Goal: Task Accomplishment & Management: Use online tool/utility

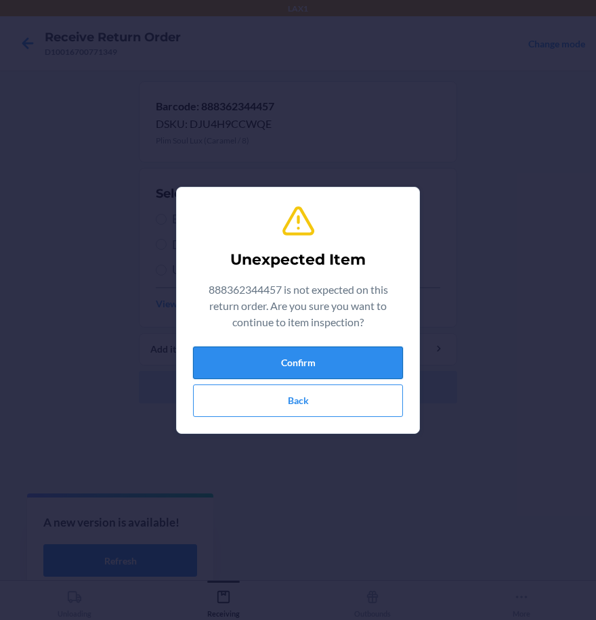
click at [343, 352] on button "Confirm" at bounding box center [298, 363] width 210 height 32
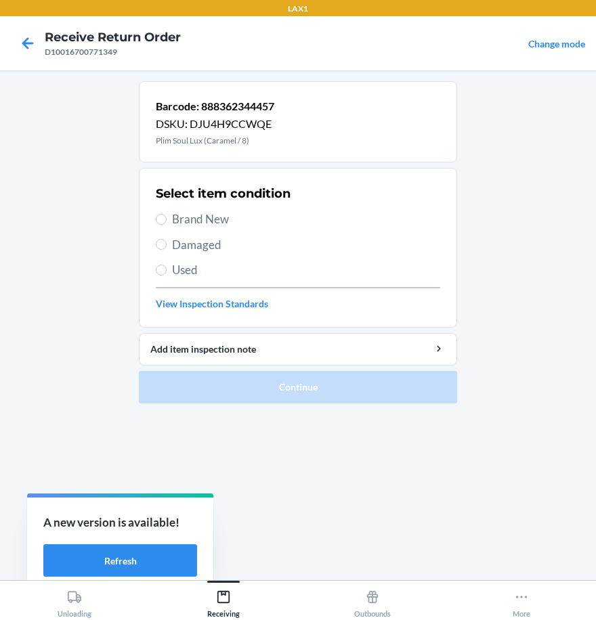
click at [173, 213] on span "Brand New" at bounding box center [306, 220] width 268 height 18
click at [167, 214] on input "Brand New" at bounding box center [161, 219] width 11 height 11
radio input "true"
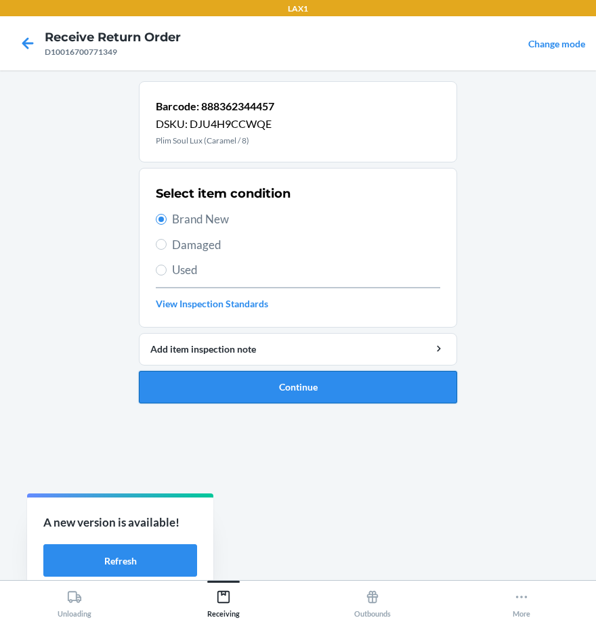
click at [211, 391] on button "Continue" at bounding box center [298, 387] width 318 height 32
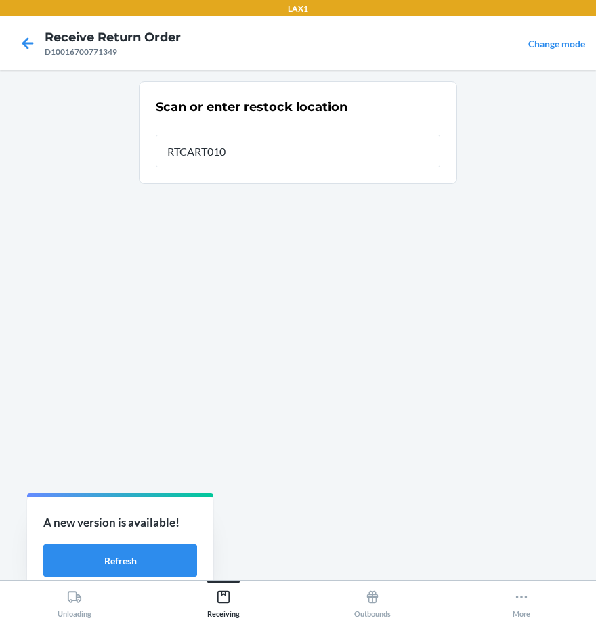
type input "RTCART010"
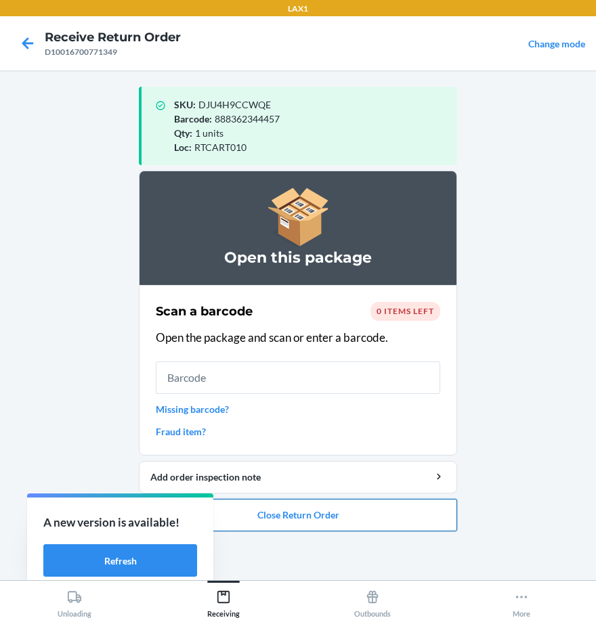
click at [346, 511] on button "Close Return Order" at bounding box center [298, 515] width 318 height 32
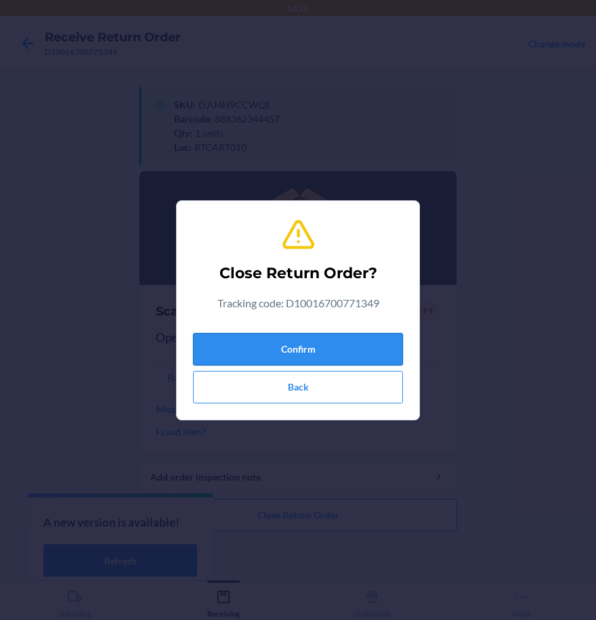
click at [332, 346] on button "Confirm" at bounding box center [298, 349] width 210 height 32
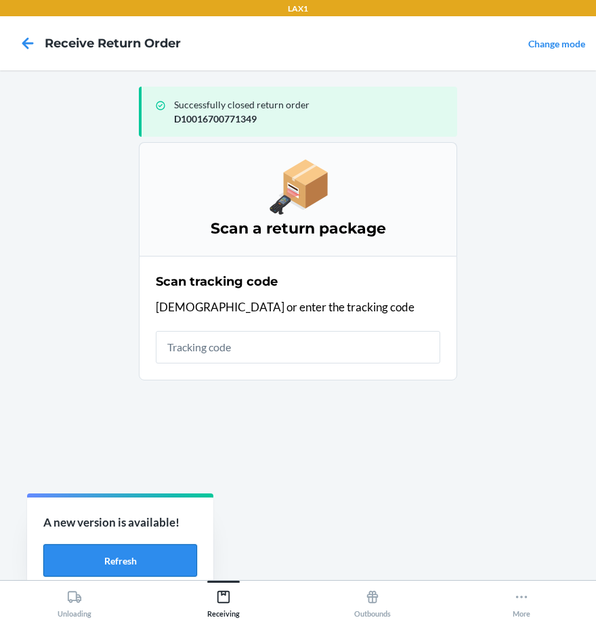
click at [108, 561] on button "Refresh" at bounding box center [120, 560] width 154 height 32
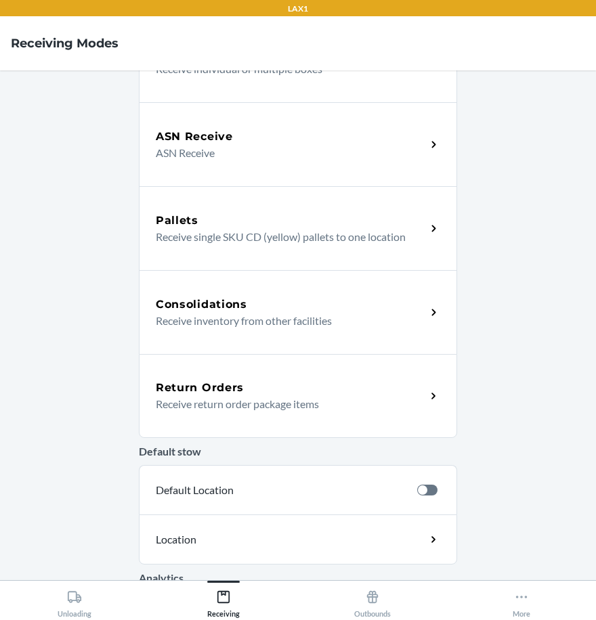
scroll to position [203, 0]
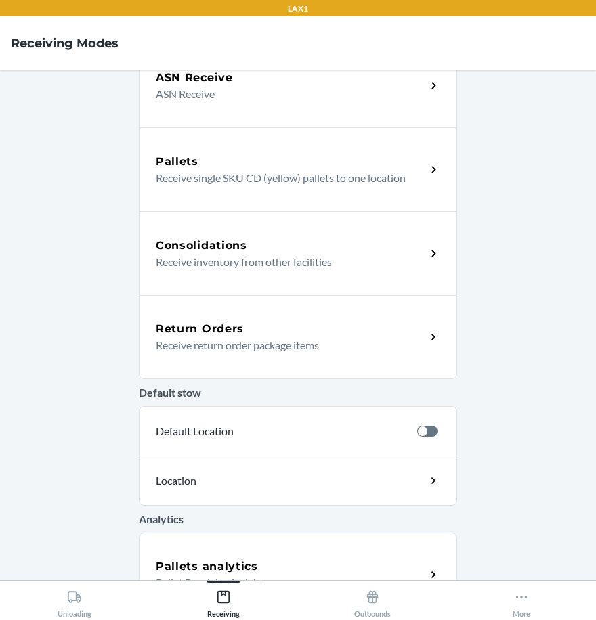
click at [217, 316] on div "Return Orders Receive return order package items" at bounding box center [298, 337] width 318 height 84
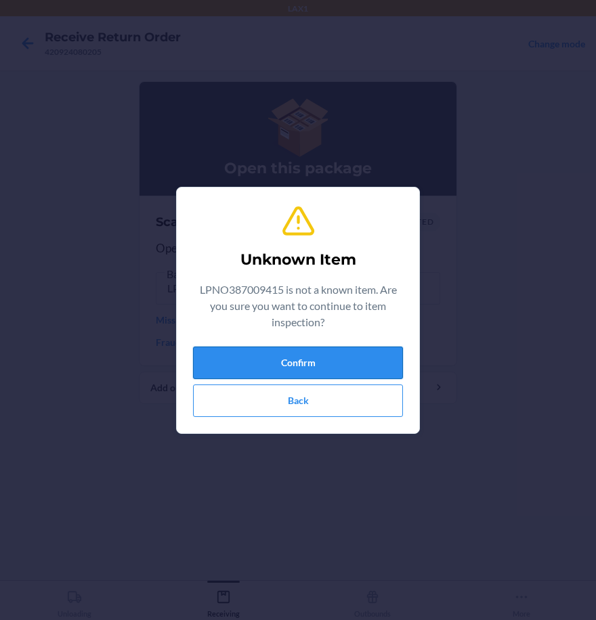
click at [324, 355] on button "Confirm" at bounding box center [298, 363] width 210 height 32
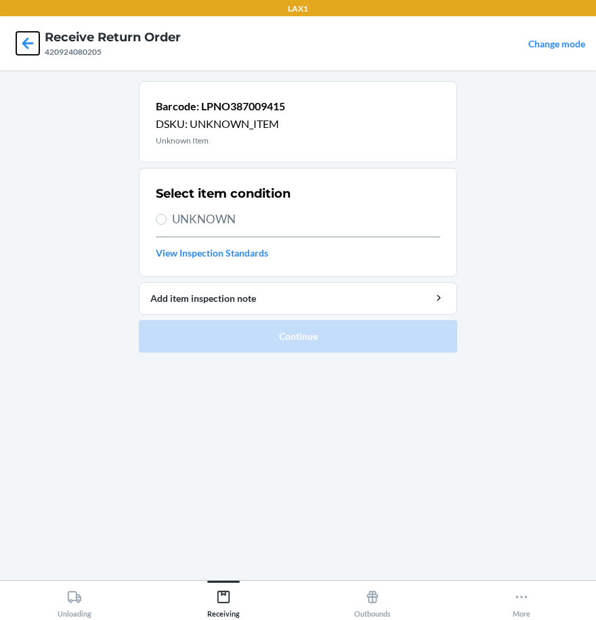
click at [27, 45] on icon at bounding box center [27, 43] width 23 height 23
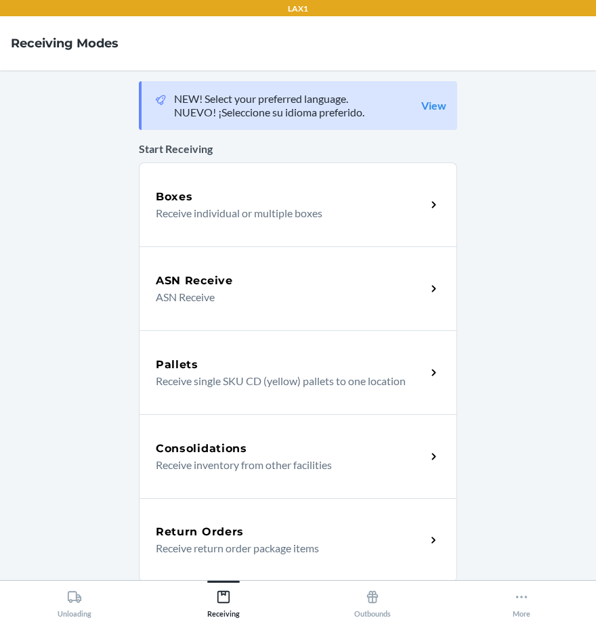
click at [249, 542] on p "Receive return order package items" at bounding box center [285, 548] width 259 height 16
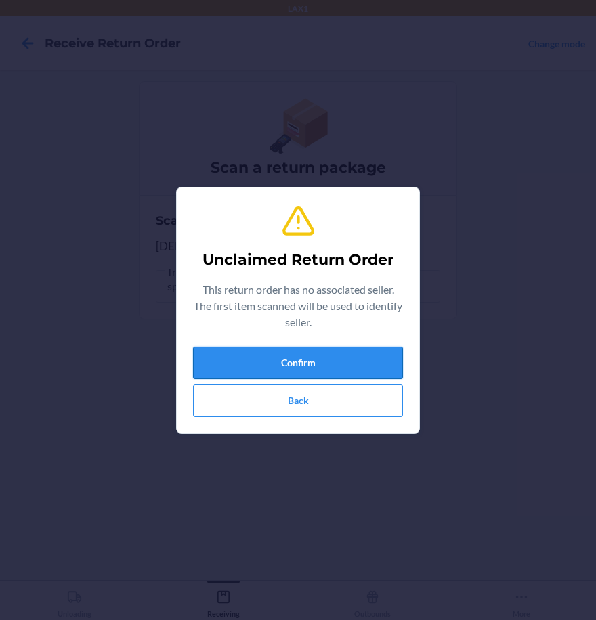
click at [264, 355] on button "Confirm" at bounding box center [298, 363] width 210 height 32
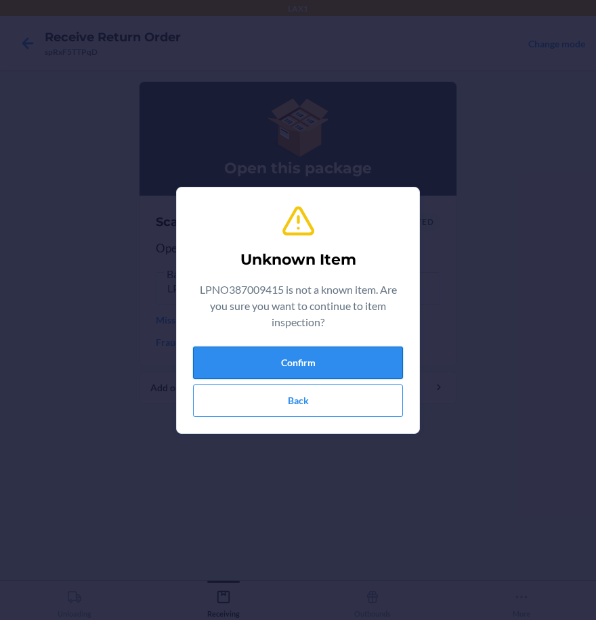
click at [311, 352] on button "Confirm" at bounding box center [298, 363] width 210 height 32
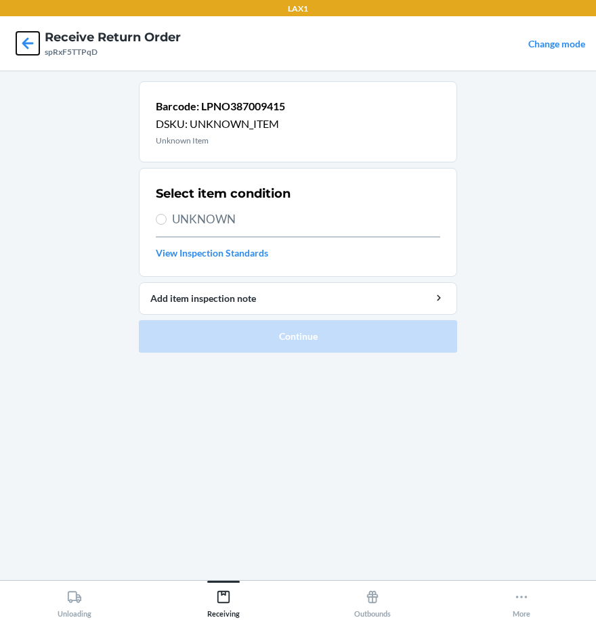
click at [28, 39] on icon at bounding box center [27, 43] width 23 height 23
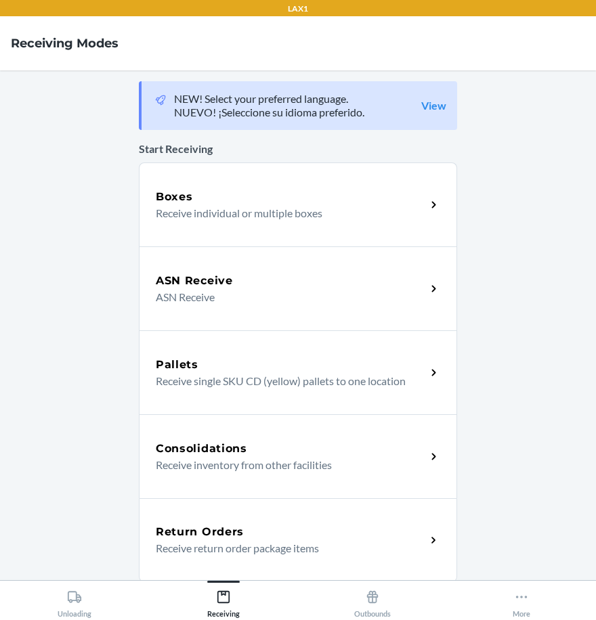
click at [258, 519] on div "Return Orders Receive return order package items" at bounding box center [298, 540] width 318 height 84
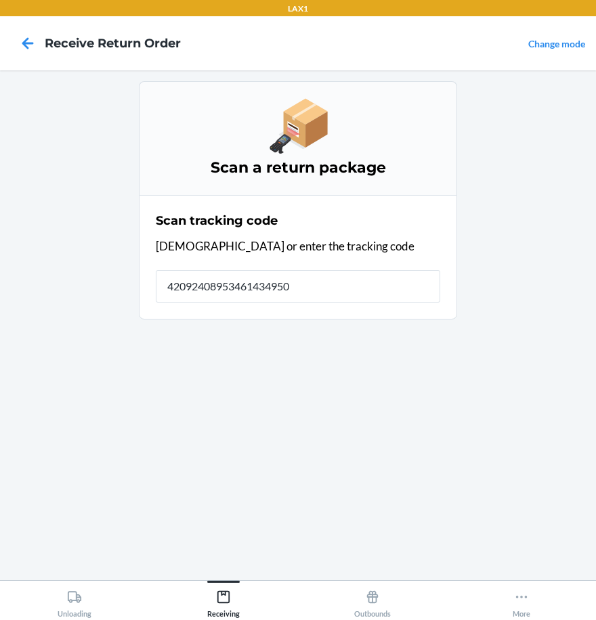
type input "420924089534614349505"
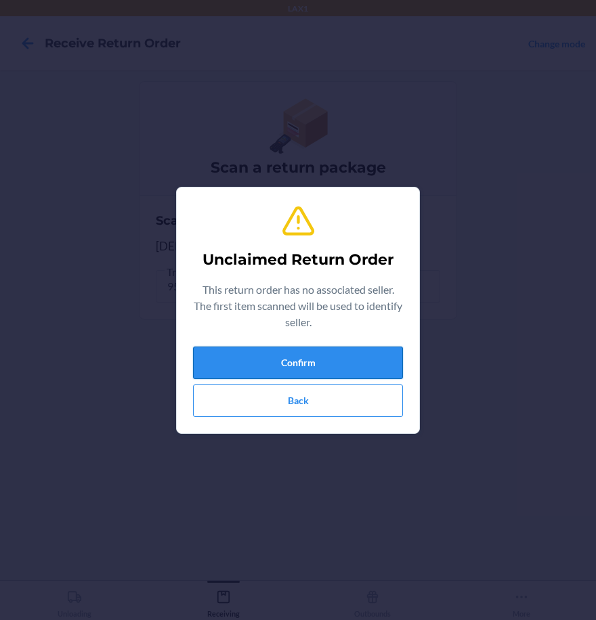
click at [366, 365] on button "Confirm" at bounding box center [298, 363] width 210 height 32
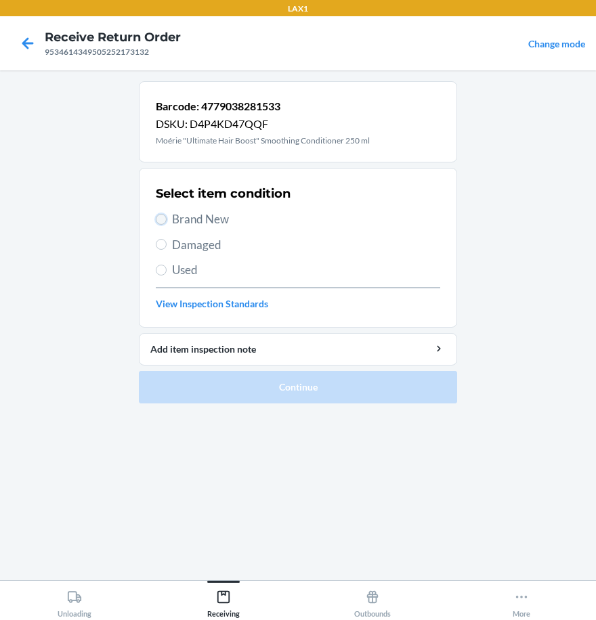
click at [165, 215] on input "Brand New" at bounding box center [161, 219] width 11 height 11
radio input "true"
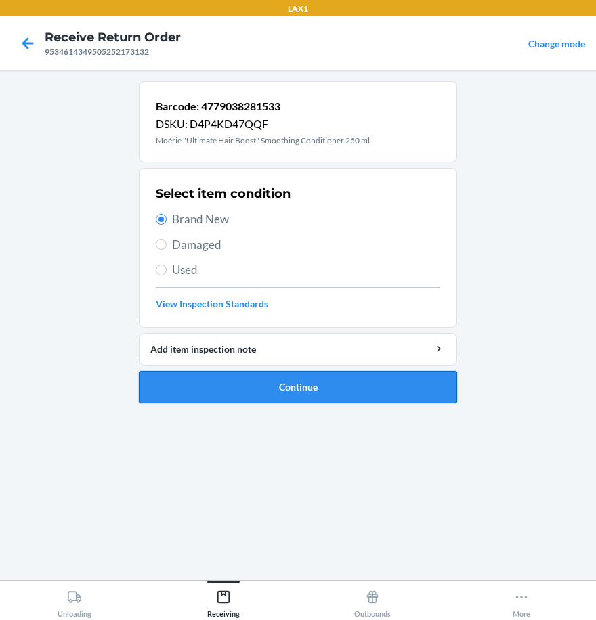
click at [221, 390] on button "Continue" at bounding box center [298, 387] width 318 height 32
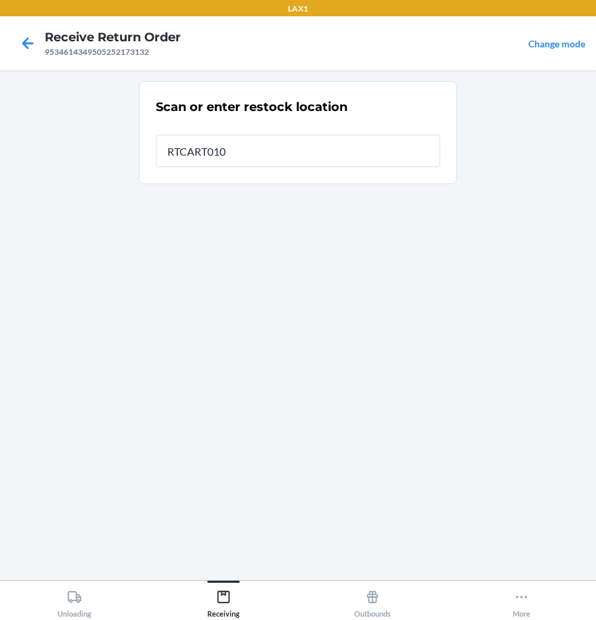
type input "RTCART010"
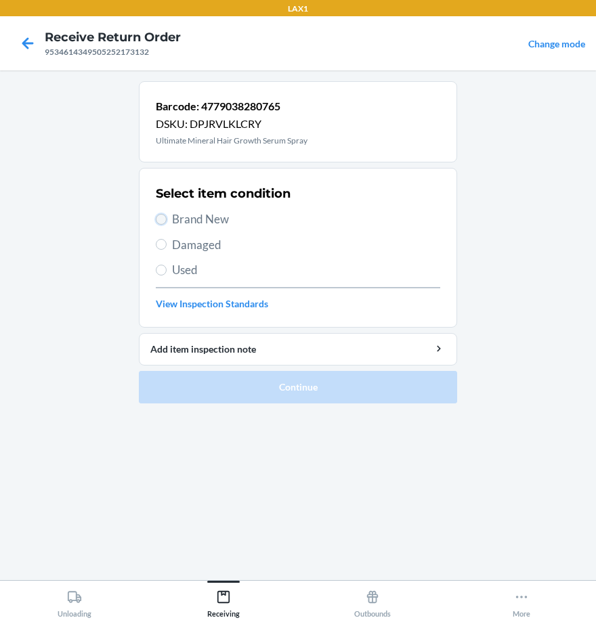
click at [165, 223] on input "Brand New" at bounding box center [161, 219] width 11 height 11
radio input "true"
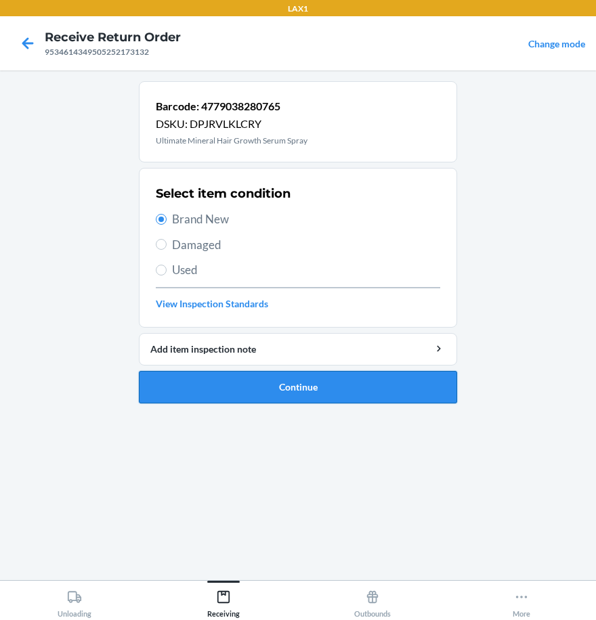
click at [210, 389] on button "Continue" at bounding box center [298, 387] width 318 height 32
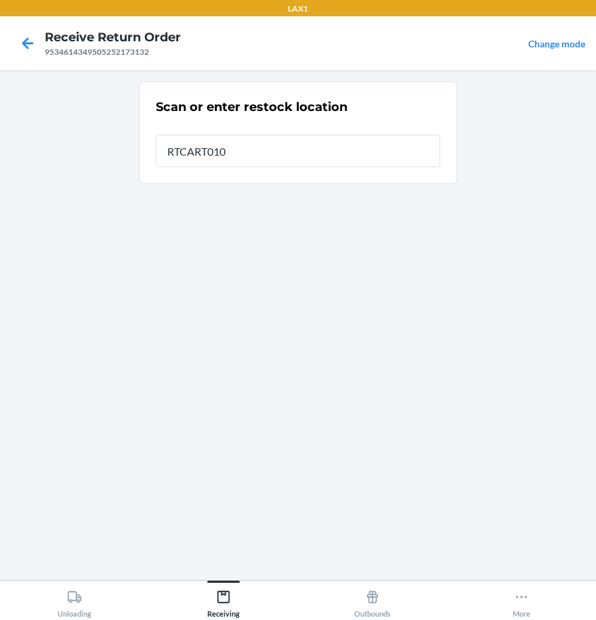
type input "RTCART010"
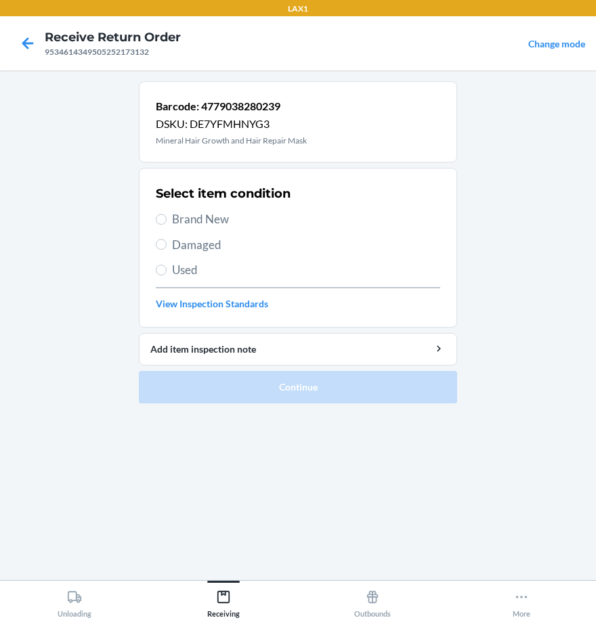
click at [167, 217] on label "Brand New" at bounding box center [298, 220] width 284 height 18
click at [167, 217] on input "Brand New" at bounding box center [161, 219] width 11 height 11
radio input "true"
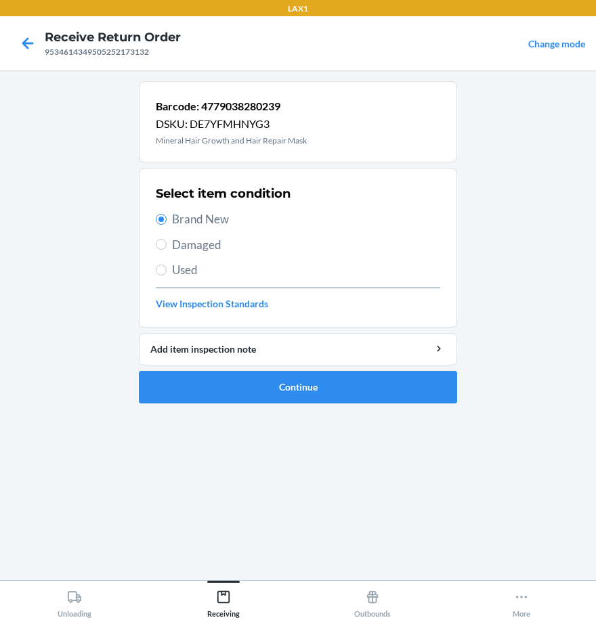
click at [264, 414] on ol "Barcode: 4779038280239 DSKU: DE7YFMHNYG3 Mineral Hair Growth and Hair Repair Ma…" at bounding box center [298, 247] width 318 height 333
click at [270, 397] on button "Continue" at bounding box center [298, 387] width 318 height 32
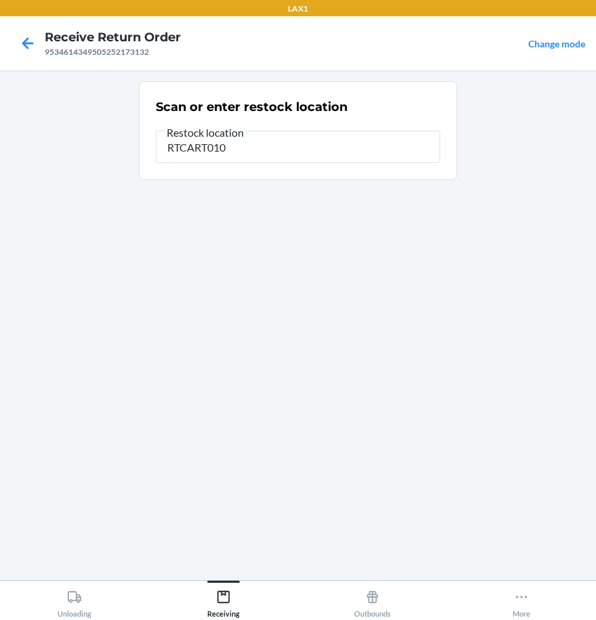
type input "RTCART010"
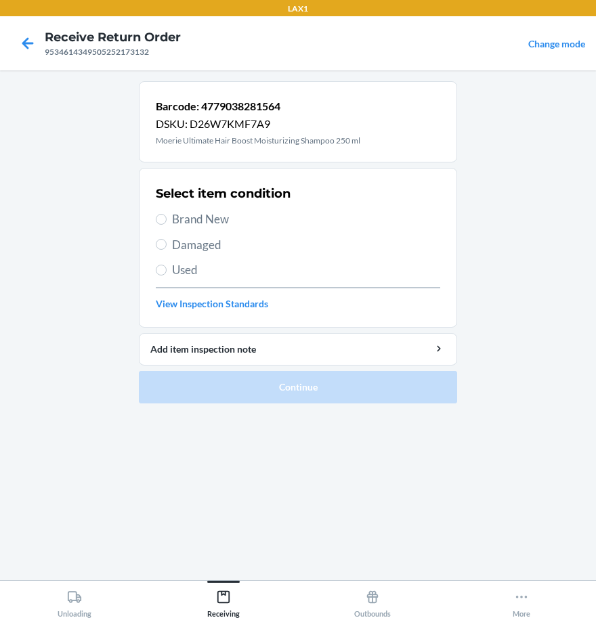
click at [186, 218] on span "Brand New" at bounding box center [306, 220] width 268 height 18
click at [167, 218] on input "Brand New" at bounding box center [161, 219] width 11 height 11
radio input "true"
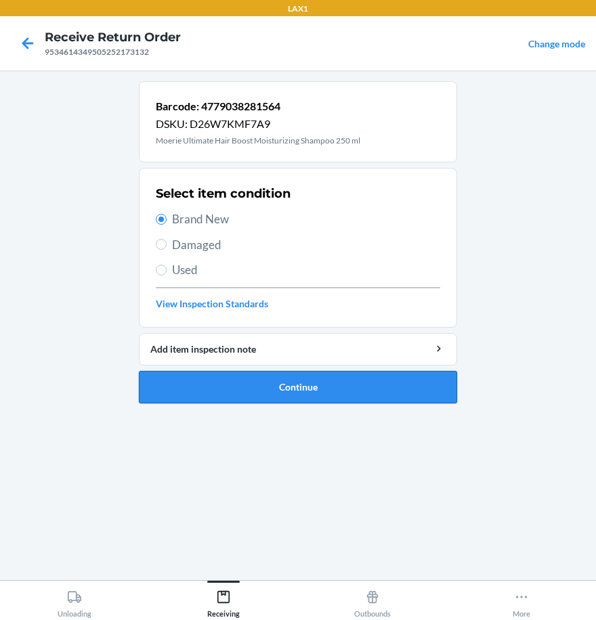
click at [238, 383] on button "Continue" at bounding box center [298, 387] width 318 height 32
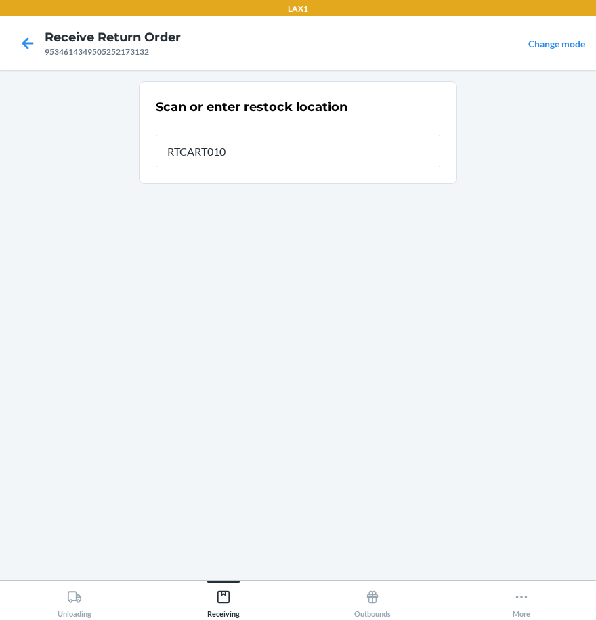
type input "RTCART010"
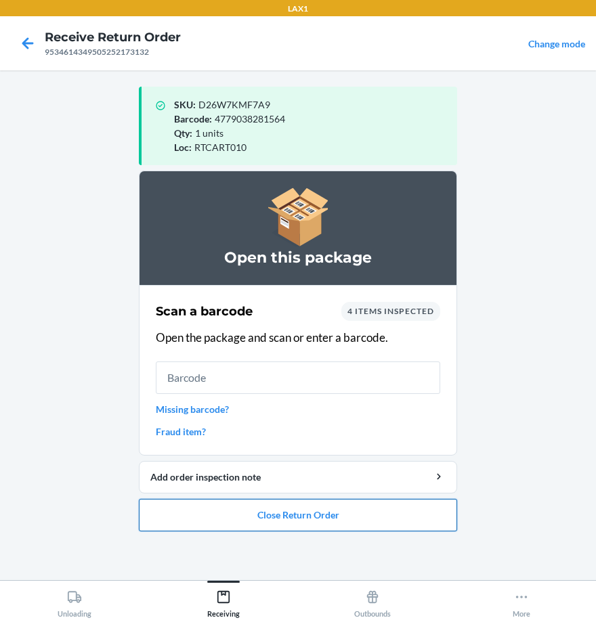
click at [357, 521] on button "Close Return Order" at bounding box center [298, 515] width 318 height 32
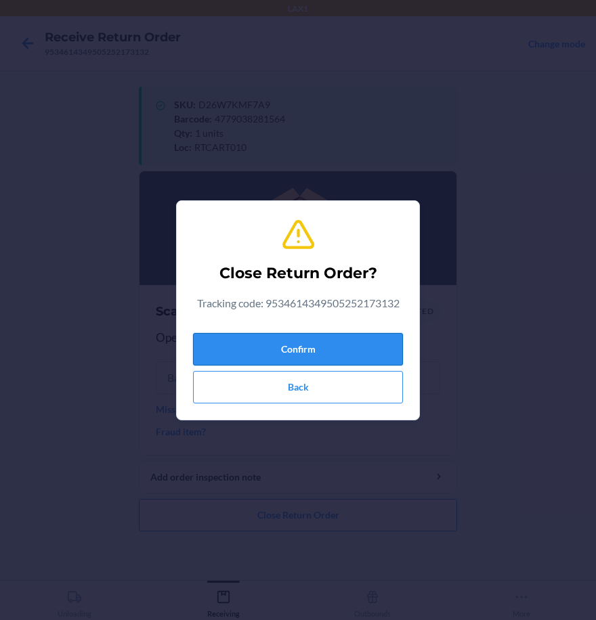
click at [323, 352] on button "Confirm" at bounding box center [298, 349] width 210 height 32
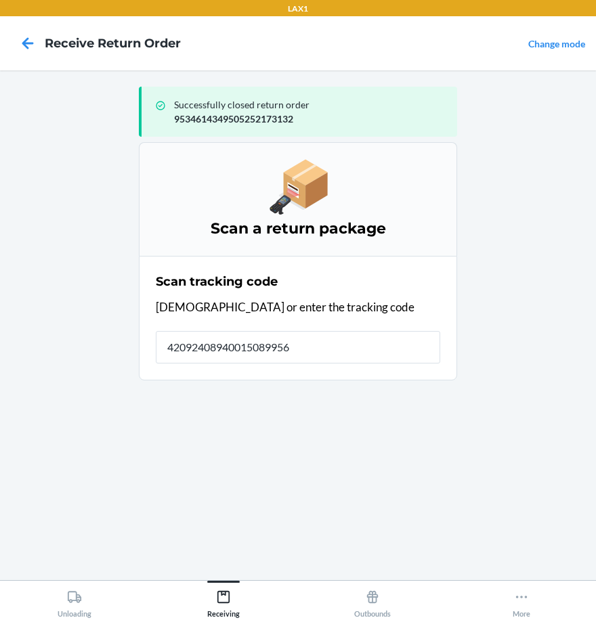
type input "420924089400150899562"
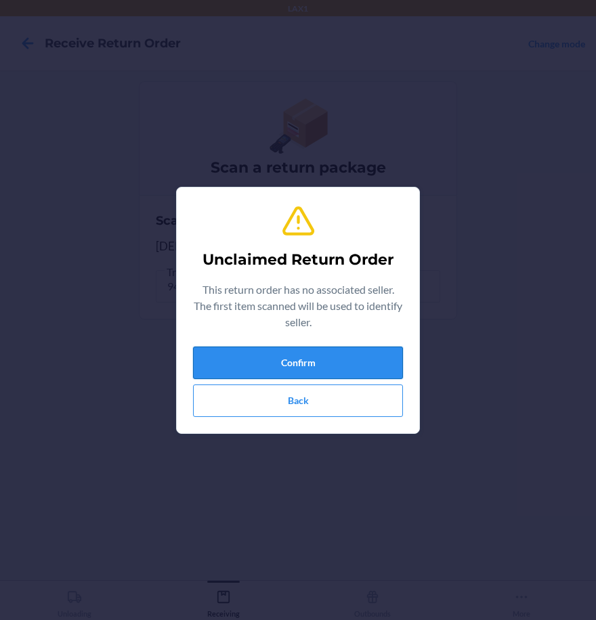
click at [349, 359] on button "Confirm" at bounding box center [298, 363] width 210 height 32
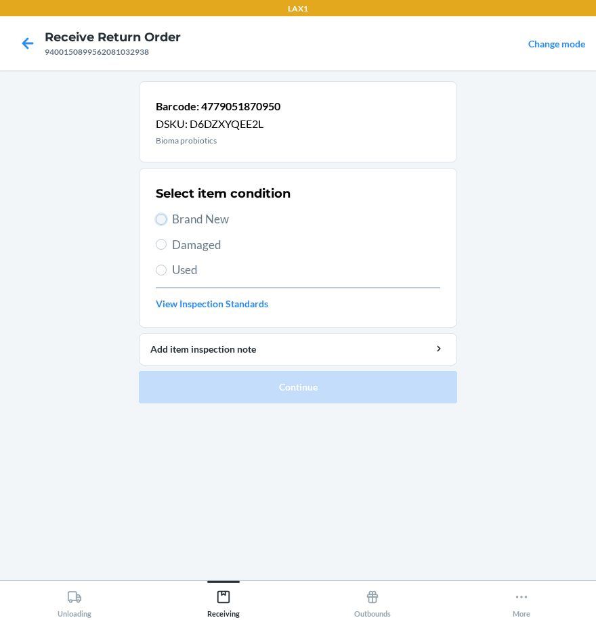
click at [160, 221] on input "Brand New" at bounding box center [161, 219] width 11 height 11
radio input "true"
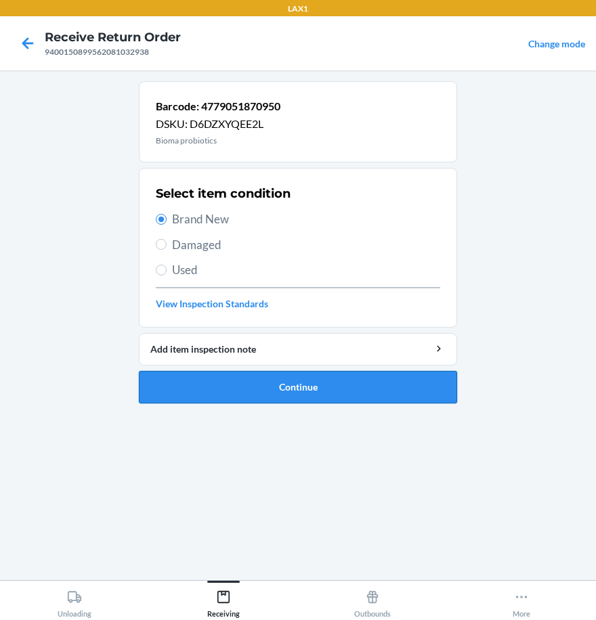
click at [242, 392] on button "Continue" at bounding box center [298, 387] width 318 height 32
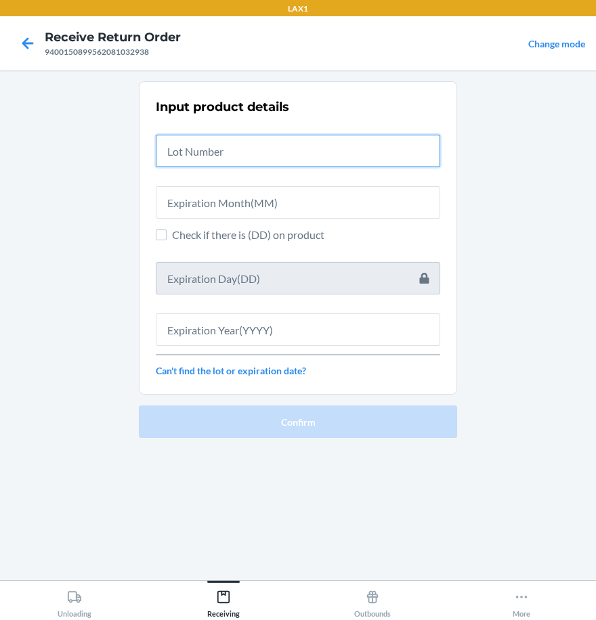
click at [197, 149] on input "text" at bounding box center [298, 151] width 284 height 32
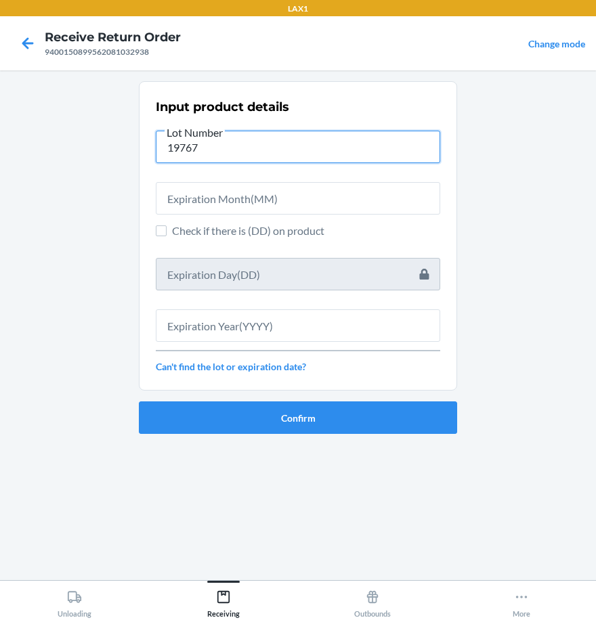
type input "19767"
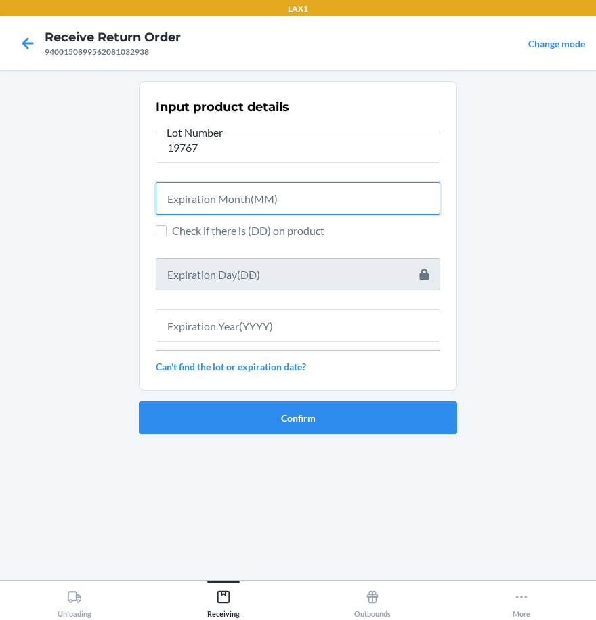
click at [285, 202] on input "text" at bounding box center [298, 198] width 284 height 32
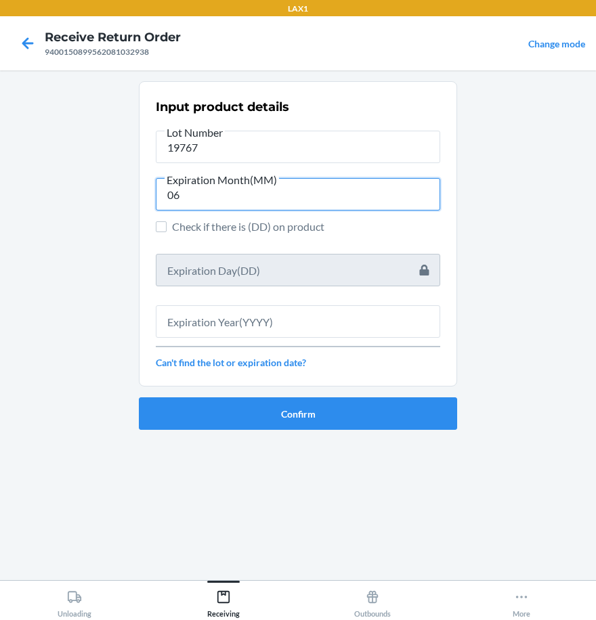
type input "06"
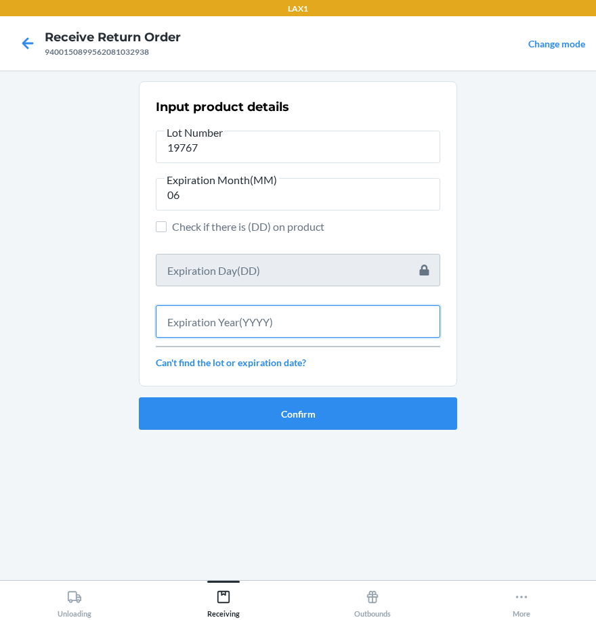
click at [319, 326] on input "text" at bounding box center [298, 321] width 284 height 32
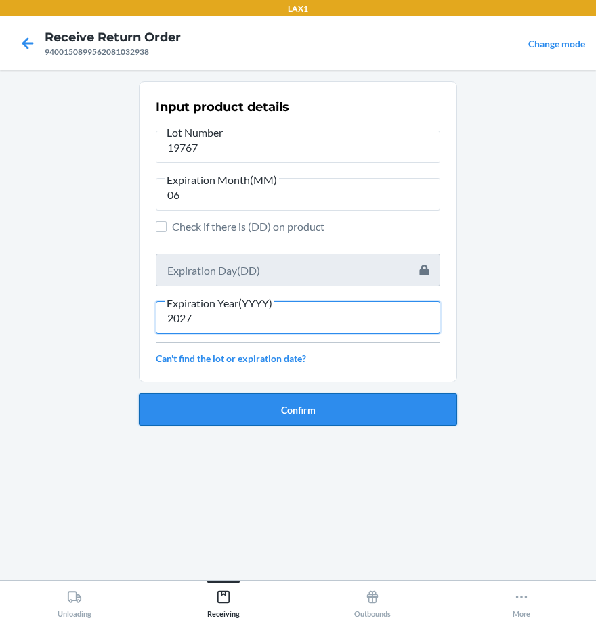
type input "2027"
click at [381, 416] on button "Confirm" at bounding box center [298, 409] width 318 height 32
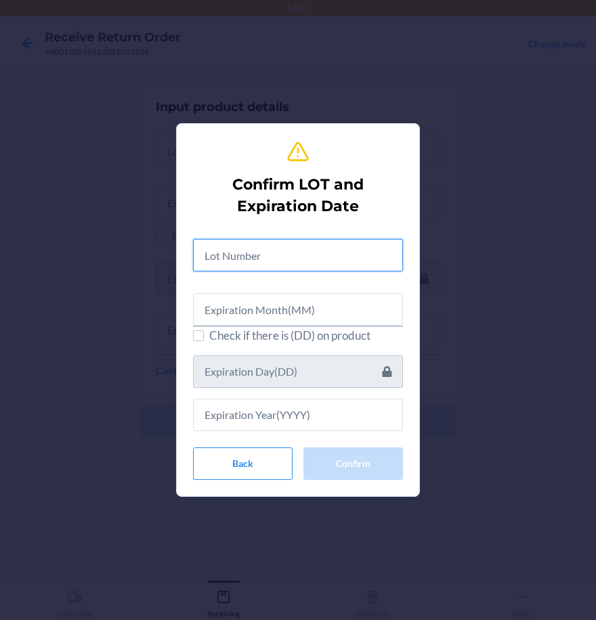
click at [293, 251] on input "text" at bounding box center [298, 255] width 210 height 32
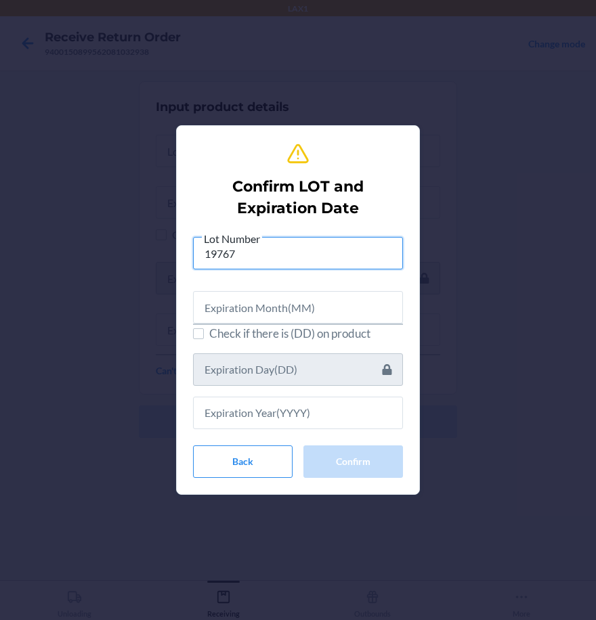
type input "19767"
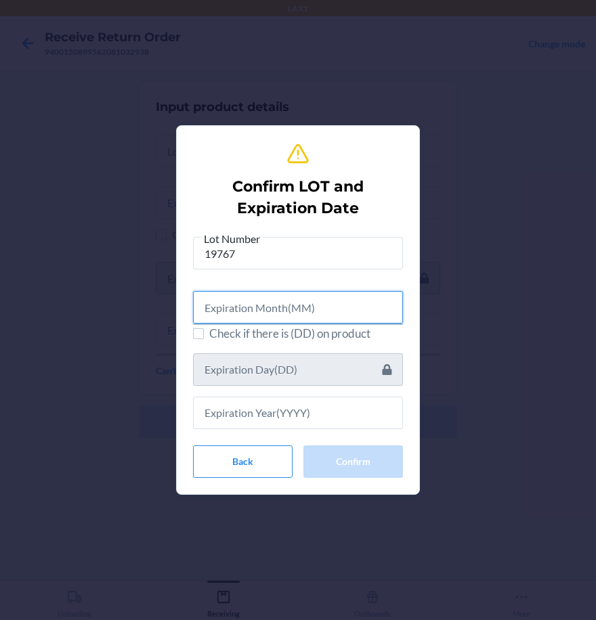
click at [249, 311] on input "text" at bounding box center [298, 307] width 210 height 32
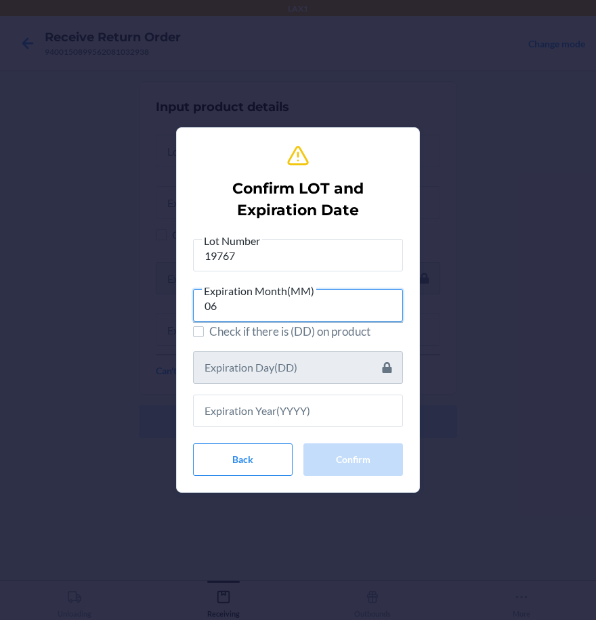
type input "06"
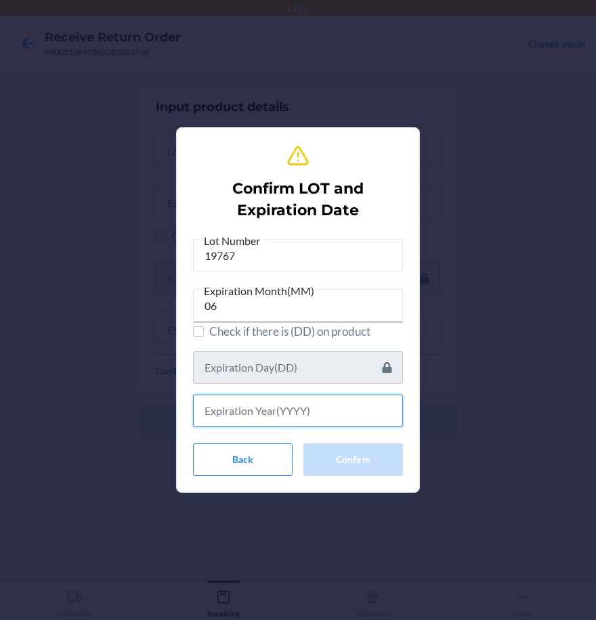
click at [349, 405] on input "text" at bounding box center [298, 411] width 210 height 32
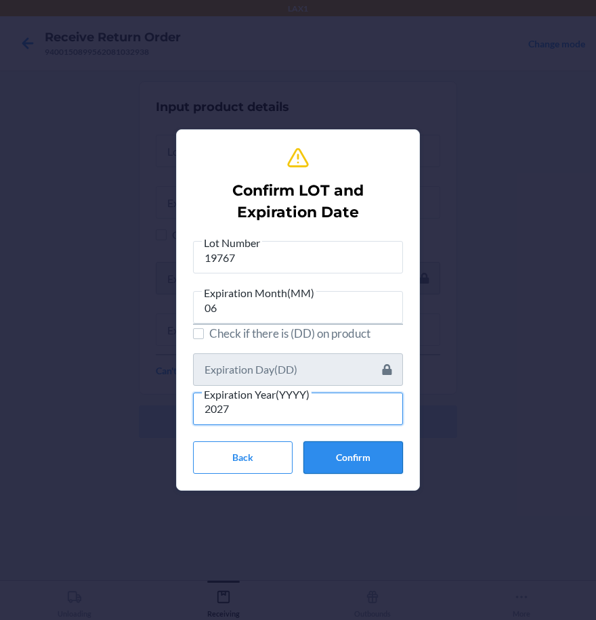
type input "2027"
click at [368, 462] on button "Confirm" at bounding box center [353, 457] width 100 height 32
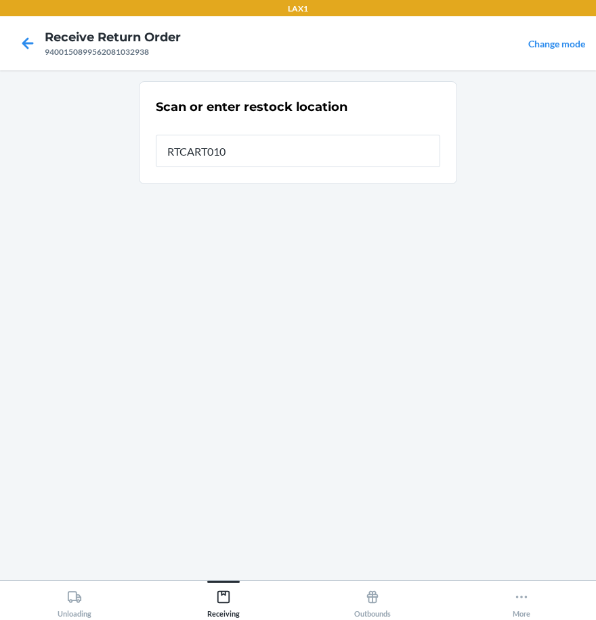
type input "RTCART010"
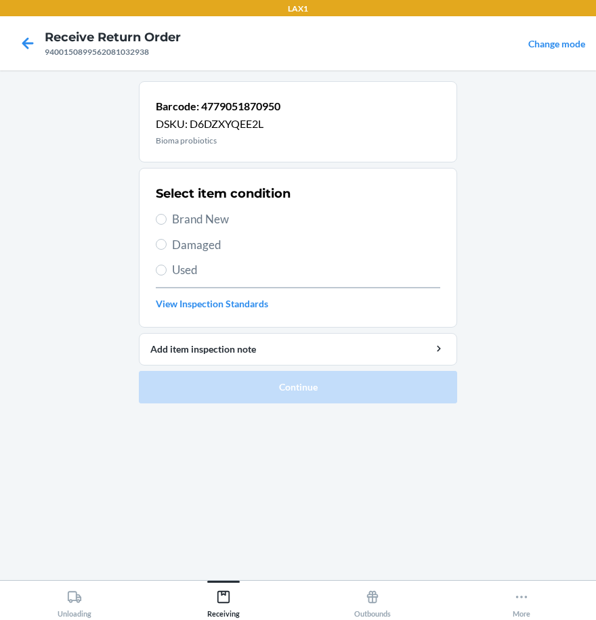
click at [160, 225] on label "Brand New" at bounding box center [298, 220] width 284 height 18
click at [160, 225] on input "Brand New" at bounding box center [161, 219] width 11 height 11
radio input "true"
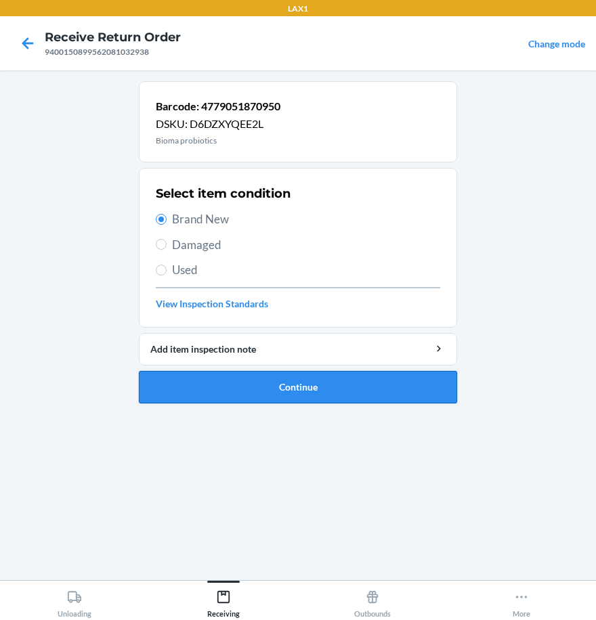
click at [255, 389] on button "Continue" at bounding box center [298, 387] width 318 height 32
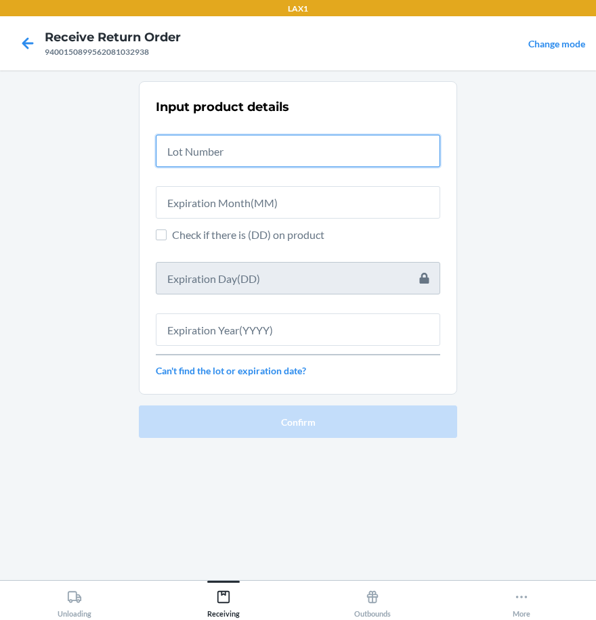
click at [221, 154] on input "text" at bounding box center [298, 151] width 284 height 32
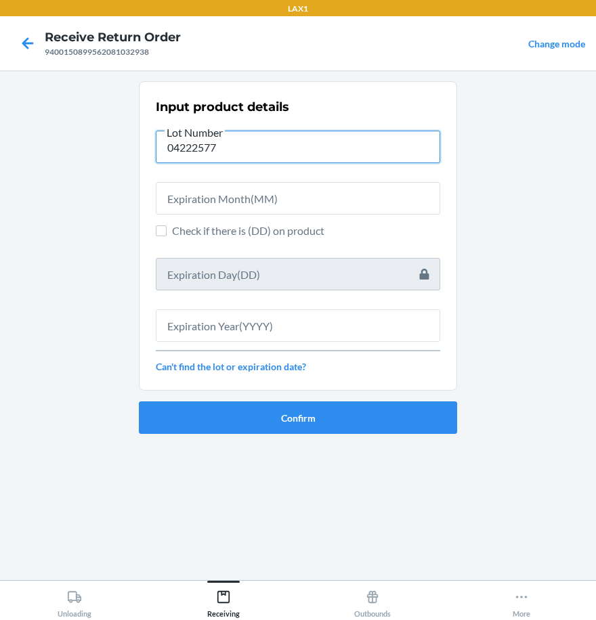
type input "04222577"
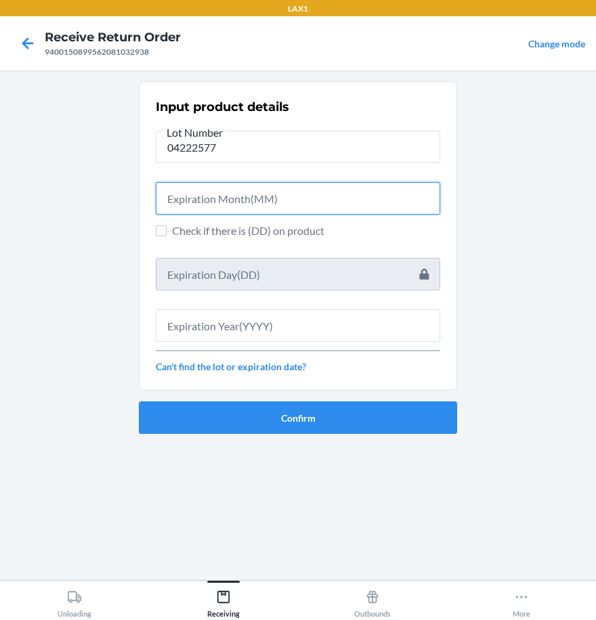
drag, startPoint x: 291, startPoint y: 198, endPoint x: 387, endPoint y: 179, distance: 97.2
click at [291, 198] on input "text" at bounding box center [298, 198] width 284 height 32
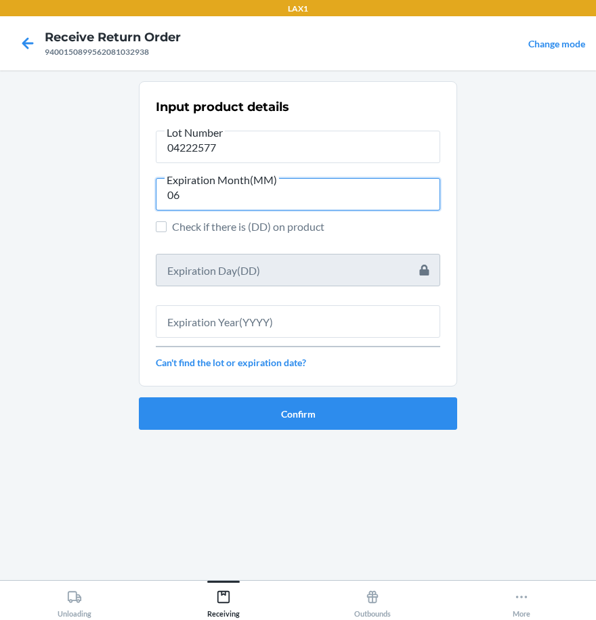
type input "06"
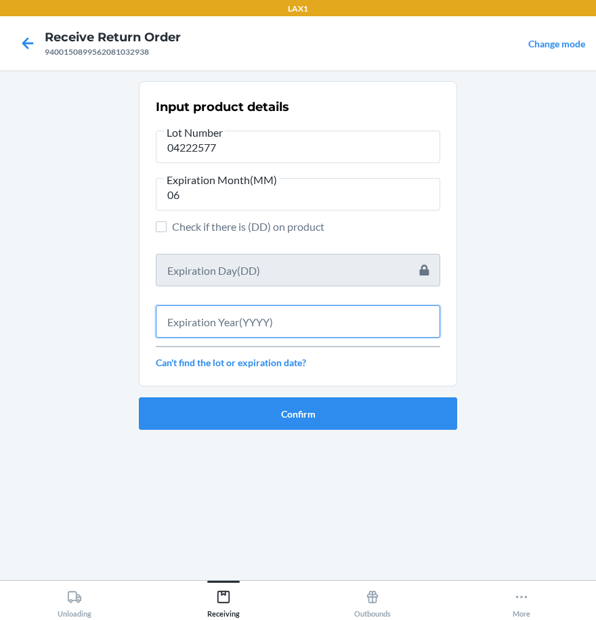
click at [199, 320] on input "text" at bounding box center [298, 321] width 284 height 32
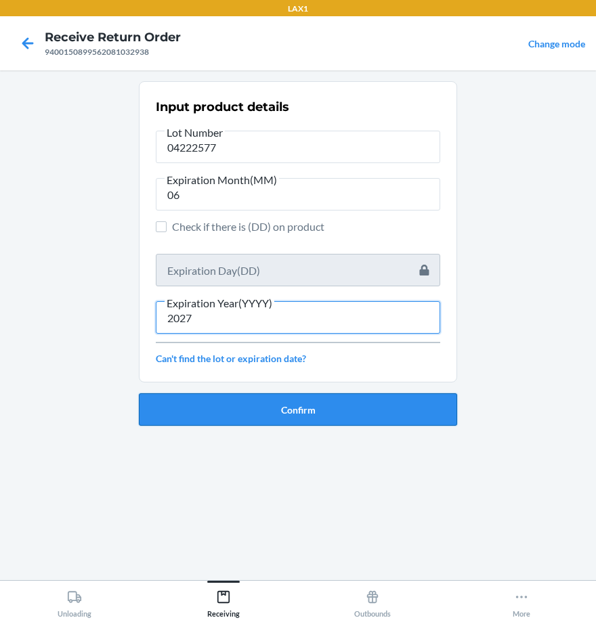
type input "2027"
click at [234, 405] on button "Confirm" at bounding box center [298, 409] width 318 height 32
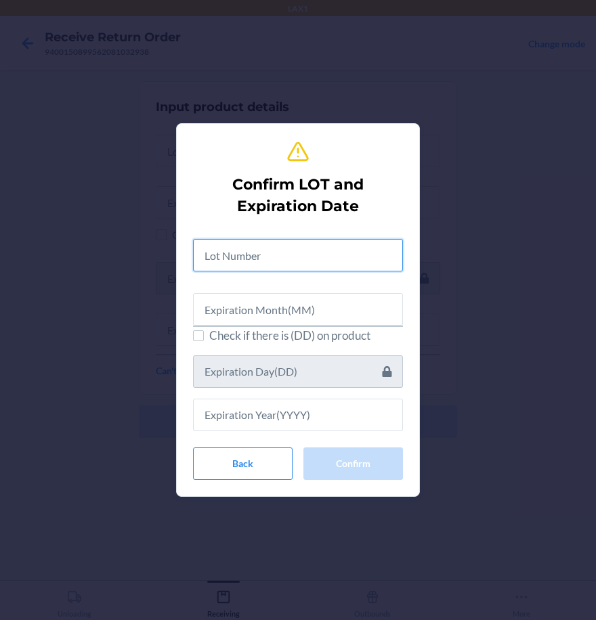
click at [258, 259] on input "text" at bounding box center [298, 255] width 210 height 32
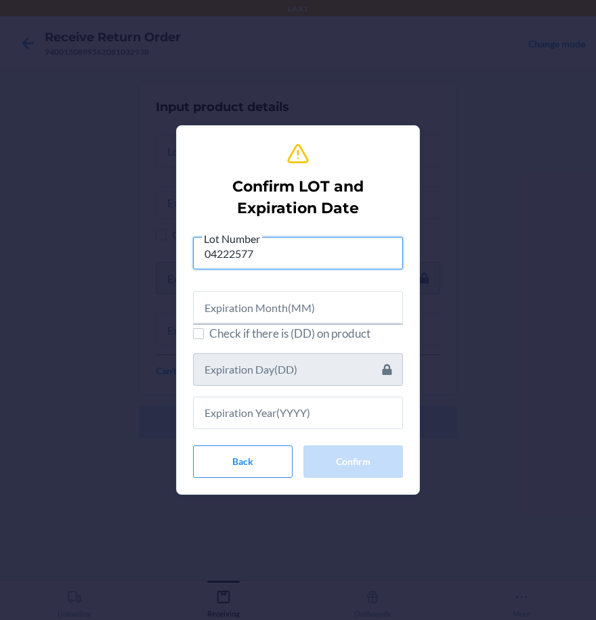
type input "04222577"
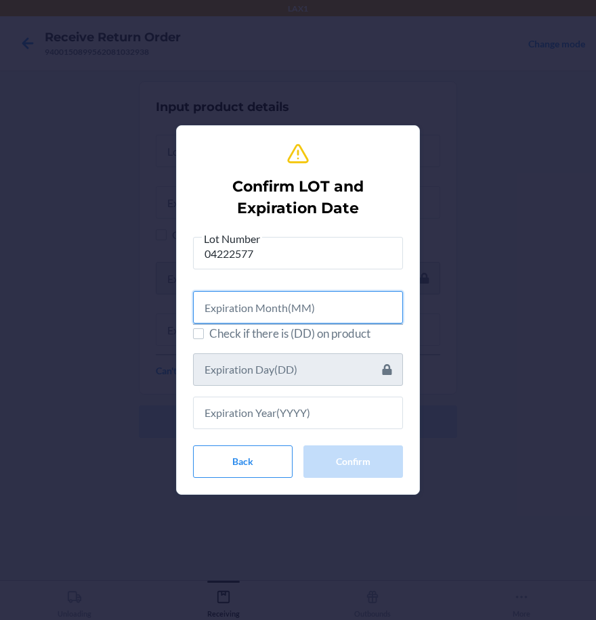
click at [270, 313] on input "text" at bounding box center [298, 307] width 210 height 32
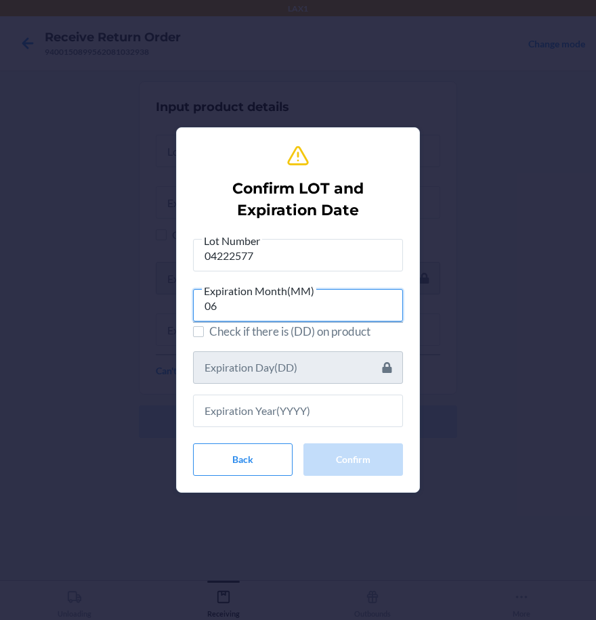
type input "06"
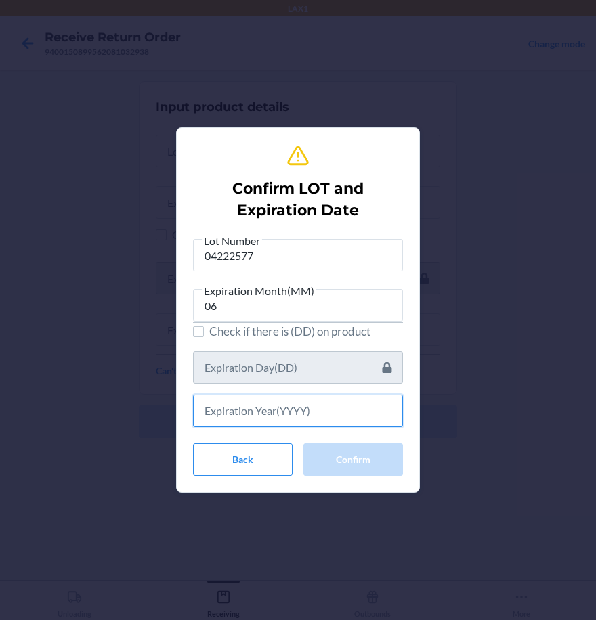
click at [295, 419] on input "text" at bounding box center [298, 411] width 210 height 32
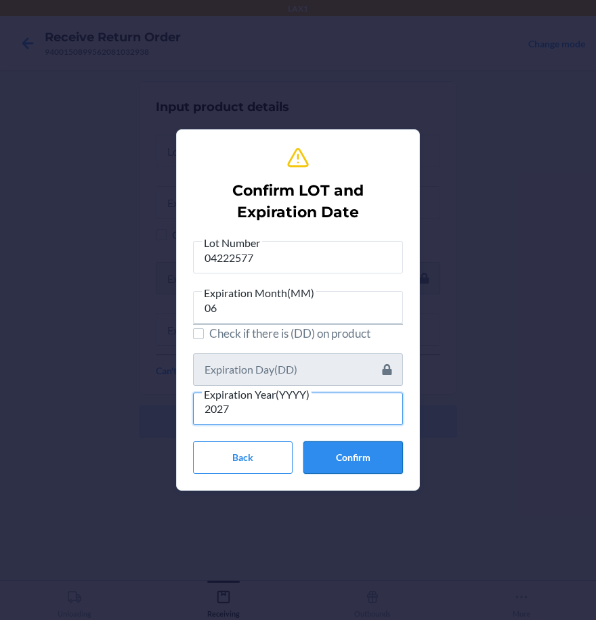
type input "2027"
click at [360, 454] on button "Confirm" at bounding box center [353, 457] width 100 height 32
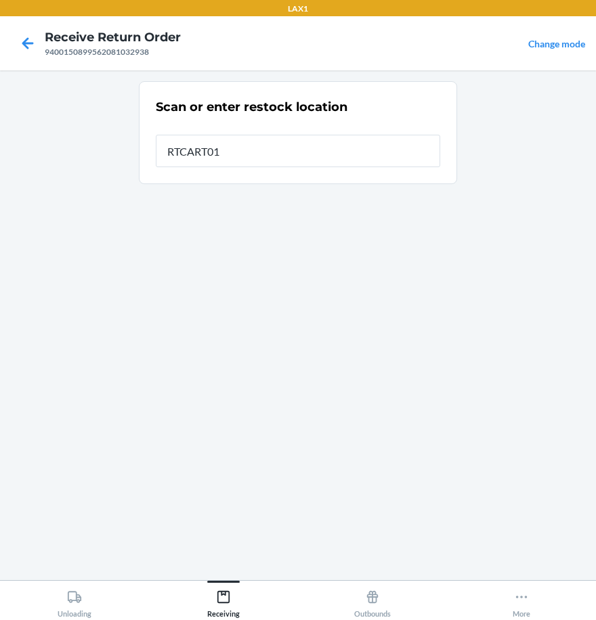
type input "RTCART010"
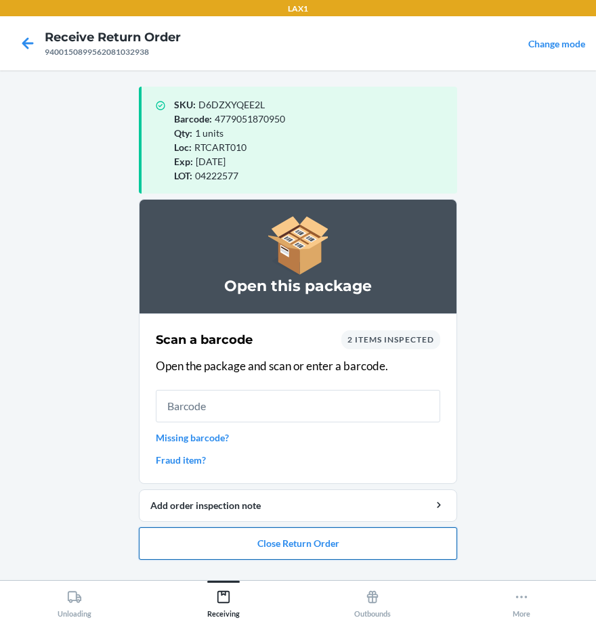
click at [352, 540] on button "Close Return Order" at bounding box center [298, 543] width 318 height 32
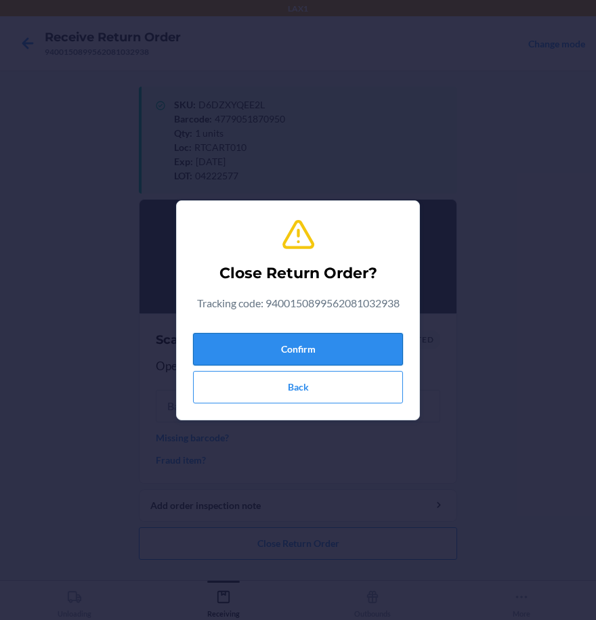
click at [322, 336] on button "Confirm" at bounding box center [298, 349] width 210 height 32
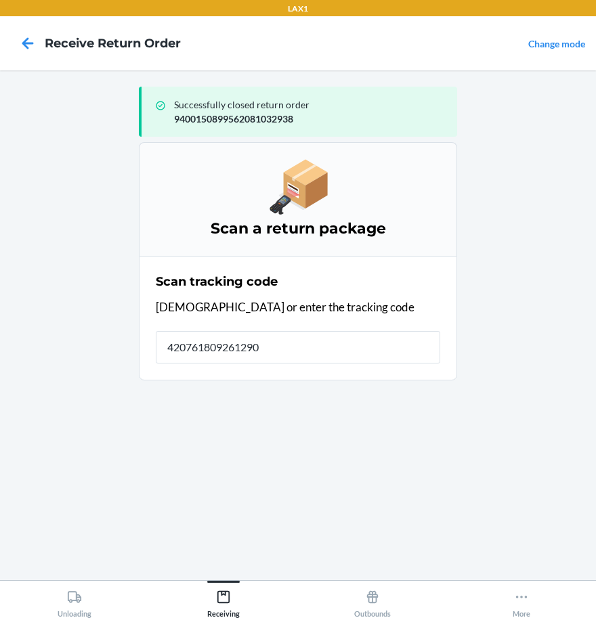
type input "4207618092612903"
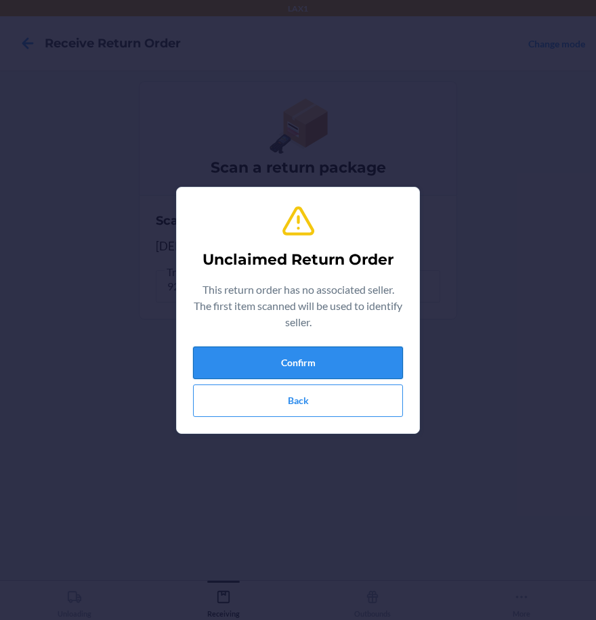
click at [328, 368] on button "Confirm" at bounding box center [298, 363] width 210 height 32
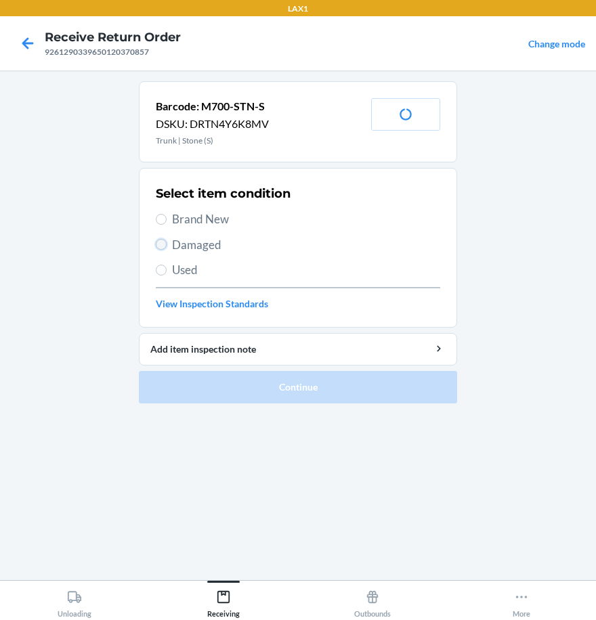
click at [158, 244] on input "Damaged" at bounding box center [161, 244] width 11 height 11
radio input "true"
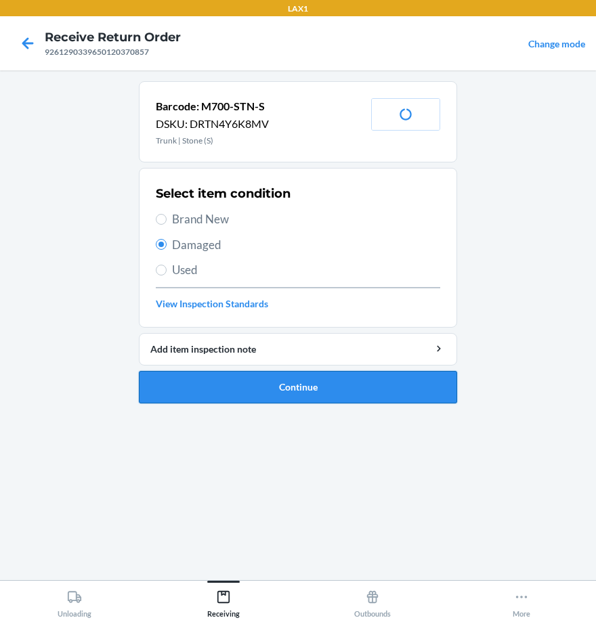
click at [223, 389] on button "Continue" at bounding box center [298, 387] width 318 height 32
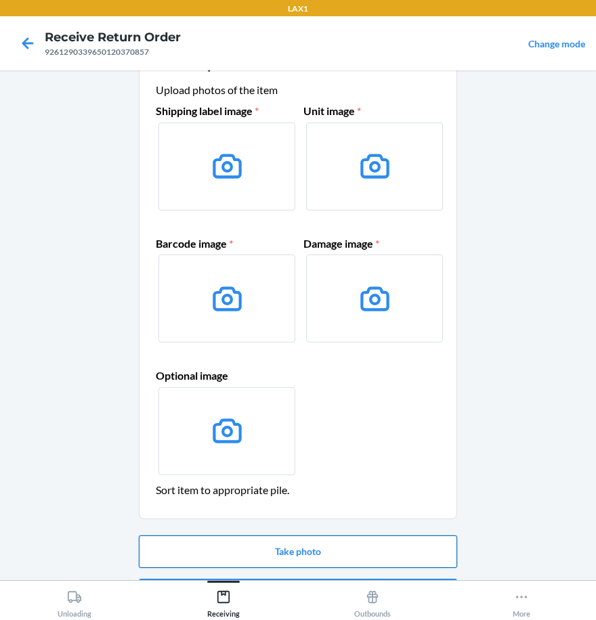
scroll to position [84, 0]
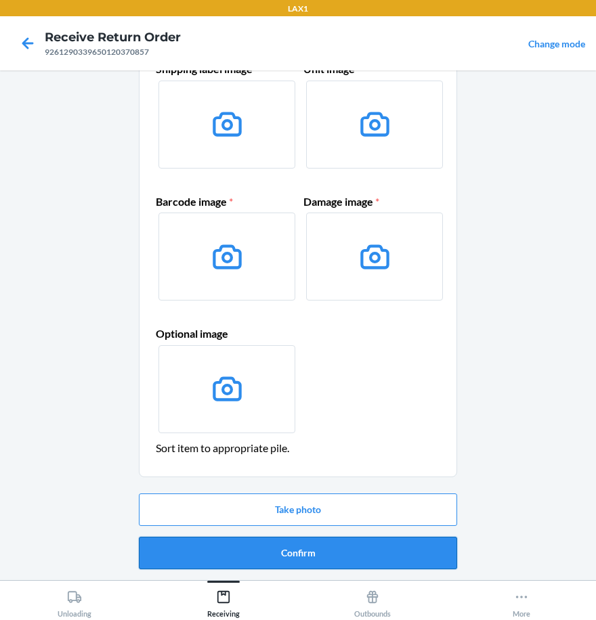
click at [236, 551] on button "Confirm" at bounding box center [298, 553] width 318 height 32
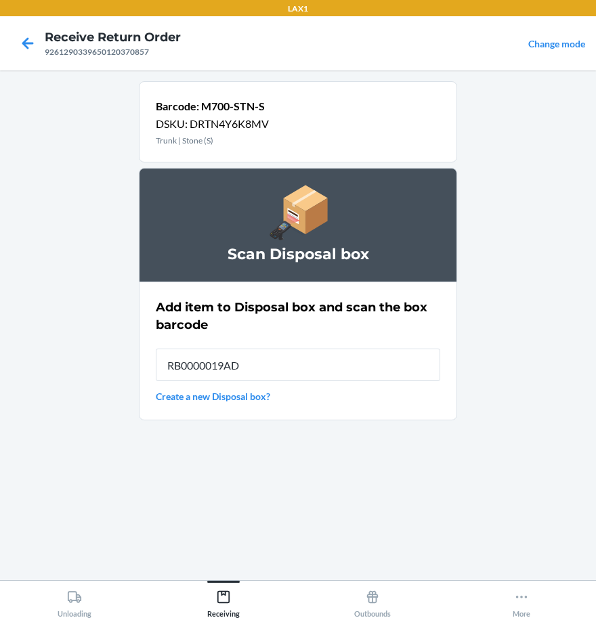
type input "RB0000019AD"
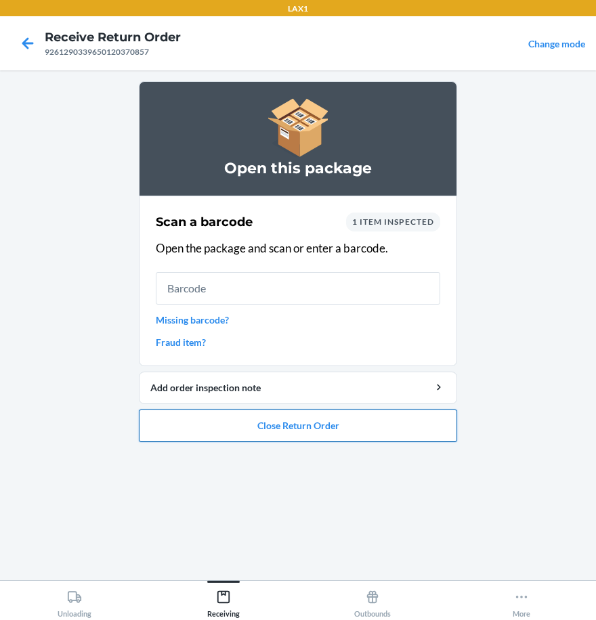
click at [371, 423] on button "Close Return Order" at bounding box center [298, 426] width 318 height 32
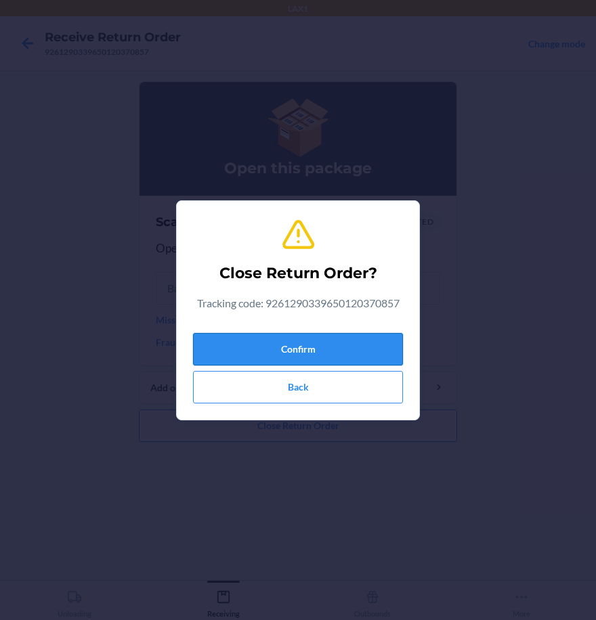
click at [376, 333] on button "Confirm" at bounding box center [298, 349] width 210 height 32
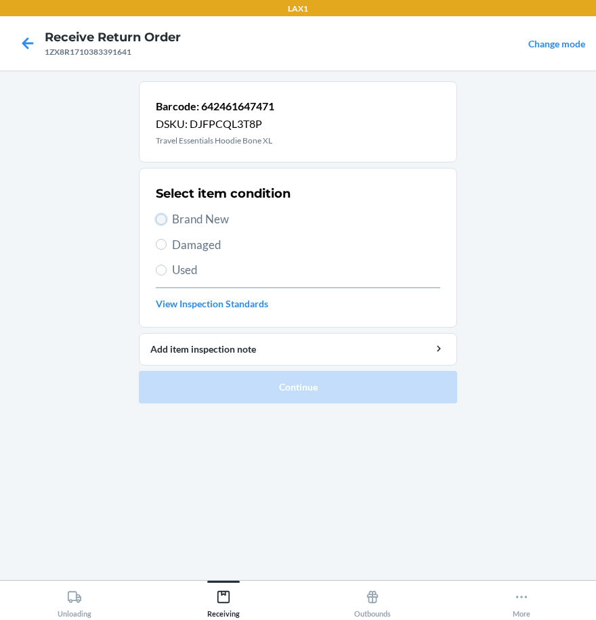
click at [157, 222] on input "Brand New" at bounding box center [161, 219] width 11 height 11
radio input "true"
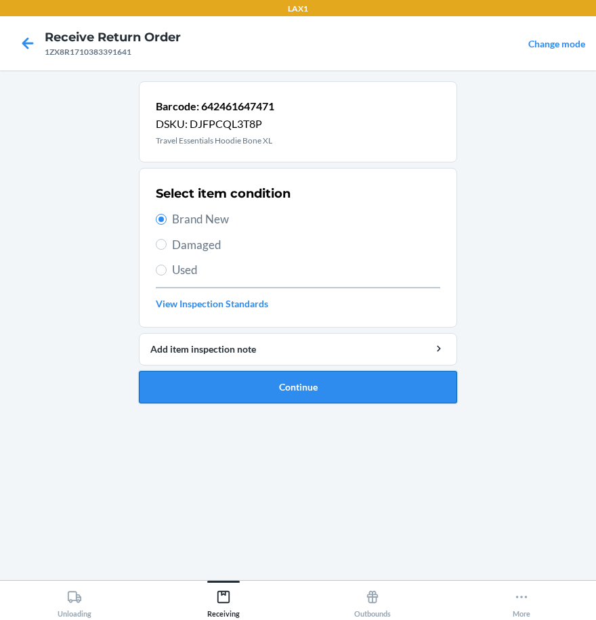
click at [200, 388] on button "Continue" at bounding box center [298, 387] width 318 height 32
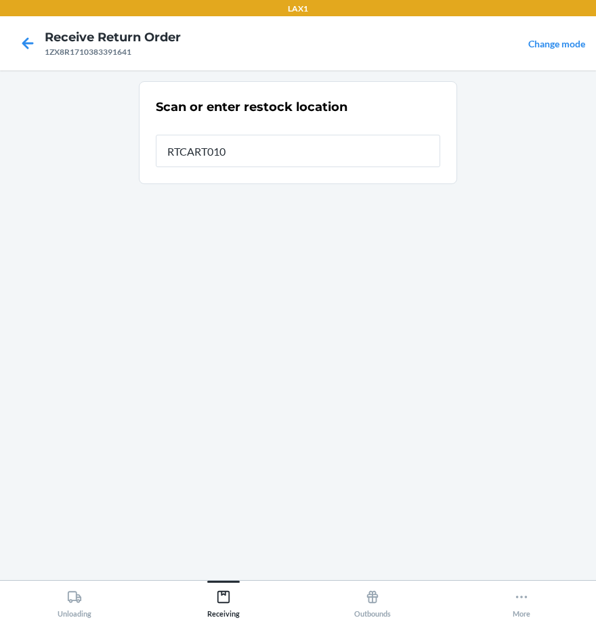
type input "RTCART010"
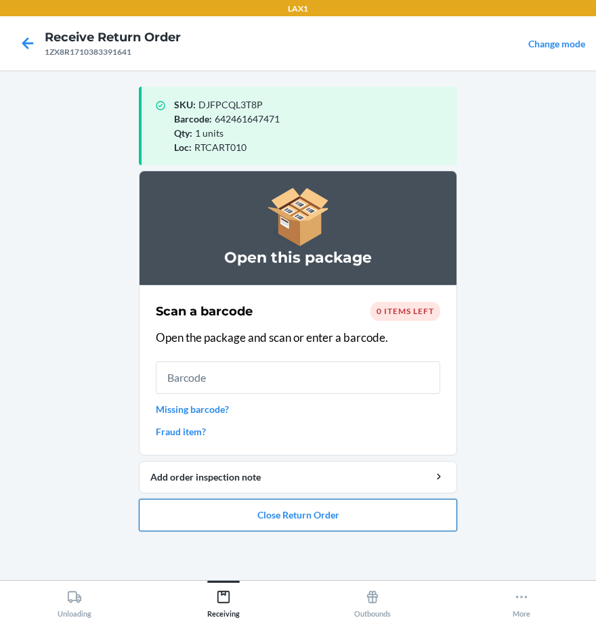
click at [382, 525] on button "Close Return Order" at bounding box center [298, 515] width 318 height 32
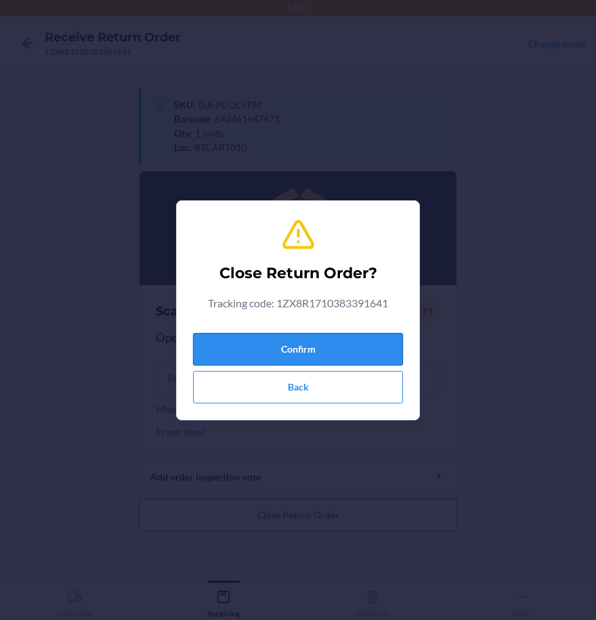
click at [306, 345] on button "Confirm" at bounding box center [298, 349] width 210 height 32
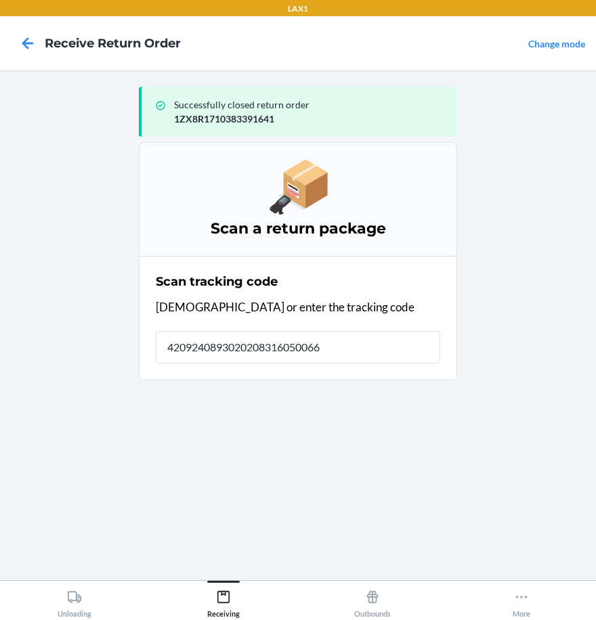
type input "42092408930202083160500665"
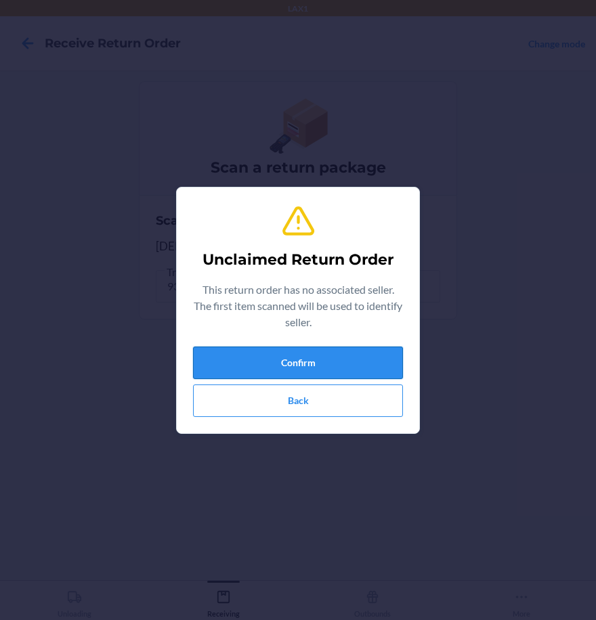
click at [304, 353] on button "Confirm" at bounding box center [298, 363] width 210 height 32
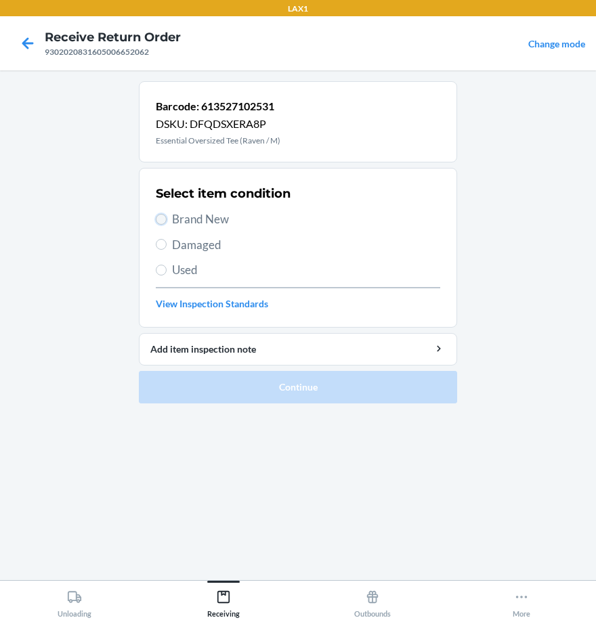
click at [165, 222] on input "Brand New" at bounding box center [161, 219] width 11 height 11
radio input "true"
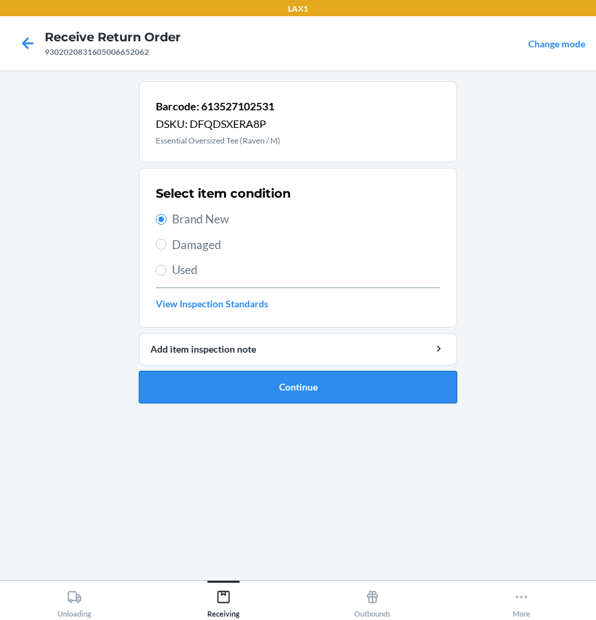
click at [287, 389] on button "Continue" at bounding box center [298, 387] width 318 height 32
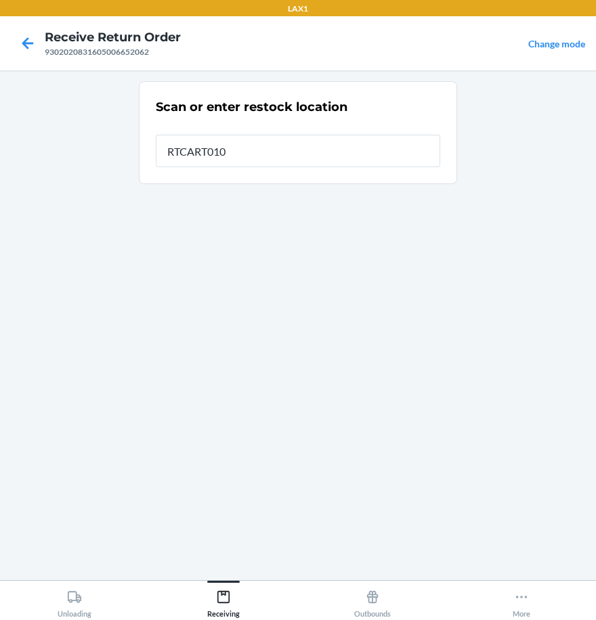
type input "RTCART010"
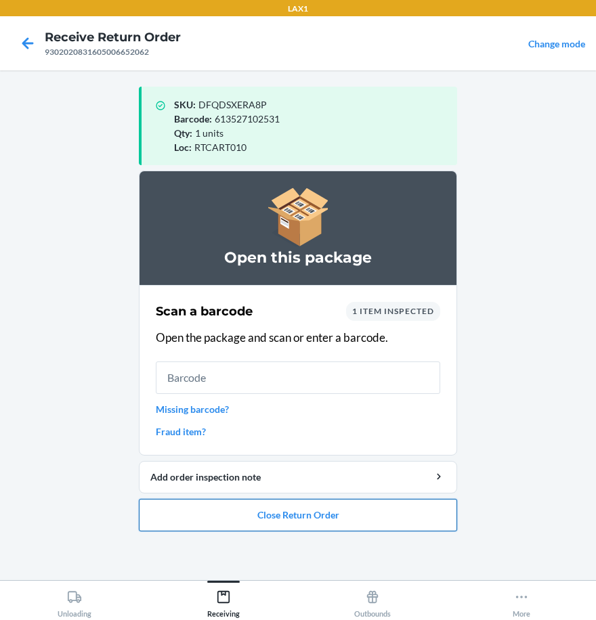
click at [252, 521] on button "Close Return Order" at bounding box center [298, 515] width 318 height 32
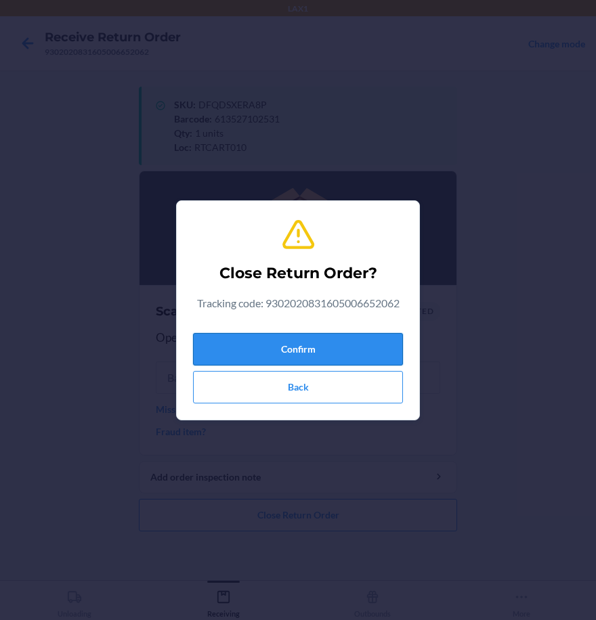
click at [325, 345] on button "Confirm" at bounding box center [298, 349] width 210 height 32
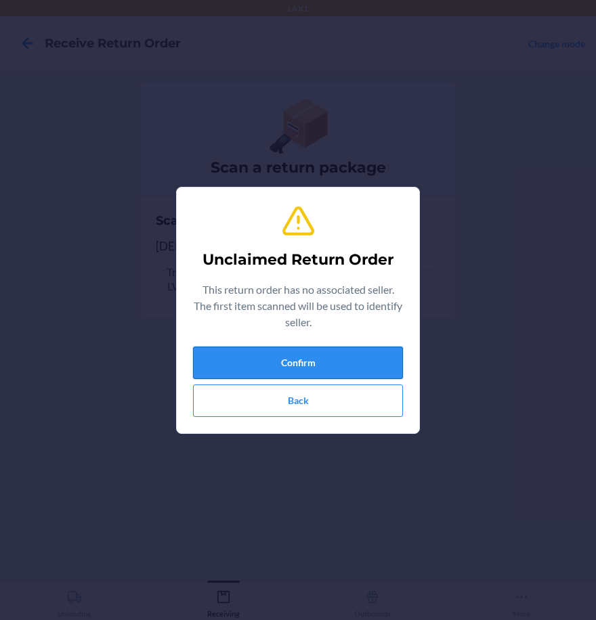
click at [299, 366] on button "Confirm" at bounding box center [298, 363] width 210 height 32
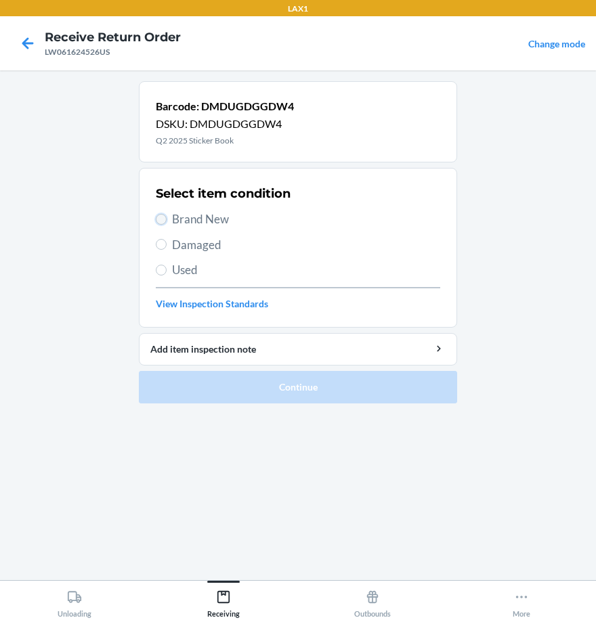
click at [160, 215] on input "Brand New" at bounding box center [161, 219] width 11 height 11
radio input "true"
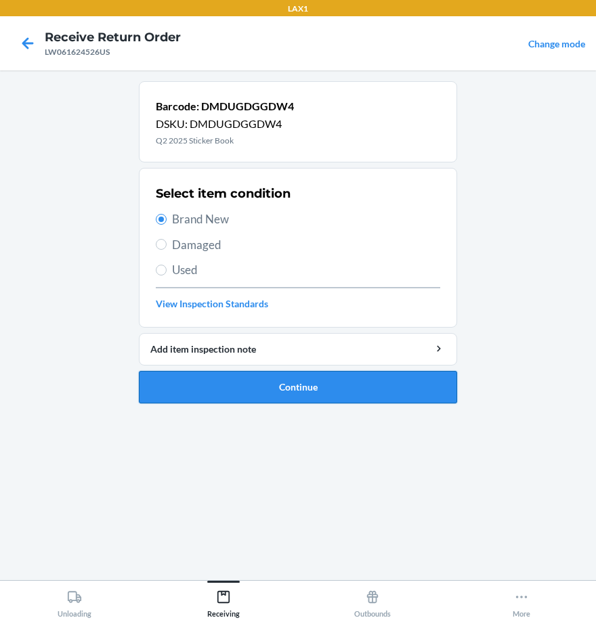
click at [306, 395] on button "Continue" at bounding box center [298, 387] width 318 height 32
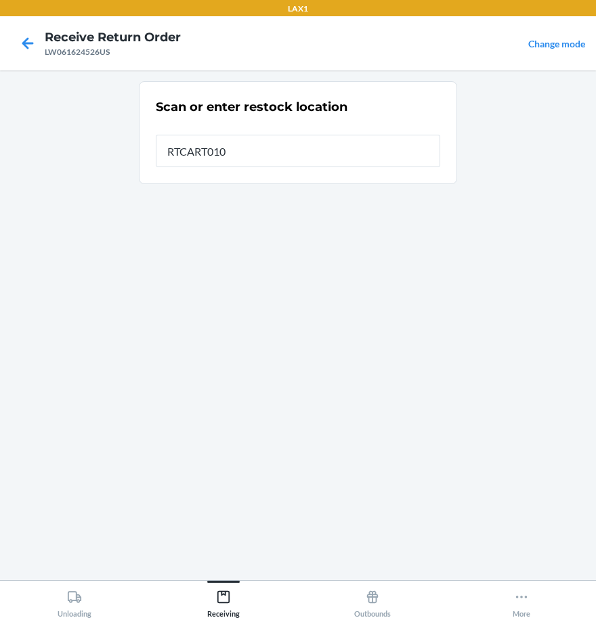
type input "RTCART010"
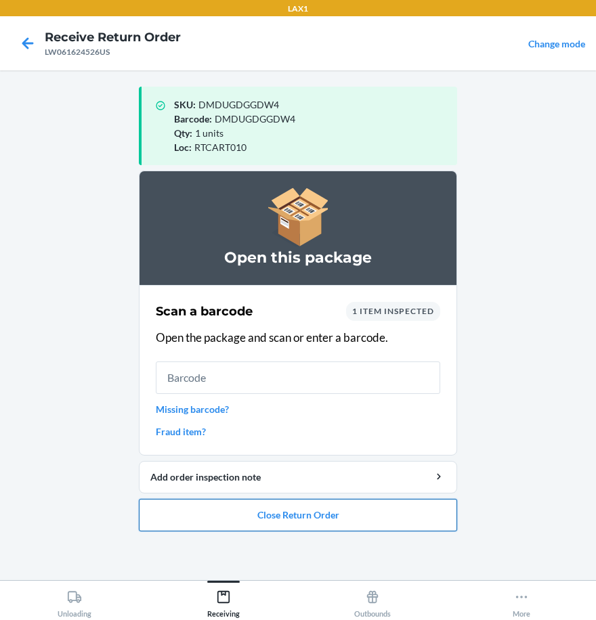
click at [402, 508] on button "Close Return Order" at bounding box center [298, 515] width 318 height 32
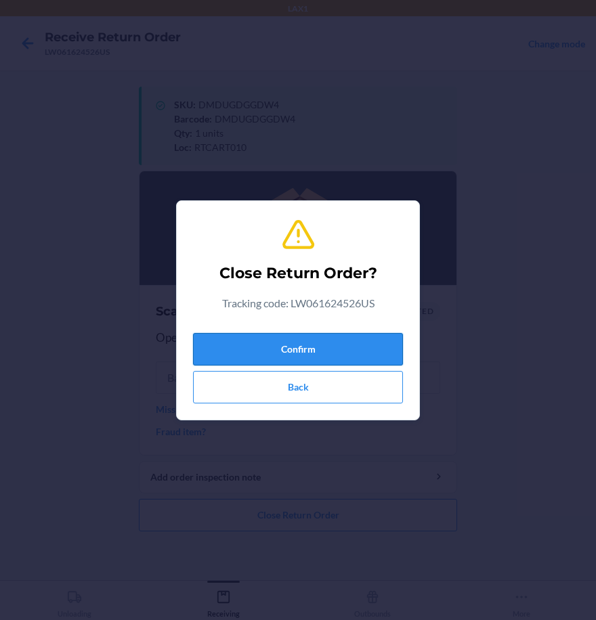
click at [303, 347] on button "Confirm" at bounding box center [298, 349] width 210 height 32
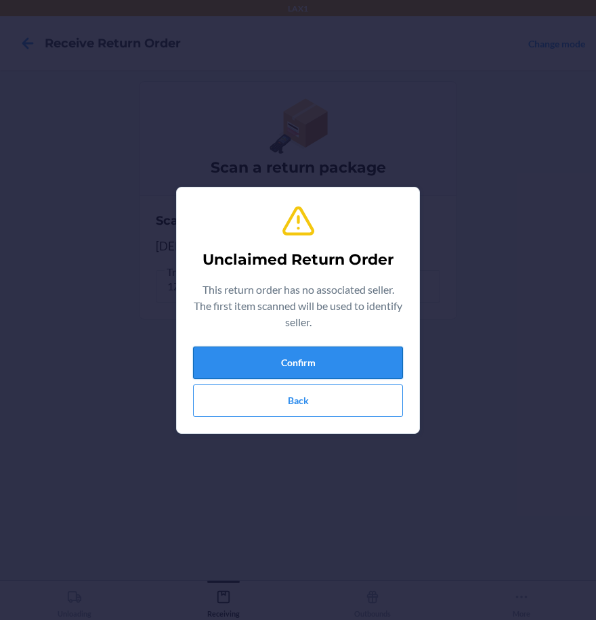
click at [277, 364] on button "Confirm" at bounding box center [298, 363] width 210 height 32
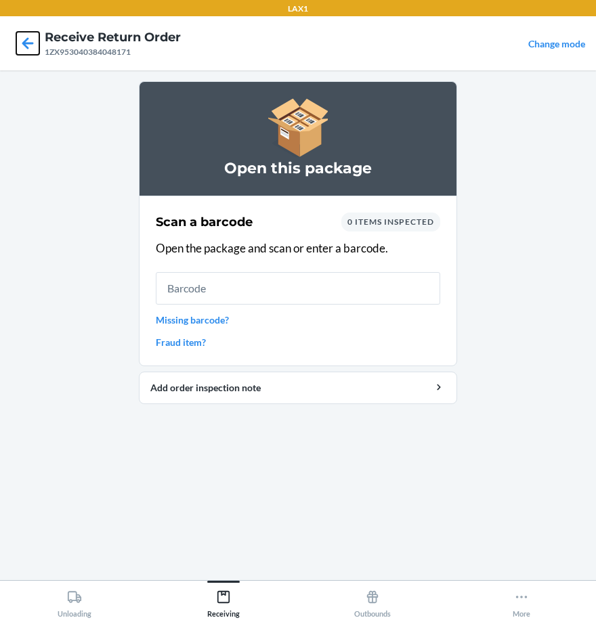
click at [32, 45] on icon at bounding box center [27, 43] width 23 height 23
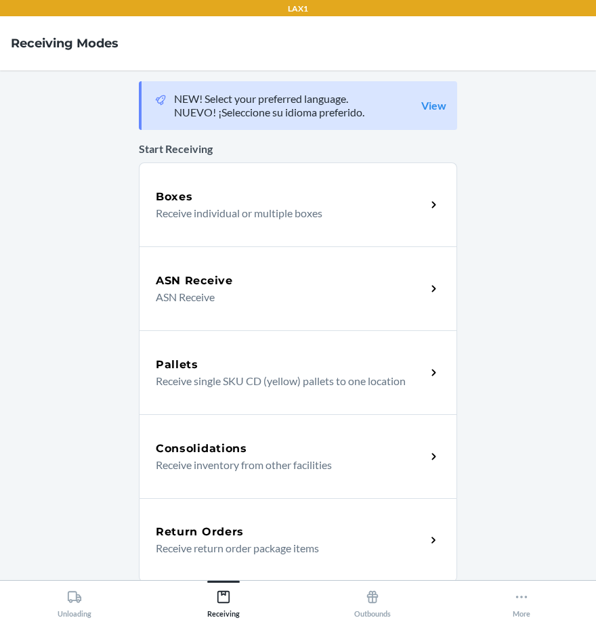
click at [261, 544] on p "Receive return order package items" at bounding box center [285, 548] width 259 height 16
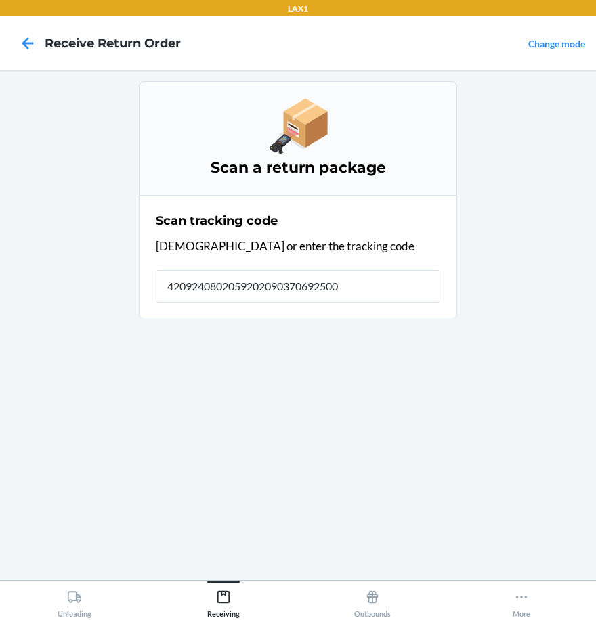
type input "42092408020592020903706925001"
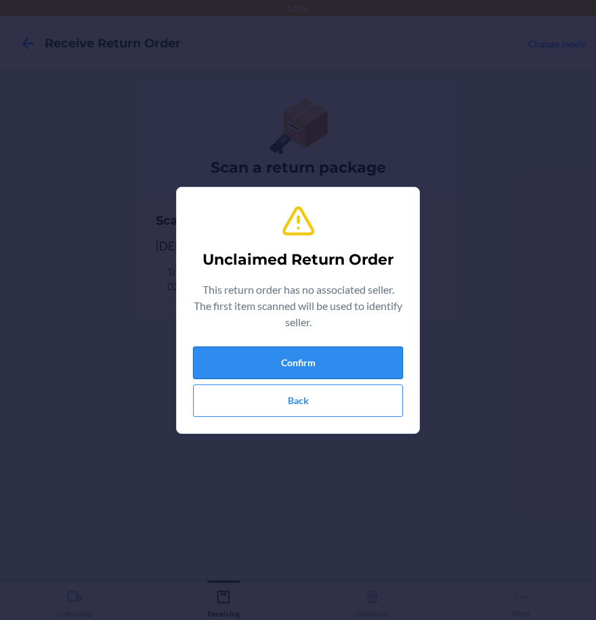
click at [346, 353] on button "Confirm" at bounding box center [298, 363] width 210 height 32
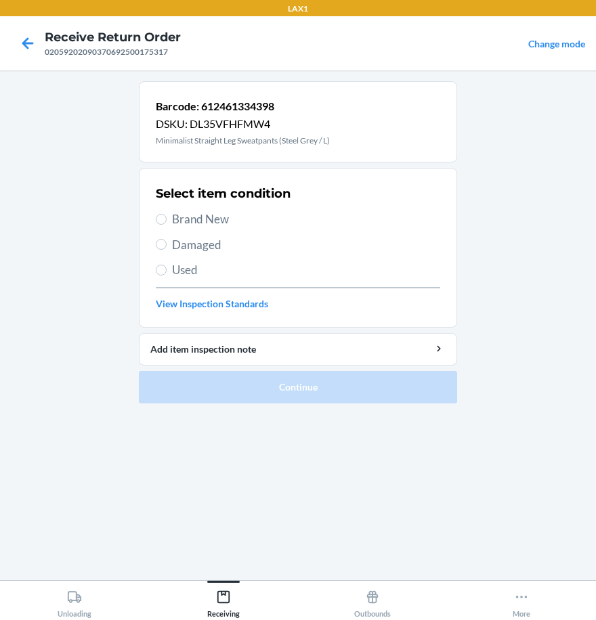
click at [158, 230] on div "Select item condition Brand New Damaged Used View Inspection Standards" at bounding box center [298, 248] width 284 height 134
drag, startPoint x: 159, startPoint y: 223, endPoint x: 169, endPoint y: 261, distance: 39.7
click at [160, 222] on input "Brand New" at bounding box center [161, 219] width 11 height 11
radio input "true"
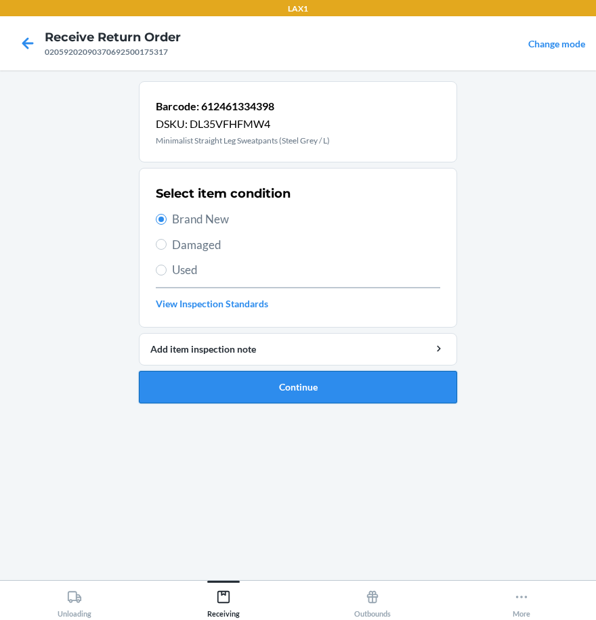
click at [251, 384] on button "Continue" at bounding box center [298, 387] width 318 height 32
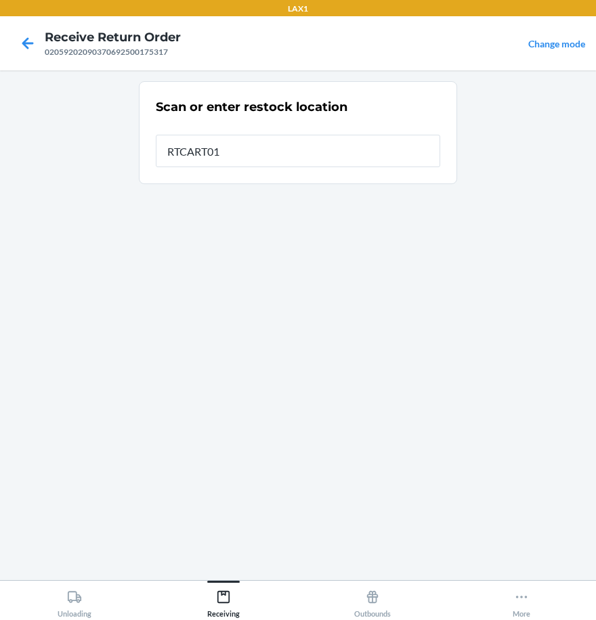
type input "RTCART010"
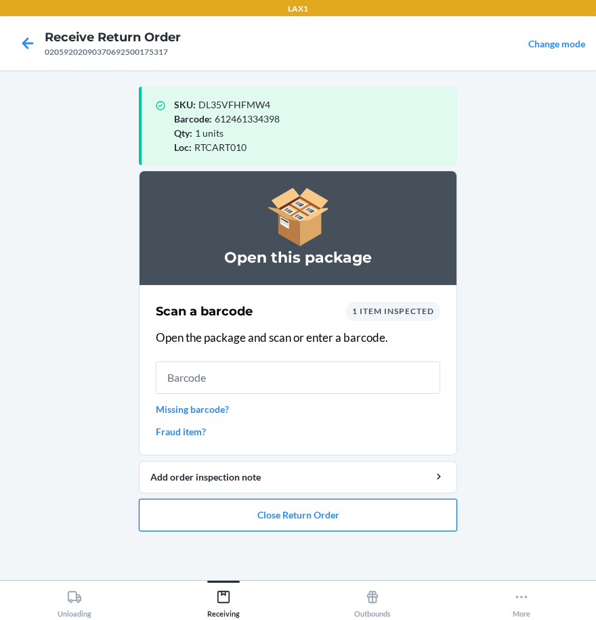
click at [359, 521] on button "Close Return Order" at bounding box center [298, 515] width 318 height 32
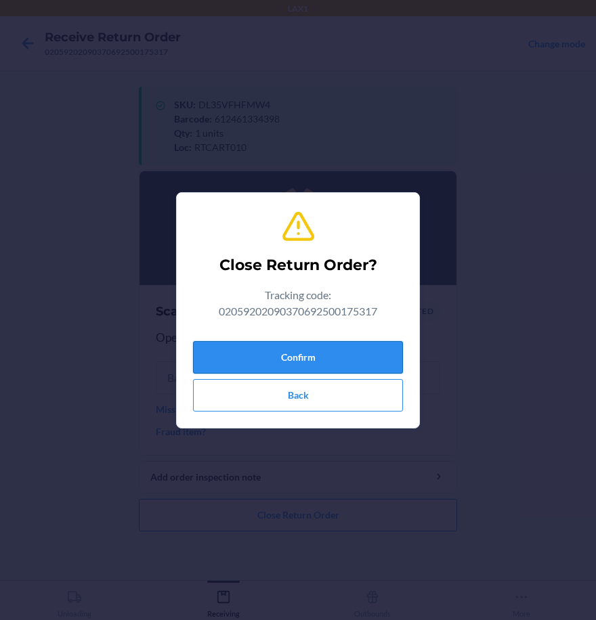
click at [335, 357] on button "Confirm" at bounding box center [298, 357] width 210 height 32
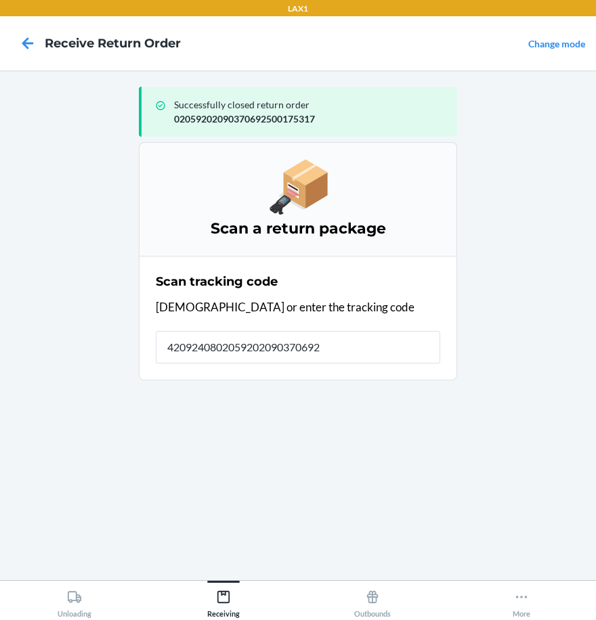
type input "42092408020592020903706925"
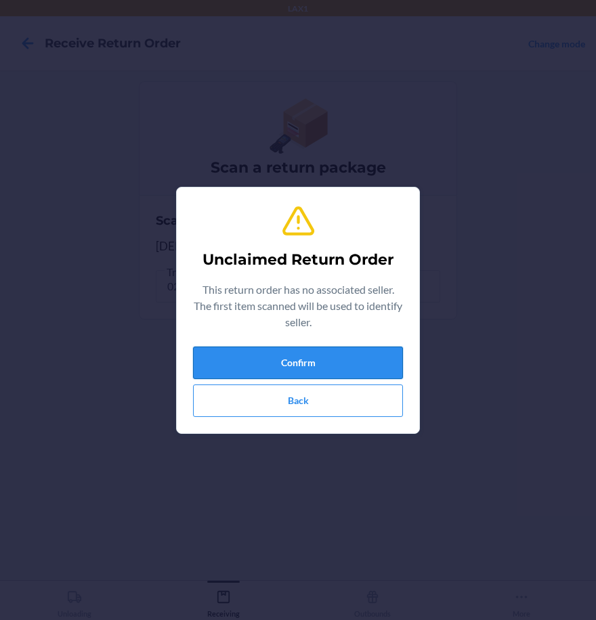
click at [390, 367] on button "Confirm" at bounding box center [298, 363] width 210 height 32
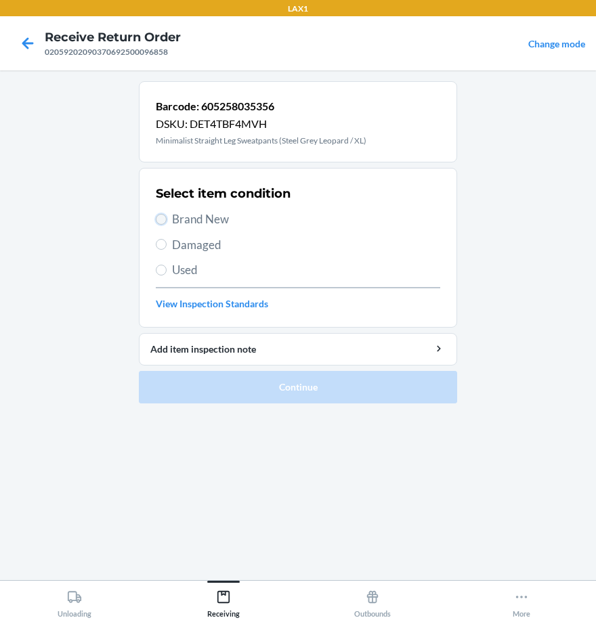
click at [164, 219] on input "Brand New" at bounding box center [161, 219] width 11 height 11
radio input "true"
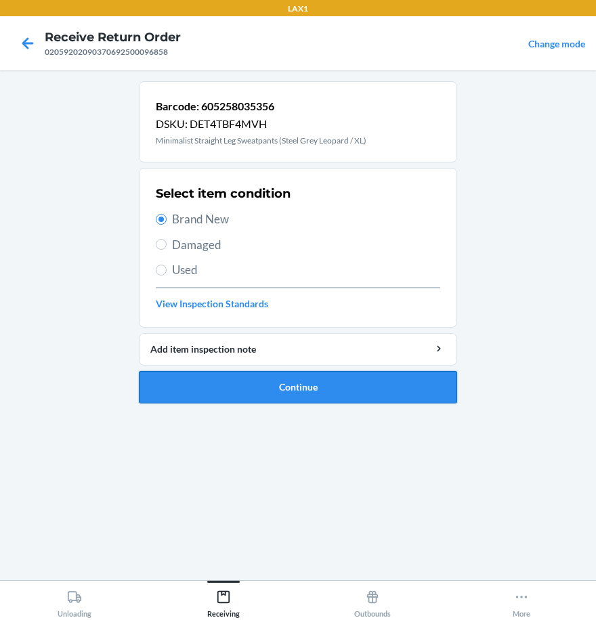
click at [257, 379] on button "Continue" at bounding box center [298, 387] width 318 height 32
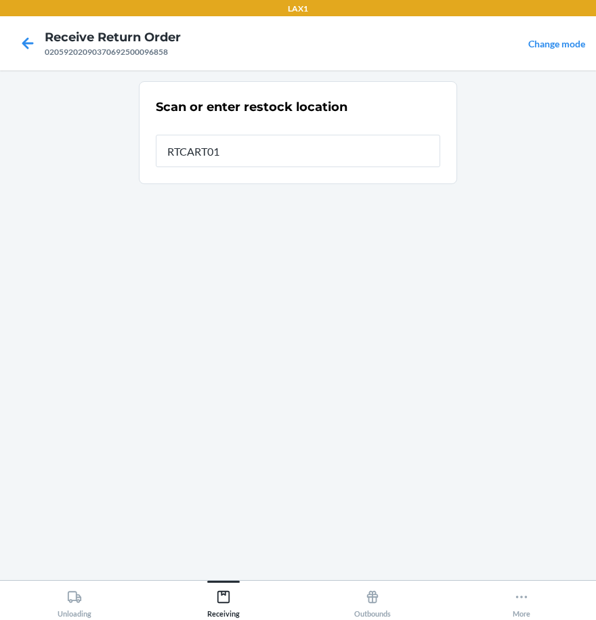
type input "RTCART010"
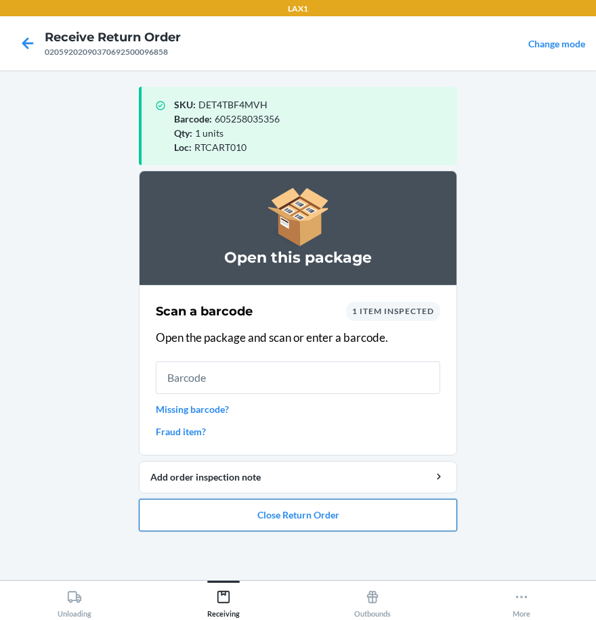
click at [382, 513] on button "Close Return Order" at bounding box center [298, 515] width 318 height 32
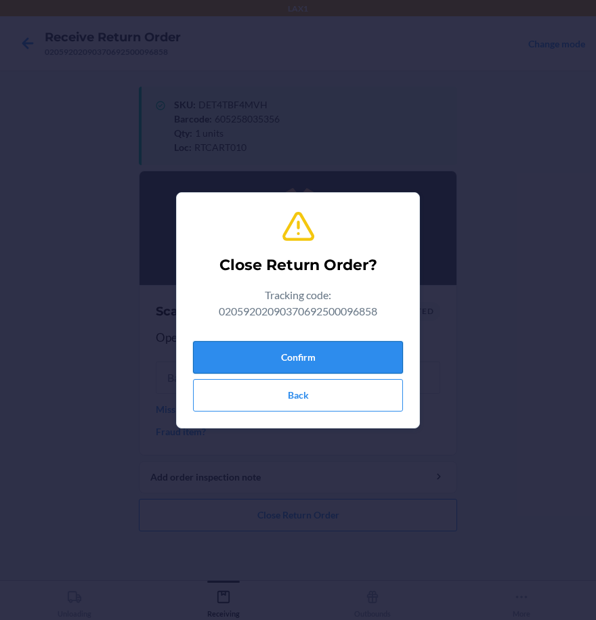
click at [336, 358] on button "Confirm" at bounding box center [298, 357] width 210 height 32
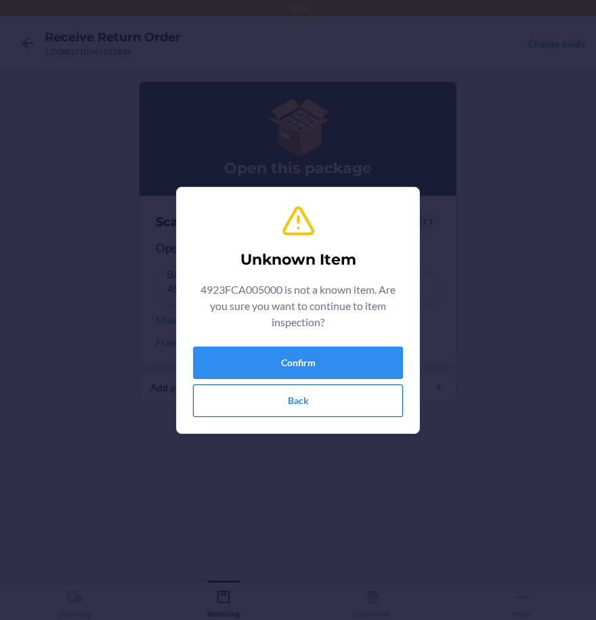
click at [295, 402] on button "Back" at bounding box center [298, 401] width 210 height 32
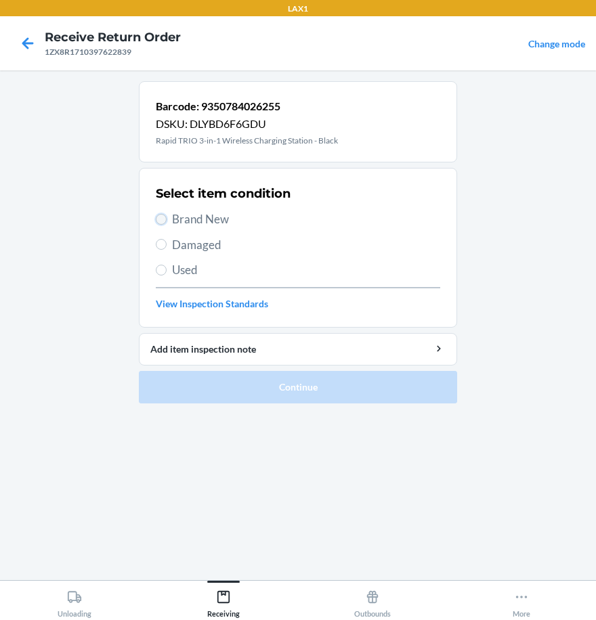
click at [162, 217] on input "Brand New" at bounding box center [161, 219] width 11 height 11
radio input "true"
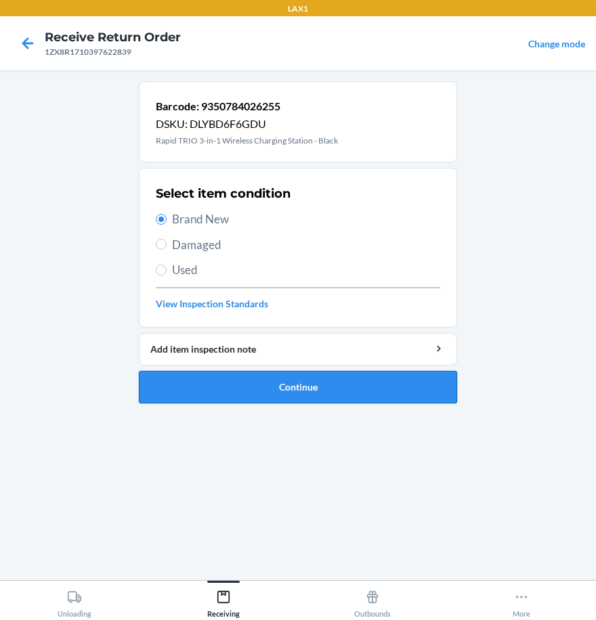
click at [232, 392] on button "Continue" at bounding box center [298, 387] width 318 height 32
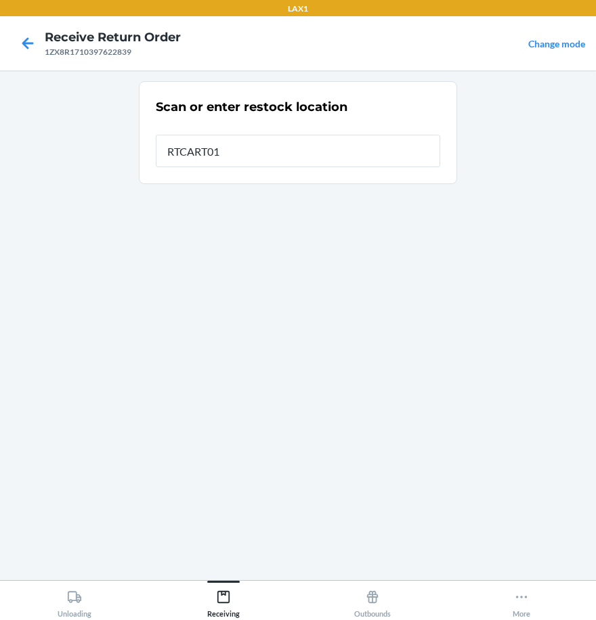
type input "RTCART010"
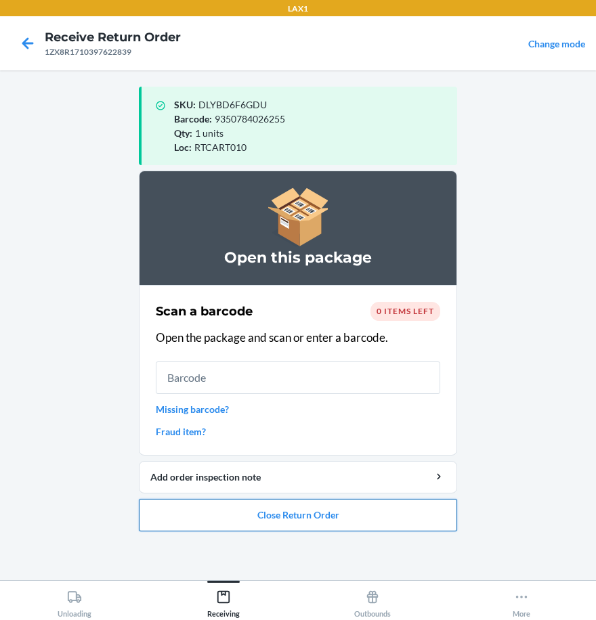
click at [374, 508] on button "Close Return Order" at bounding box center [298, 515] width 318 height 32
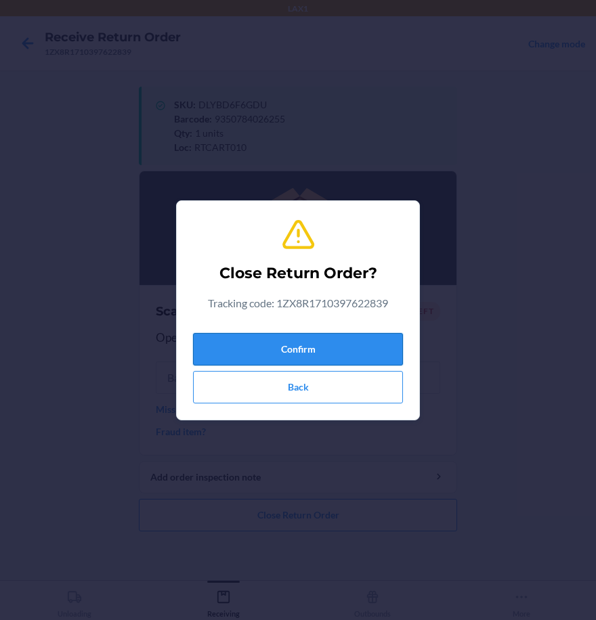
click at [336, 351] on button "Confirm" at bounding box center [298, 349] width 210 height 32
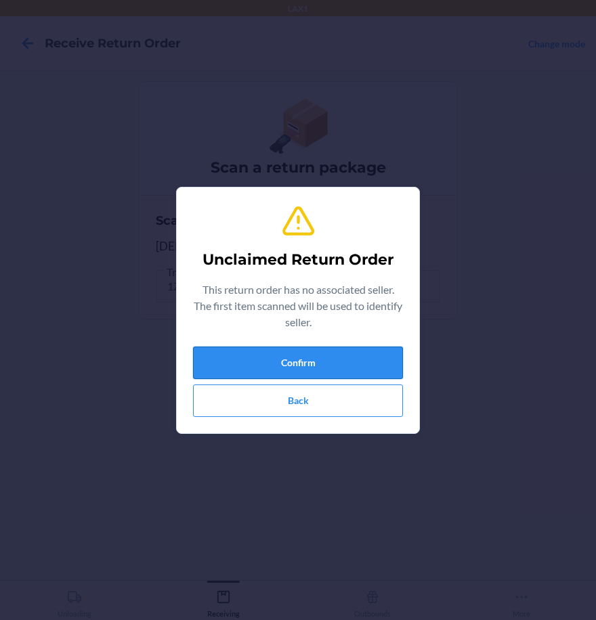
click at [326, 357] on button "Confirm" at bounding box center [298, 363] width 210 height 32
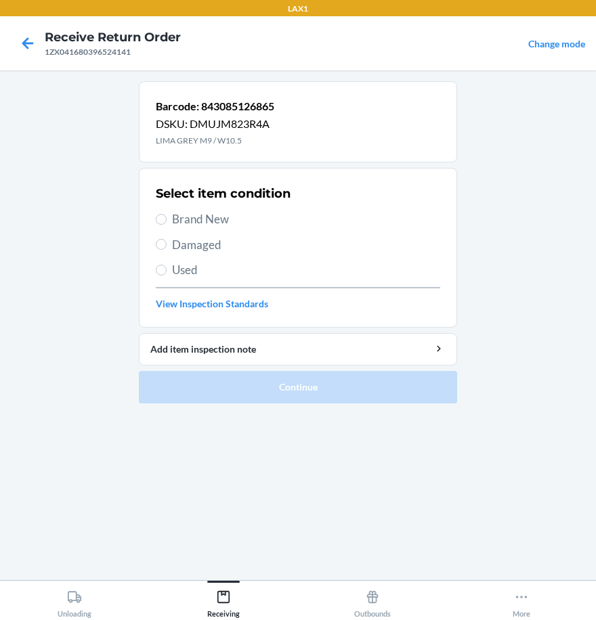
click at [160, 264] on label "Used" at bounding box center [298, 270] width 284 height 18
click at [160, 265] on input "Used" at bounding box center [161, 270] width 11 height 11
radio input "true"
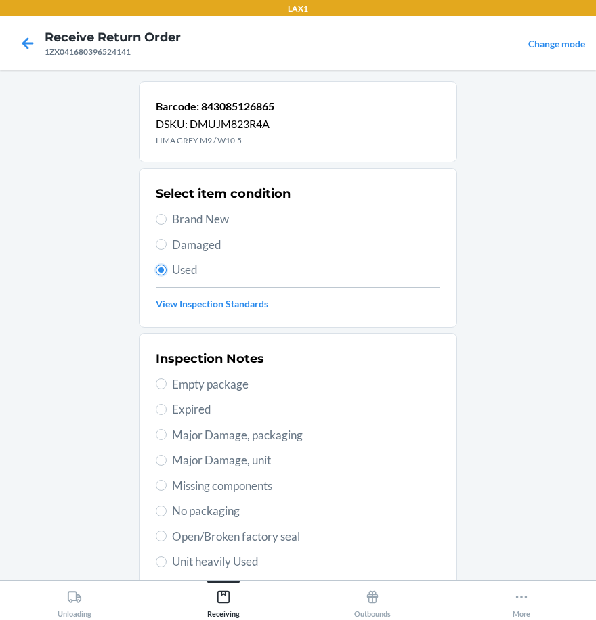
scroll to position [196, 0]
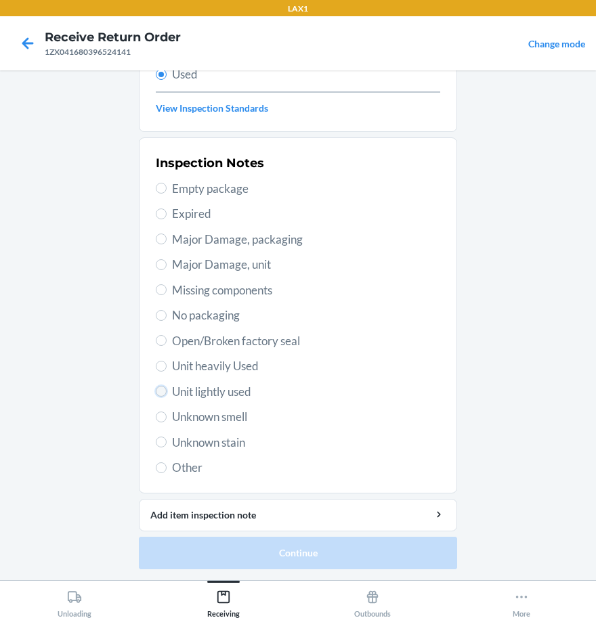
click at [161, 389] on input "Unit lightly used" at bounding box center [161, 391] width 11 height 11
radio input "true"
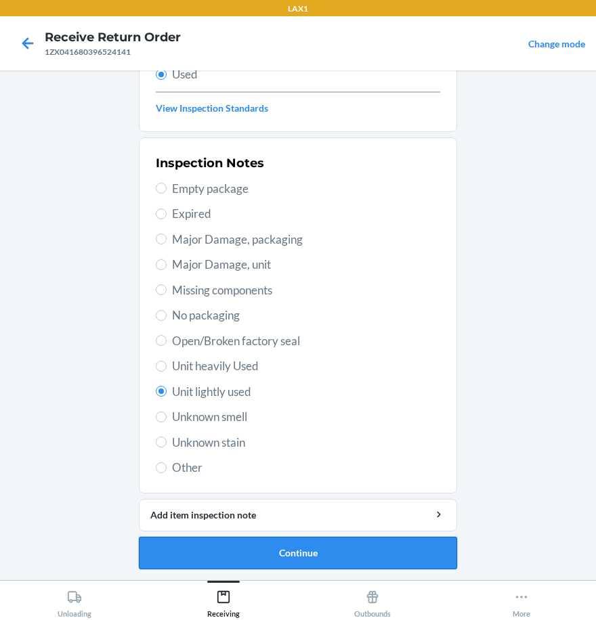
click at [256, 554] on button "Continue" at bounding box center [298, 553] width 318 height 32
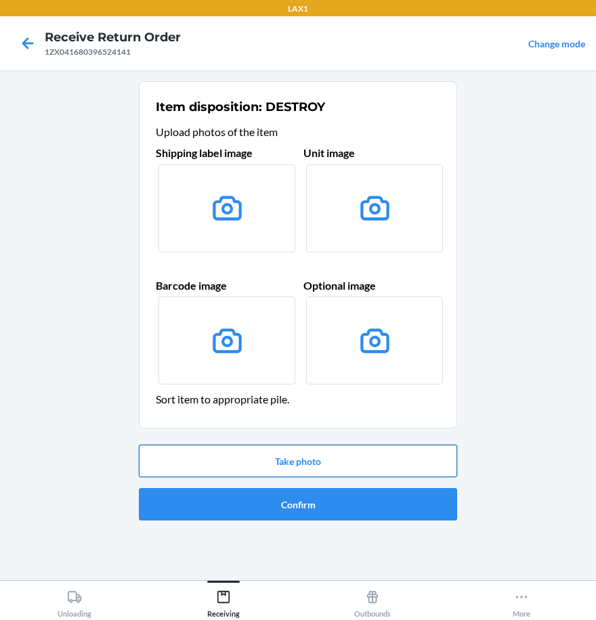
click at [309, 458] on button "Take photo" at bounding box center [298, 461] width 318 height 32
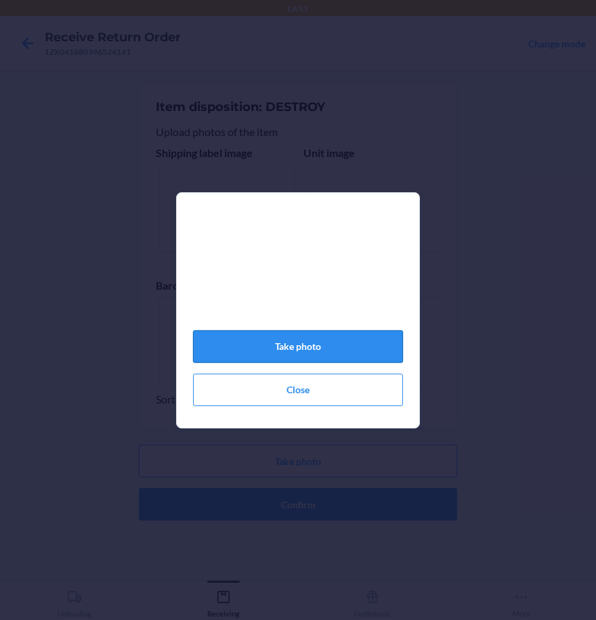
click at [302, 348] on button "Take photo" at bounding box center [298, 346] width 210 height 32
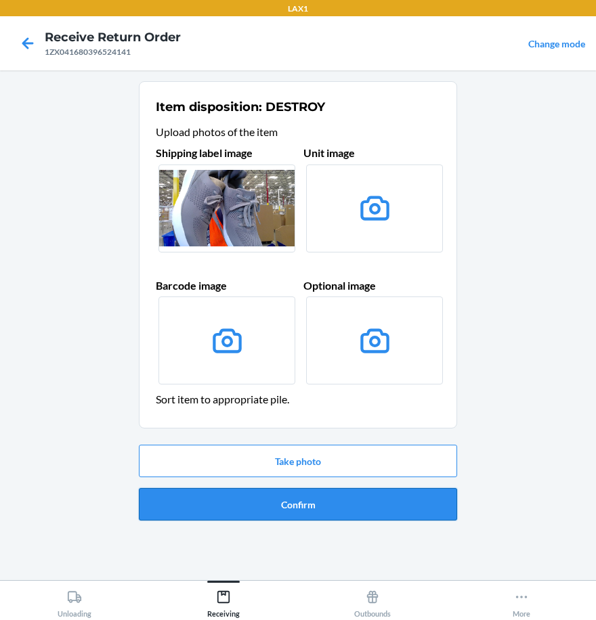
click at [279, 504] on button "Confirm" at bounding box center [298, 504] width 318 height 32
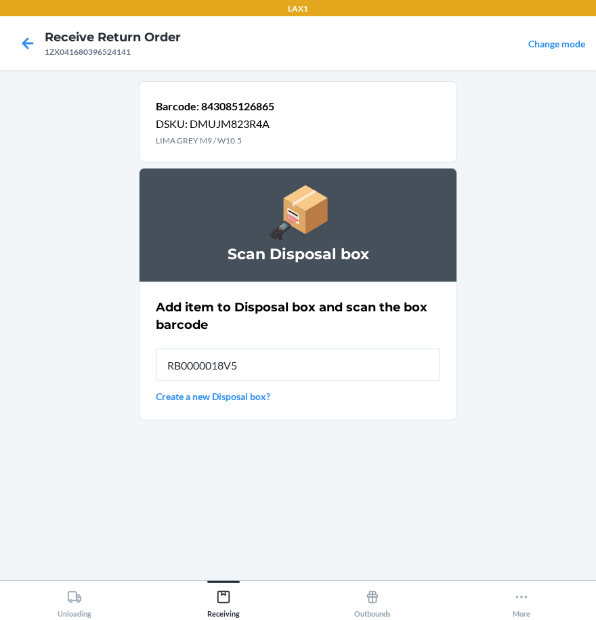
type input "RB0000018V5"
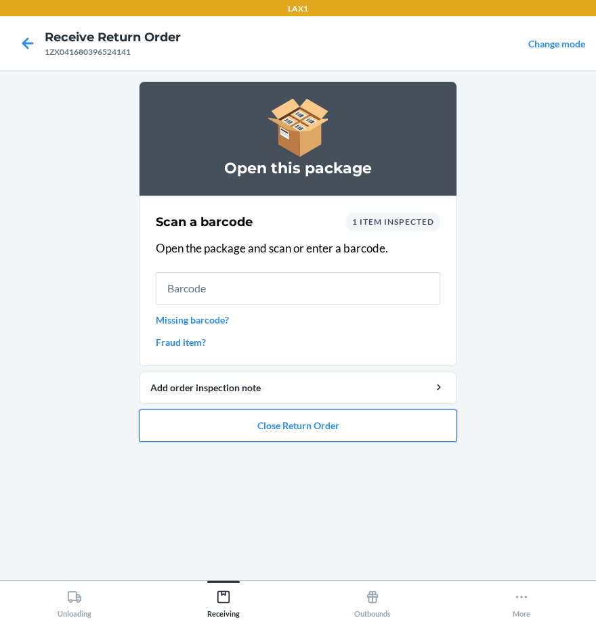
click at [259, 437] on button "Close Return Order" at bounding box center [298, 426] width 318 height 32
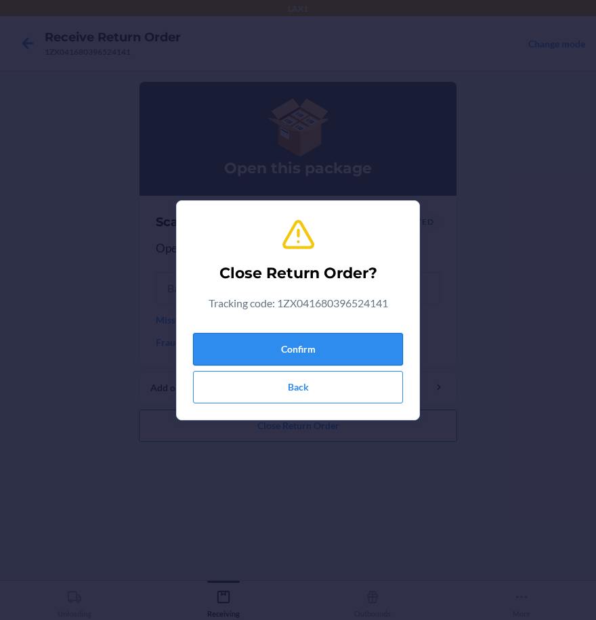
click at [240, 339] on button "Confirm" at bounding box center [298, 349] width 210 height 32
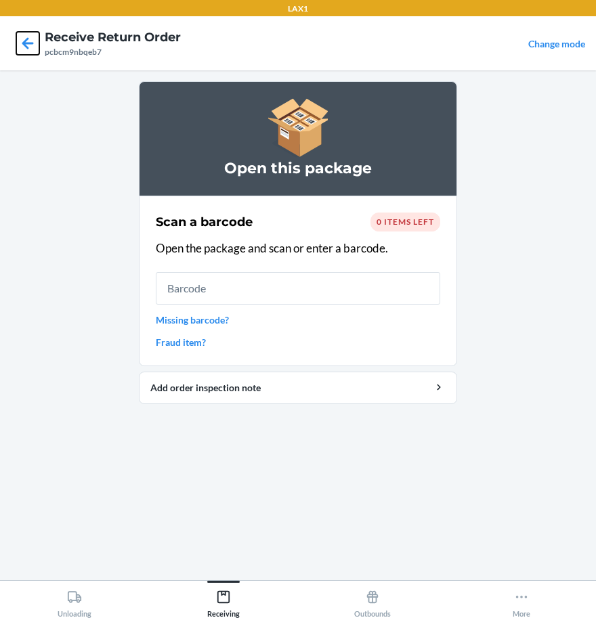
click at [26, 41] on icon at bounding box center [28, 43] width 12 height 12
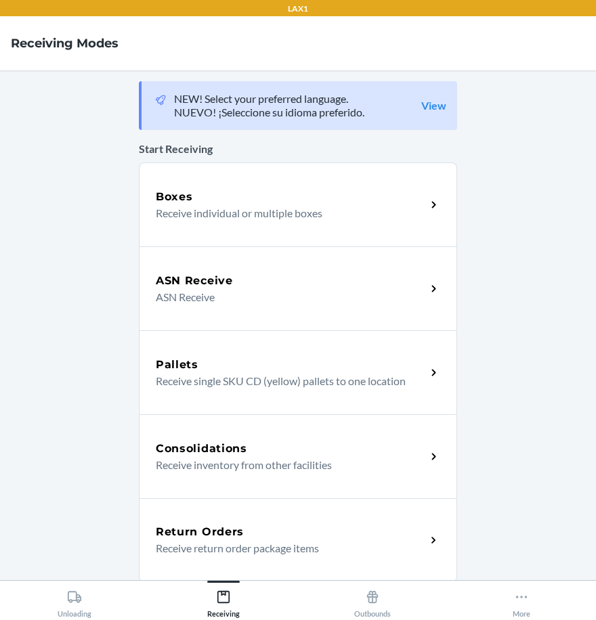
click at [271, 559] on div "Return Orders Receive return order package items" at bounding box center [298, 540] width 318 height 84
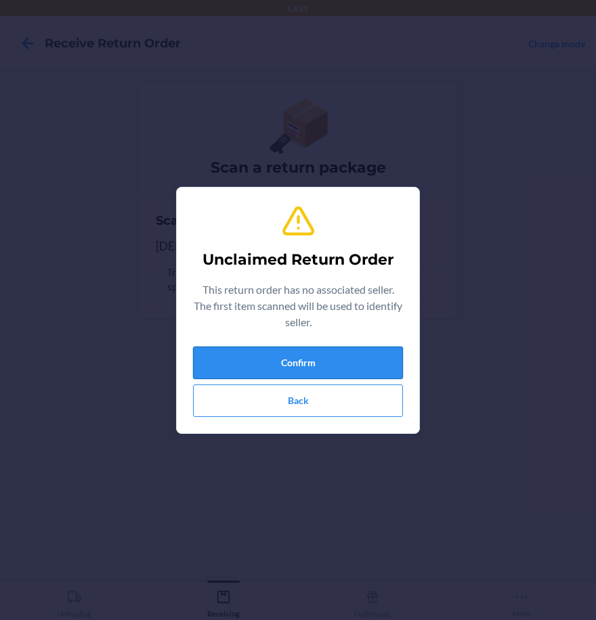
click at [374, 364] on button "Confirm" at bounding box center [298, 363] width 210 height 32
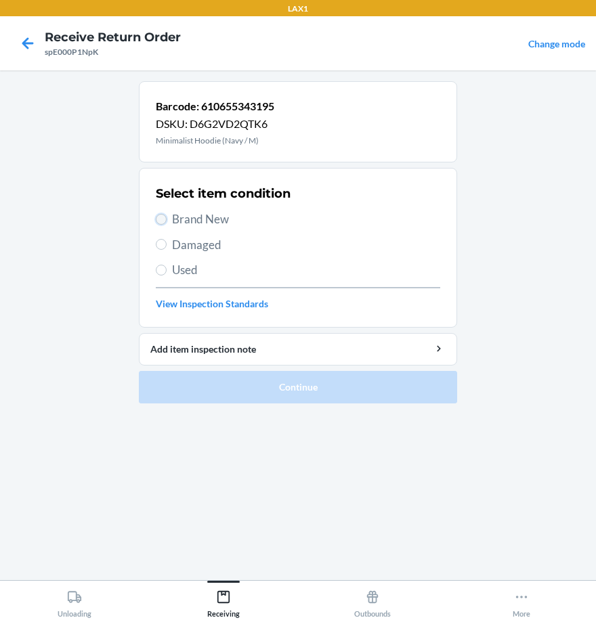
click at [164, 217] on input "Brand New" at bounding box center [161, 219] width 11 height 11
radio input "true"
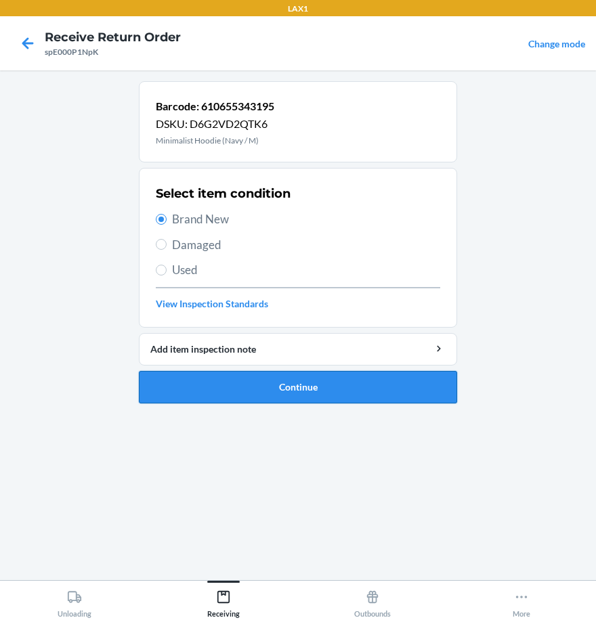
click at [270, 387] on button "Continue" at bounding box center [298, 387] width 318 height 32
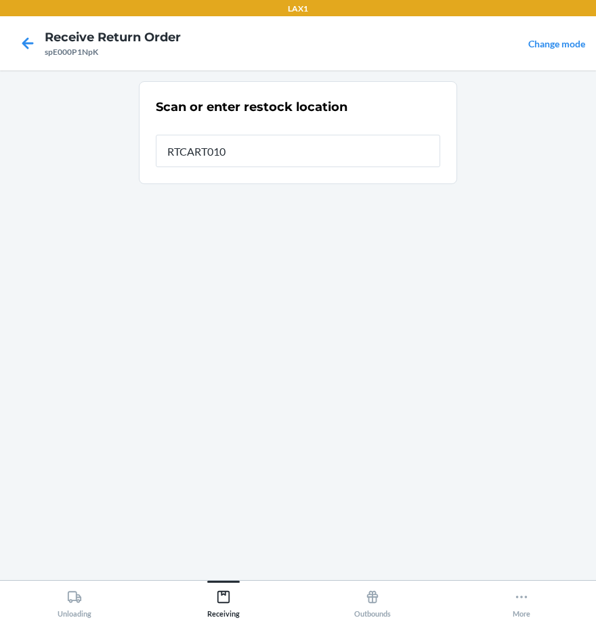
type input "RTCART010"
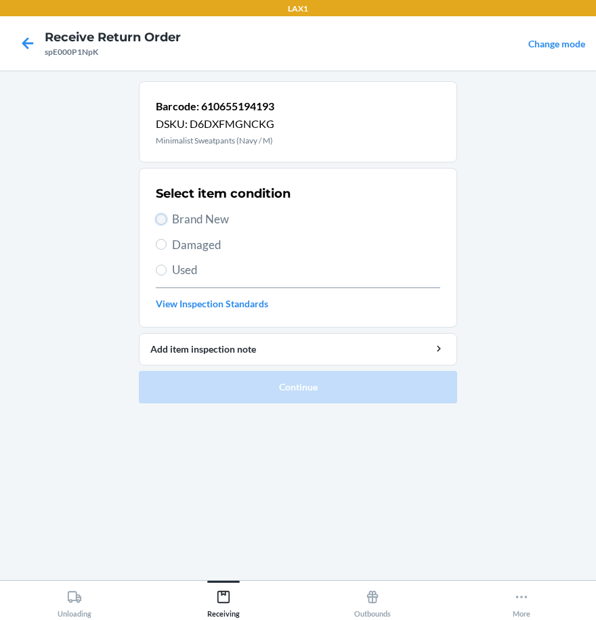
click at [159, 217] on input "Brand New" at bounding box center [161, 219] width 11 height 11
radio input "true"
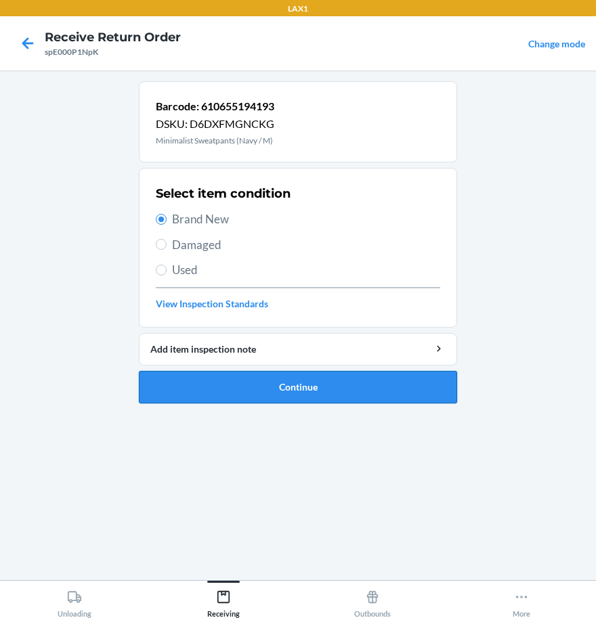
click at [227, 387] on button "Continue" at bounding box center [298, 387] width 318 height 32
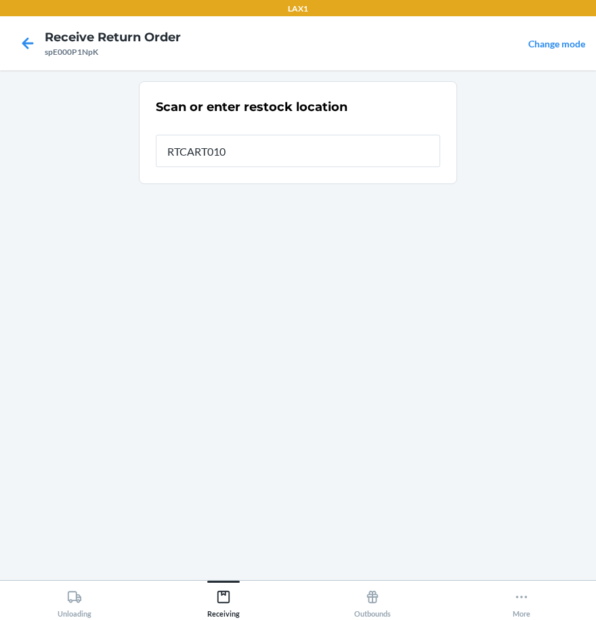
type input "RTCART010"
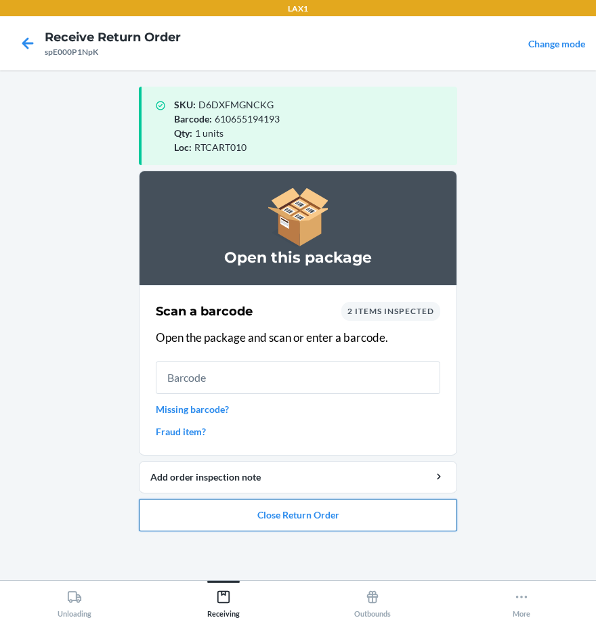
click at [395, 517] on button "Close Return Order" at bounding box center [298, 515] width 318 height 32
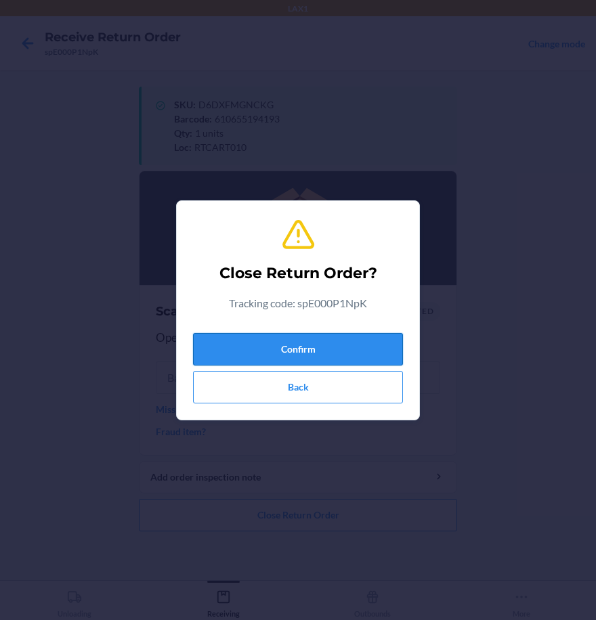
click at [370, 349] on button "Confirm" at bounding box center [298, 349] width 210 height 32
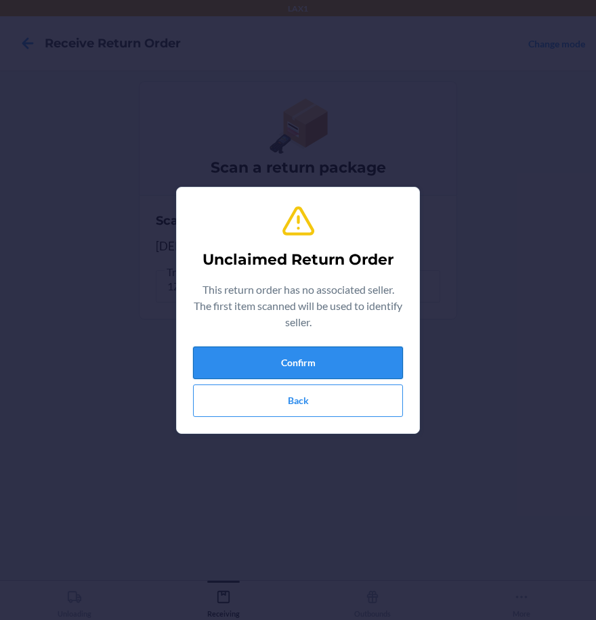
click at [362, 355] on button "Confirm" at bounding box center [298, 363] width 210 height 32
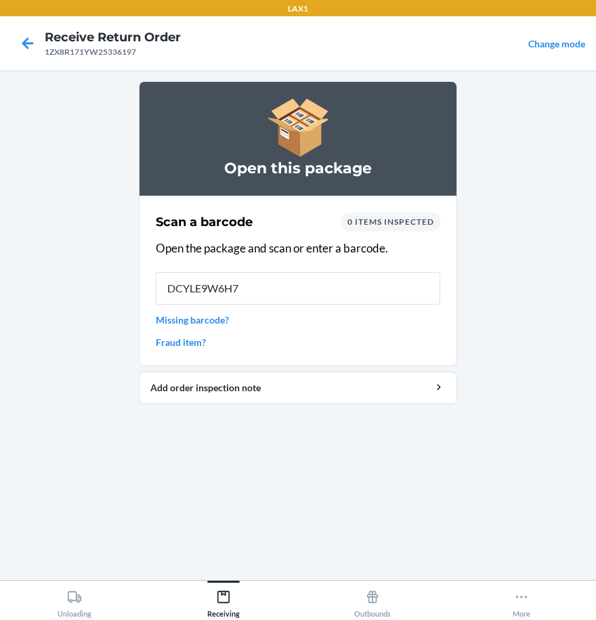
type input "DCYLE9W6H7S"
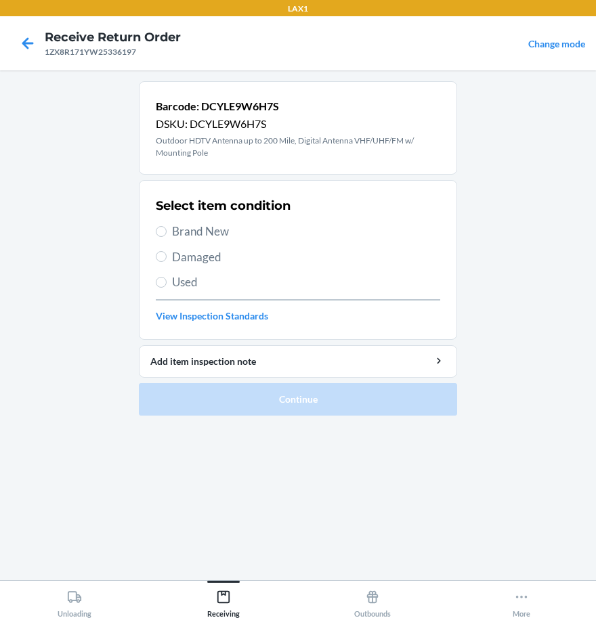
click at [154, 257] on section "Select item condition Brand New Damaged Used View Inspection Standards" at bounding box center [298, 260] width 318 height 160
click at [161, 259] on input "Damaged" at bounding box center [161, 256] width 11 height 11
radio input "true"
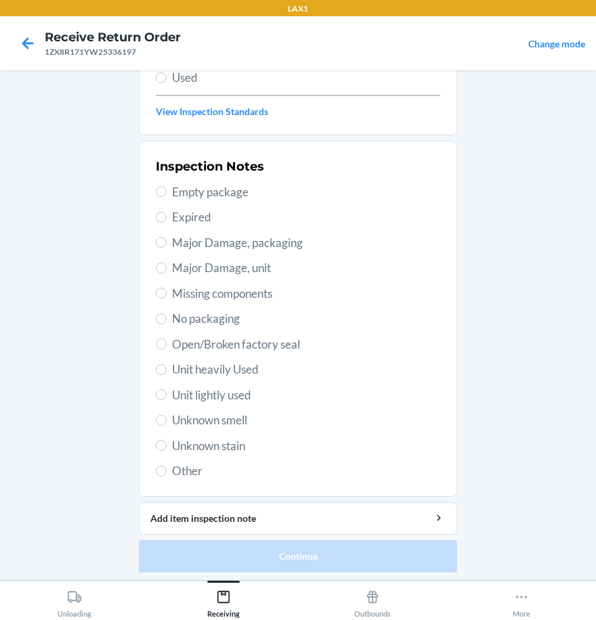
scroll to position [208, 0]
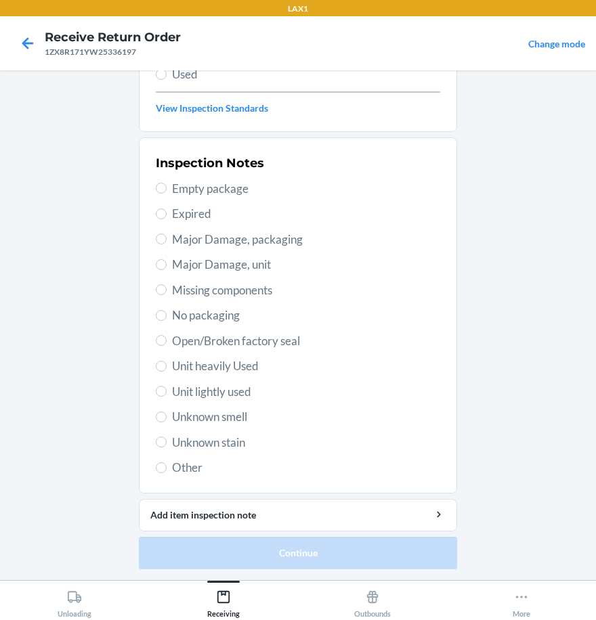
click at [158, 334] on label "Open/Broken factory seal" at bounding box center [298, 341] width 284 height 18
click at [158, 335] on input "Open/Broken factory seal" at bounding box center [161, 340] width 11 height 11
radio input "true"
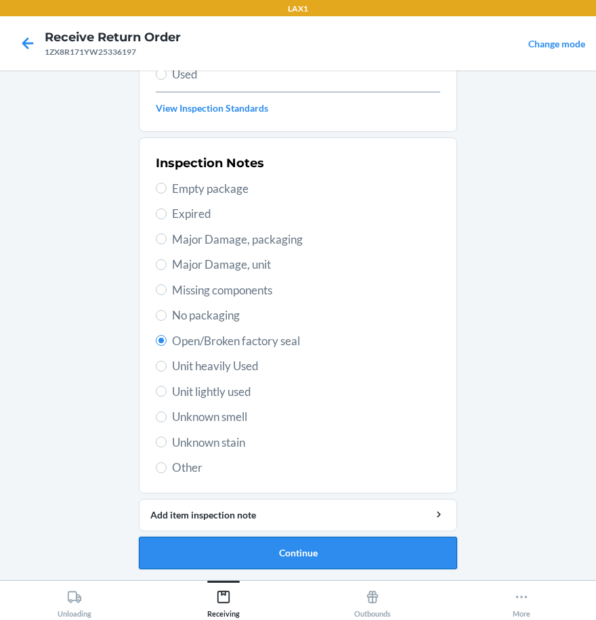
click at [313, 550] on button "Continue" at bounding box center [298, 553] width 318 height 32
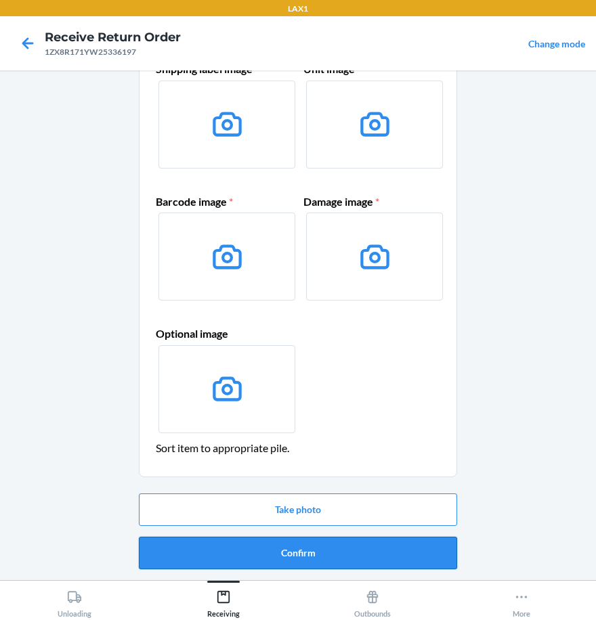
click at [307, 556] on button "Confirm" at bounding box center [298, 553] width 318 height 32
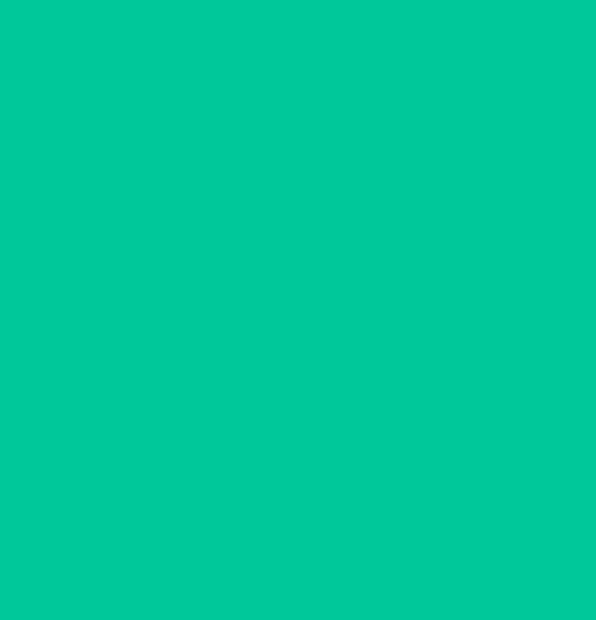
scroll to position [0, 0]
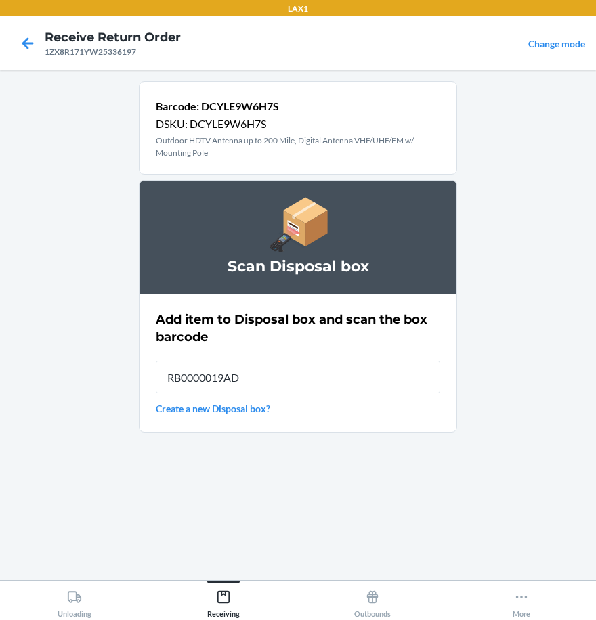
type input "RB0000019AD"
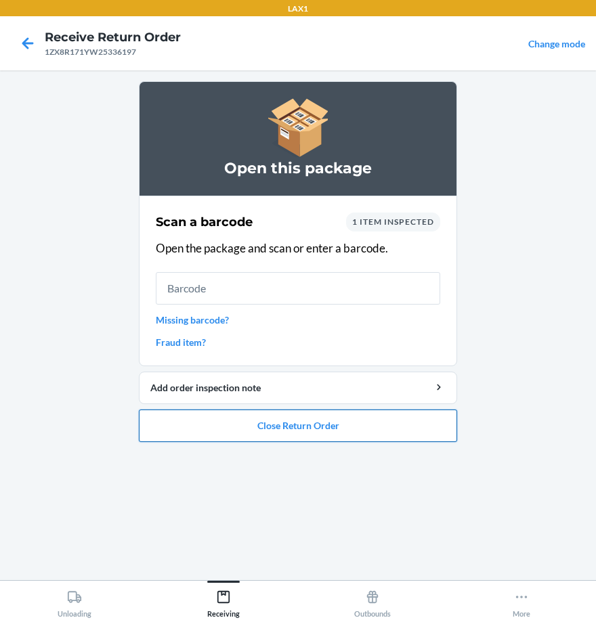
click at [296, 420] on button "Close Return Order" at bounding box center [298, 426] width 318 height 32
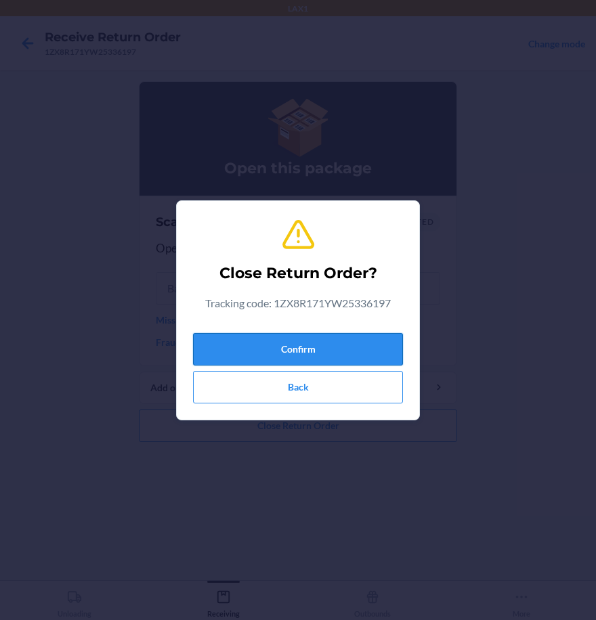
click at [301, 343] on button "Confirm" at bounding box center [298, 349] width 210 height 32
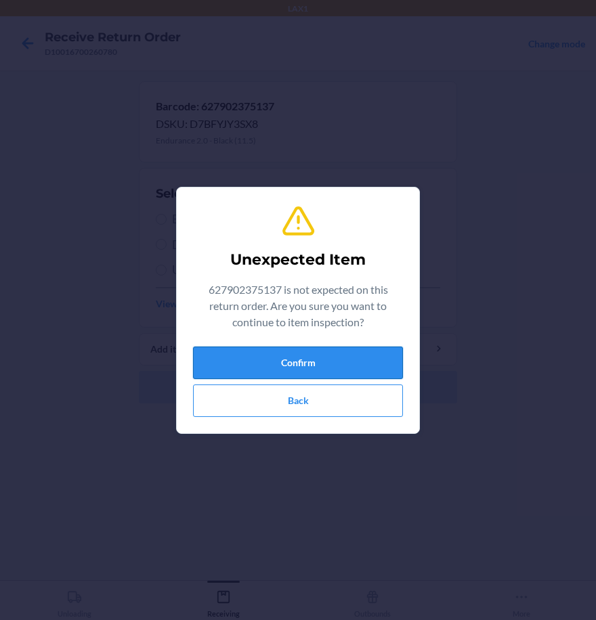
click at [345, 369] on button "Confirm" at bounding box center [298, 363] width 210 height 32
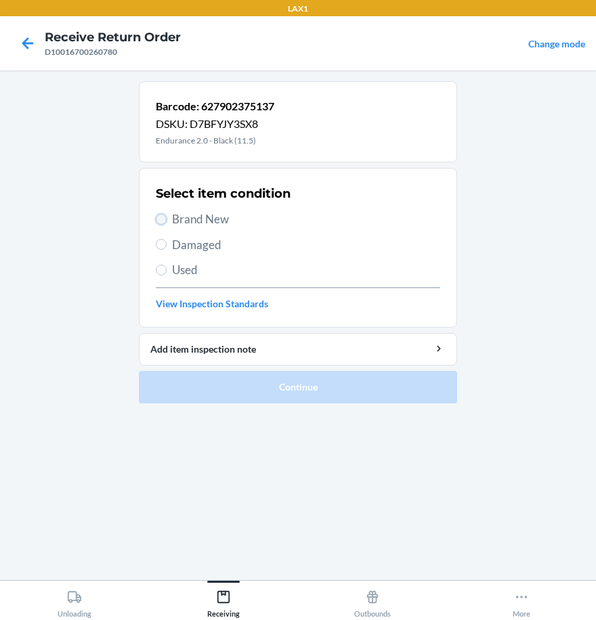
click at [162, 216] on input "Brand New" at bounding box center [161, 219] width 11 height 11
radio input "true"
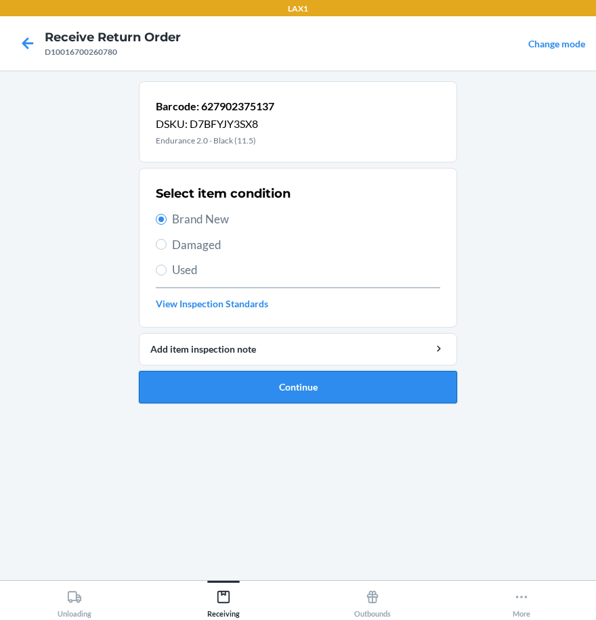
click at [258, 393] on button "Continue" at bounding box center [298, 387] width 318 height 32
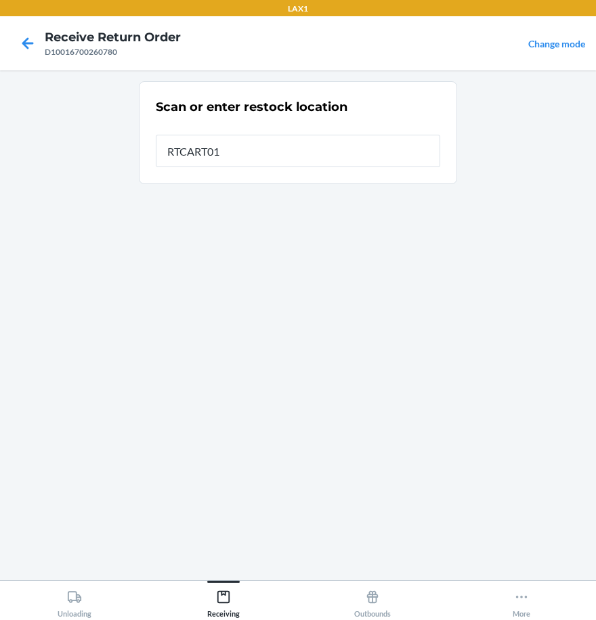
type input "RTCART010"
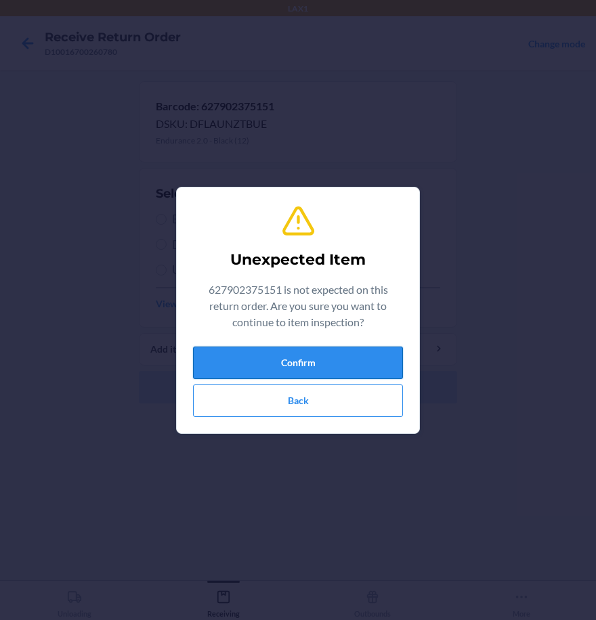
click at [353, 355] on button "Confirm" at bounding box center [298, 363] width 210 height 32
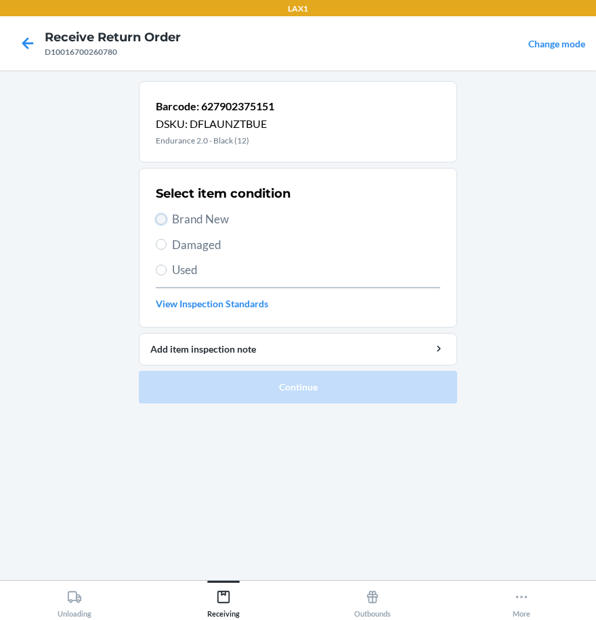
click at [165, 216] on input "Brand New" at bounding box center [161, 219] width 11 height 11
radio input "true"
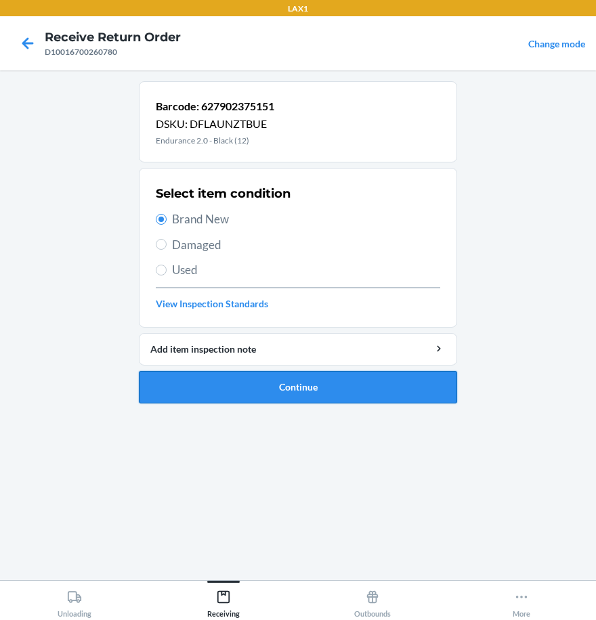
click at [259, 386] on button "Continue" at bounding box center [298, 387] width 318 height 32
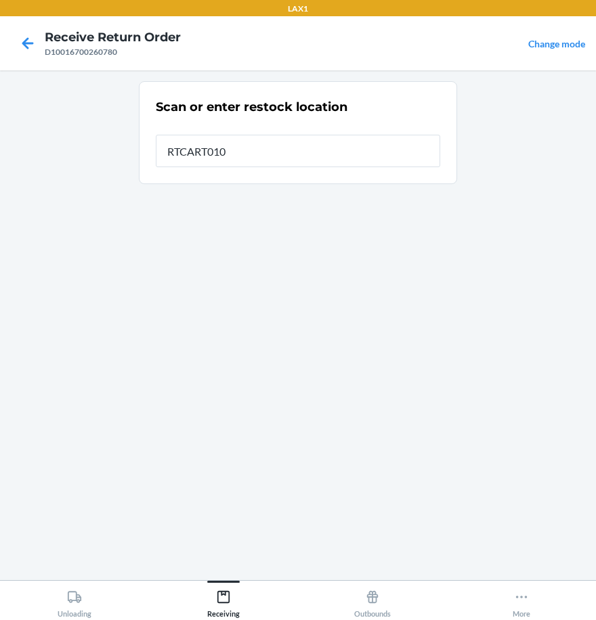
type input "RTCART010"
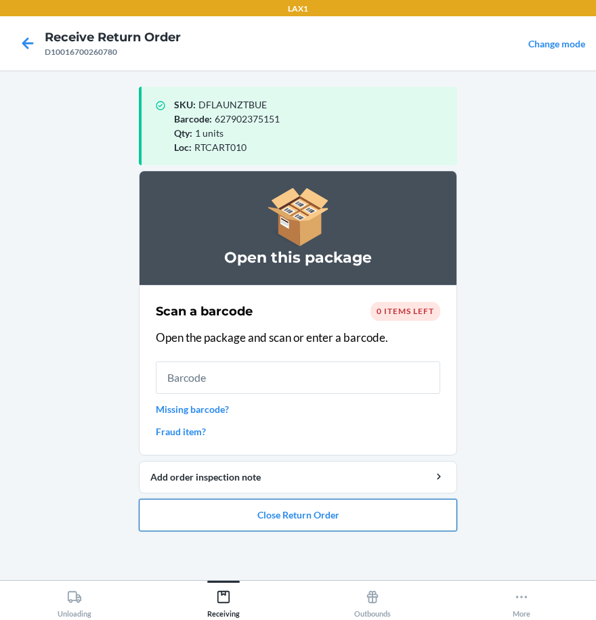
click at [328, 527] on button "Close Return Order" at bounding box center [298, 515] width 318 height 32
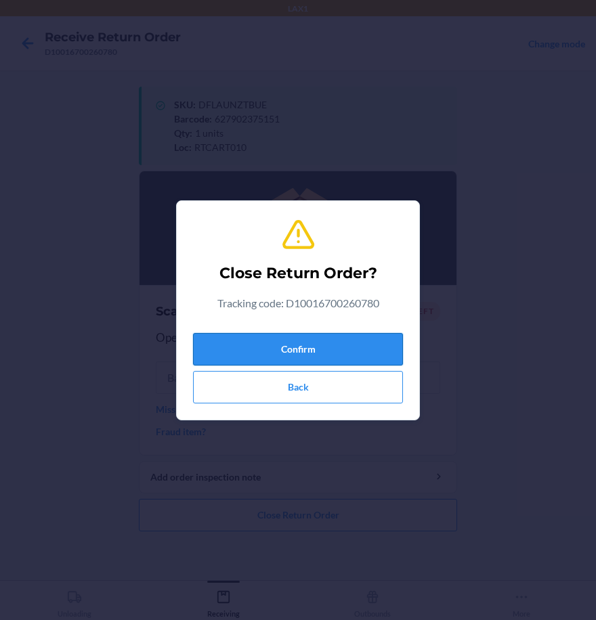
click at [365, 365] on button "Confirm" at bounding box center [298, 349] width 210 height 32
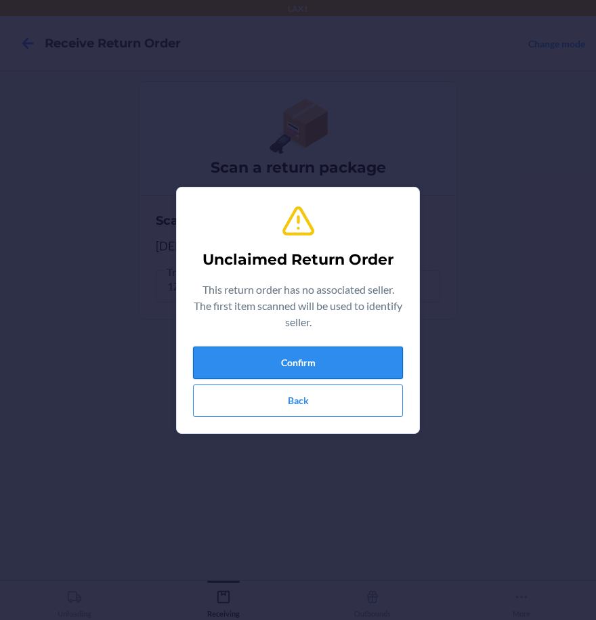
click at [318, 362] on button "Confirm" at bounding box center [298, 363] width 210 height 32
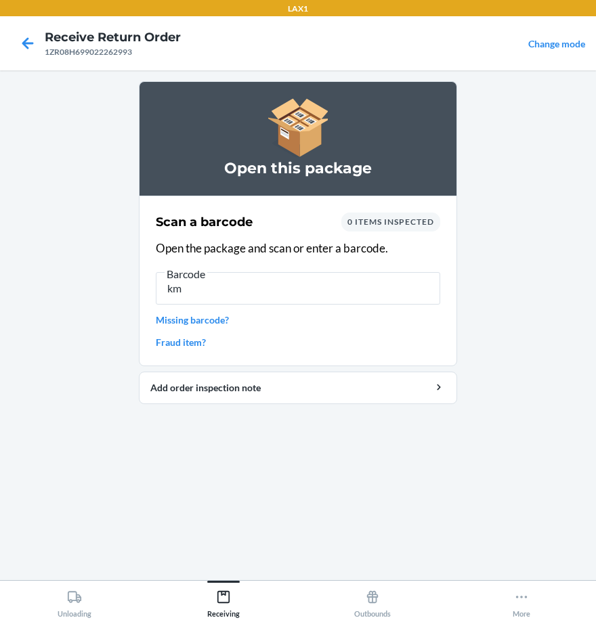
type input "k"
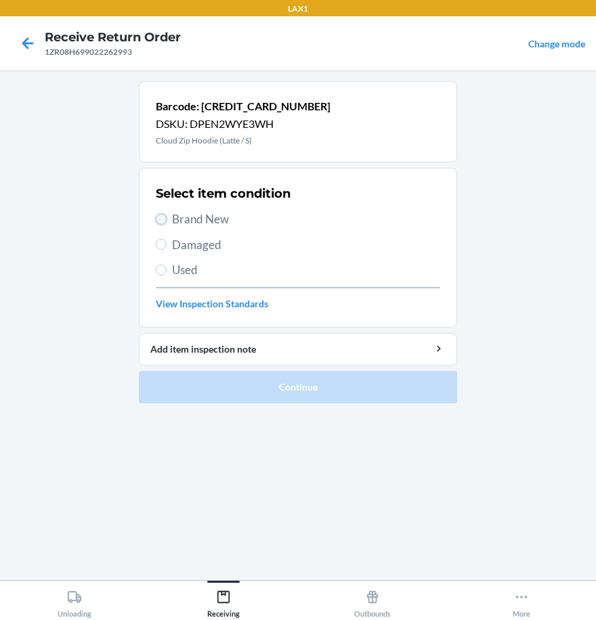
click at [160, 218] on input "Brand New" at bounding box center [161, 219] width 11 height 11
radio input "true"
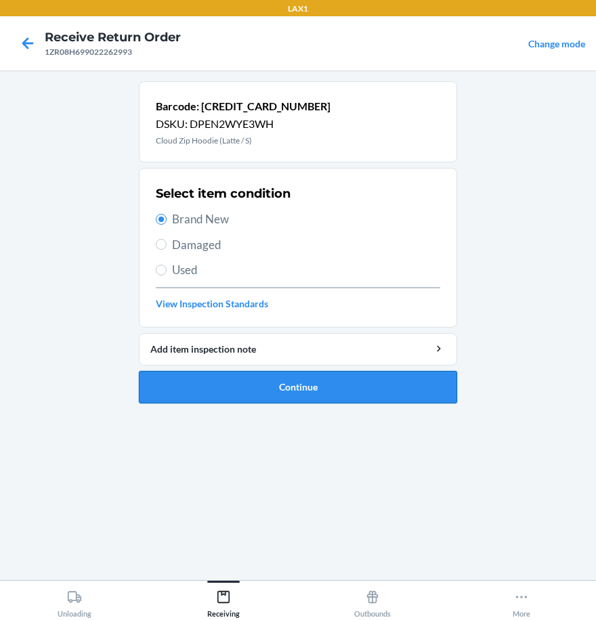
click at [288, 393] on button "Continue" at bounding box center [298, 387] width 318 height 32
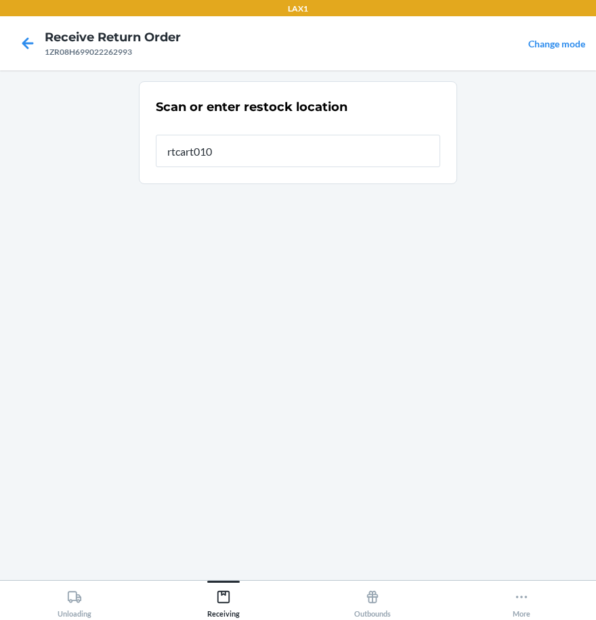
type input "rtcart010"
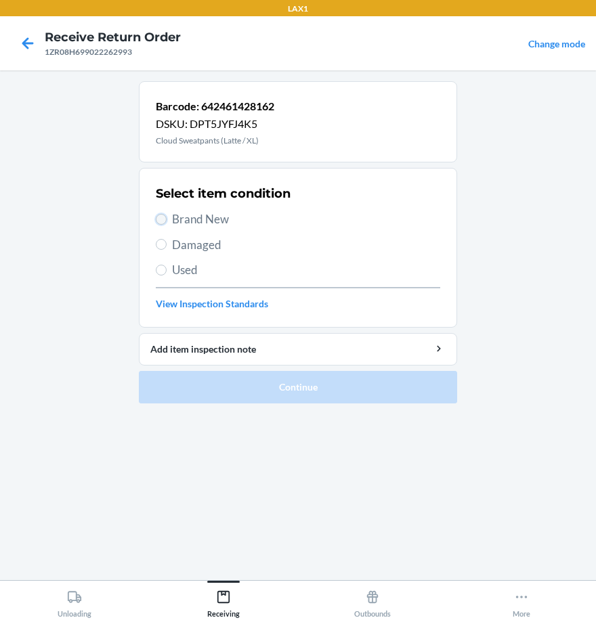
click at [163, 221] on input "Brand New" at bounding box center [161, 219] width 11 height 11
radio input "true"
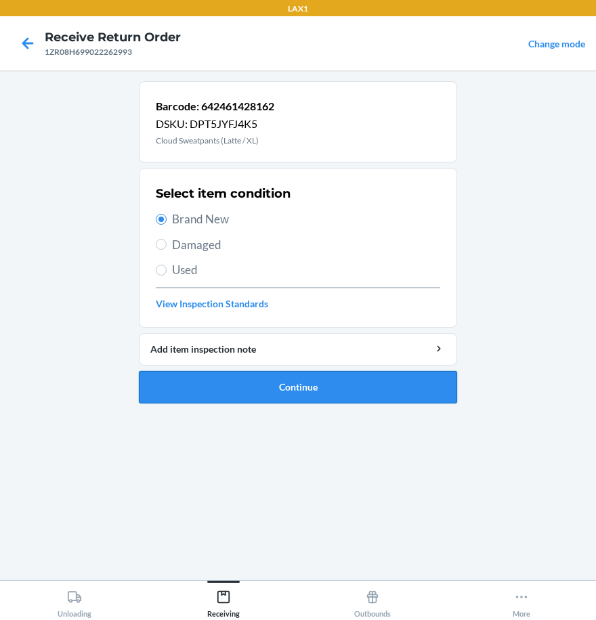
click at [240, 390] on button "Continue" at bounding box center [298, 387] width 318 height 32
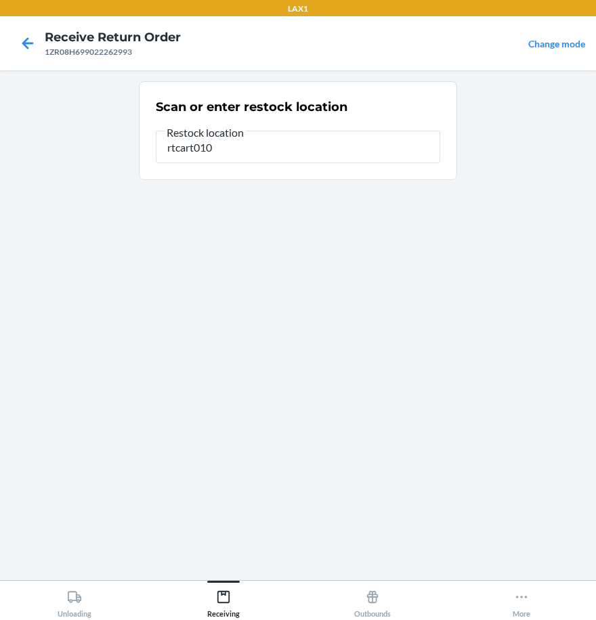
type input "rtcart010"
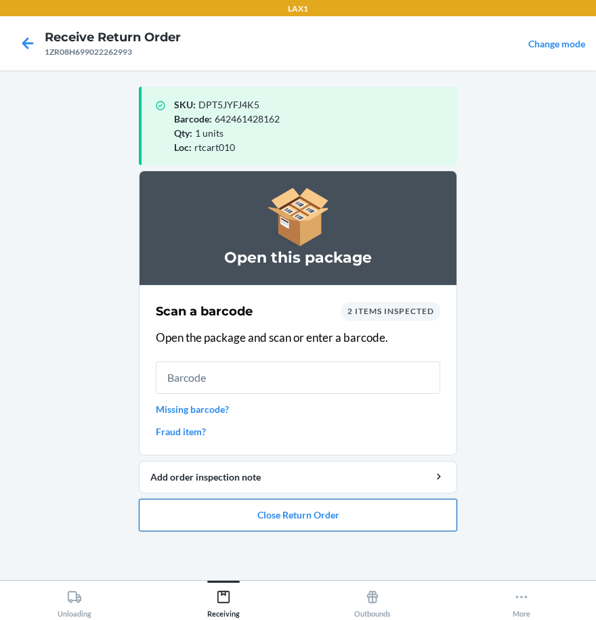
click at [393, 510] on button "Close Return Order" at bounding box center [298, 515] width 318 height 32
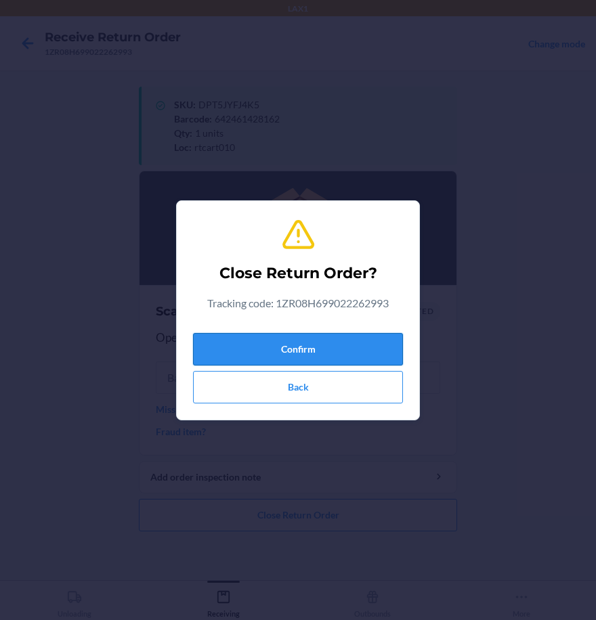
click at [293, 353] on button "Confirm" at bounding box center [298, 349] width 210 height 32
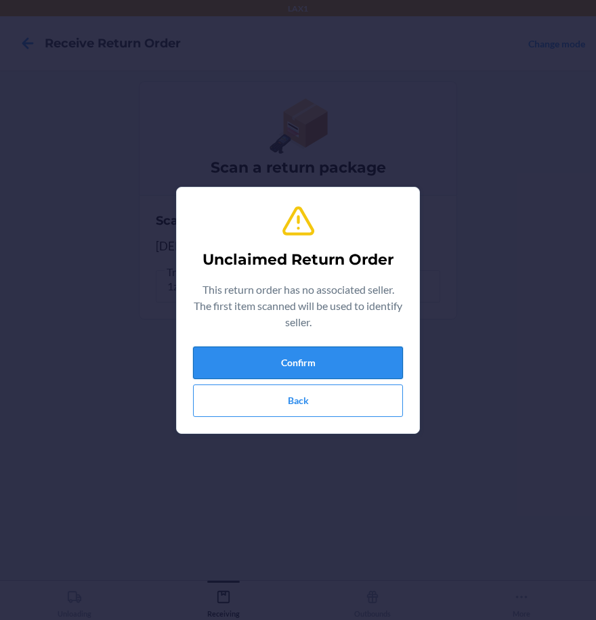
click at [371, 360] on button "Confirm" at bounding box center [298, 363] width 210 height 32
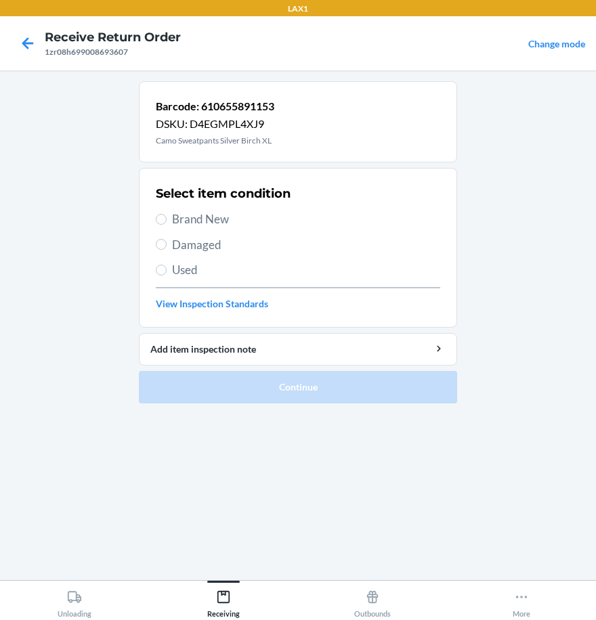
click at [167, 219] on label "Brand New" at bounding box center [298, 220] width 284 height 18
click at [167, 219] on input "Brand New" at bounding box center [161, 219] width 11 height 11
radio input "true"
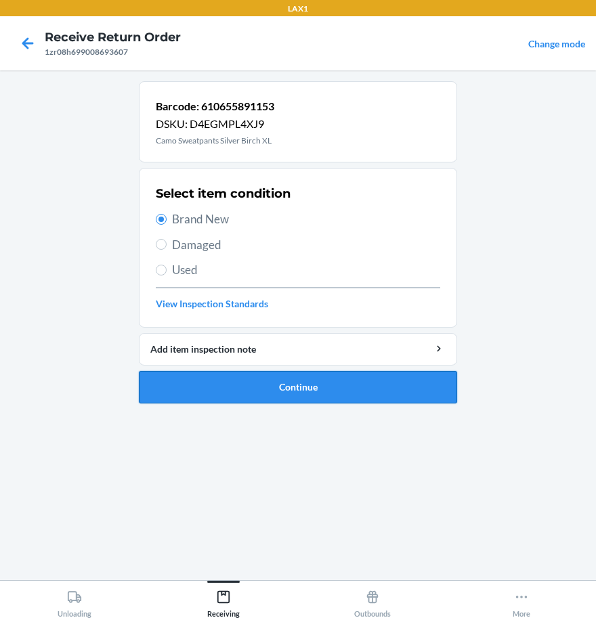
click at [314, 393] on button "Continue" at bounding box center [298, 387] width 318 height 32
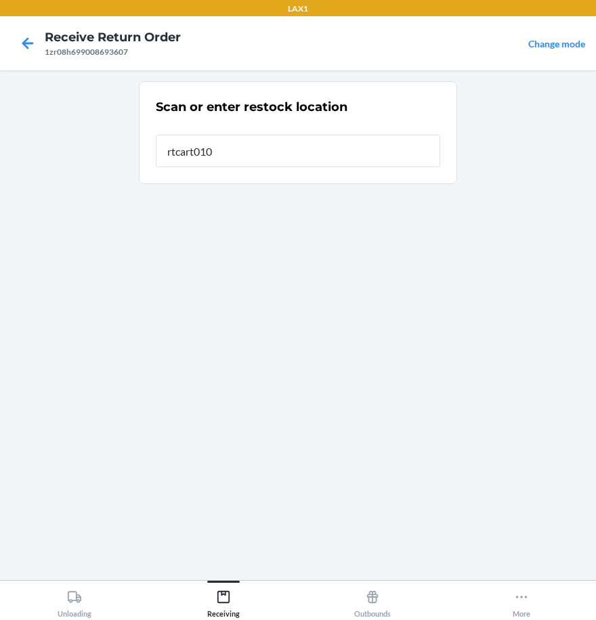
type input "rtcart010"
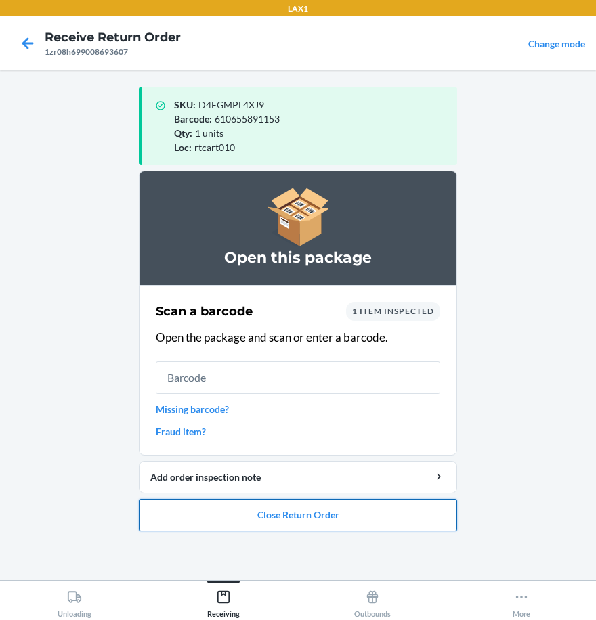
click at [322, 508] on button "Close Return Order" at bounding box center [298, 515] width 318 height 32
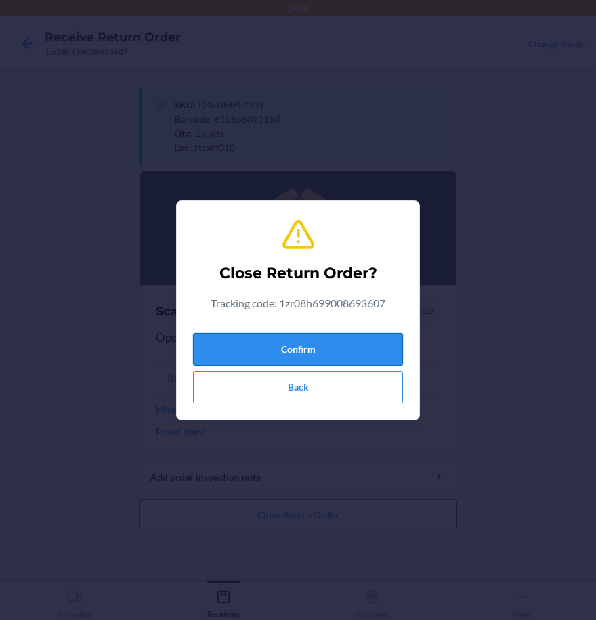
click at [343, 342] on button "Confirm" at bounding box center [298, 349] width 210 height 32
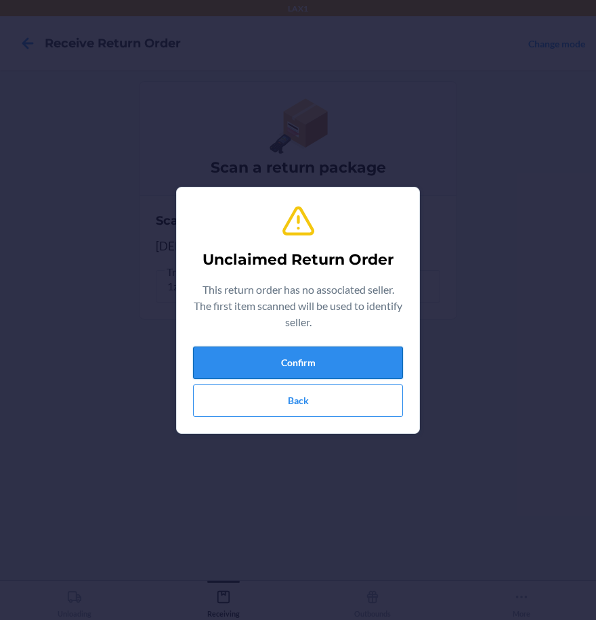
click at [334, 353] on button "Confirm" at bounding box center [298, 363] width 210 height 32
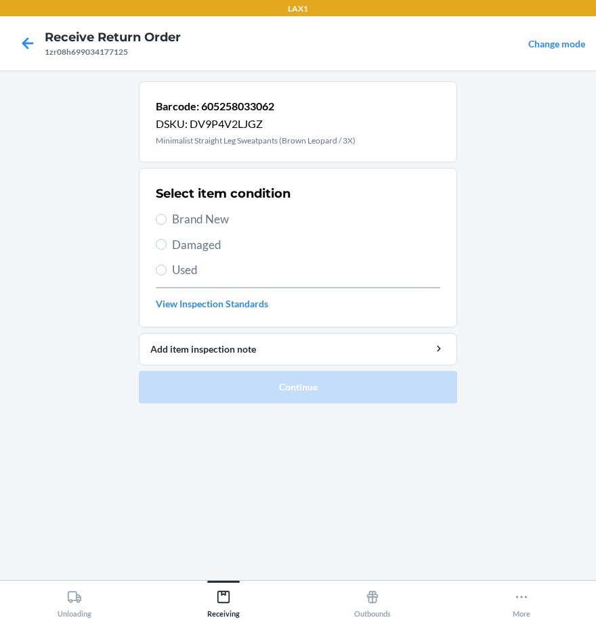
click at [168, 217] on label "Brand New" at bounding box center [298, 220] width 284 height 18
click at [167, 217] on input "Brand New" at bounding box center [161, 219] width 11 height 11
radio input "true"
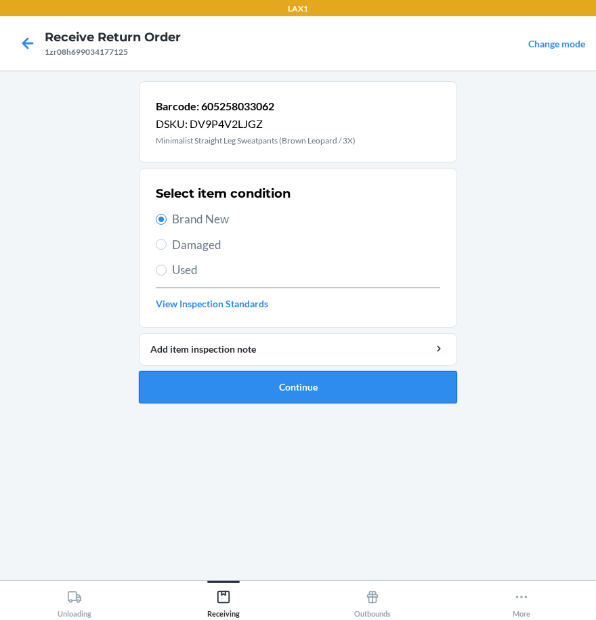
click at [336, 389] on button "Continue" at bounding box center [298, 387] width 318 height 32
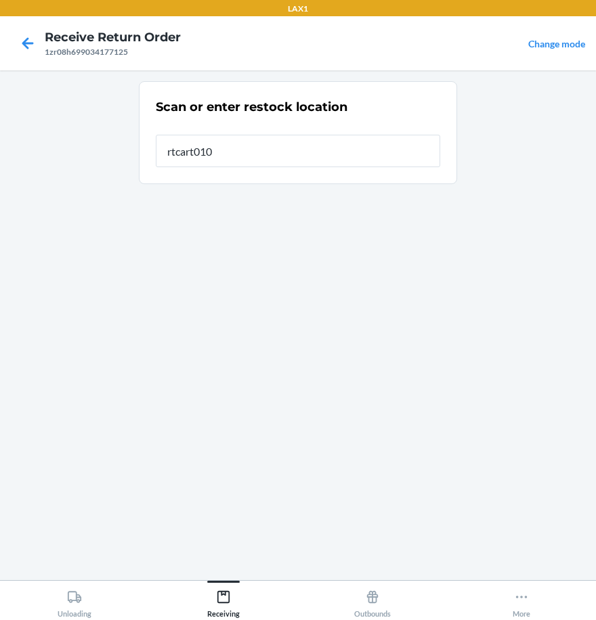
type input "rtcart010"
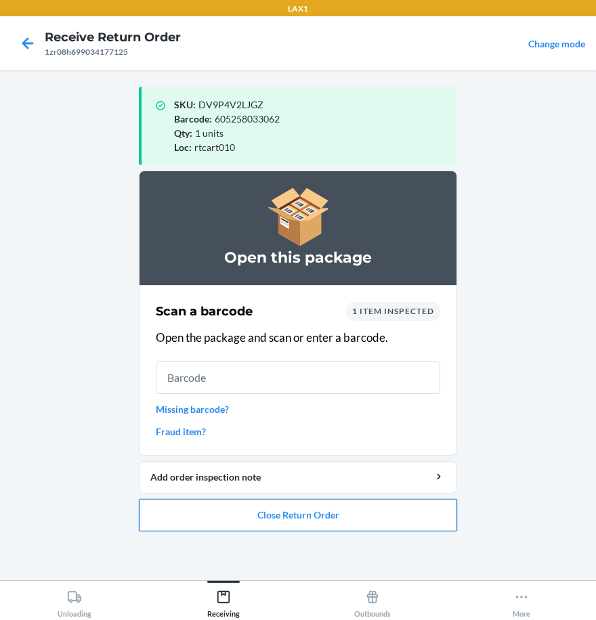
click at [349, 507] on button "Close Return Order" at bounding box center [298, 515] width 318 height 32
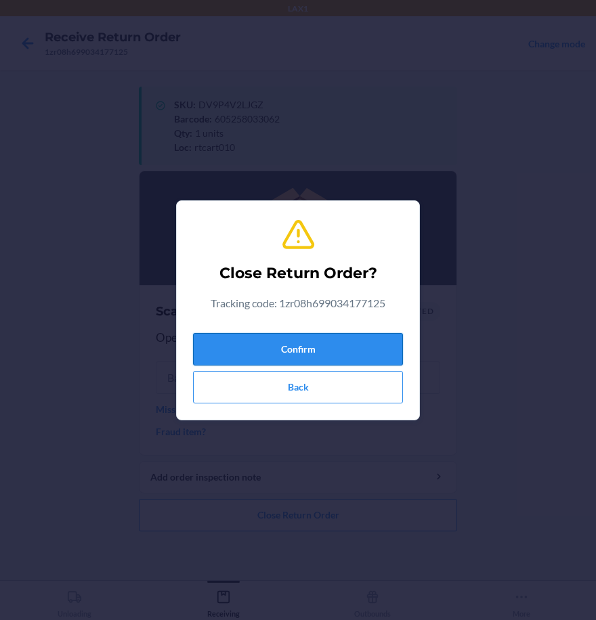
click at [368, 349] on button "Confirm" at bounding box center [298, 349] width 210 height 32
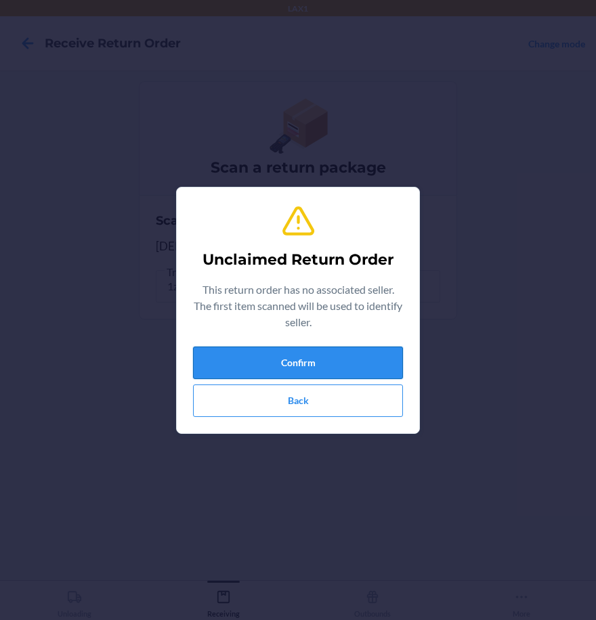
click at [379, 364] on button "Confirm" at bounding box center [298, 363] width 210 height 32
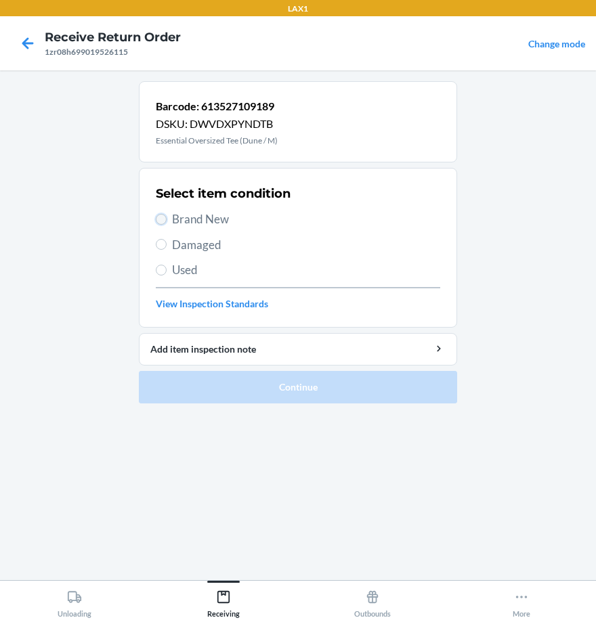
click at [156, 221] on input "Brand New" at bounding box center [161, 219] width 11 height 11
radio input "true"
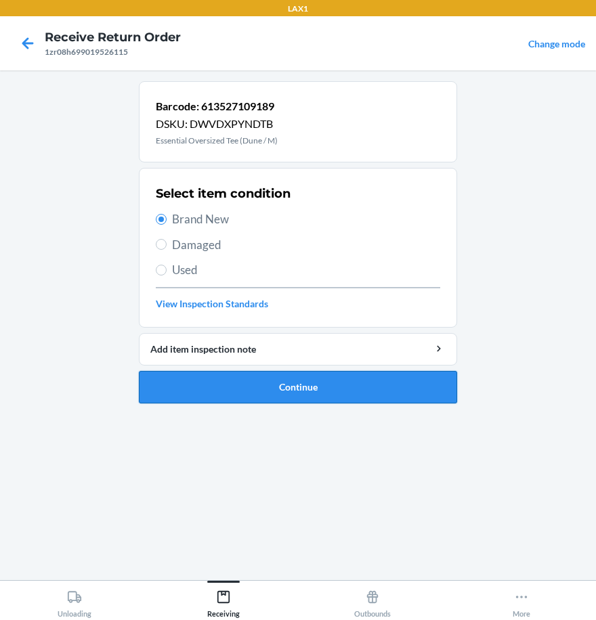
click at [271, 399] on button "Continue" at bounding box center [298, 387] width 318 height 32
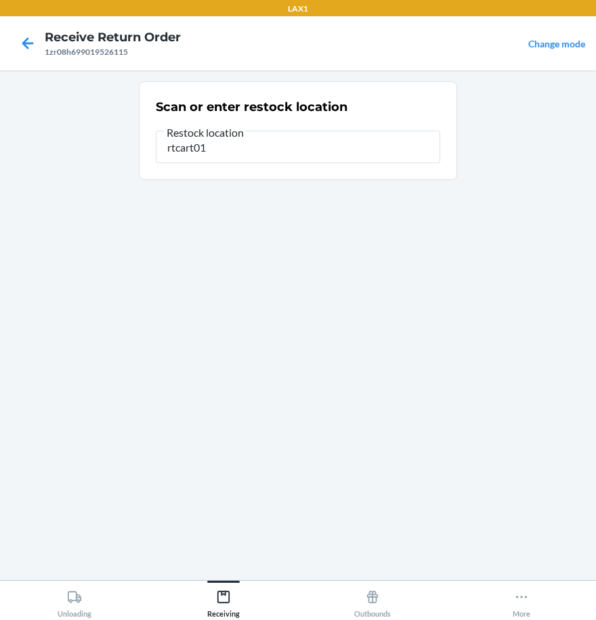
type input "rtcart010"
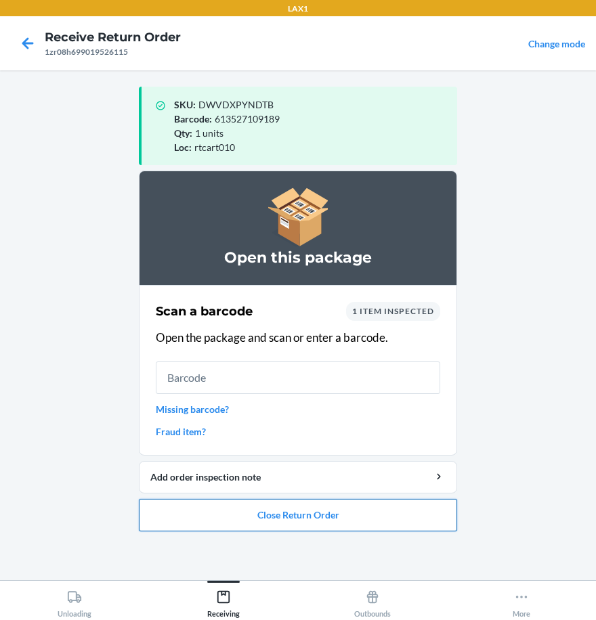
click at [401, 516] on button "Close Return Order" at bounding box center [298, 515] width 318 height 32
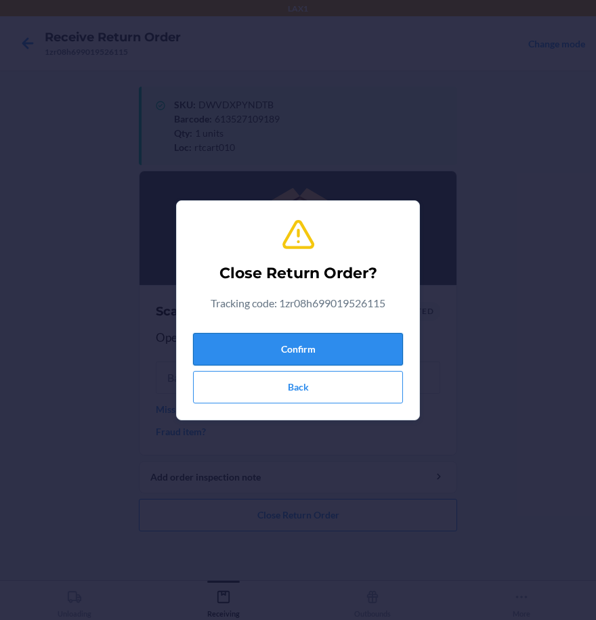
click at [330, 346] on button "Confirm" at bounding box center [298, 349] width 210 height 32
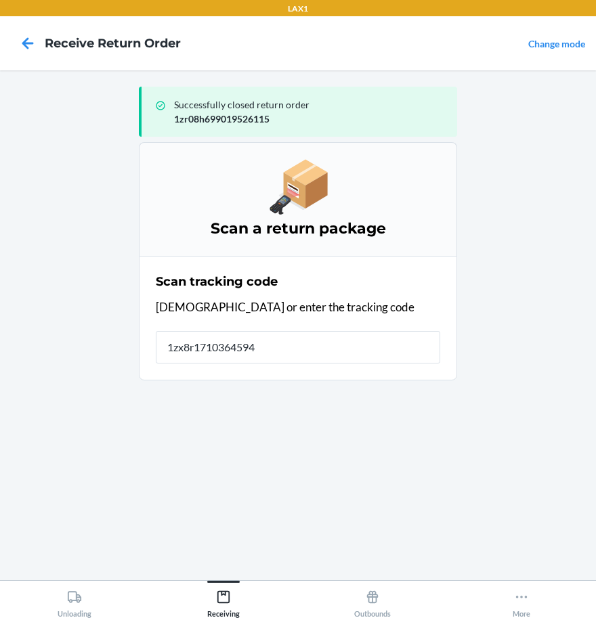
type input "1zx8r17103645941"
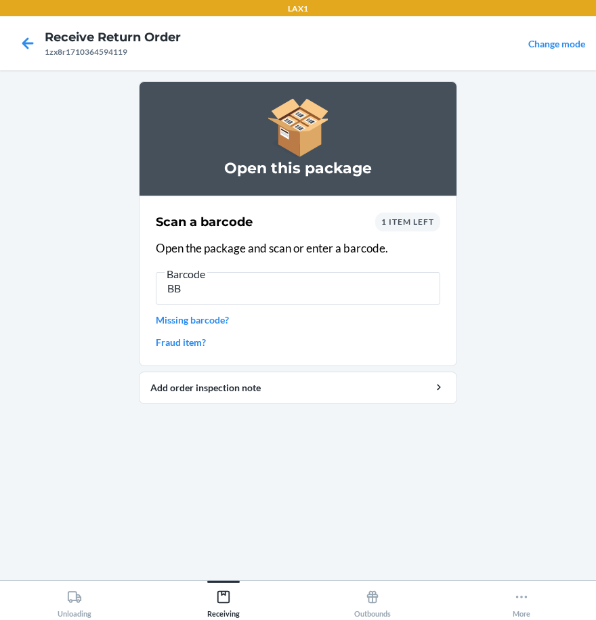
type input "B"
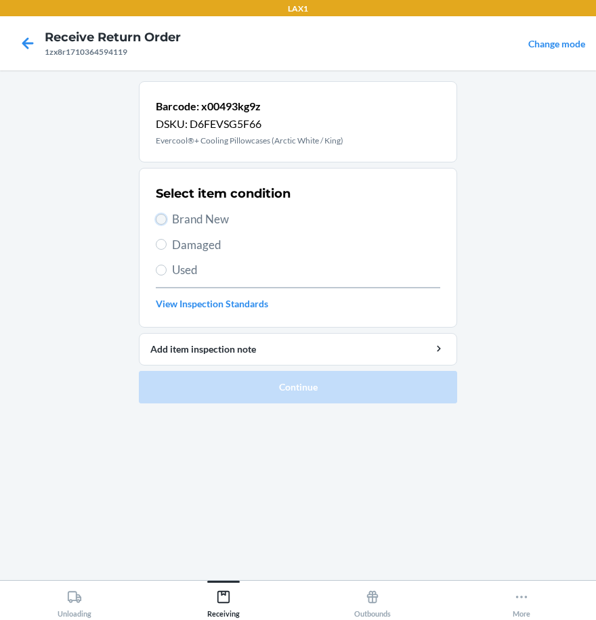
click at [165, 217] on input "Brand New" at bounding box center [161, 219] width 11 height 11
radio input "true"
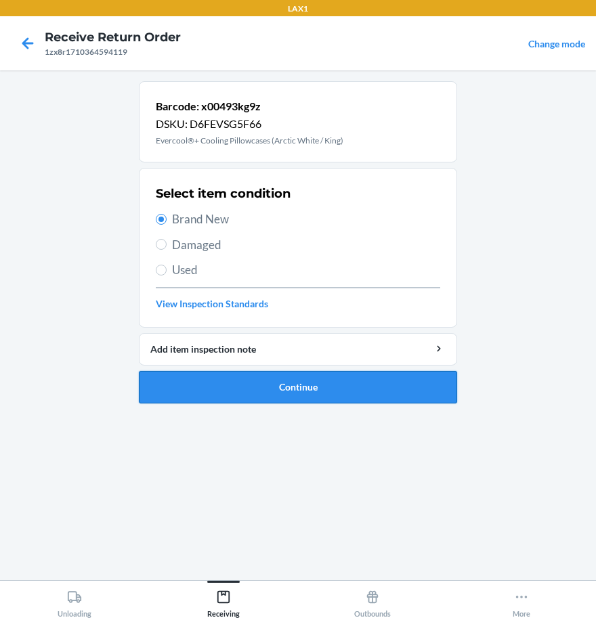
click at [211, 390] on button "Continue" at bounding box center [298, 387] width 318 height 32
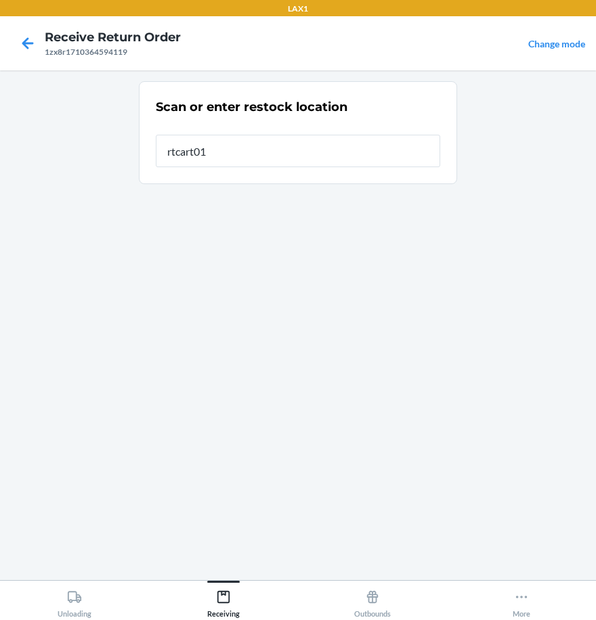
type input "rtcart010"
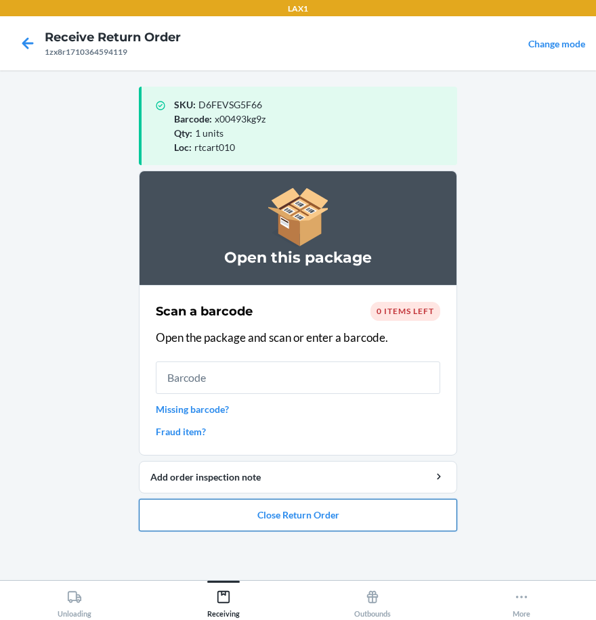
click at [290, 517] on button "Close Return Order" at bounding box center [298, 515] width 318 height 32
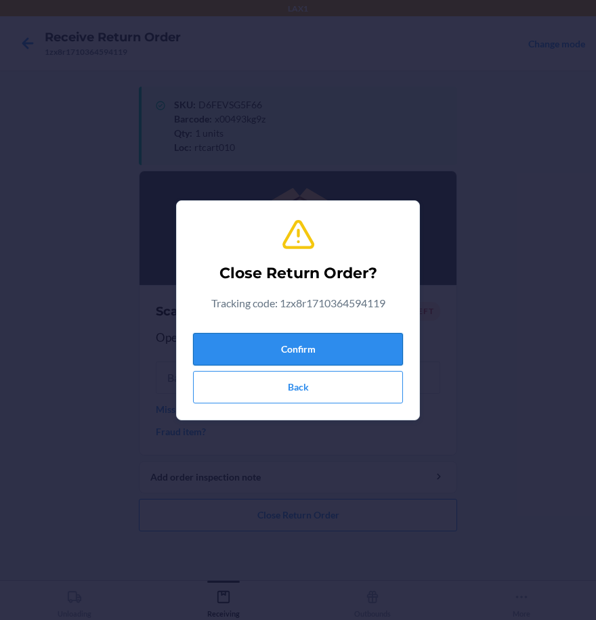
click at [337, 341] on button "Confirm" at bounding box center [298, 349] width 210 height 32
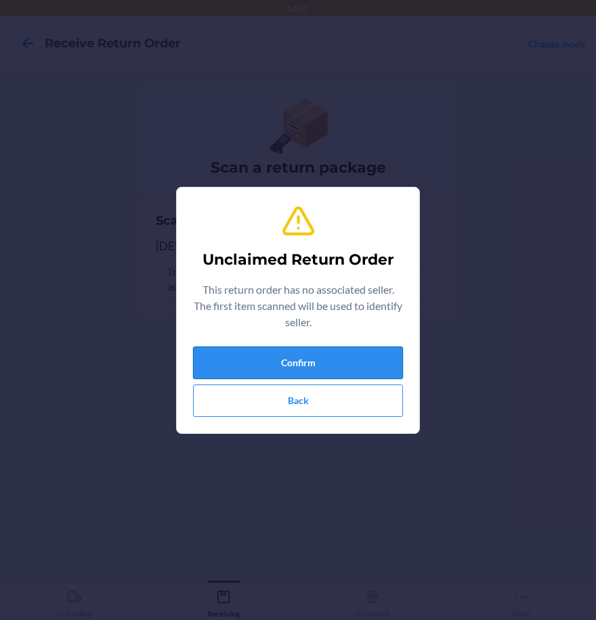
click at [316, 358] on button "Confirm" at bounding box center [298, 363] width 210 height 32
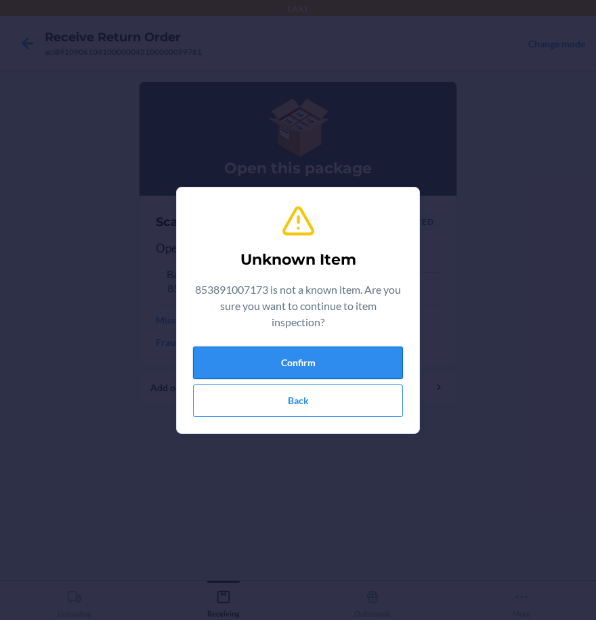
click at [344, 351] on button "Confirm" at bounding box center [298, 363] width 210 height 32
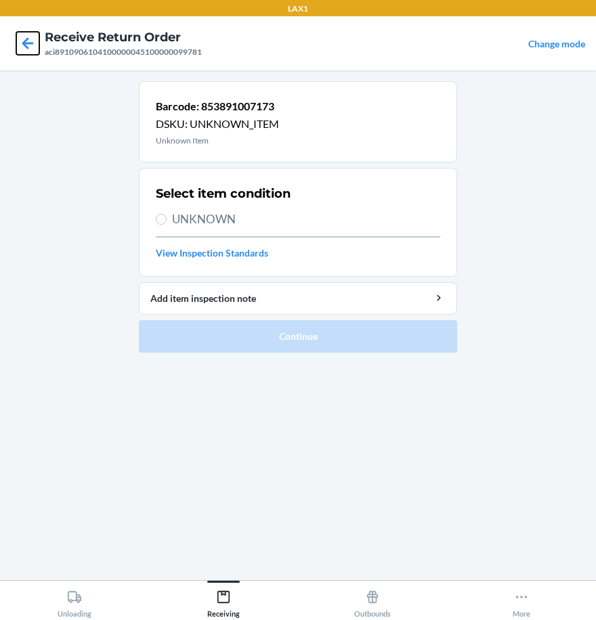
click at [29, 39] on icon at bounding box center [27, 43] width 23 height 23
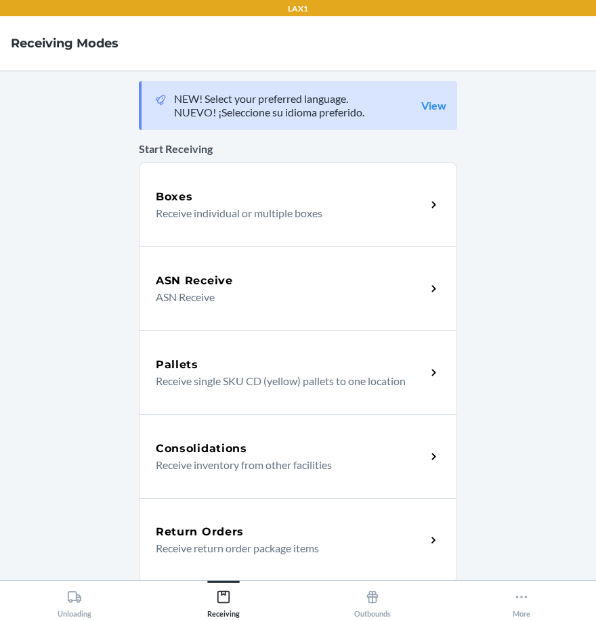
click at [211, 536] on h5 "Return Orders" at bounding box center [200, 532] width 88 height 16
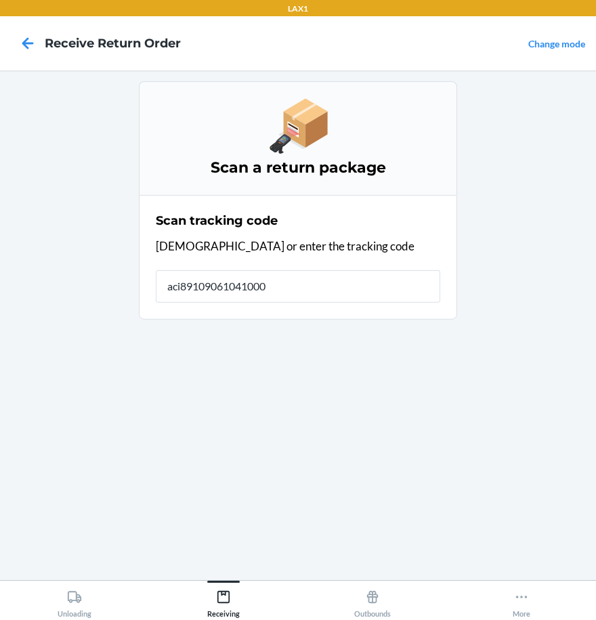
type input "aci891090610410000"
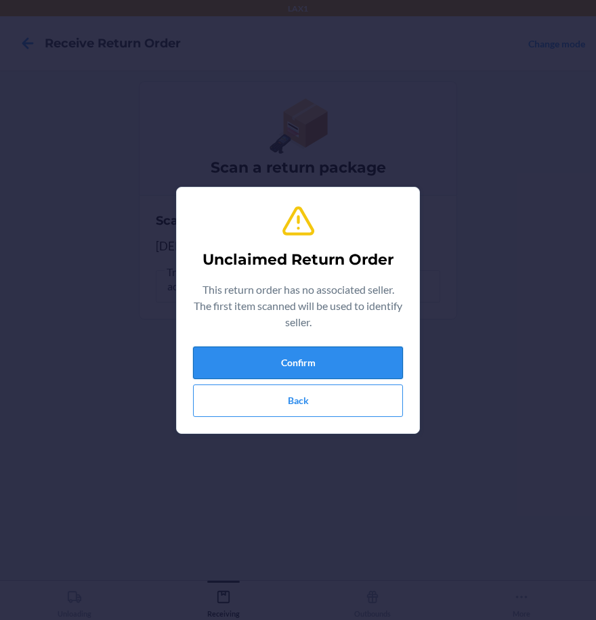
click at [318, 372] on button "Confirm" at bounding box center [298, 363] width 210 height 32
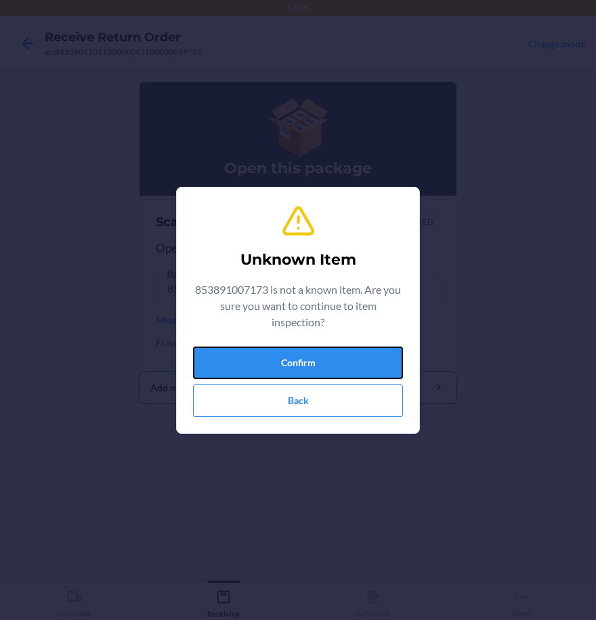
click at [351, 365] on button "Confirm" at bounding box center [298, 363] width 210 height 32
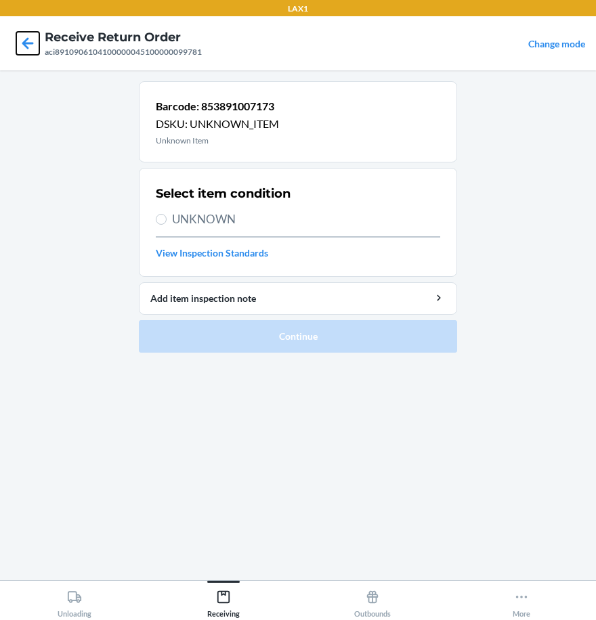
click at [30, 44] on icon at bounding box center [28, 43] width 12 height 12
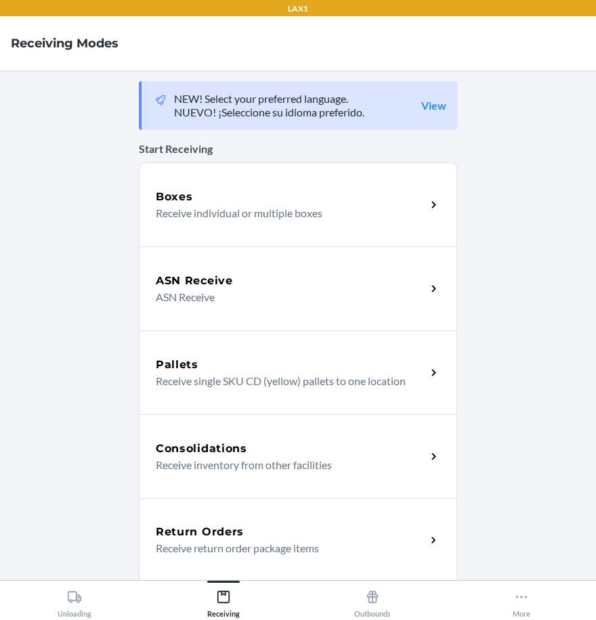
click at [226, 545] on p "Receive return order package items" at bounding box center [285, 548] width 259 height 16
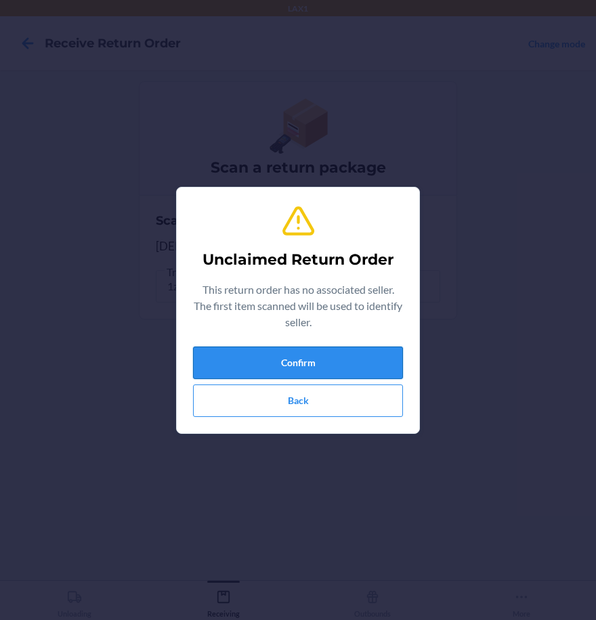
click at [318, 370] on button "Confirm" at bounding box center [298, 363] width 210 height 32
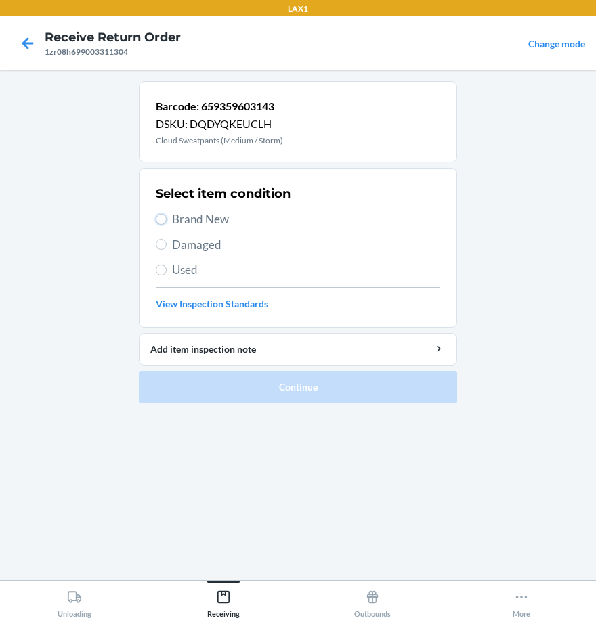
click at [162, 222] on input "Brand New" at bounding box center [161, 219] width 11 height 11
radio input "true"
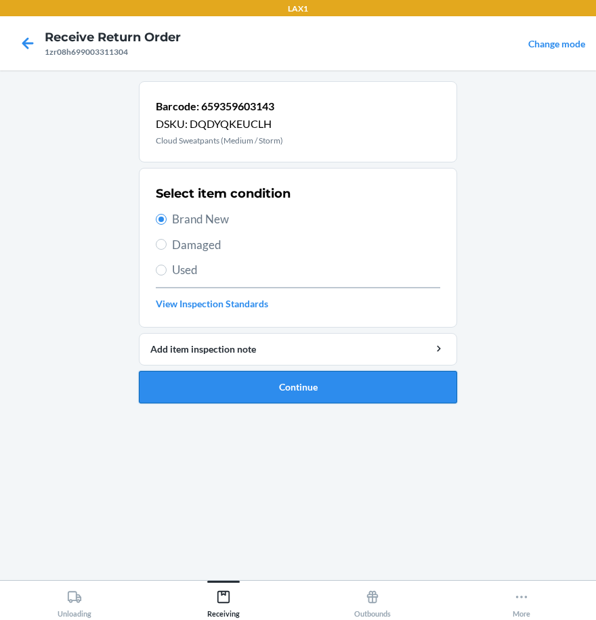
click at [260, 394] on button "Continue" at bounding box center [298, 387] width 318 height 32
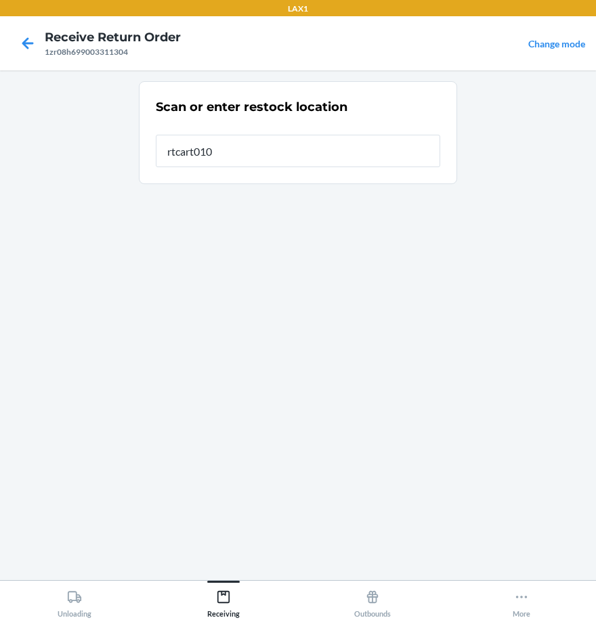
type input "rtcart010"
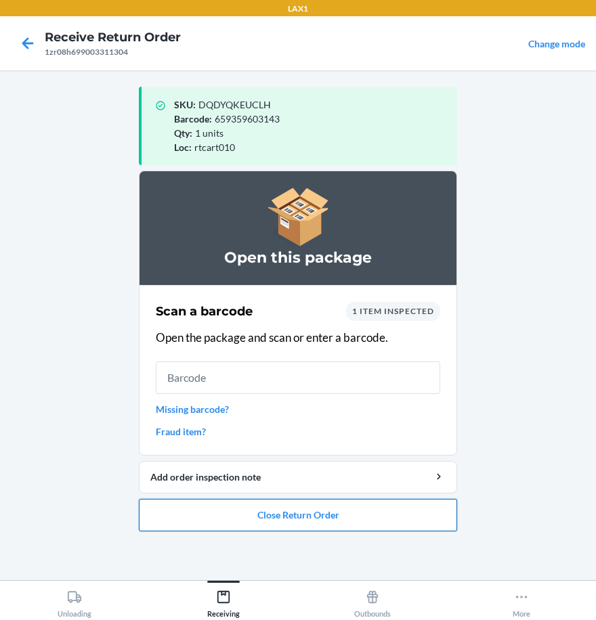
click at [358, 511] on button "Close Return Order" at bounding box center [298, 515] width 318 height 32
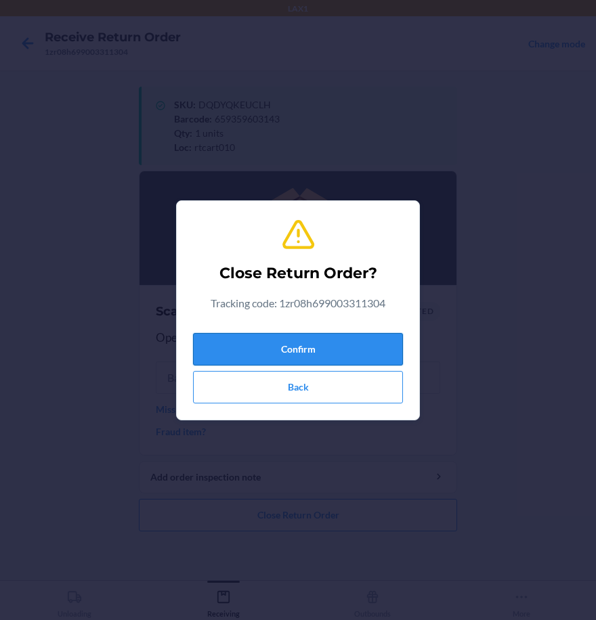
click at [349, 344] on button "Confirm" at bounding box center [298, 349] width 210 height 32
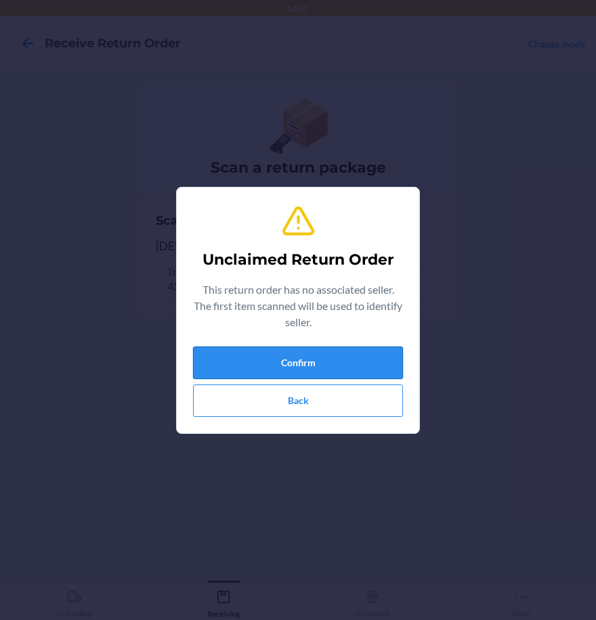
click at [312, 362] on button "Confirm" at bounding box center [298, 363] width 210 height 32
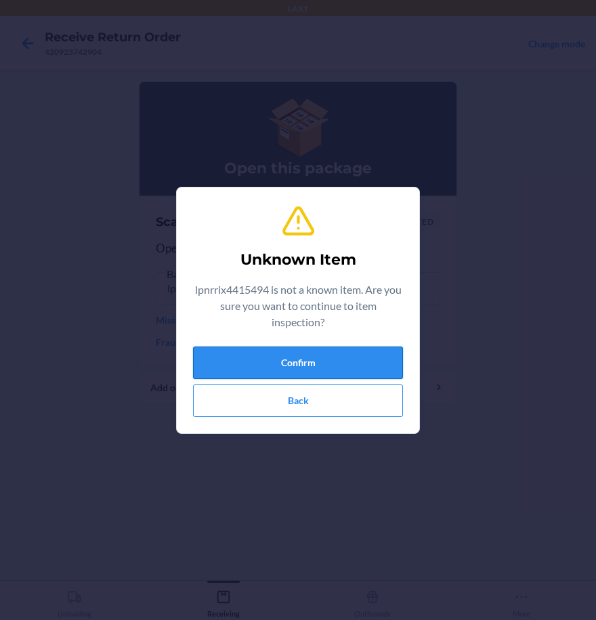
click at [301, 361] on button "Confirm" at bounding box center [298, 363] width 210 height 32
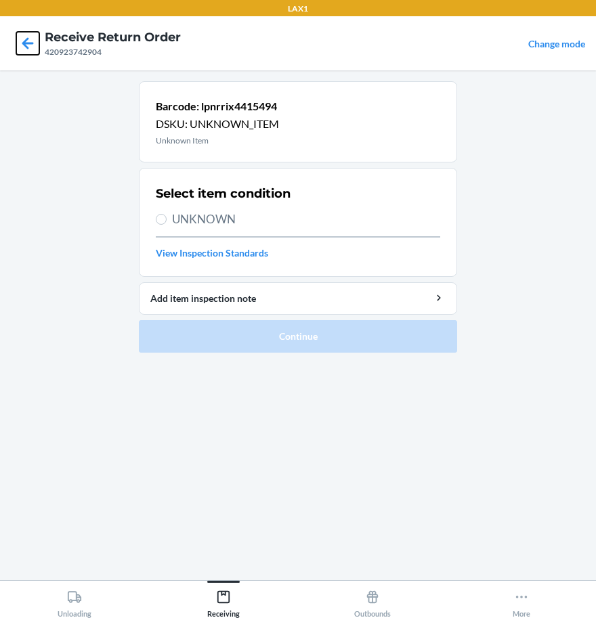
click at [34, 45] on icon at bounding box center [27, 43] width 23 height 23
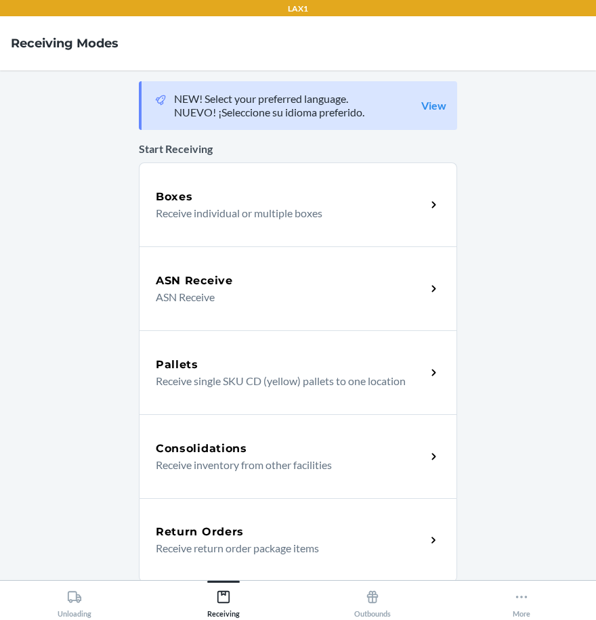
click at [233, 550] on p "Receive return order package items" at bounding box center [285, 548] width 259 height 16
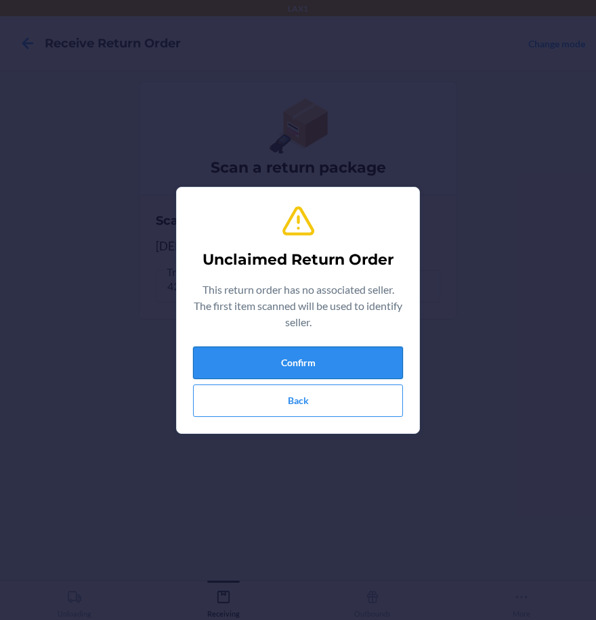
click at [316, 368] on button "Confirm" at bounding box center [298, 363] width 210 height 32
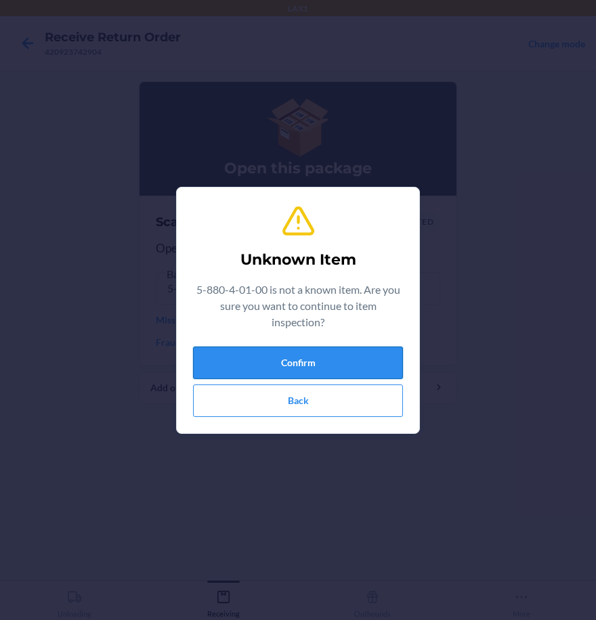
click at [340, 351] on button "Confirm" at bounding box center [298, 363] width 210 height 32
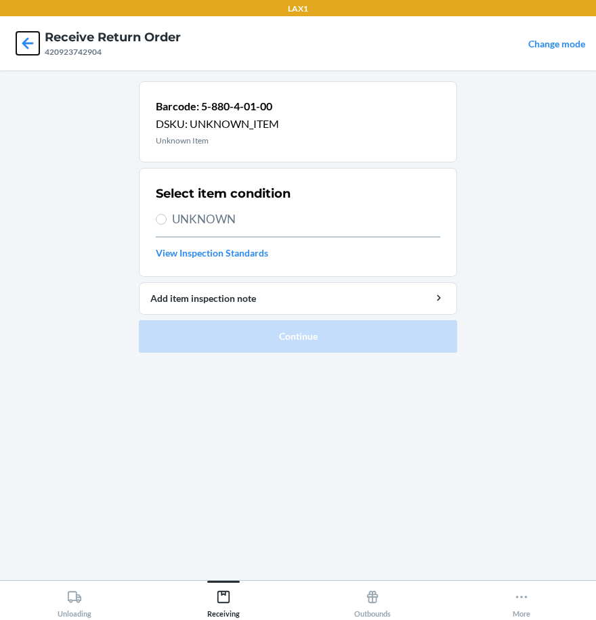
click at [33, 46] on icon at bounding box center [27, 43] width 23 height 23
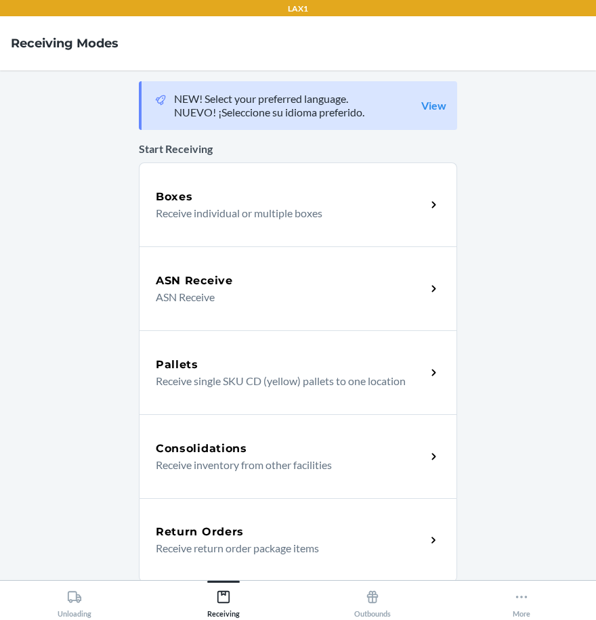
click at [255, 544] on p "Receive return order package items" at bounding box center [285, 548] width 259 height 16
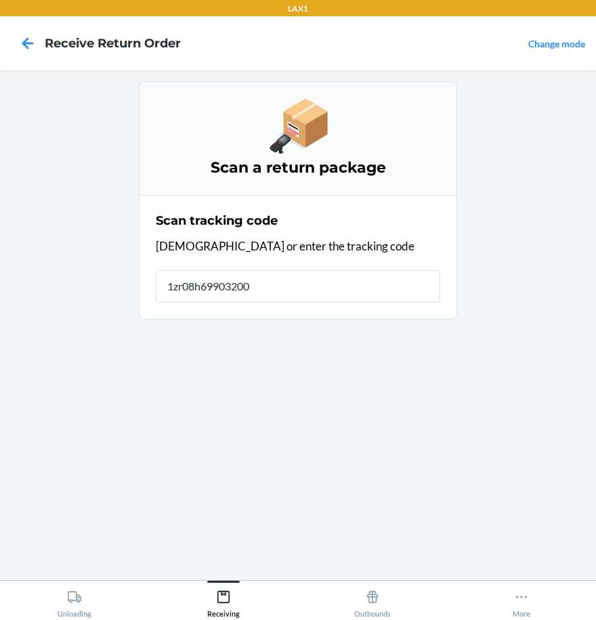
type input "1zr08h699032001"
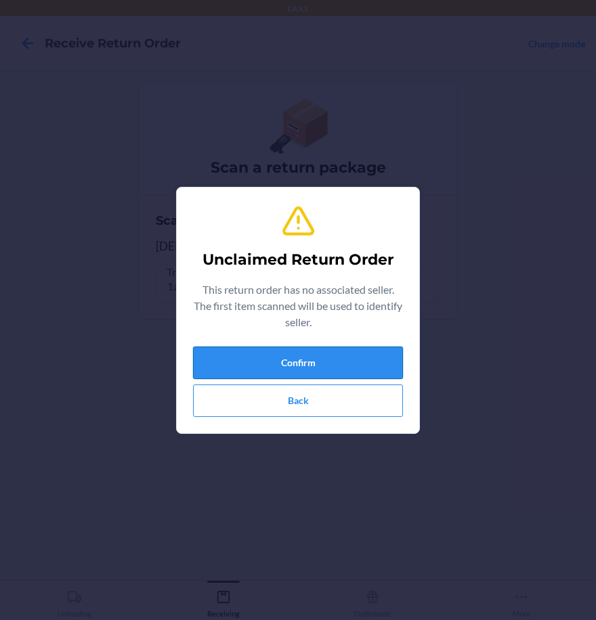
click at [397, 370] on button "Confirm" at bounding box center [298, 363] width 210 height 32
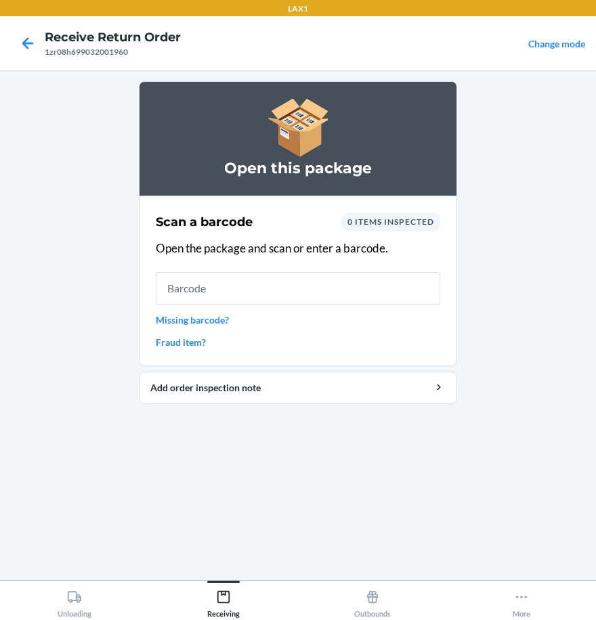
drag, startPoint x: 397, startPoint y: 370, endPoint x: 435, endPoint y: 494, distance: 128.7
click at [435, 494] on div "Open this package Scan a barcode 0 items inspected Open the package and scan or…" at bounding box center [298, 325] width 318 height 488
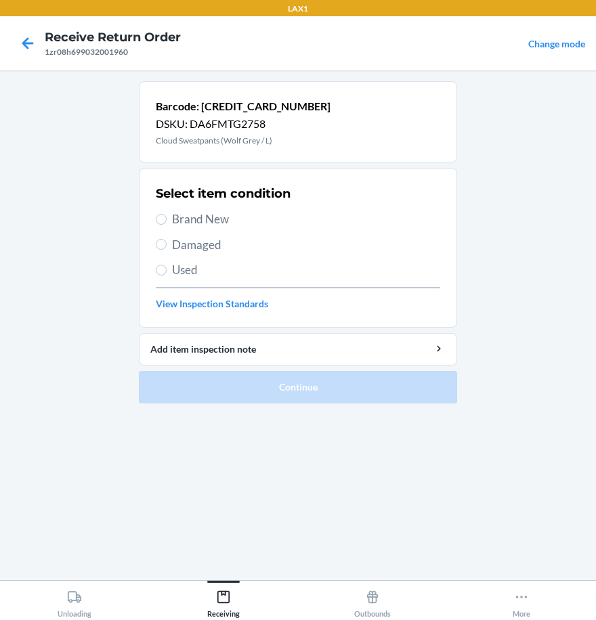
click at [169, 217] on label "Brand New" at bounding box center [298, 220] width 284 height 18
click at [167, 217] on input "Brand New" at bounding box center [161, 219] width 11 height 11
radio input "true"
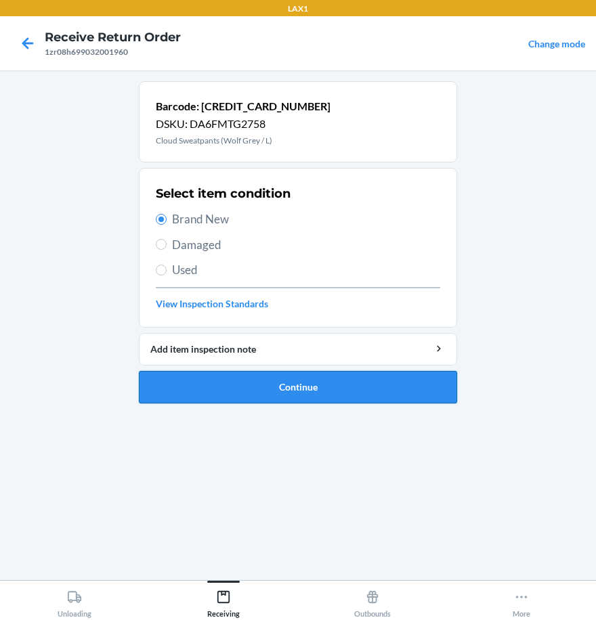
click at [255, 379] on button "Continue" at bounding box center [298, 387] width 318 height 32
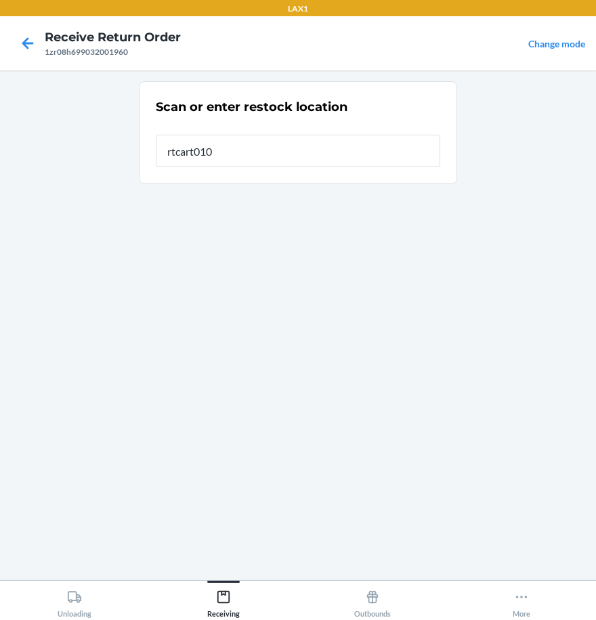
type input "rtcart010"
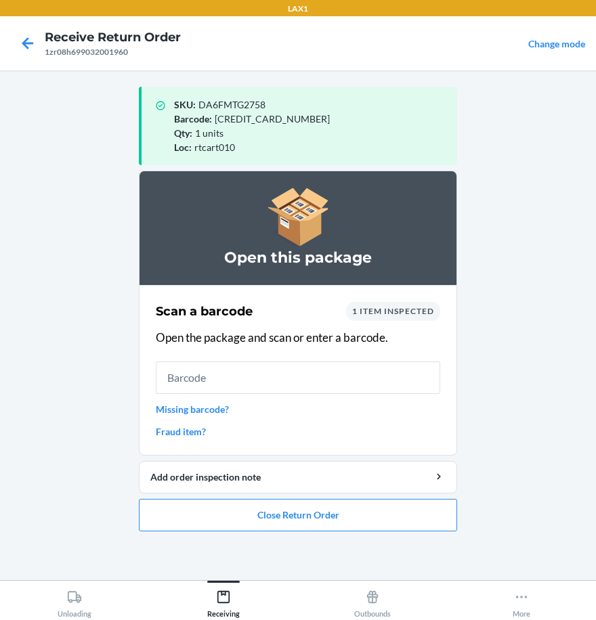
click at [594, 291] on main "SKU : DA6FMTG2758 Barcode : 659675462264 Qty : 1 units Loc : rtcart010 Open thi…" at bounding box center [298, 325] width 596 height 510
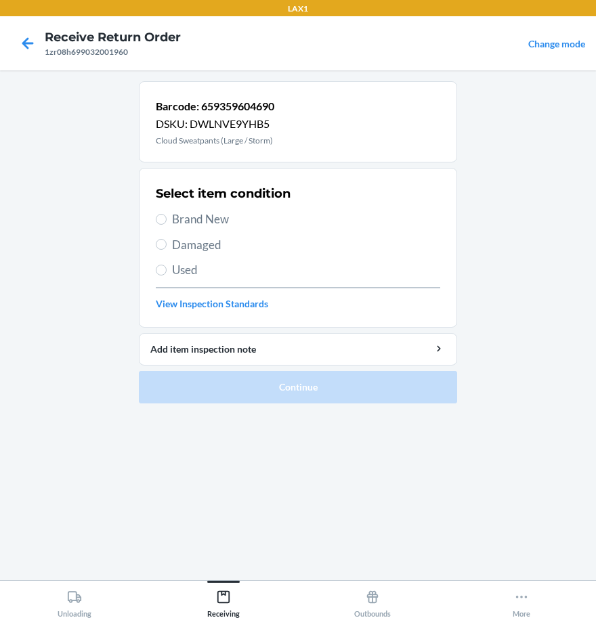
click at [163, 226] on label "Brand New" at bounding box center [298, 220] width 284 height 18
click at [163, 225] on input "Brand New" at bounding box center [161, 219] width 11 height 11
radio input "true"
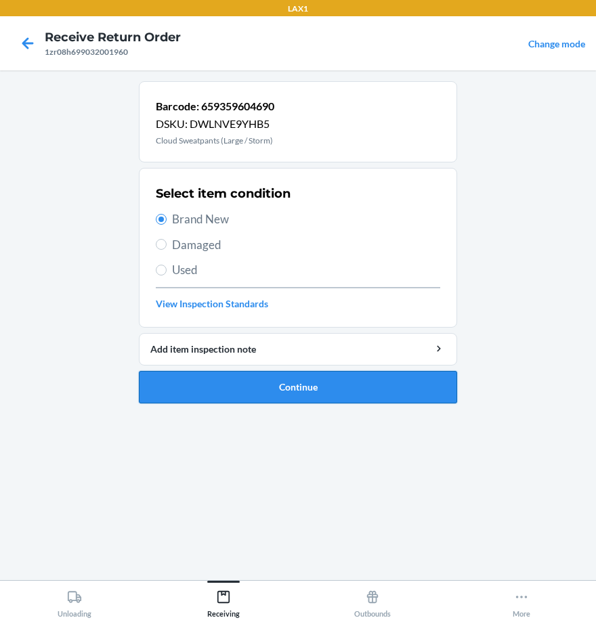
drag, startPoint x: 245, startPoint y: 410, endPoint x: 254, endPoint y: 400, distance: 12.9
click at [246, 410] on ol "Barcode: 659359604690 DSKU: DWLNVE9YHB5 Cloud Sweatpants (Large / Storm) Select…" at bounding box center [298, 247] width 318 height 333
click at [255, 401] on button "Continue" at bounding box center [298, 387] width 318 height 32
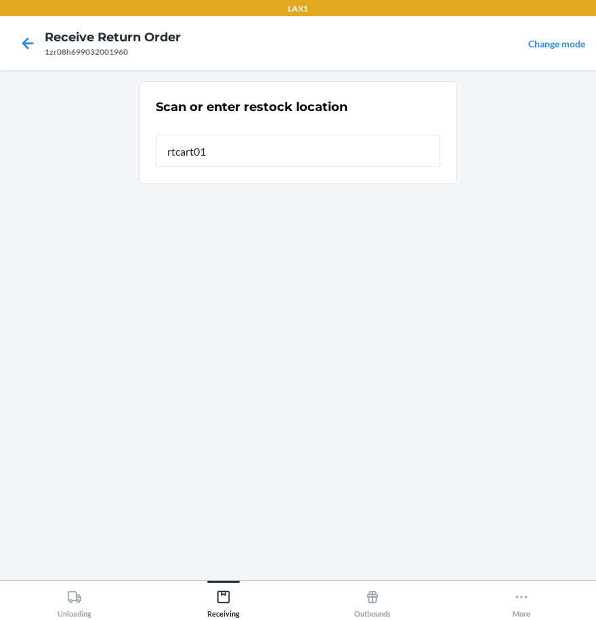
type input "rtcart010"
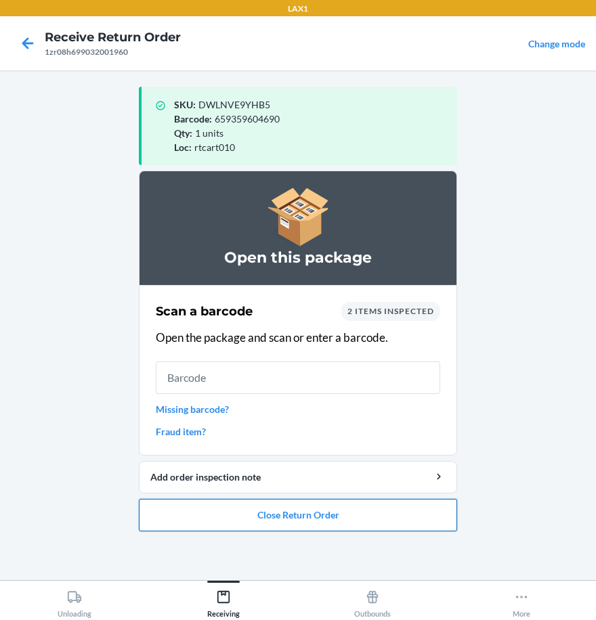
click at [399, 519] on button "Close Return Order" at bounding box center [298, 515] width 318 height 32
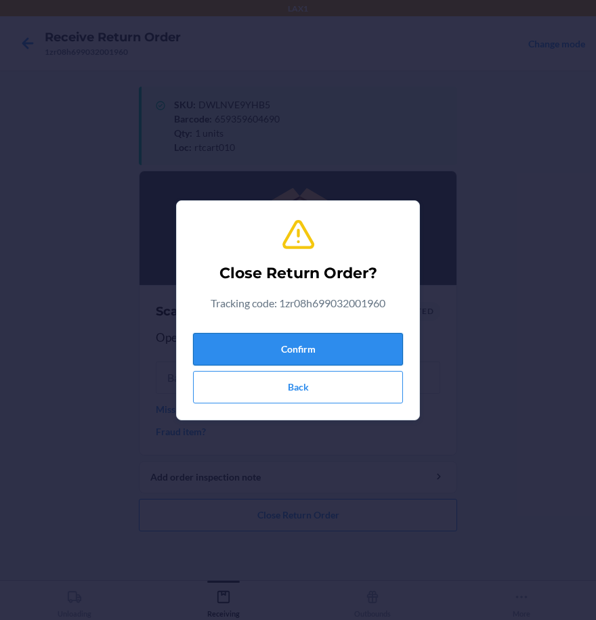
click at [373, 350] on button "Confirm" at bounding box center [298, 349] width 210 height 32
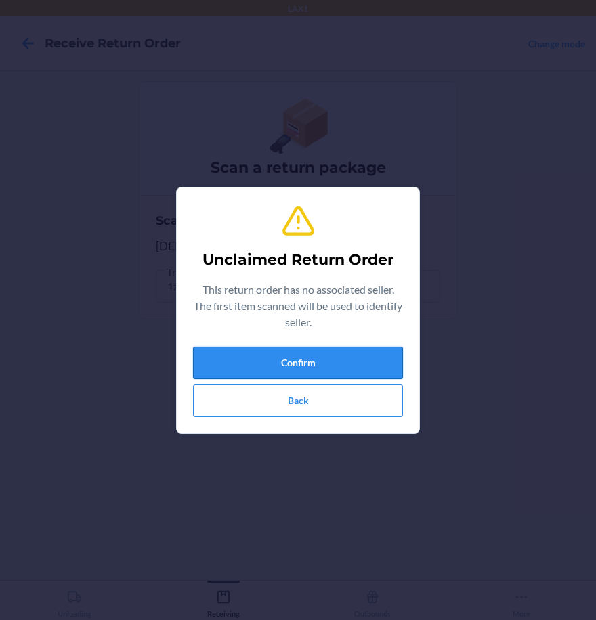
click at [369, 366] on button "Confirm" at bounding box center [298, 363] width 210 height 32
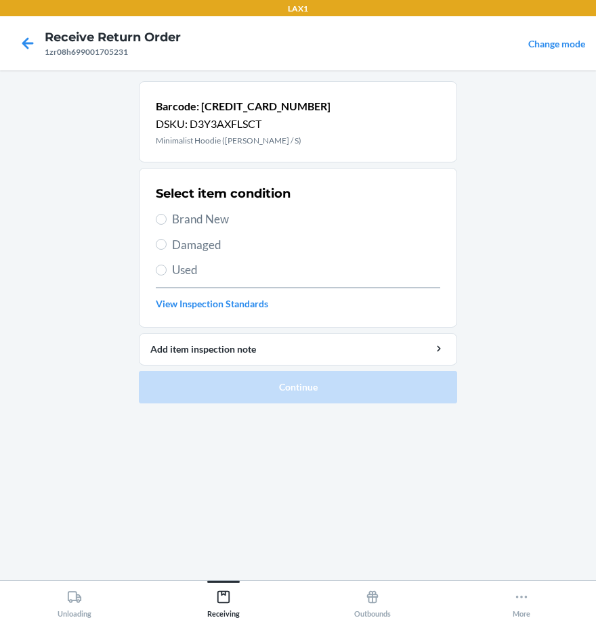
click at [161, 263] on label "Used" at bounding box center [298, 270] width 284 height 18
click at [161, 265] on input "Used" at bounding box center [161, 270] width 11 height 11
radio input "true"
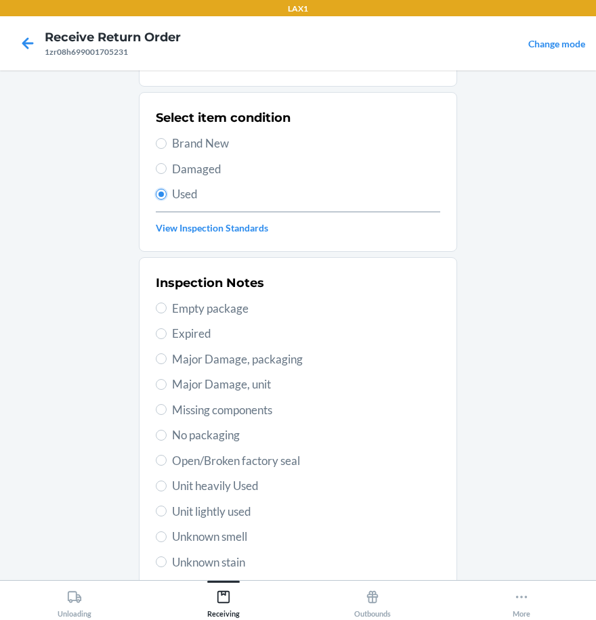
scroll to position [196, 0]
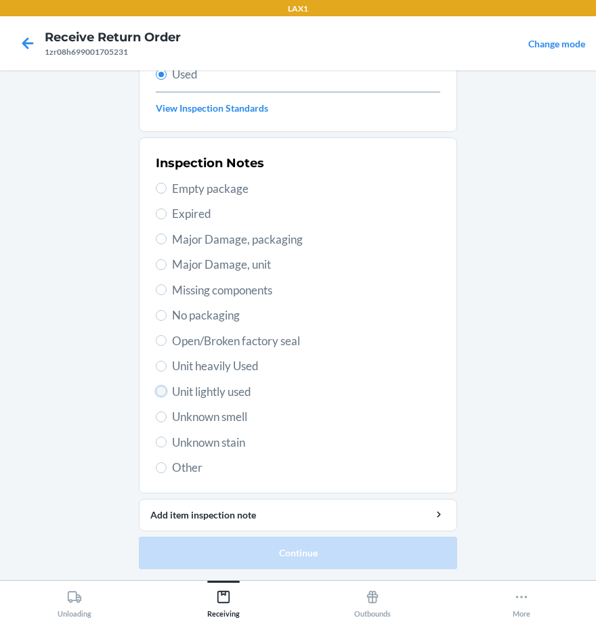
click at [156, 393] on input "Unit lightly used" at bounding box center [161, 391] width 11 height 11
radio input "true"
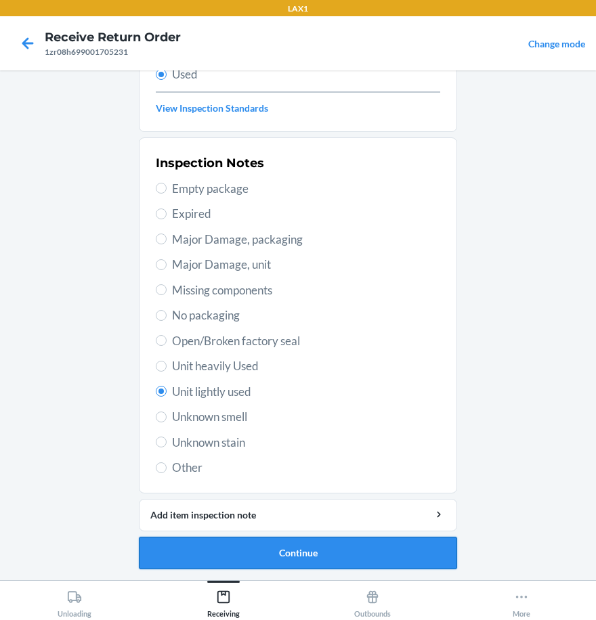
click at [234, 548] on button "Continue" at bounding box center [298, 553] width 318 height 32
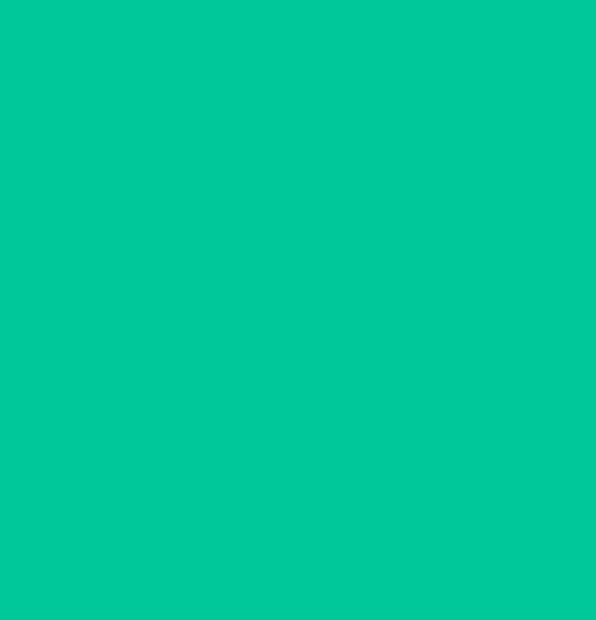
scroll to position [0, 0]
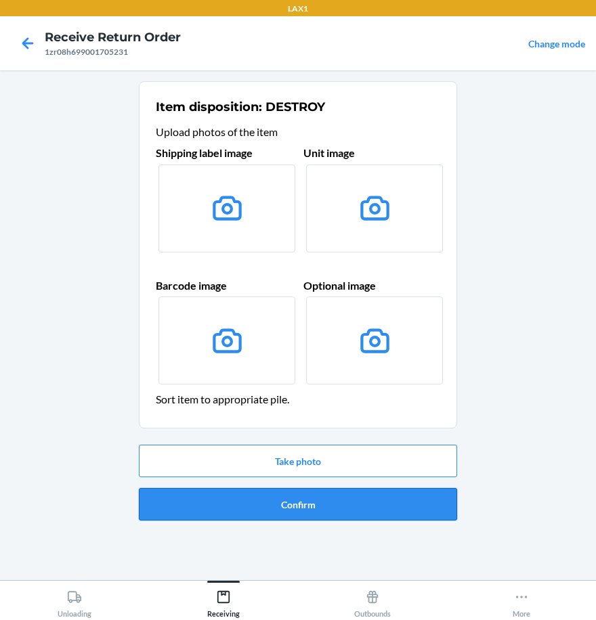
click at [260, 502] on button "Confirm" at bounding box center [298, 504] width 318 height 32
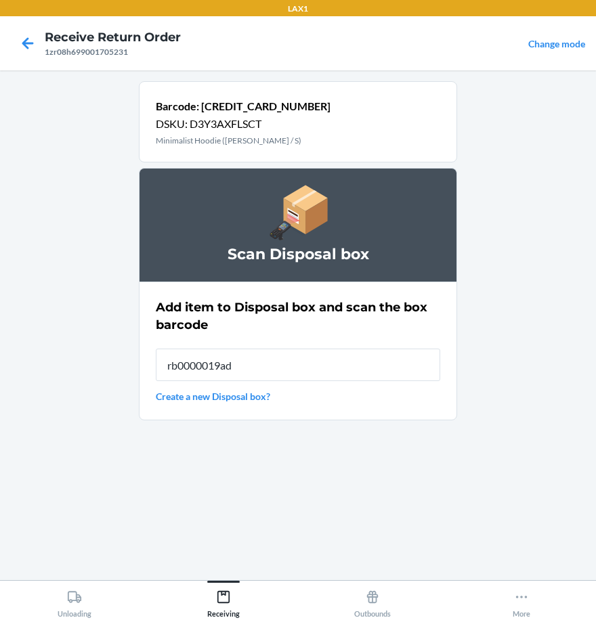
type input "rb0000019ad"
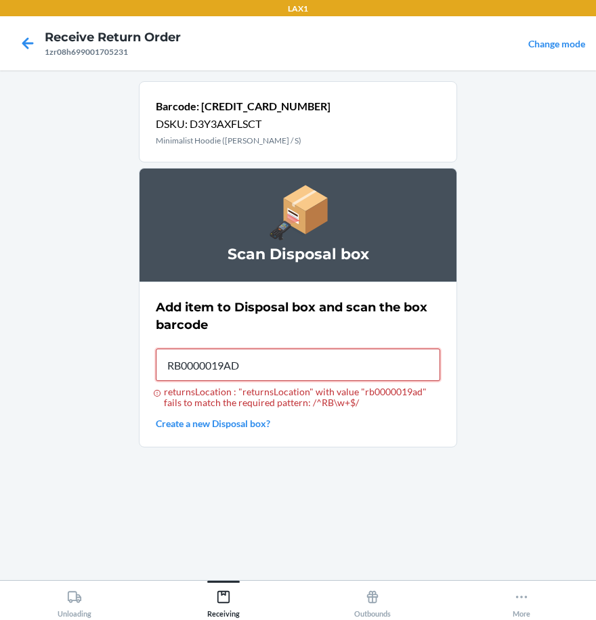
type input "RB0000019AD"
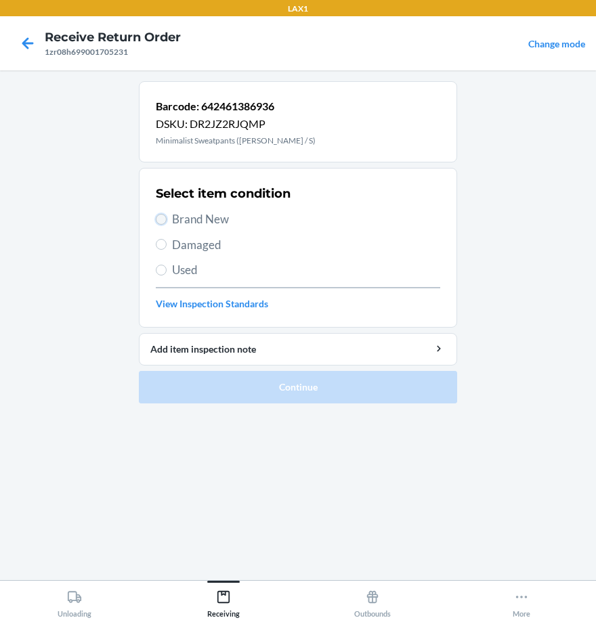
click at [164, 219] on input "Brand New" at bounding box center [161, 219] width 11 height 11
radio input "true"
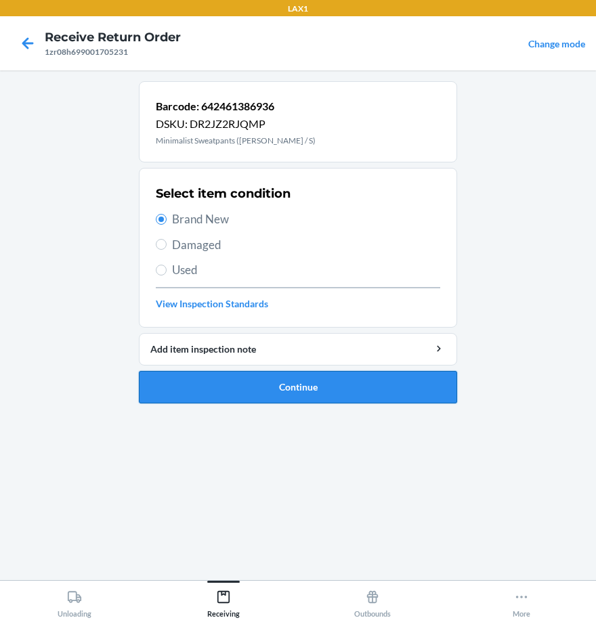
click at [267, 397] on button "Continue" at bounding box center [298, 387] width 318 height 32
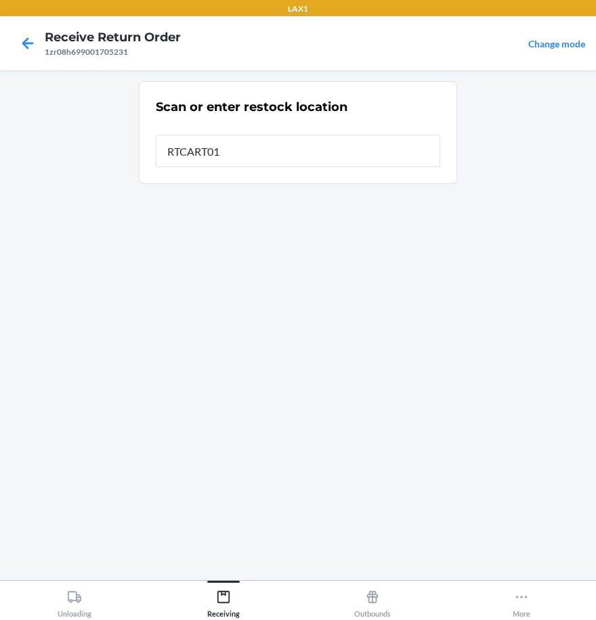
type input "RTCART010"
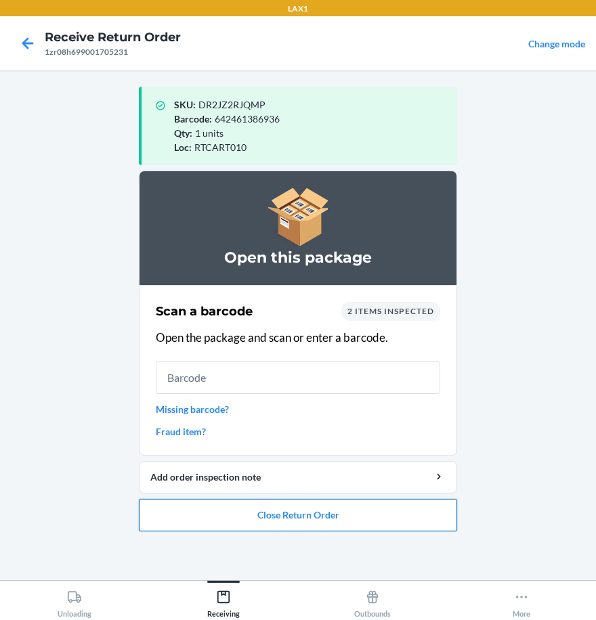
click at [335, 512] on button "Close Return Order" at bounding box center [298, 515] width 318 height 32
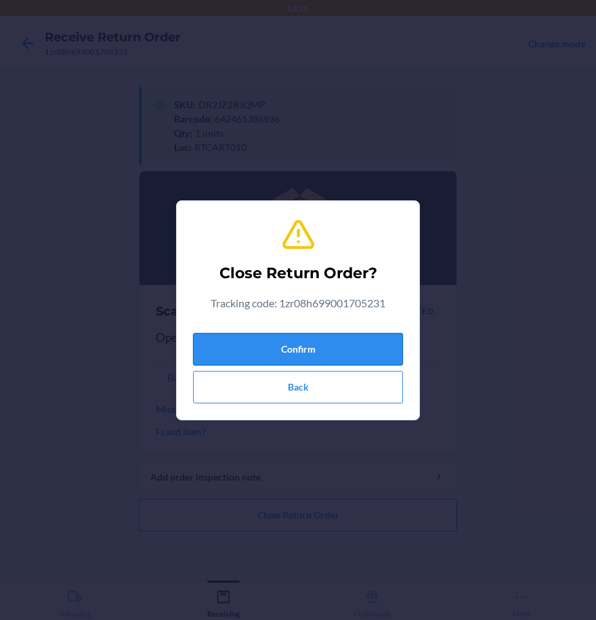
click at [332, 357] on button "Confirm" at bounding box center [298, 349] width 210 height 32
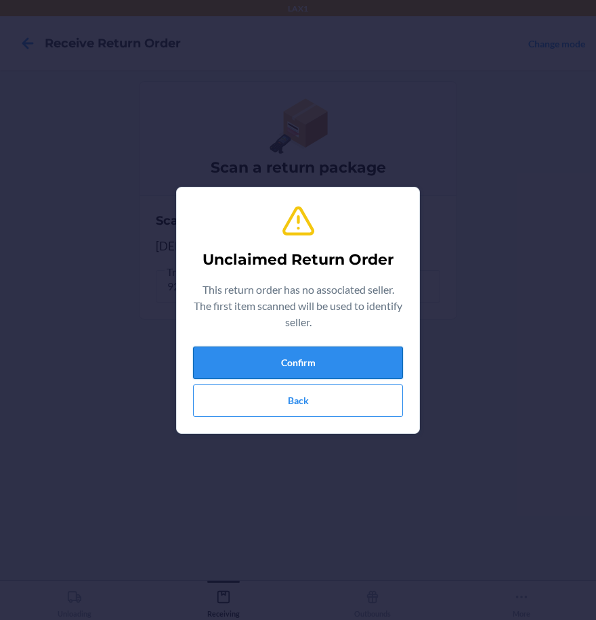
drag, startPoint x: 324, startPoint y: 380, endPoint x: 326, endPoint y: 370, distance: 10.5
click at [324, 378] on div "Confirm Back" at bounding box center [298, 382] width 210 height 70
click at [327, 369] on button "Confirm" at bounding box center [298, 363] width 210 height 32
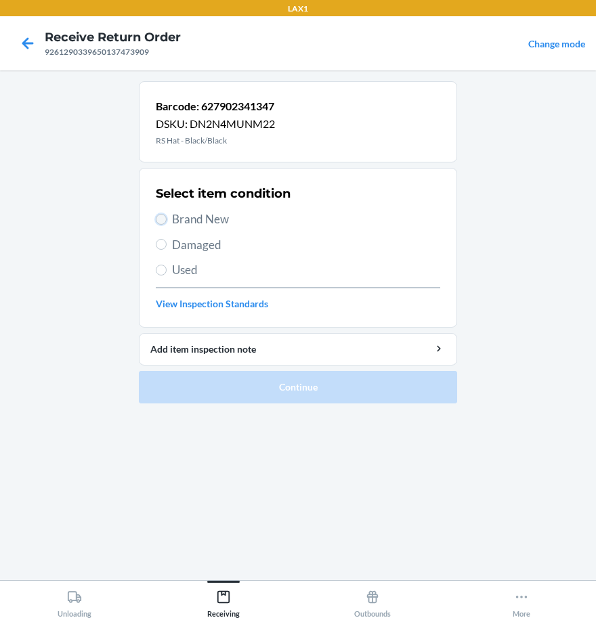
click at [165, 222] on input "Brand New" at bounding box center [161, 219] width 11 height 11
radio input "true"
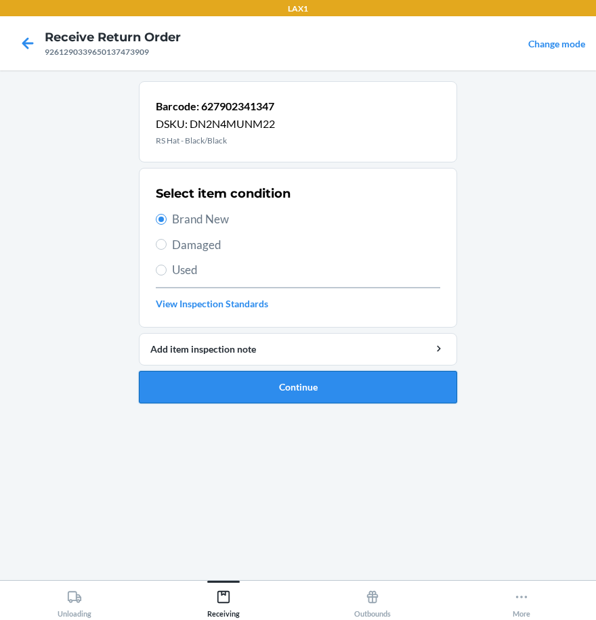
click at [263, 394] on button "Continue" at bounding box center [298, 387] width 318 height 32
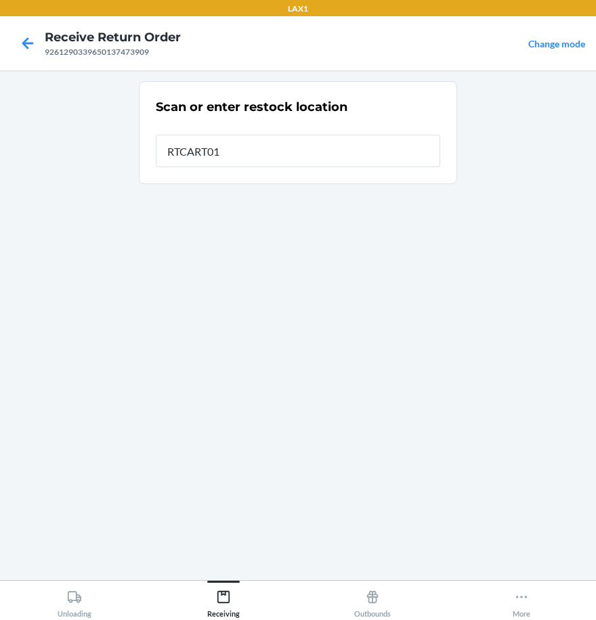
type input "RTCART010"
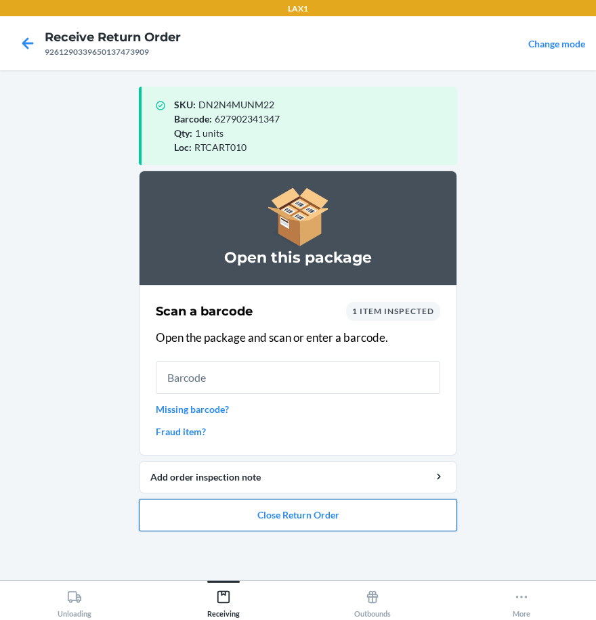
click at [274, 523] on button "Close Return Order" at bounding box center [298, 515] width 318 height 32
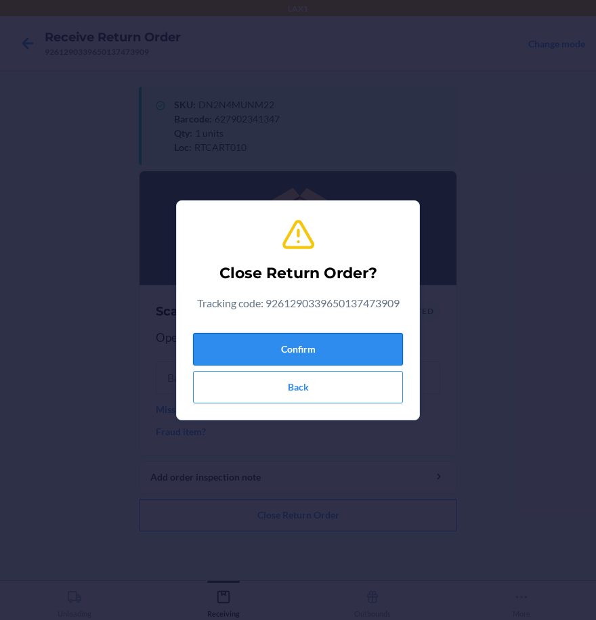
click at [314, 346] on button "Confirm" at bounding box center [298, 349] width 210 height 32
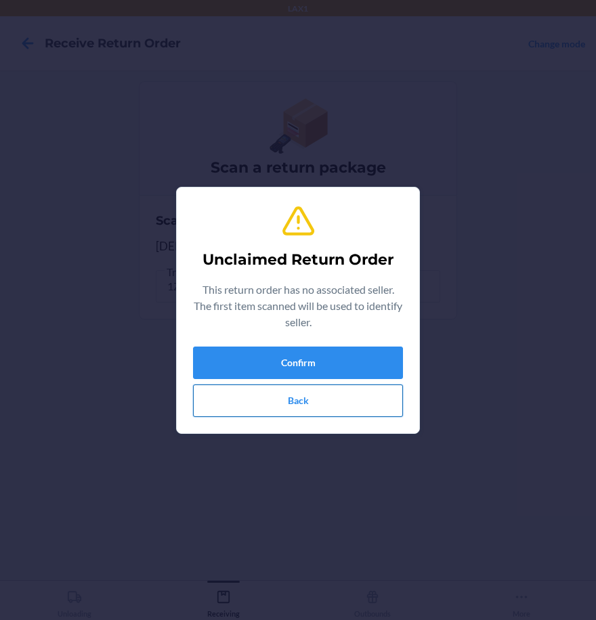
click at [354, 408] on button "Back" at bounding box center [298, 401] width 210 height 32
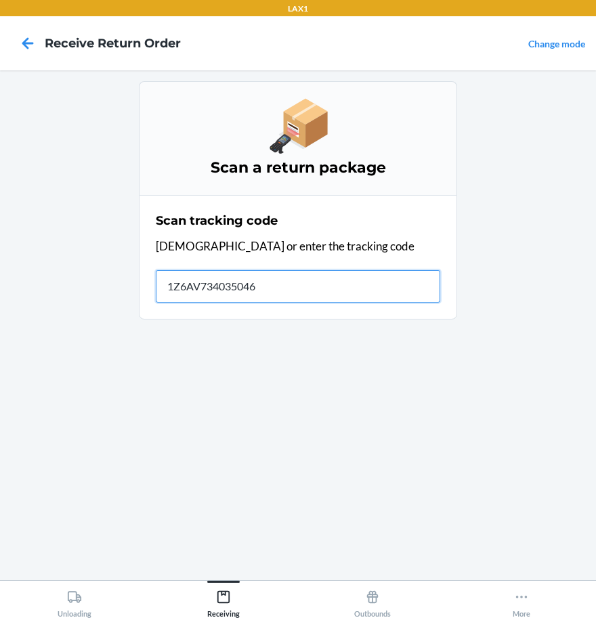
type input "1Z6AV7340350466"
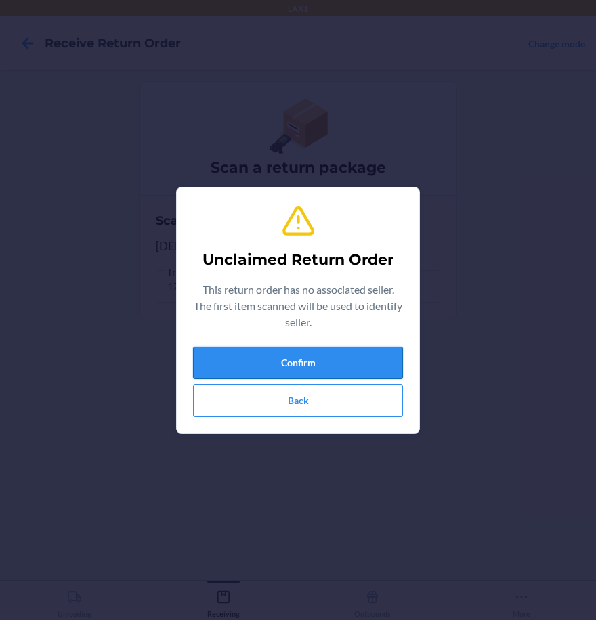
click at [362, 361] on button "Confirm" at bounding box center [298, 363] width 210 height 32
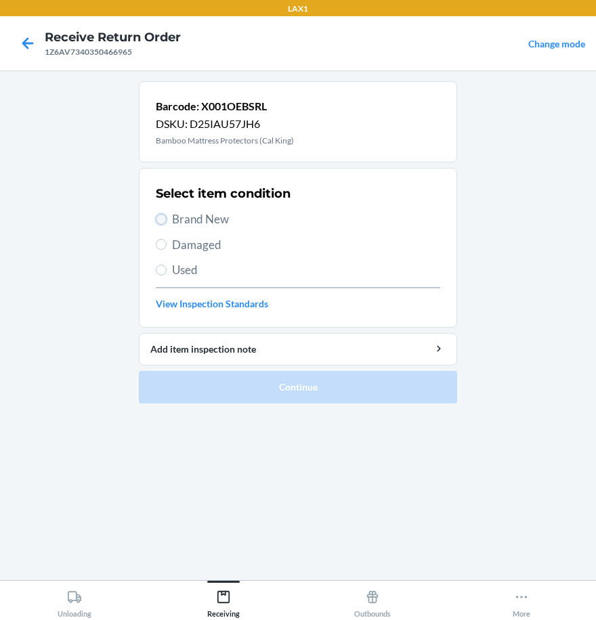
click at [165, 222] on input "Brand New" at bounding box center [161, 219] width 11 height 11
radio input "true"
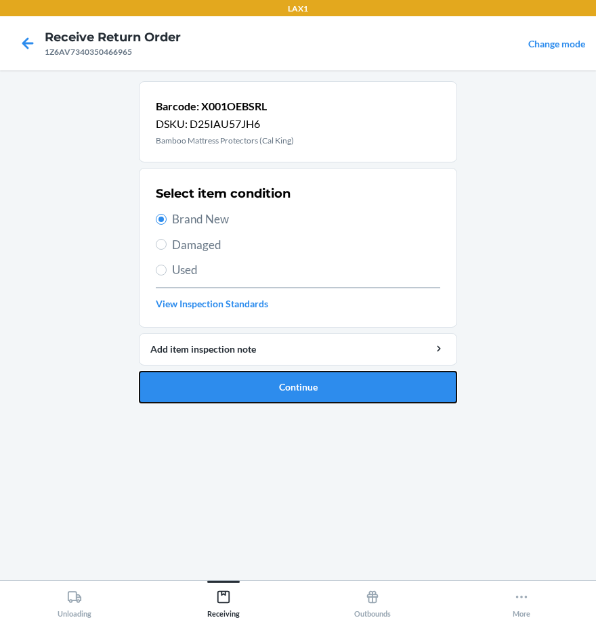
click at [235, 389] on button "Continue" at bounding box center [298, 387] width 318 height 32
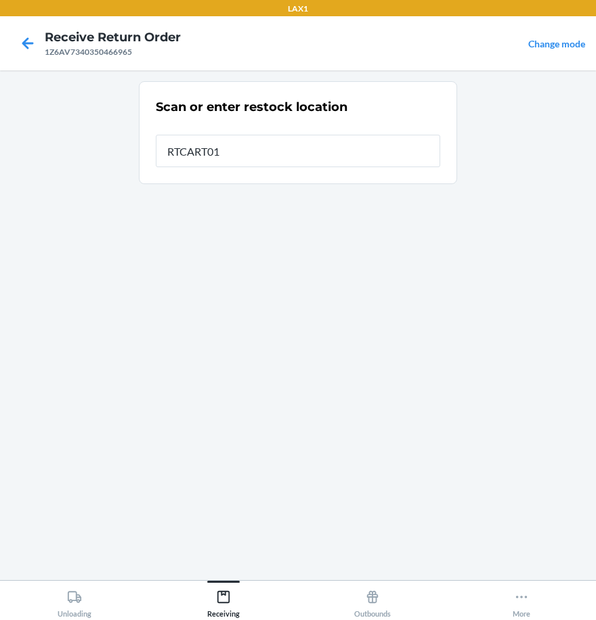
type input "RTCART010"
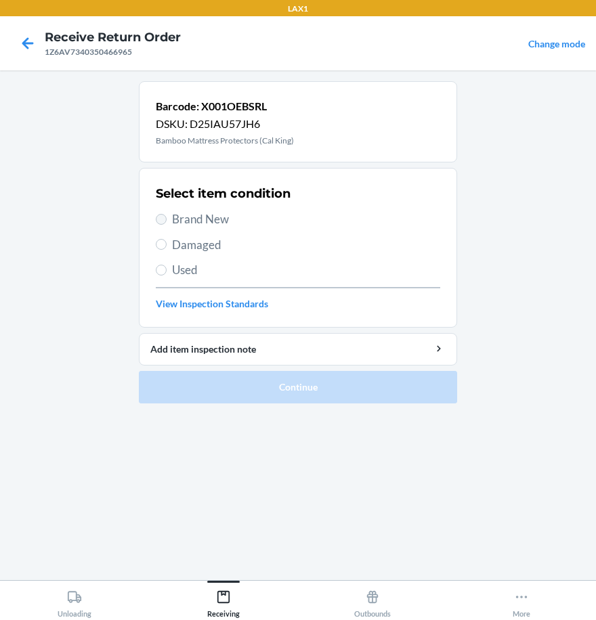
drag, startPoint x: 167, startPoint y: 210, endPoint x: 162, endPoint y: 219, distance: 10.9
click at [165, 210] on div "Select item condition Brand New Damaged Used View Inspection Standards" at bounding box center [298, 248] width 284 height 134
click at [156, 221] on input "Brand New" at bounding box center [161, 219] width 11 height 11
radio input "true"
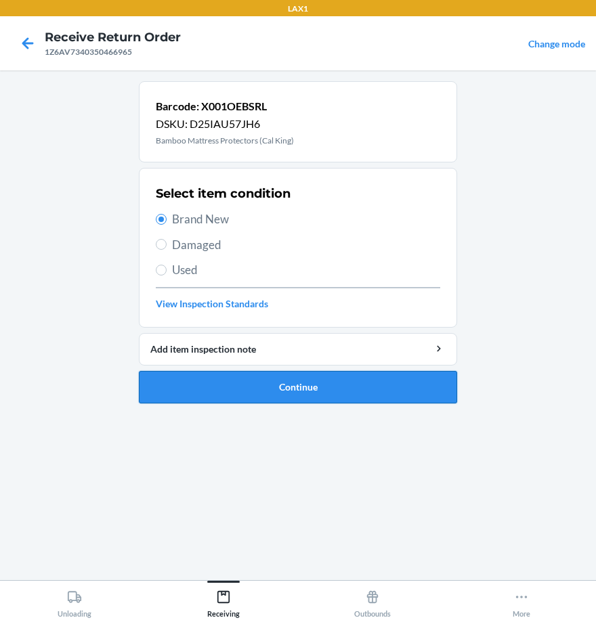
click at [230, 391] on button "Continue" at bounding box center [298, 387] width 318 height 32
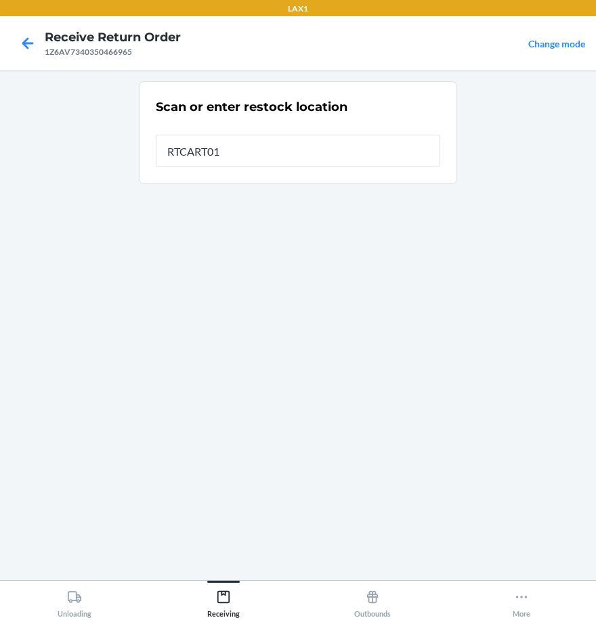
type input "RTCART010"
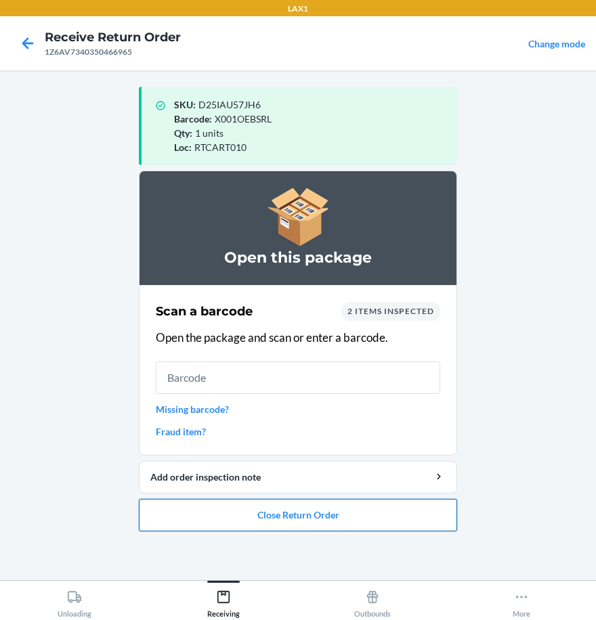
click at [309, 516] on button "Close Return Order" at bounding box center [298, 515] width 318 height 32
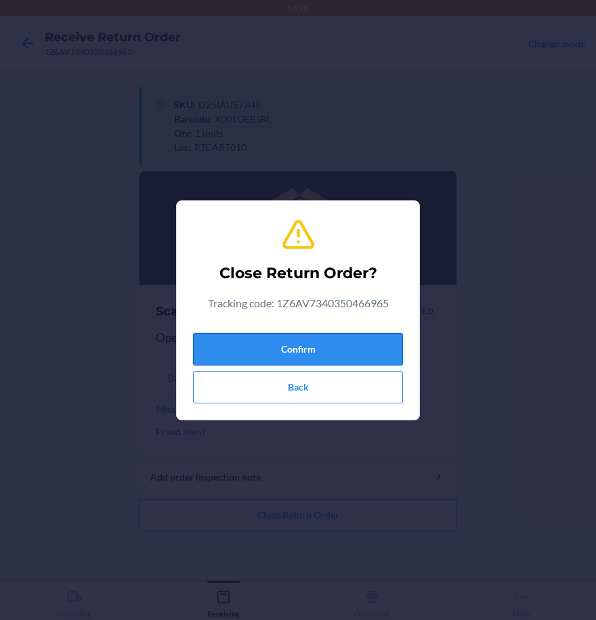
click at [330, 346] on button "Confirm" at bounding box center [298, 349] width 210 height 32
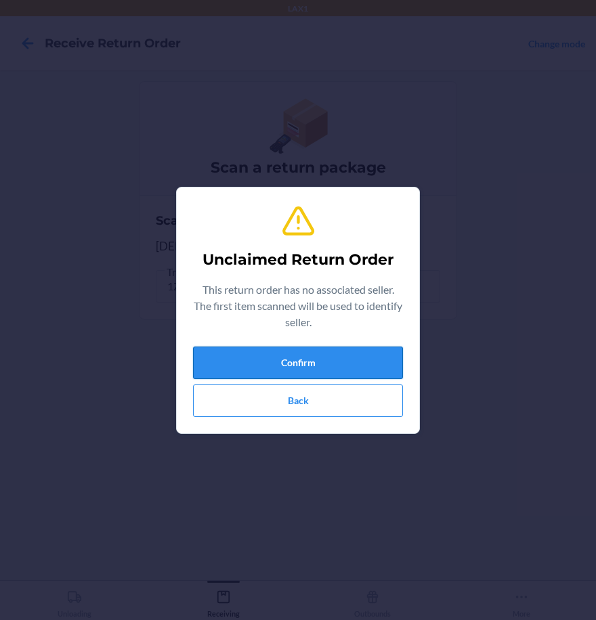
click at [367, 362] on button "Confirm" at bounding box center [298, 363] width 210 height 32
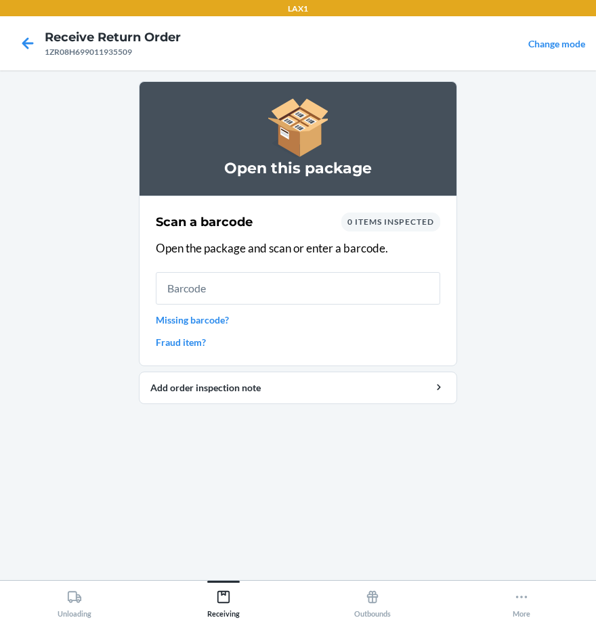
type input "0"
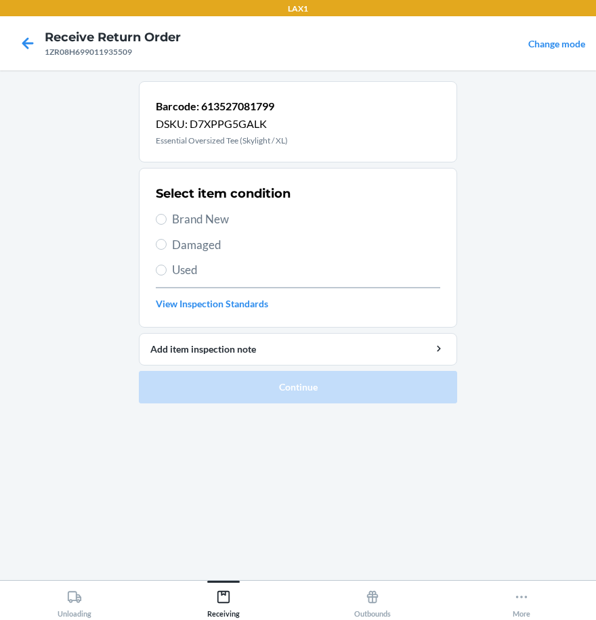
click at [152, 217] on section "Select item condition Brand New Damaged Used View Inspection Standards" at bounding box center [298, 248] width 318 height 160
click at [167, 221] on label "Brand New" at bounding box center [298, 220] width 284 height 18
click at [167, 221] on input "Brand New" at bounding box center [161, 219] width 11 height 11
radio input "true"
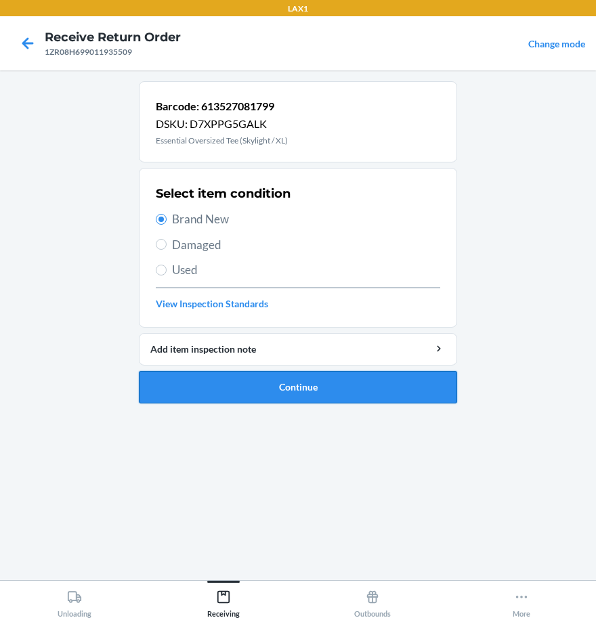
click at [309, 391] on button "Continue" at bounding box center [298, 387] width 318 height 32
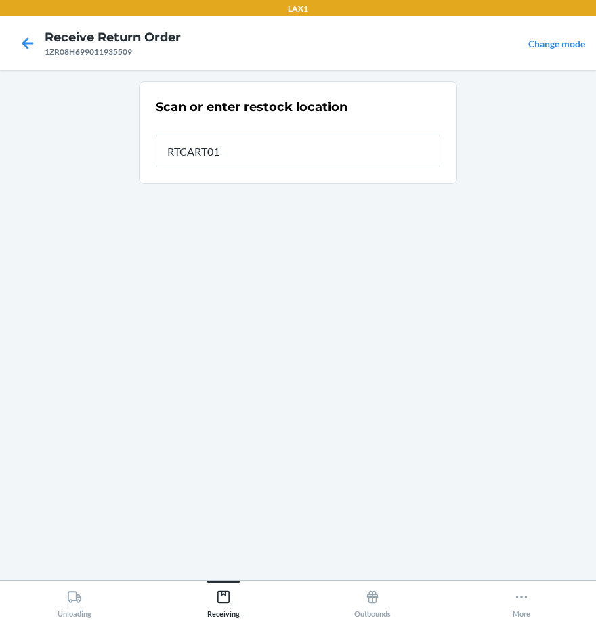
type input "RTCART010"
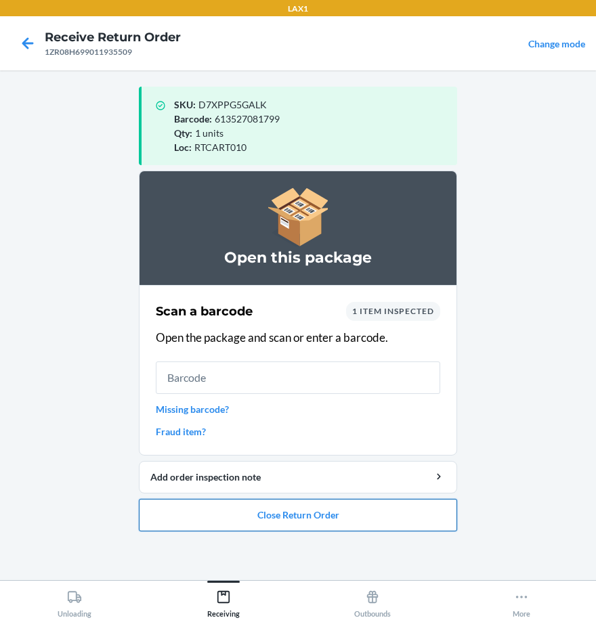
click at [311, 515] on button "Close Return Order" at bounding box center [298, 515] width 318 height 32
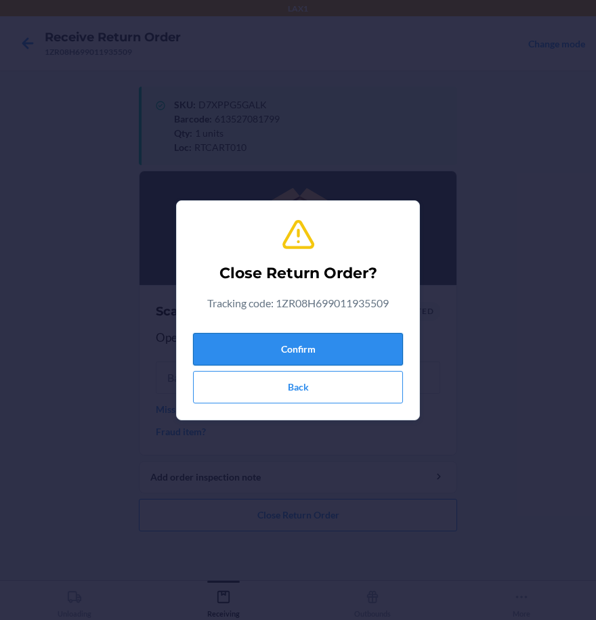
click at [324, 356] on button "Confirm" at bounding box center [298, 349] width 210 height 32
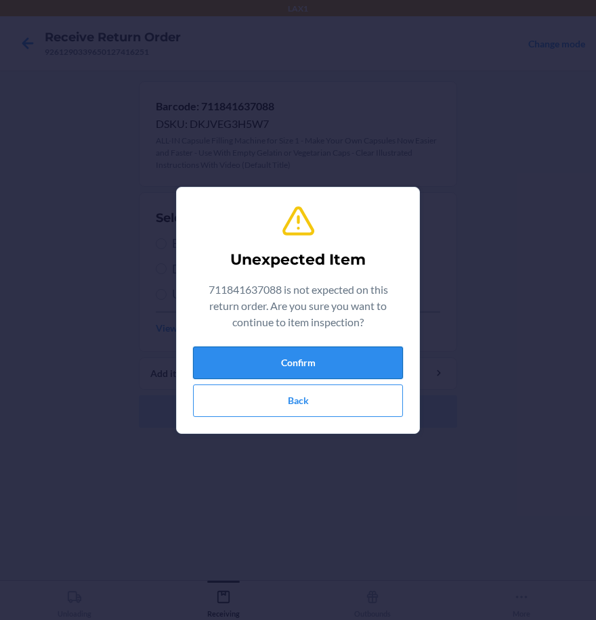
click at [368, 370] on button "Confirm" at bounding box center [298, 363] width 210 height 32
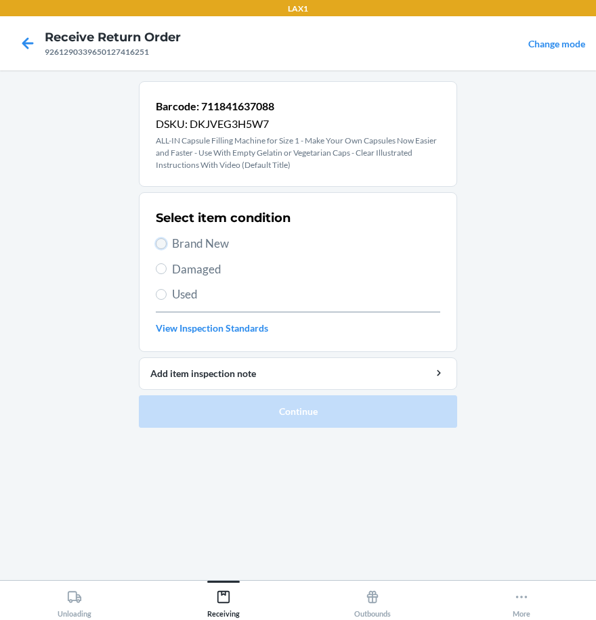
click at [162, 245] on input "Brand New" at bounding box center [161, 243] width 11 height 11
radio input "true"
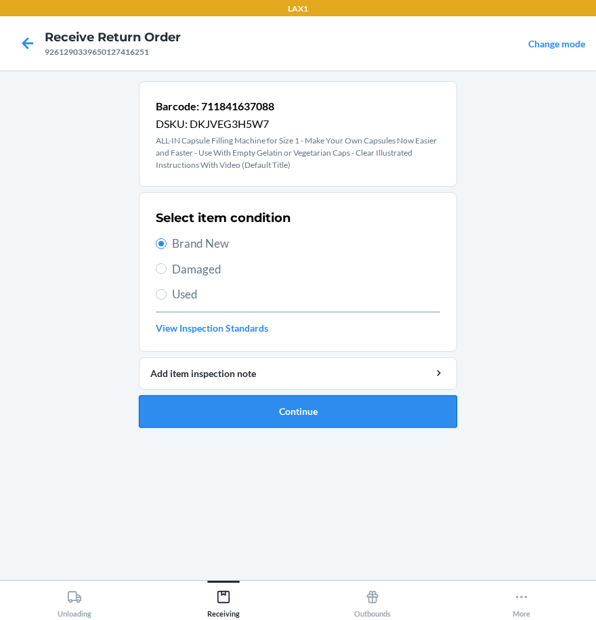
click at [227, 416] on button "Continue" at bounding box center [298, 411] width 318 height 32
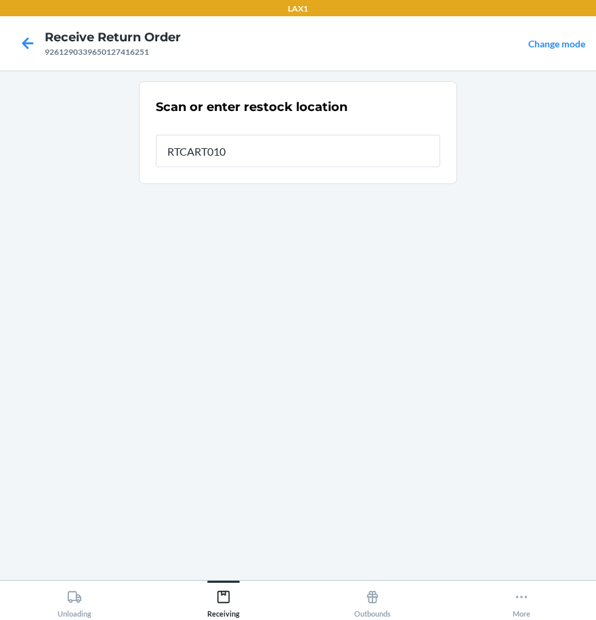
type input "RTCART010"
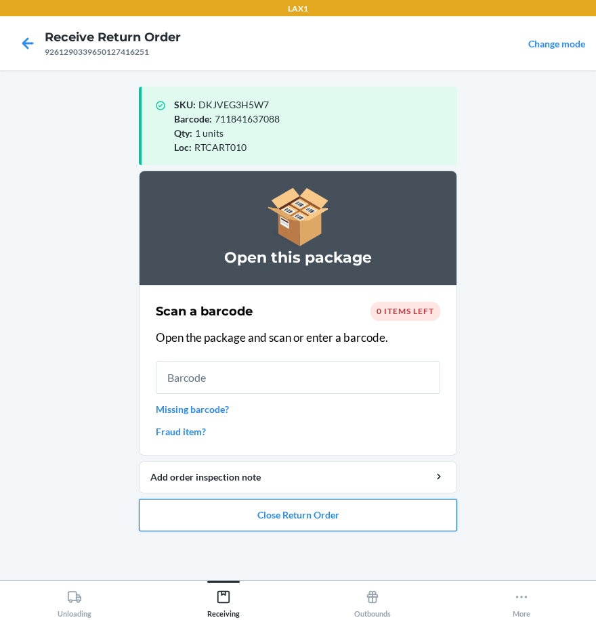
click at [381, 515] on button "Close Return Order" at bounding box center [298, 515] width 318 height 32
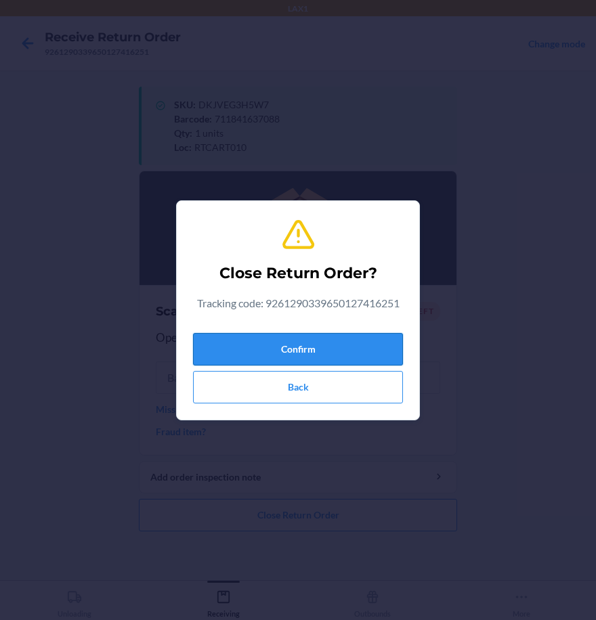
click at [341, 344] on button "Confirm" at bounding box center [298, 349] width 210 height 32
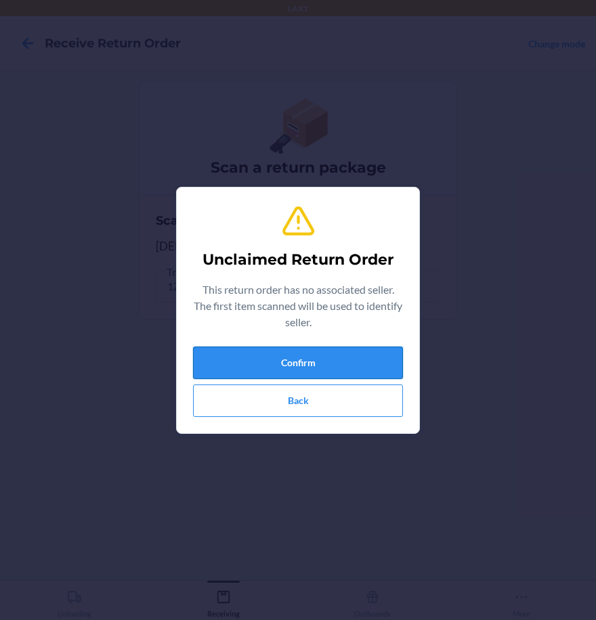
click at [348, 368] on button "Confirm" at bounding box center [298, 363] width 210 height 32
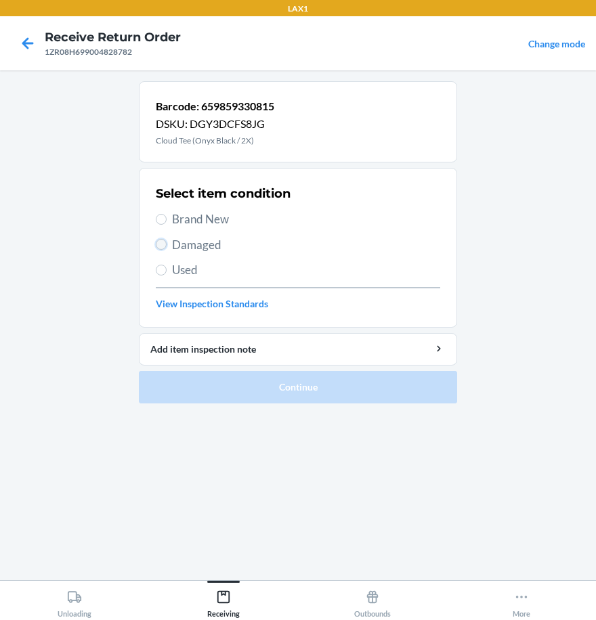
click at [165, 248] on input "Damaged" at bounding box center [161, 244] width 11 height 11
radio input "true"
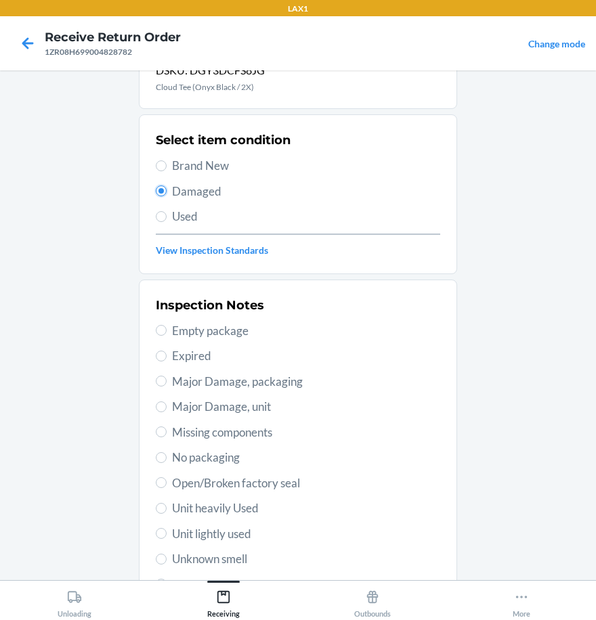
scroll to position [135, 0]
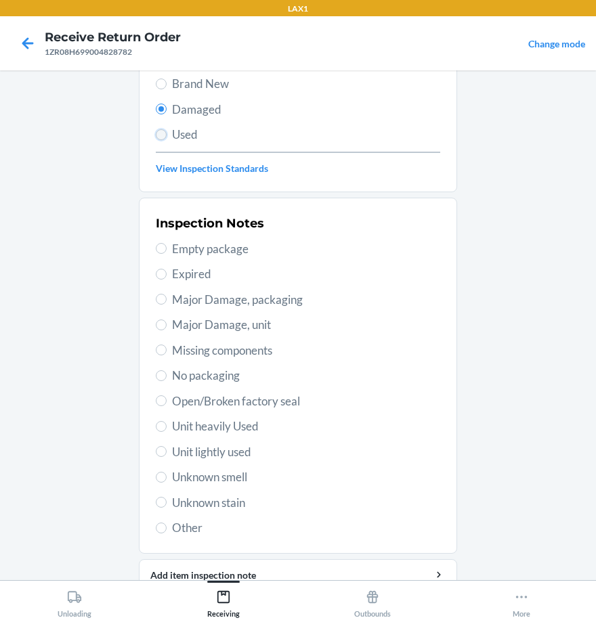
click at [160, 134] on input "Used" at bounding box center [161, 134] width 11 height 11
radio input "true"
radio input "false"
click at [163, 454] on label "Unit lightly used" at bounding box center [298, 452] width 284 height 18
click at [163, 454] on input "Unit lightly used" at bounding box center [161, 451] width 11 height 11
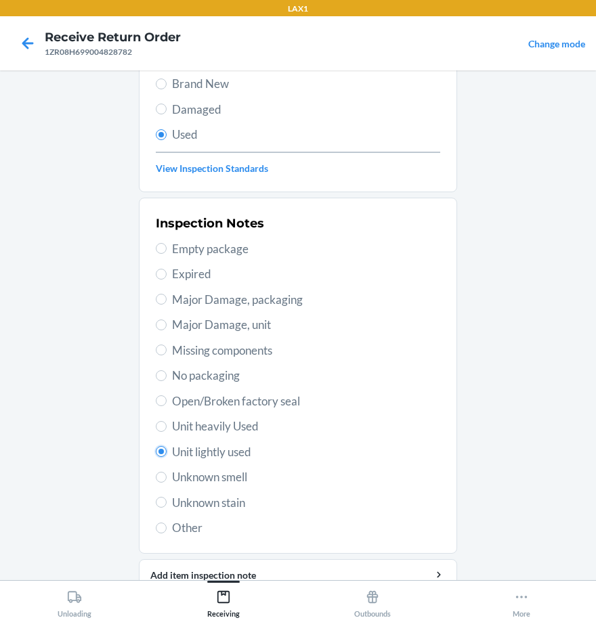
radio input "true"
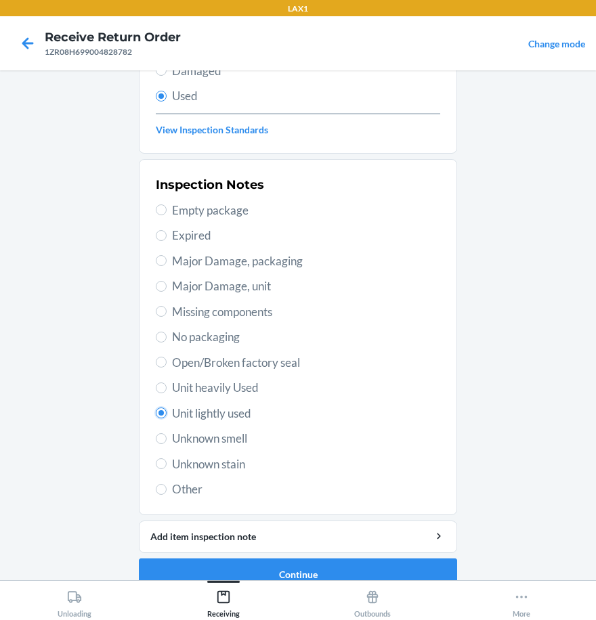
scroll to position [196, 0]
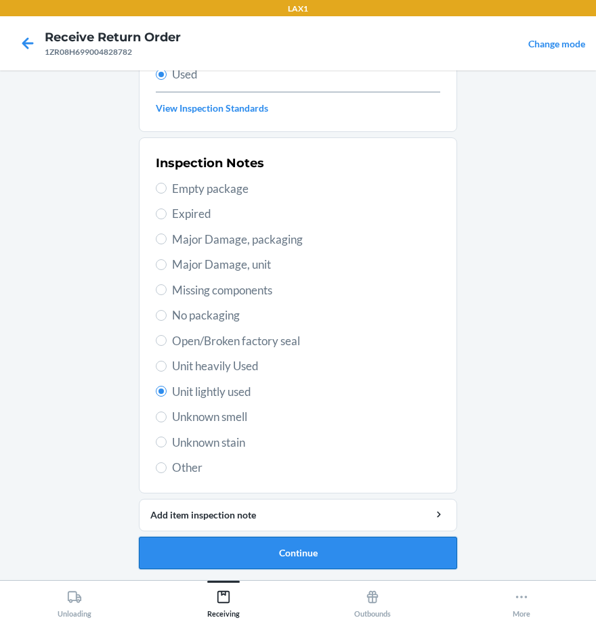
click at [286, 555] on button "Continue" at bounding box center [298, 553] width 318 height 32
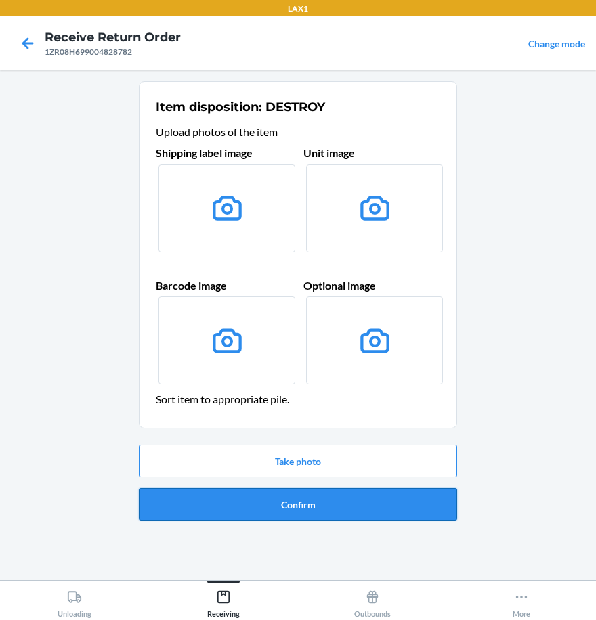
click at [314, 513] on button "Confirm" at bounding box center [298, 504] width 318 height 32
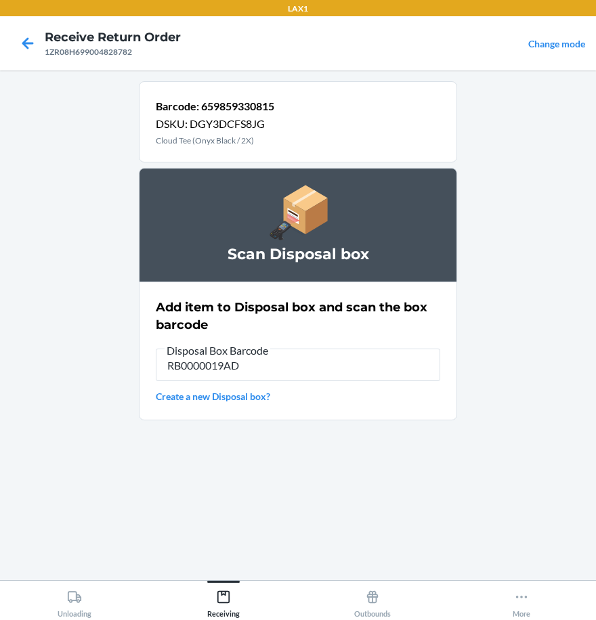
type input "RB0000019AD"
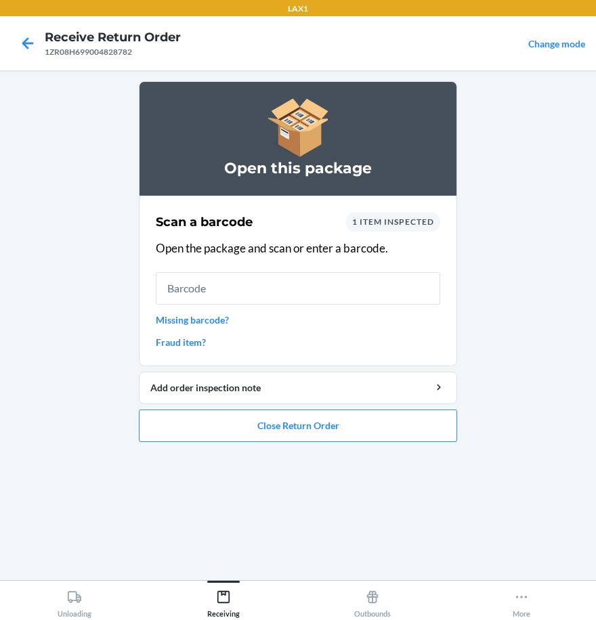
click at [356, 407] on li "Open this package Scan a barcode 1 item inspected Open the package and scan or …" at bounding box center [298, 261] width 318 height 361
click at [355, 427] on button "Close Return Order" at bounding box center [298, 426] width 318 height 32
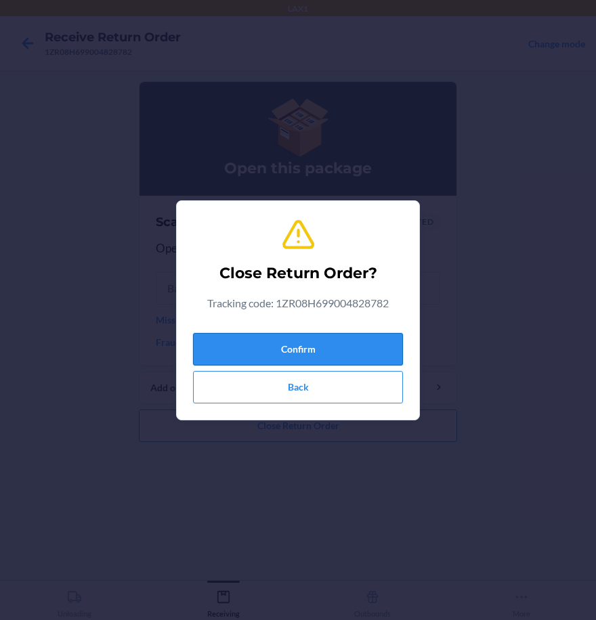
click at [349, 360] on button "Confirm" at bounding box center [298, 349] width 210 height 32
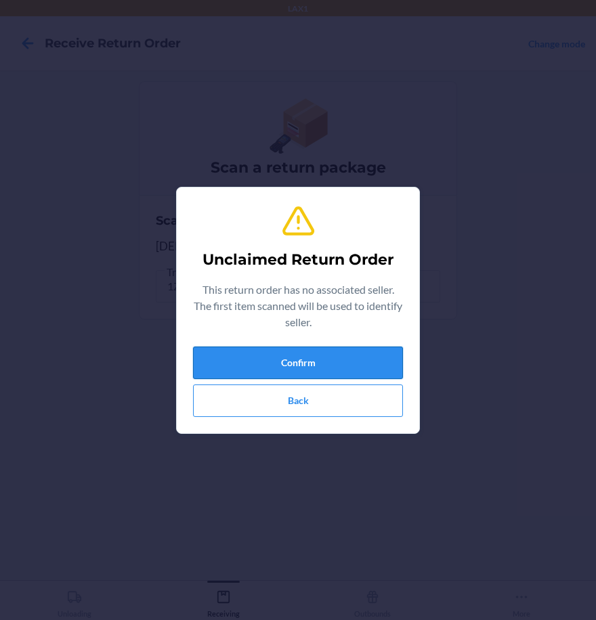
drag, startPoint x: 380, startPoint y: 336, endPoint x: 380, endPoint y: 349, distance: 12.2
click at [380, 349] on div "Unclaimed Return Order This return order has no associated seller. The first it…" at bounding box center [298, 310] width 210 height 224
drag, startPoint x: 380, startPoint y: 349, endPoint x: 380, endPoint y: 360, distance: 10.9
click at [380, 360] on button "Confirm" at bounding box center [298, 363] width 210 height 32
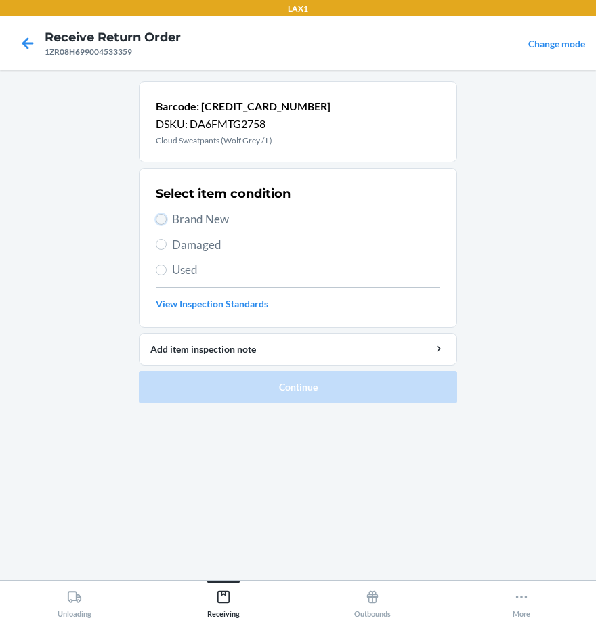
click at [160, 217] on input "Brand New" at bounding box center [161, 219] width 11 height 11
radio input "true"
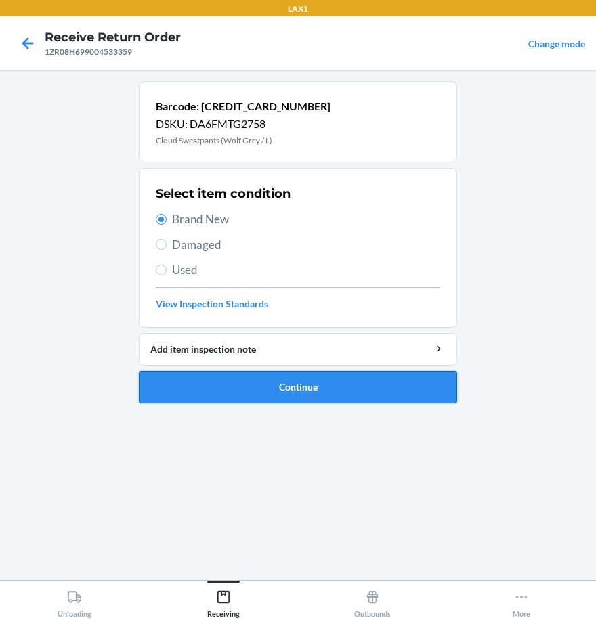
click at [320, 385] on button "Continue" at bounding box center [298, 387] width 318 height 32
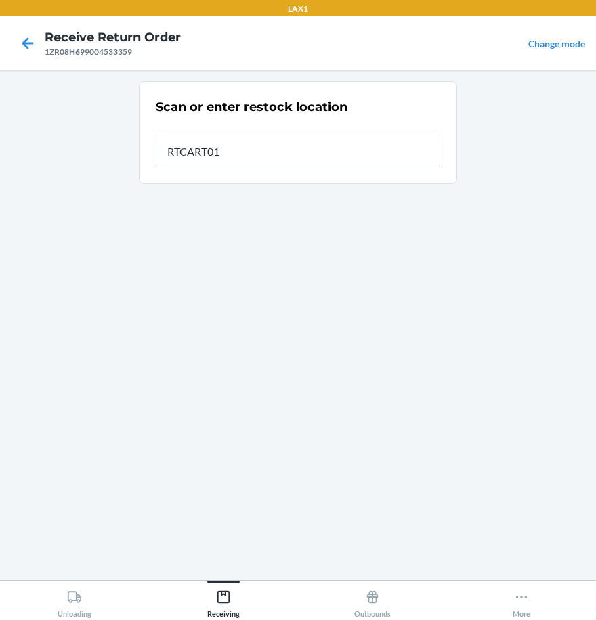
type input "RTCART010"
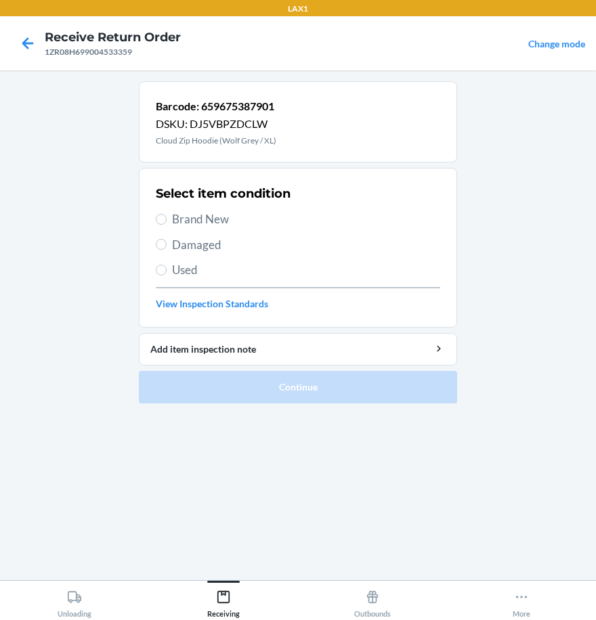
click at [153, 220] on section "Select item condition Brand New Damaged Used View Inspection Standards" at bounding box center [298, 248] width 318 height 160
click at [165, 222] on input "Brand New" at bounding box center [161, 219] width 11 height 11
radio input "true"
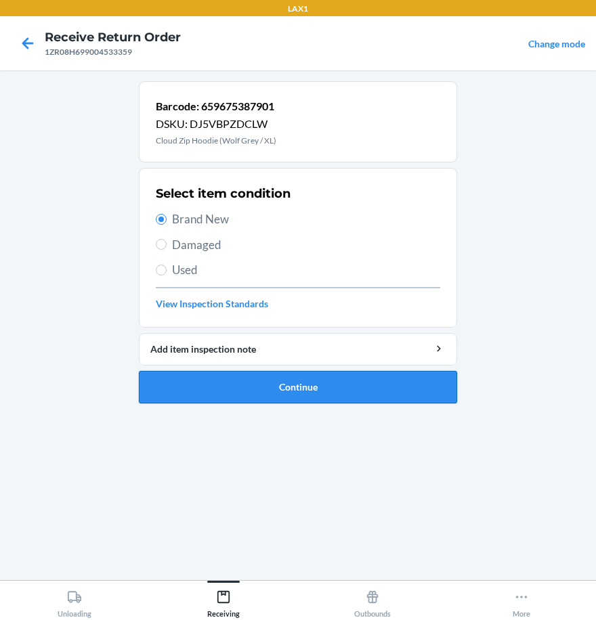
click at [250, 393] on button "Continue" at bounding box center [298, 387] width 318 height 32
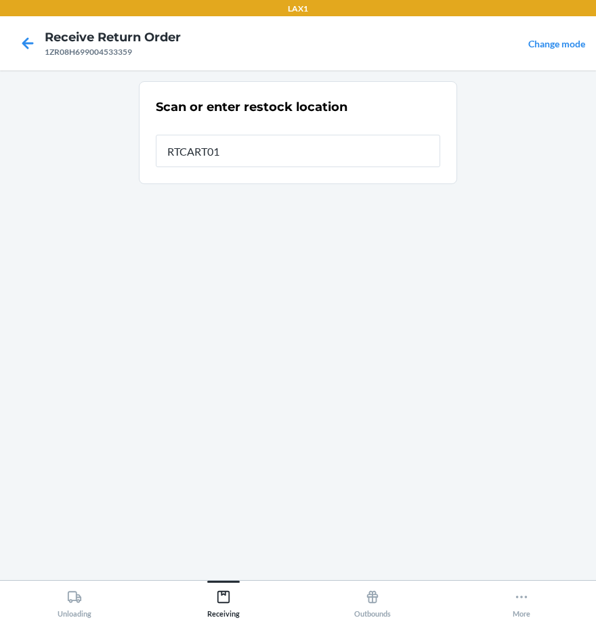
type input "RTCART010"
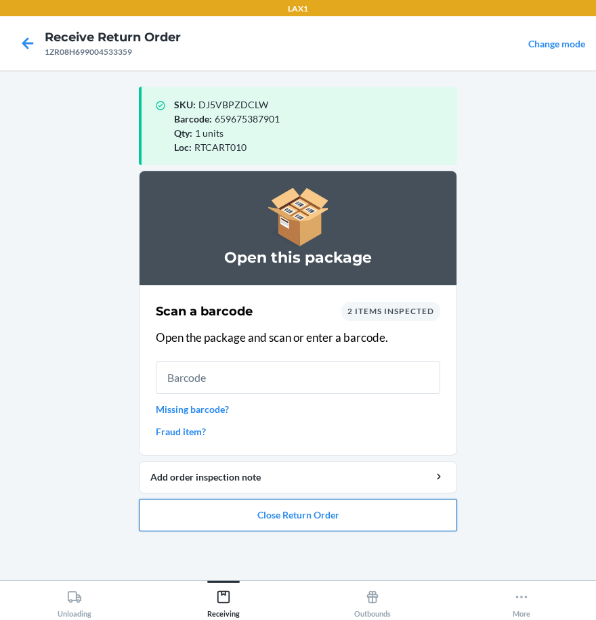
click at [376, 524] on button "Close Return Order" at bounding box center [298, 515] width 318 height 32
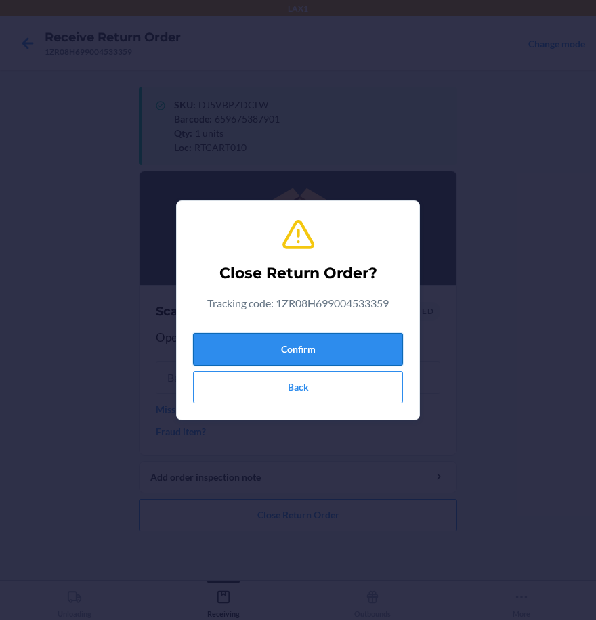
click at [333, 345] on button "Confirm" at bounding box center [298, 349] width 210 height 32
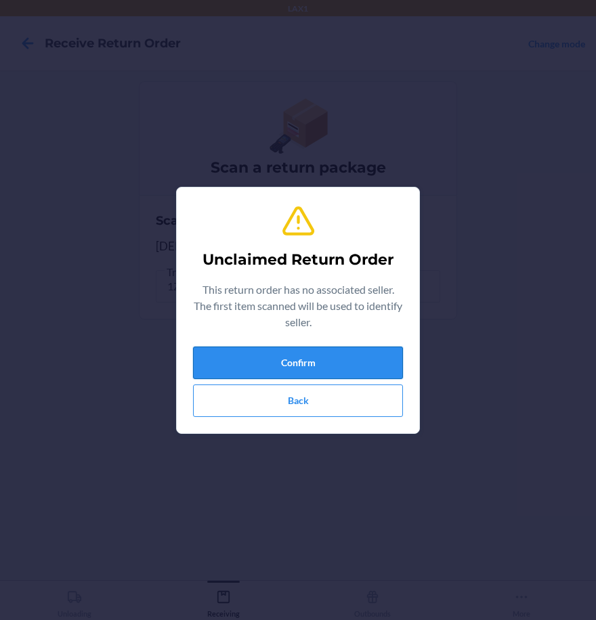
click at [303, 367] on button "Confirm" at bounding box center [298, 363] width 210 height 32
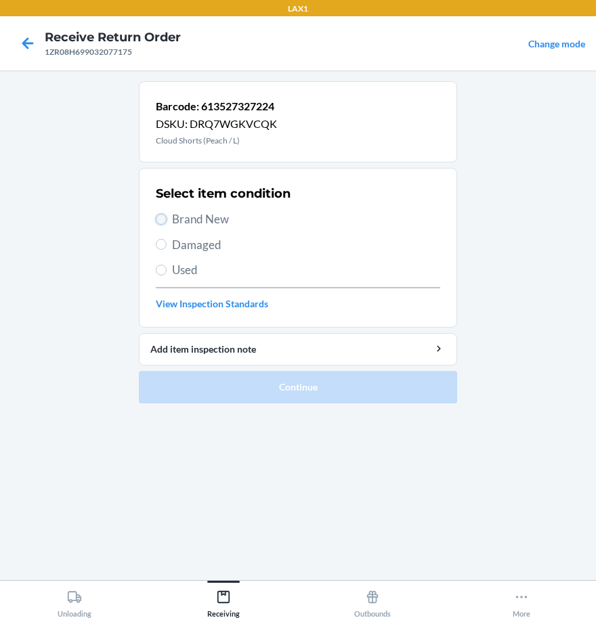
drag, startPoint x: 163, startPoint y: 219, endPoint x: 311, endPoint y: 380, distance: 218.0
click at [165, 221] on input "Brand New" at bounding box center [161, 219] width 11 height 11
radio input "true"
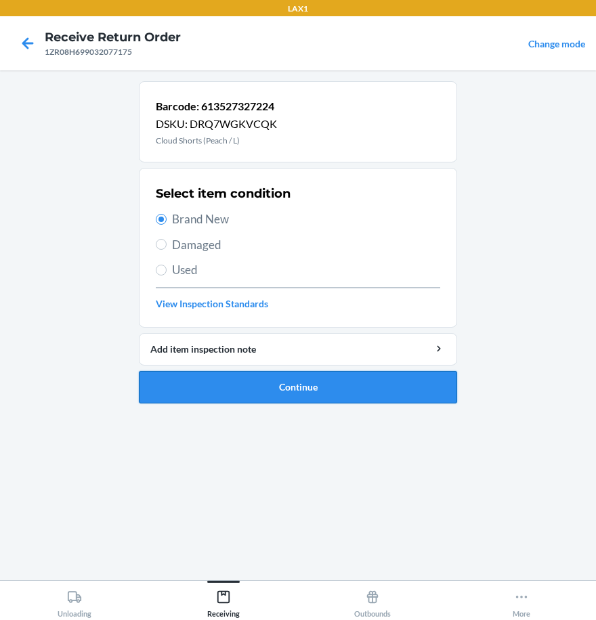
click at [446, 393] on button "Continue" at bounding box center [298, 387] width 318 height 32
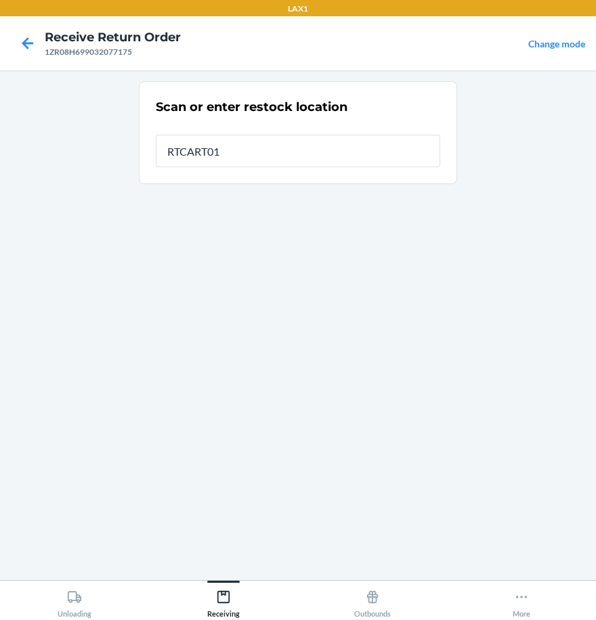
type input "RTCART010"
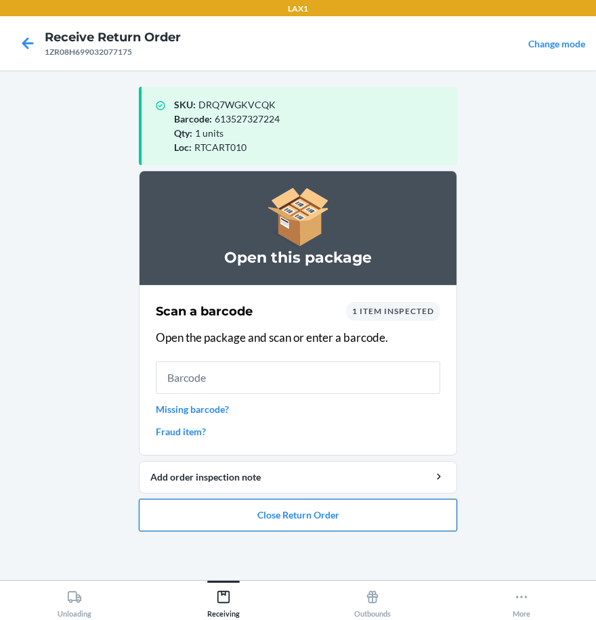
click at [407, 510] on button "Close Return Order" at bounding box center [298, 515] width 318 height 32
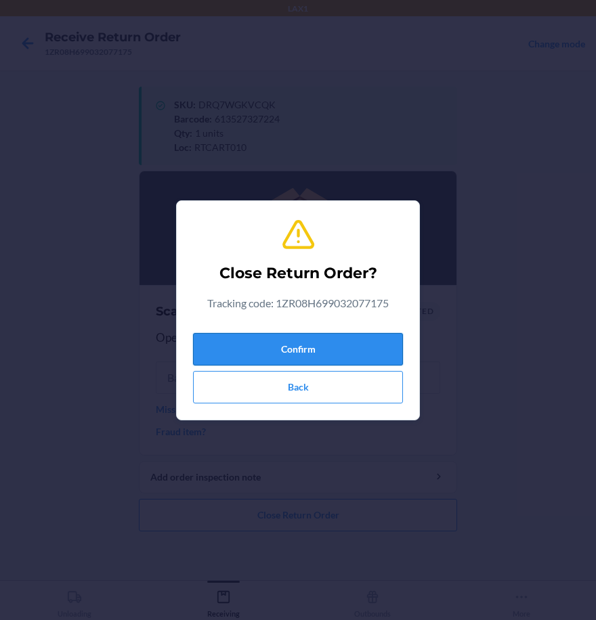
click at [371, 339] on button "Confirm" at bounding box center [298, 349] width 210 height 32
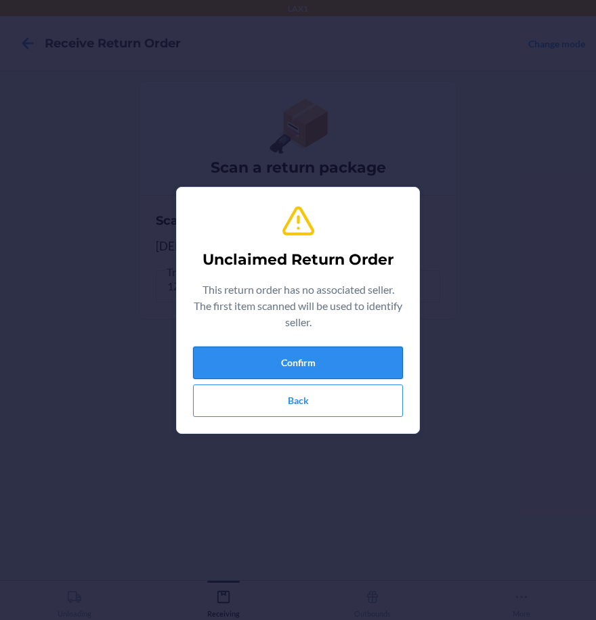
click at [383, 362] on button "Confirm" at bounding box center [298, 363] width 210 height 32
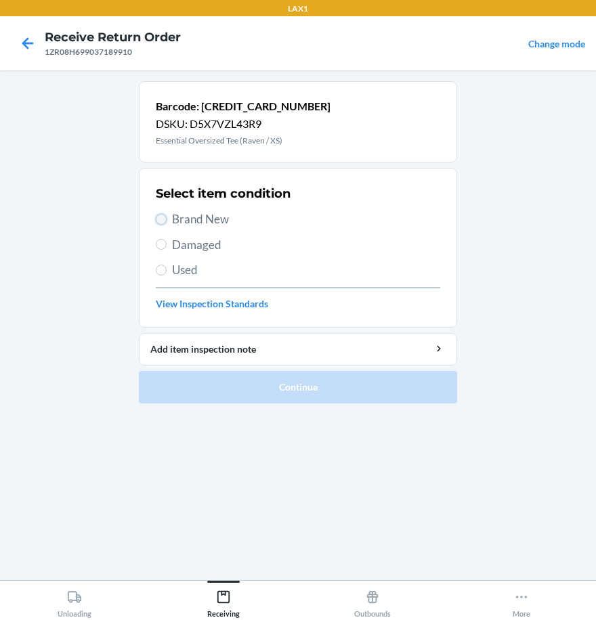
click at [165, 220] on input "Brand New" at bounding box center [161, 219] width 11 height 11
radio input "true"
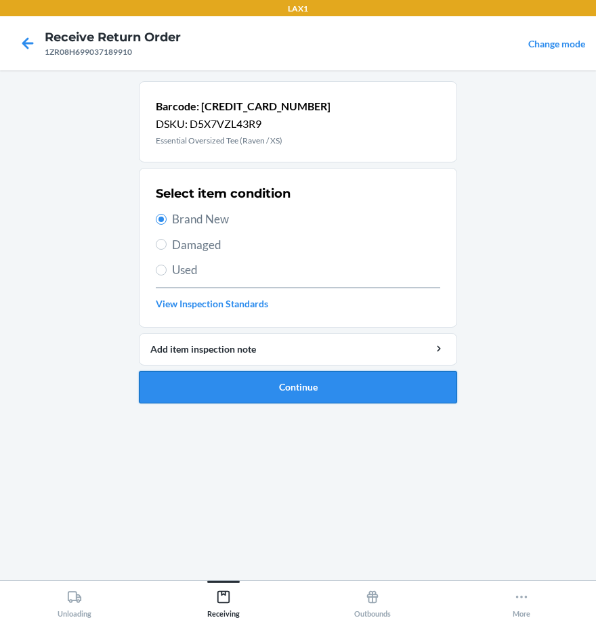
click at [276, 385] on button "Continue" at bounding box center [298, 387] width 318 height 32
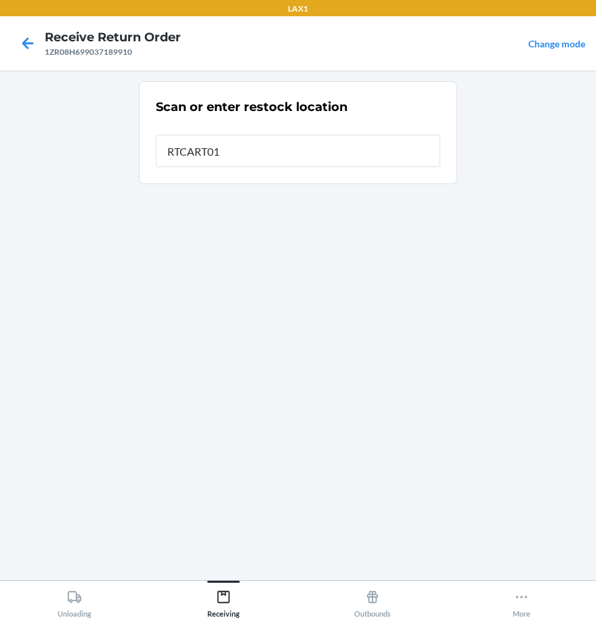
type input "RTCART010"
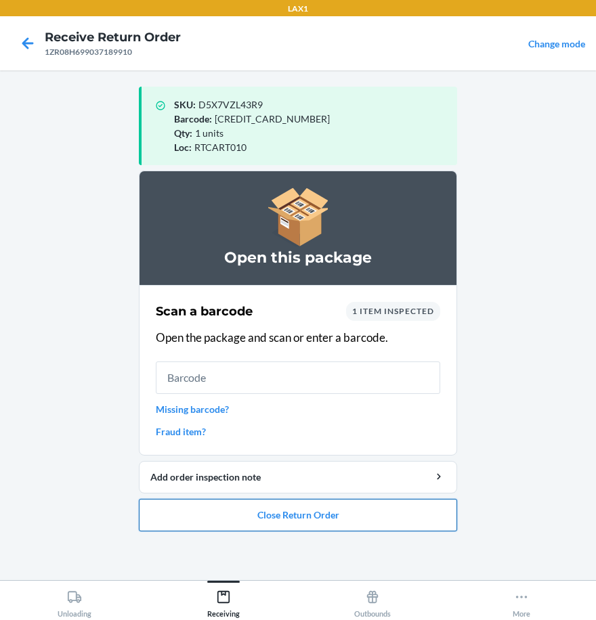
click at [320, 511] on button "Close Return Order" at bounding box center [298, 515] width 318 height 32
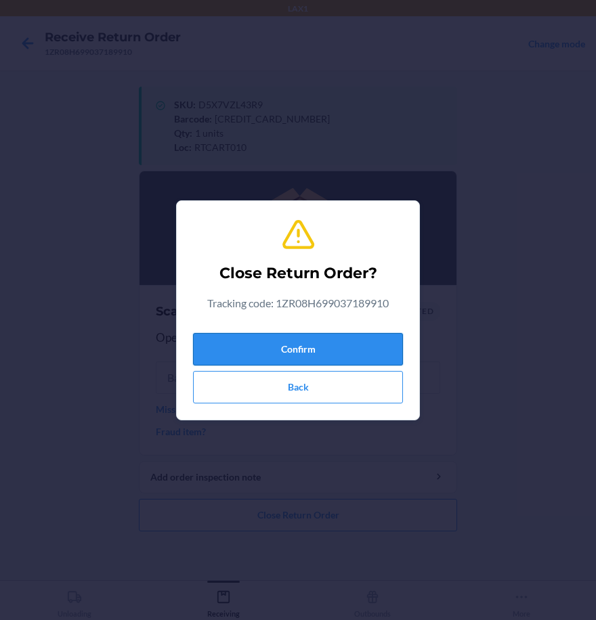
click at [325, 343] on button "Confirm" at bounding box center [298, 349] width 210 height 32
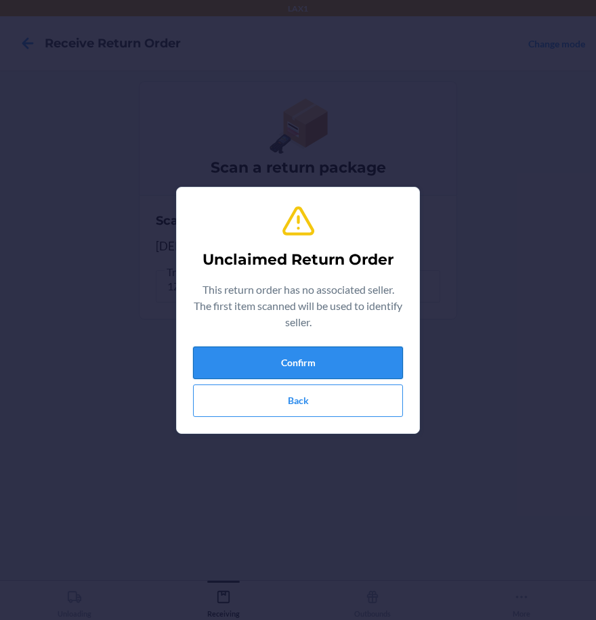
click at [325, 365] on button "Confirm" at bounding box center [298, 363] width 210 height 32
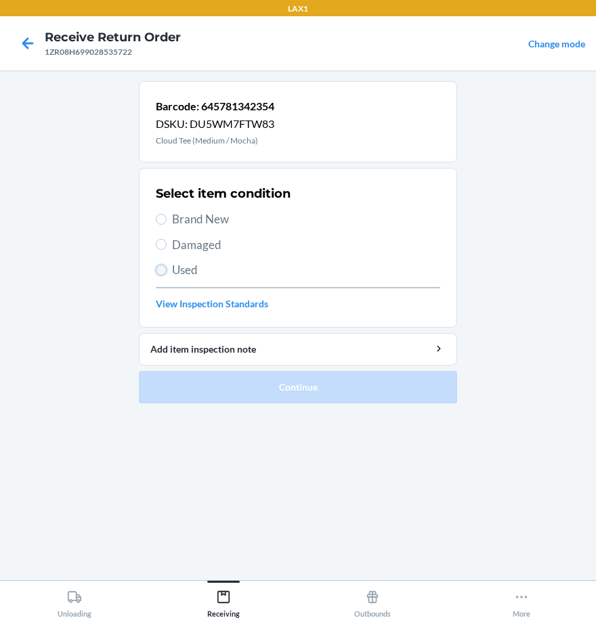
click at [163, 271] on input "Used" at bounding box center [161, 270] width 11 height 11
radio input "true"
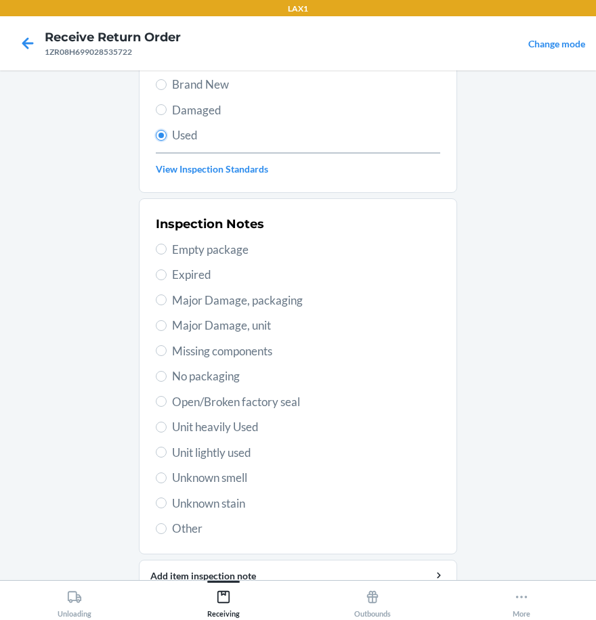
scroll to position [135, 0]
click at [160, 452] on input "Unit lightly used" at bounding box center [161, 451] width 11 height 11
radio input "true"
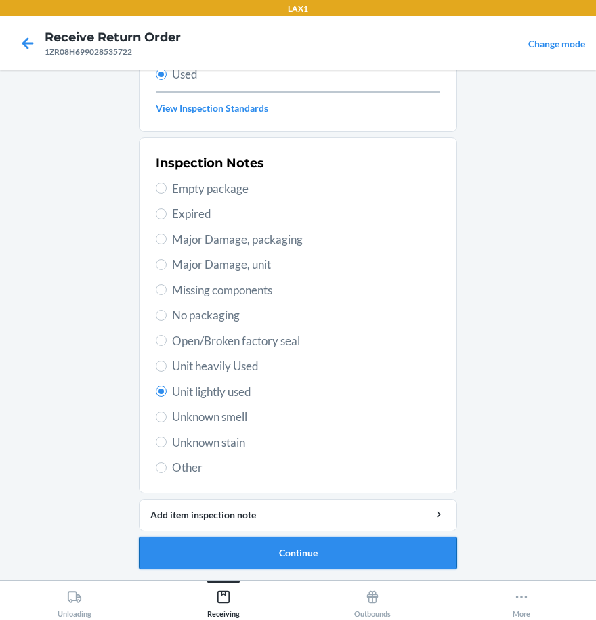
click at [280, 550] on button "Continue" at bounding box center [298, 553] width 318 height 32
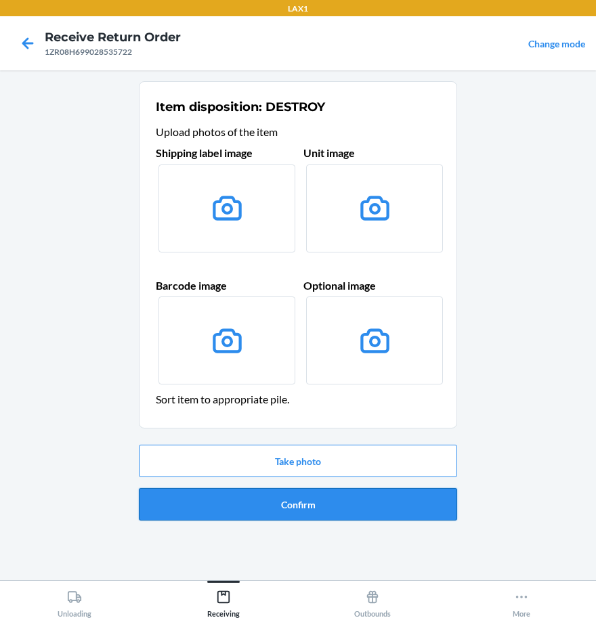
click at [360, 503] on button "Confirm" at bounding box center [298, 504] width 318 height 32
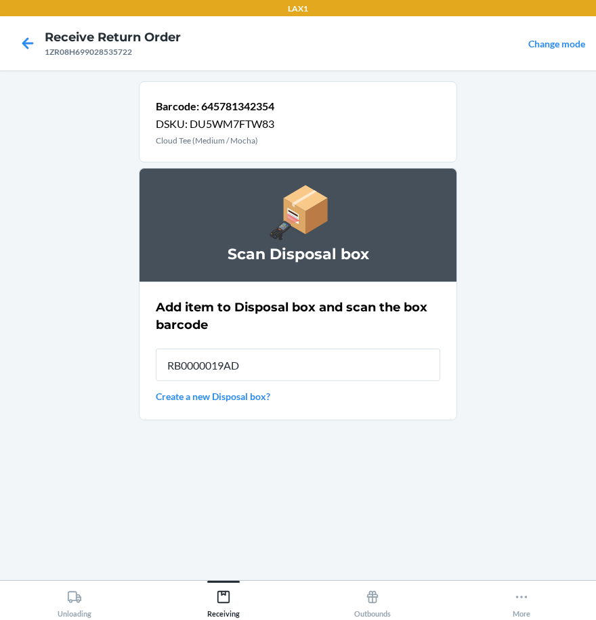
type input "RB0000019AD"
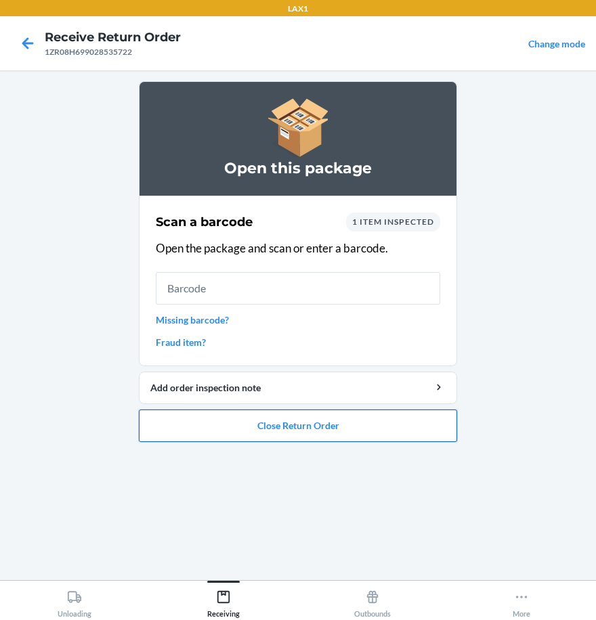
click at [347, 427] on button "Close Return Order" at bounding box center [298, 426] width 318 height 32
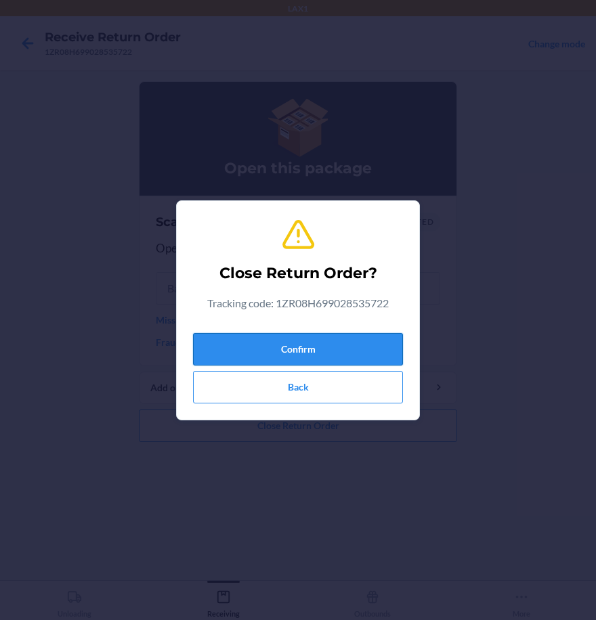
click at [363, 343] on button "Confirm" at bounding box center [298, 349] width 210 height 32
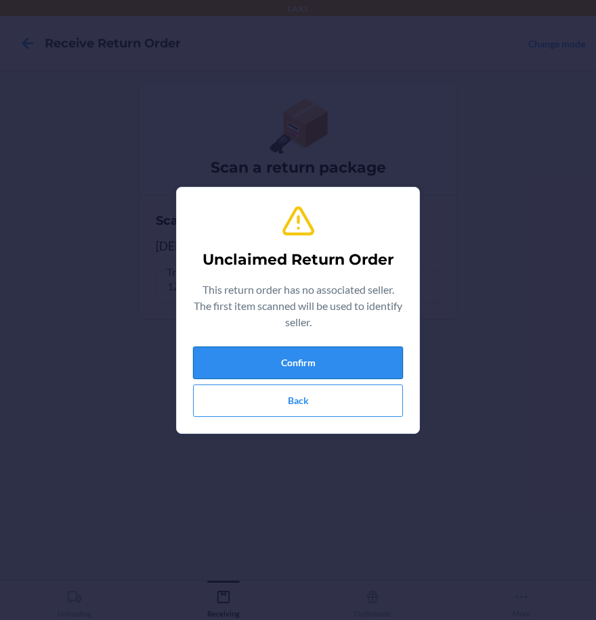
click at [345, 362] on button "Confirm" at bounding box center [298, 363] width 210 height 32
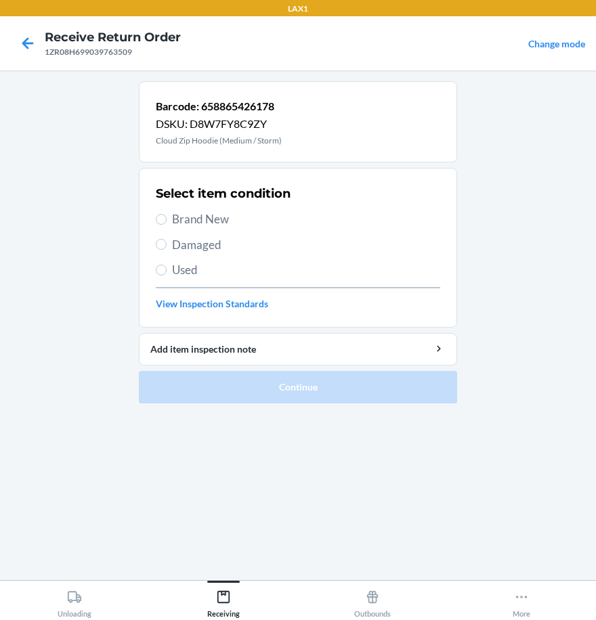
click at [169, 271] on label "Used" at bounding box center [298, 270] width 284 height 18
click at [167, 271] on input "Used" at bounding box center [161, 270] width 11 height 11
radio input "true"
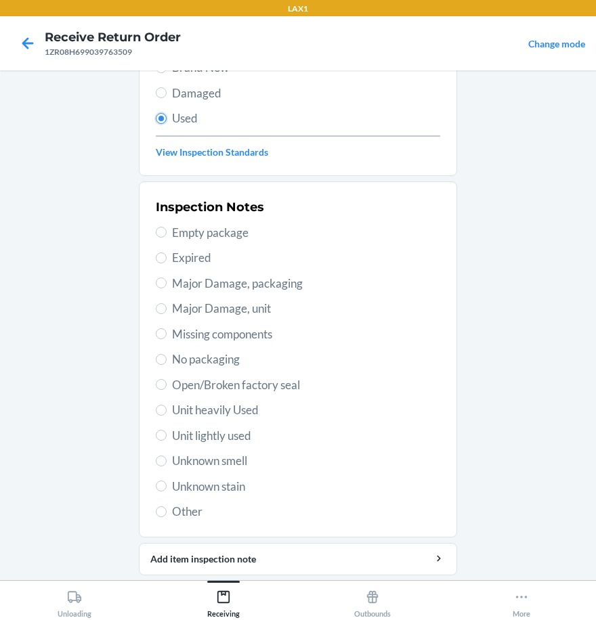
scroll to position [196, 0]
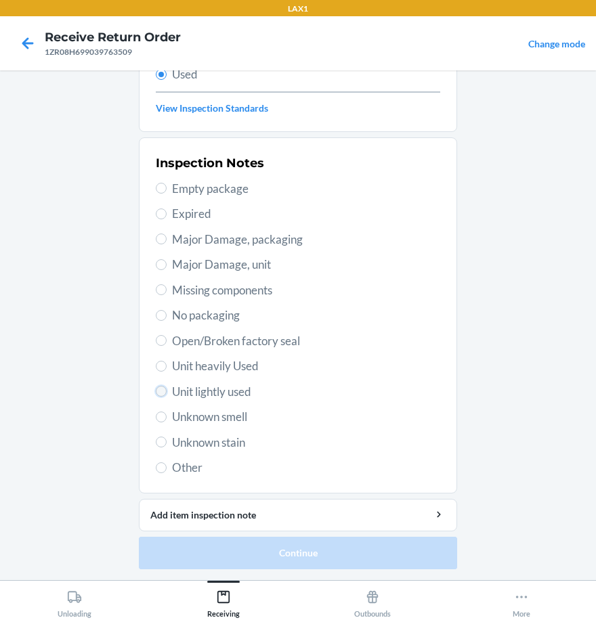
drag, startPoint x: 154, startPoint y: 392, endPoint x: 173, endPoint y: 462, distance: 72.3
click at [156, 393] on input "Unit lightly used" at bounding box center [161, 391] width 11 height 11
radio input "true"
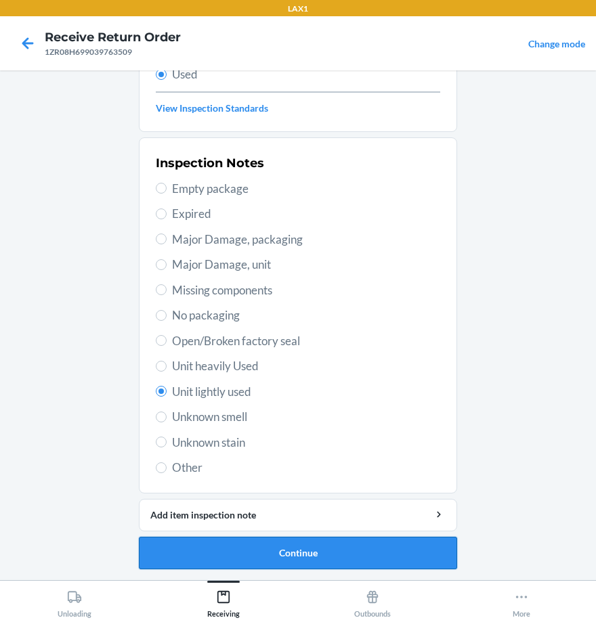
click at [217, 548] on button "Continue" at bounding box center [298, 553] width 318 height 32
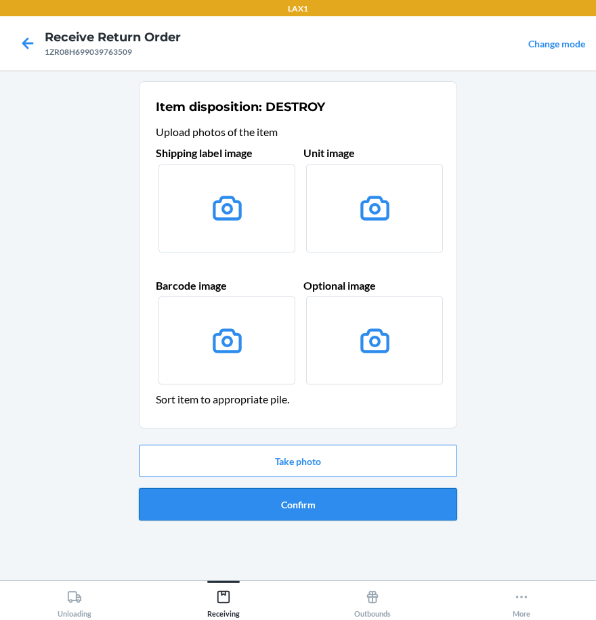
click at [282, 507] on button "Confirm" at bounding box center [298, 504] width 318 height 32
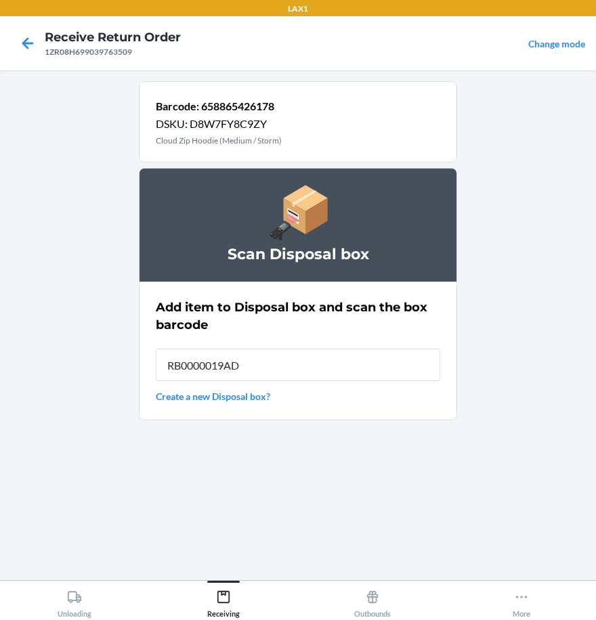
type input "RB0000019AD"
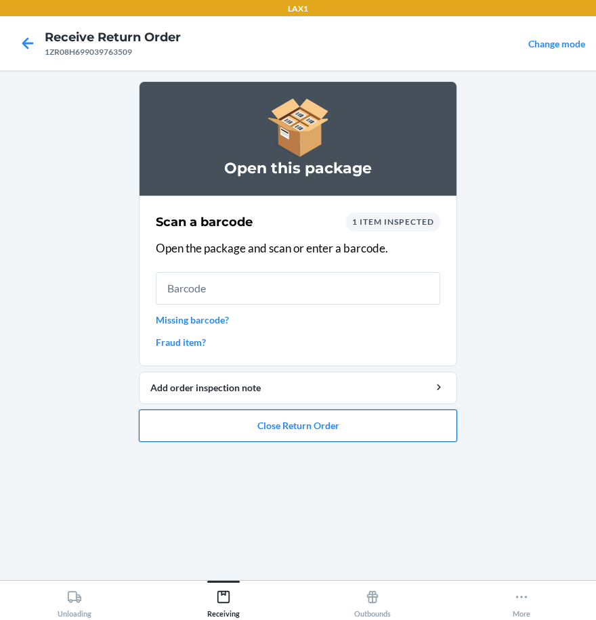
click at [316, 423] on button "Close Return Order" at bounding box center [298, 426] width 318 height 32
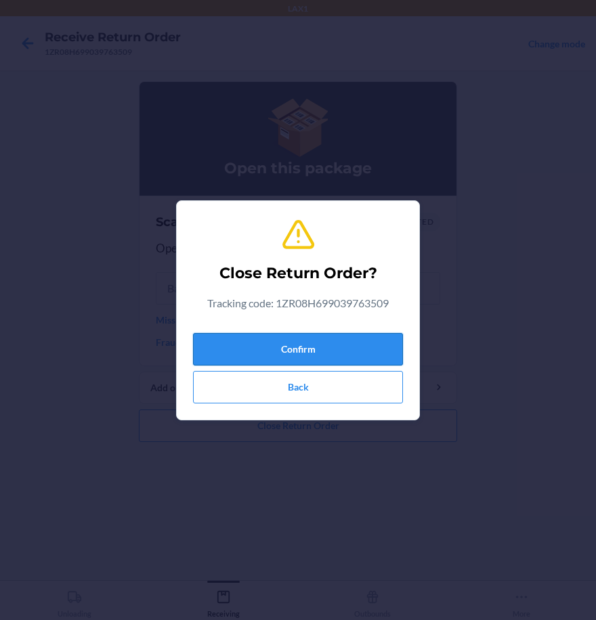
click at [334, 347] on button "Confirm" at bounding box center [298, 349] width 210 height 32
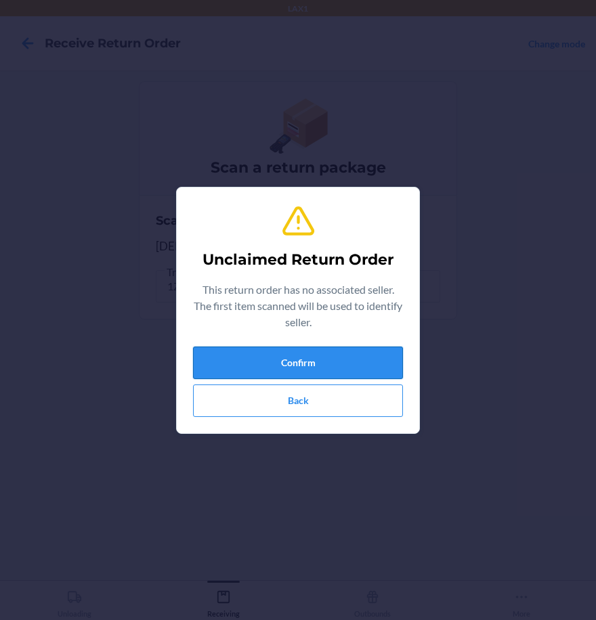
click at [326, 365] on button "Confirm" at bounding box center [298, 363] width 210 height 32
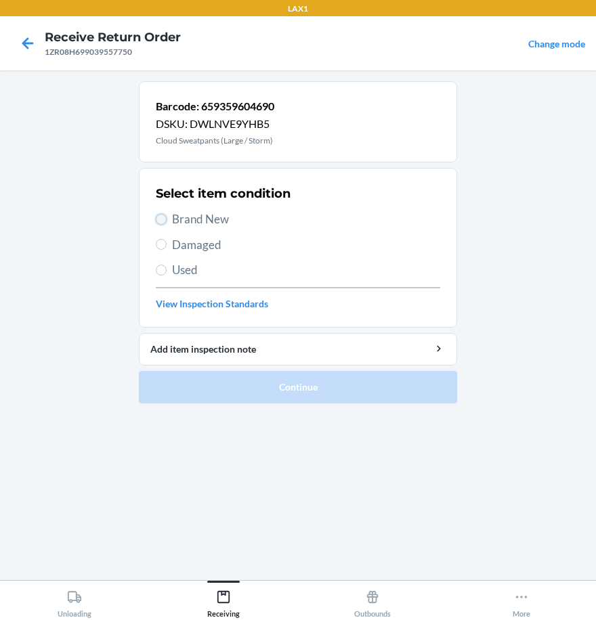
click at [165, 218] on input "Brand New" at bounding box center [161, 219] width 11 height 11
radio input "true"
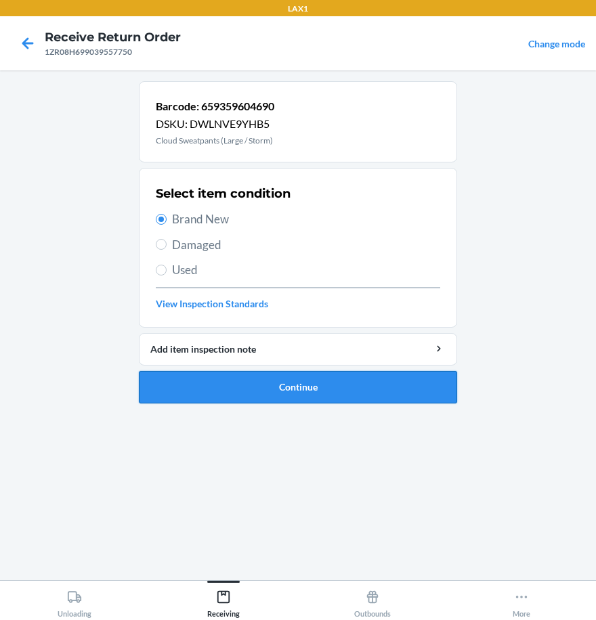
click at [246, 394] on button "Continue" at bounding box center [298, 387] width 318 height 32
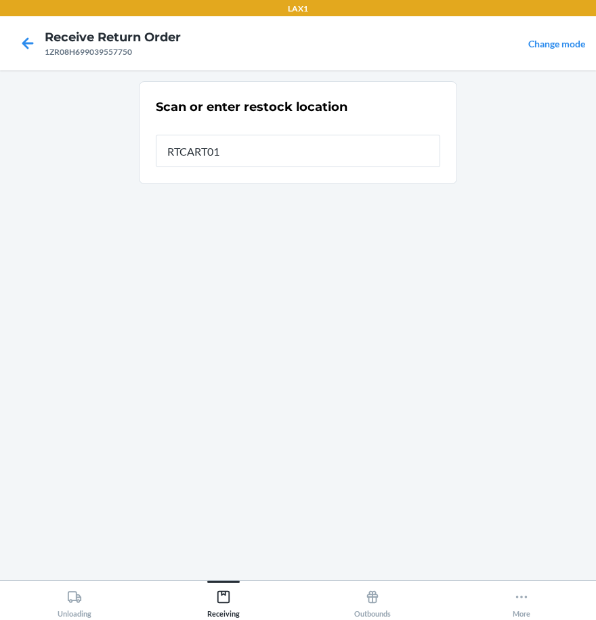
type input "RTCART010"
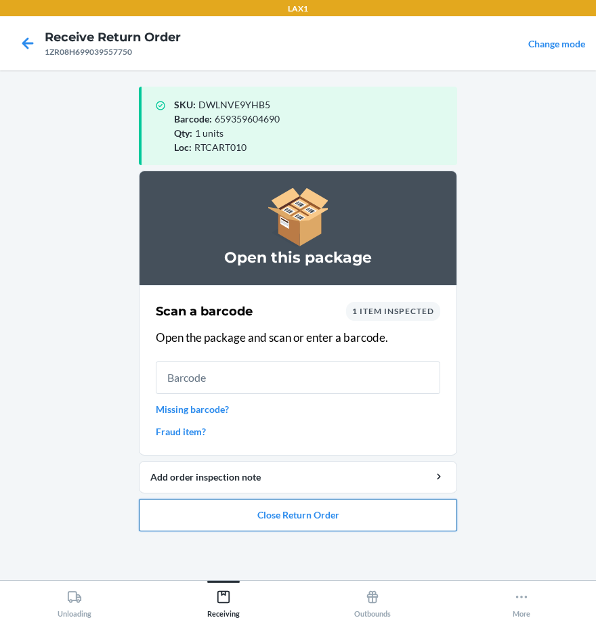
click at [396, 519] on button "Close Return Order" at bounding box center [298, 515] width 318 height 32
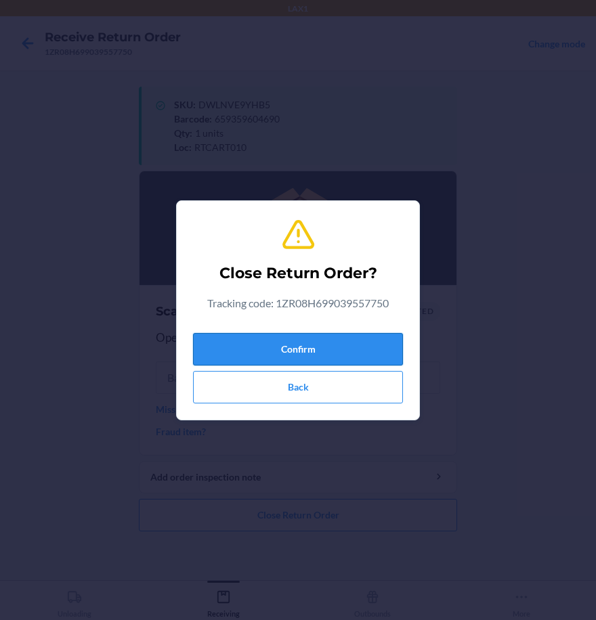
click at [391, 340] on button "Confirm" at bounding box center [298, 349] width 210 height 32
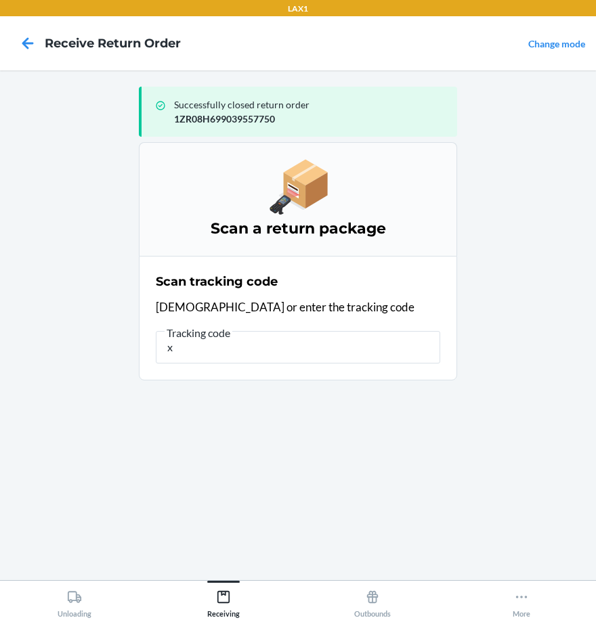
type input "xx"
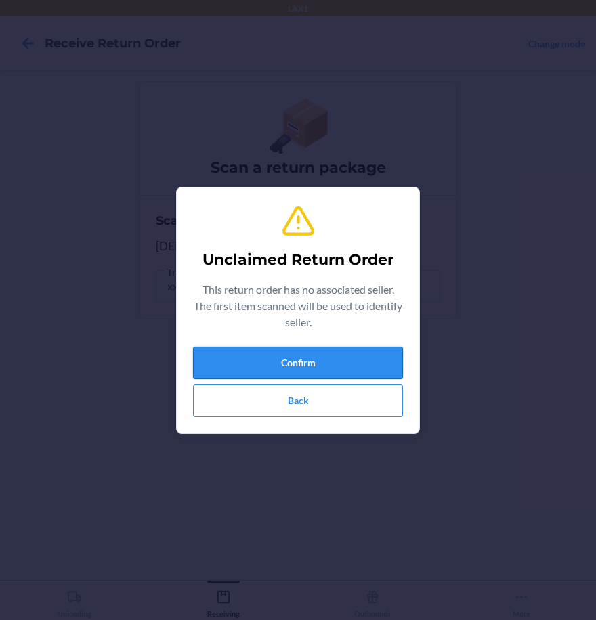
click at [345, 369] on button "Confirm" at bounding box center [298, 363] width 210 height 32
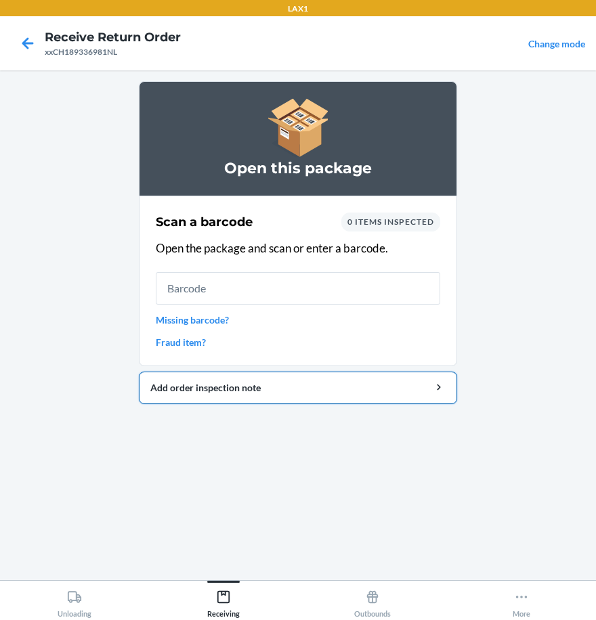
drag, startPoint x: 585, startPoint y: 286, endPoint x: 169, endPoint y: 374, distance: 425.4
click at [128, 452] on main "Open this package Scan a barcode 0 items inspected Open the package and scan or…" at bounding box center [298, 325] width 596 height 510
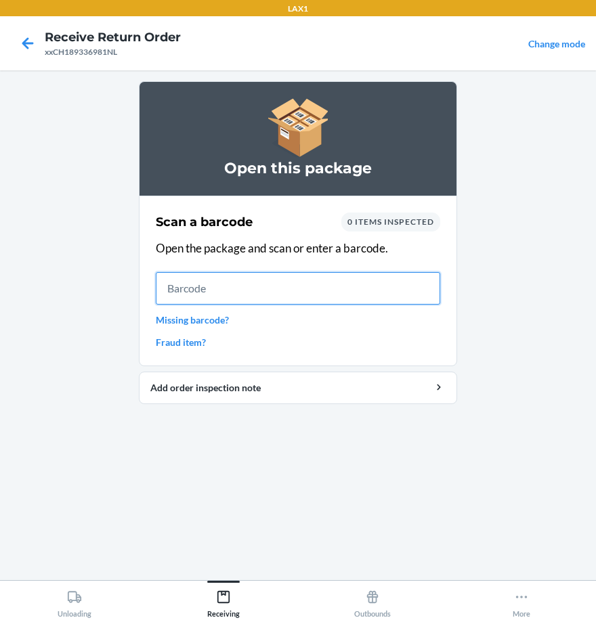
click at [230, 286] on input "text" at bounding box center [298, 288] width 284 height 32
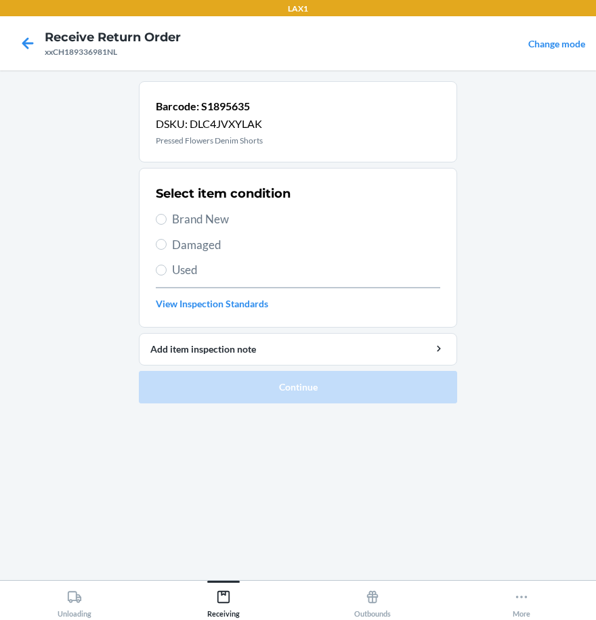
click at [165, 224] on label "Brand New" at bounding box center [298, 220] width 284 height 18
click at [165, 224] on input "Brand New" at bounding box center [161, 219] width 11 height 11
radio input "true"
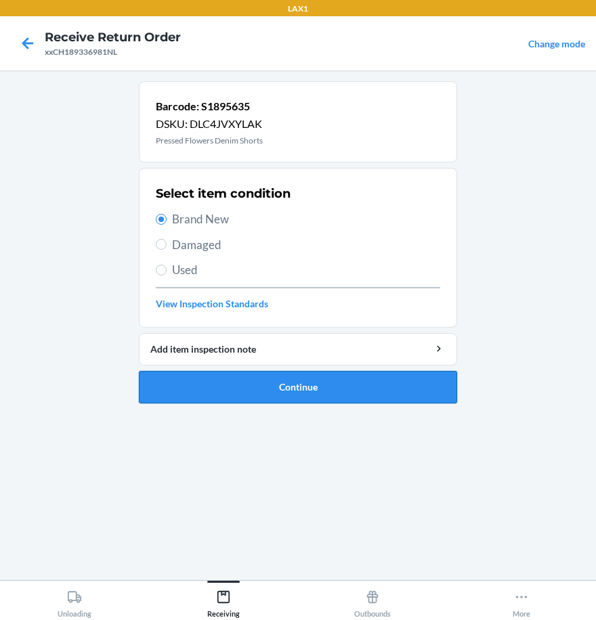
click at [271, 397] on button "Continue" at bounding box center [298, 387] width 318 height 32
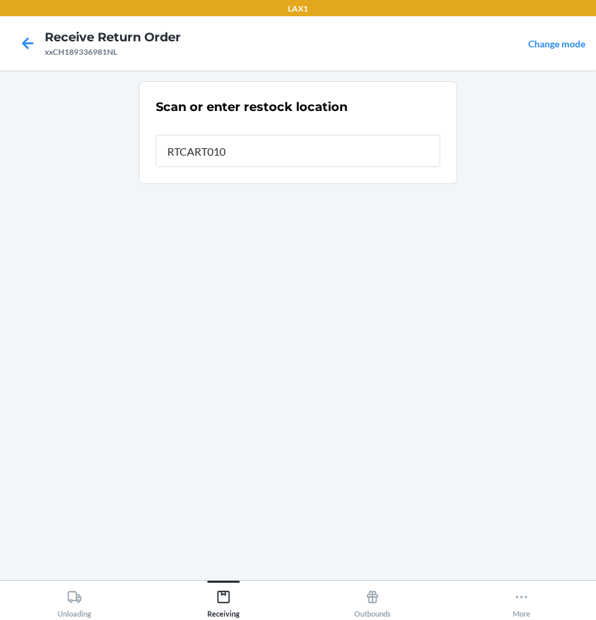
type input "RTCART010"
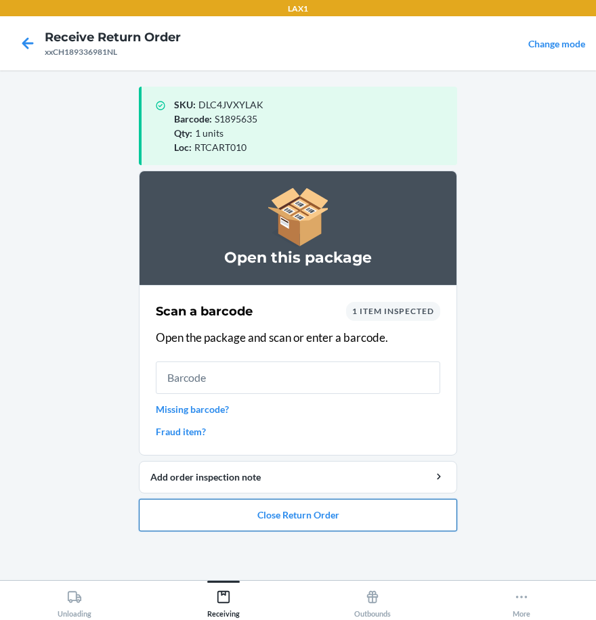
click at [360, 510] on button "Close Return Order" at bounding box center [298, 515] width 318 height 32
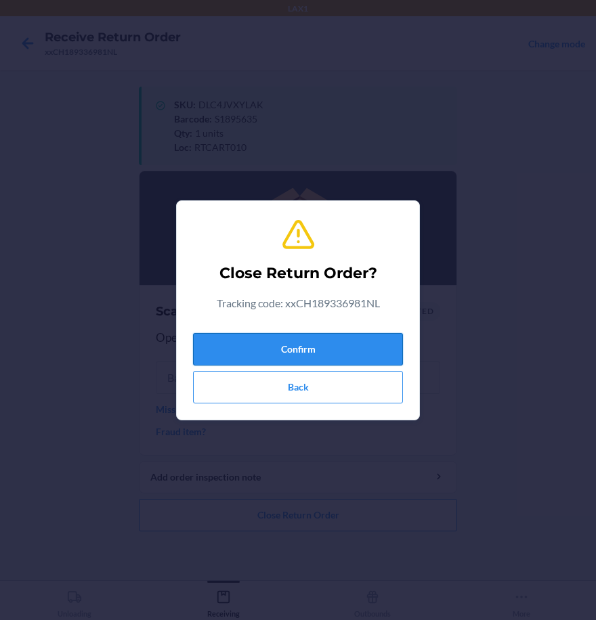
click at [341, 341] on button "Confirm" at bounding box center [298, 349] width 210 height 32
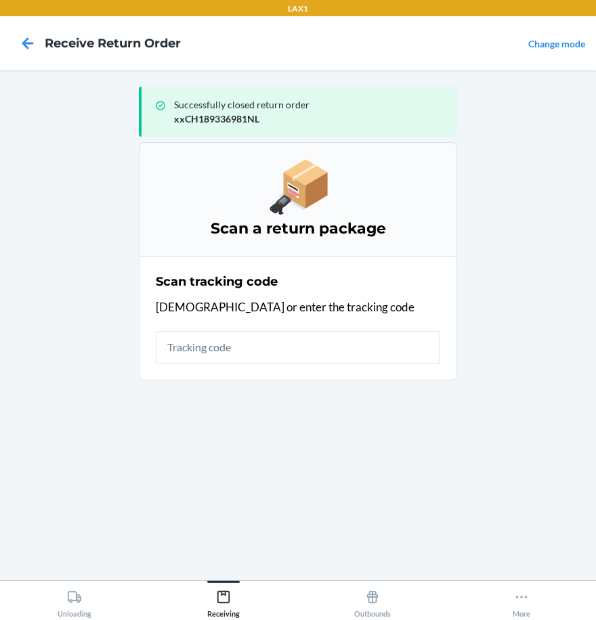
type input "c"
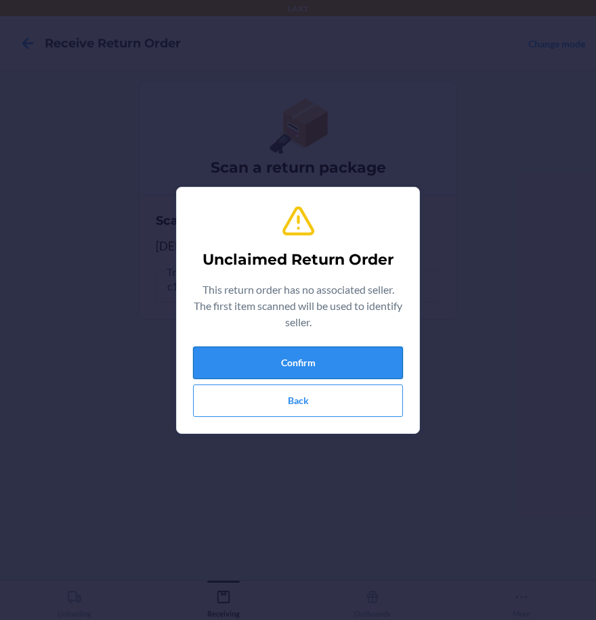
click at [320, 371] on button "Confirm" at bounding box center [298, 363] width 210 height 32
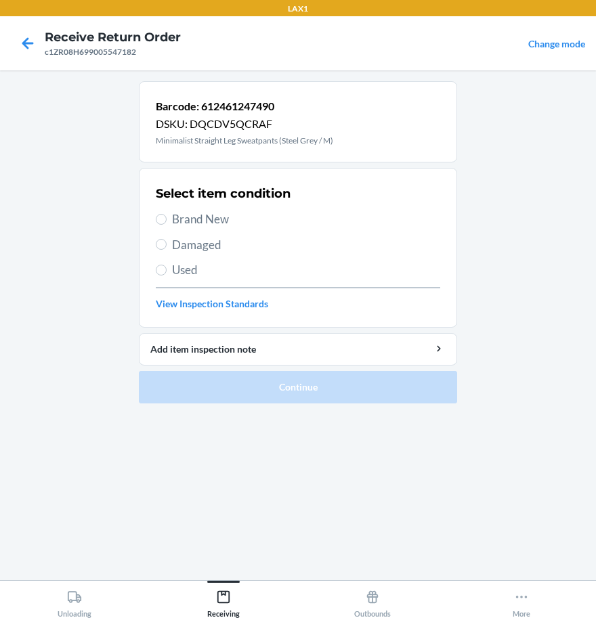
click at [162, 227] on label "Brand New" at bounding box center [298, 220] width 284 height 18
click at [162, 225] on input "Brand New" at bounding box center [161, 219] width 11 height 11
radio input "true"
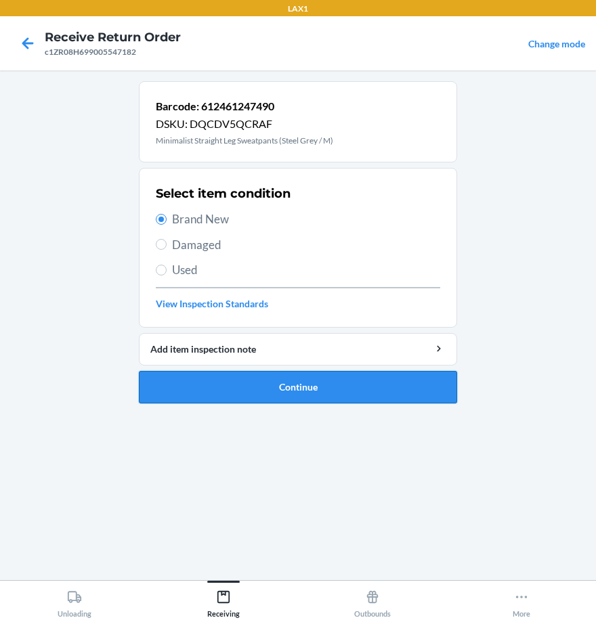
click at [257, 381] on button "Continue" at bounding box center [298, 387] width 318 height 32
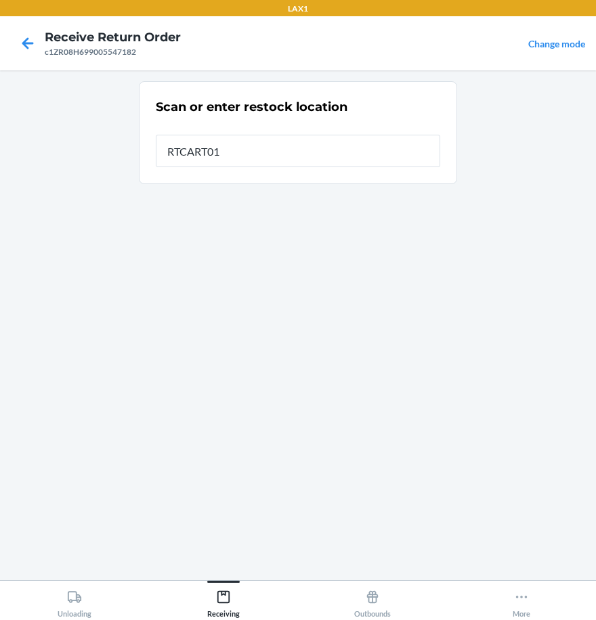
type input "RTCART010"
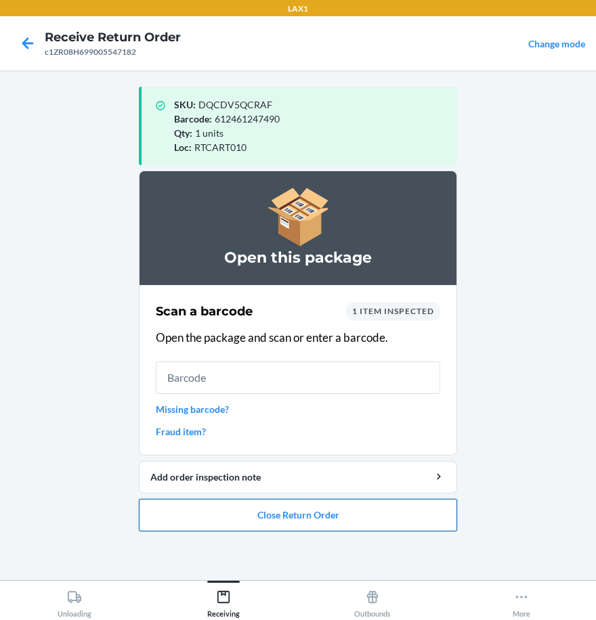
click at [285, 519] on button "Close Return Order" at bounding box center [298, 515] width 318 height 32
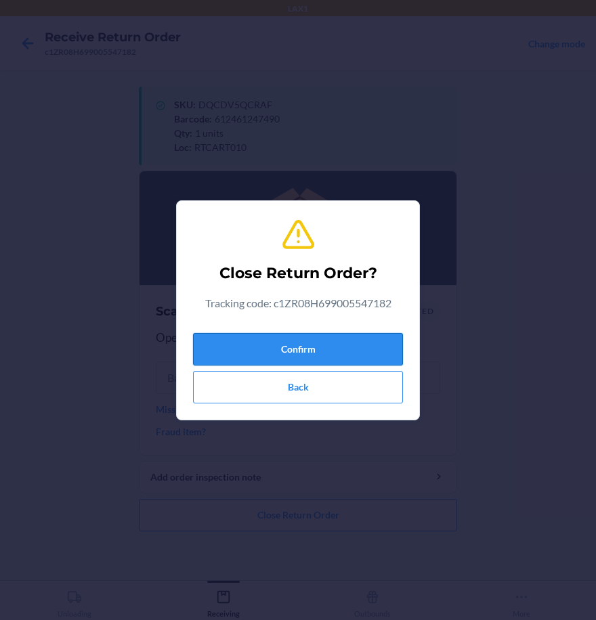
click at [297, 349] on button "Confirm" at bounding box center [298, 349] width 210 height 32
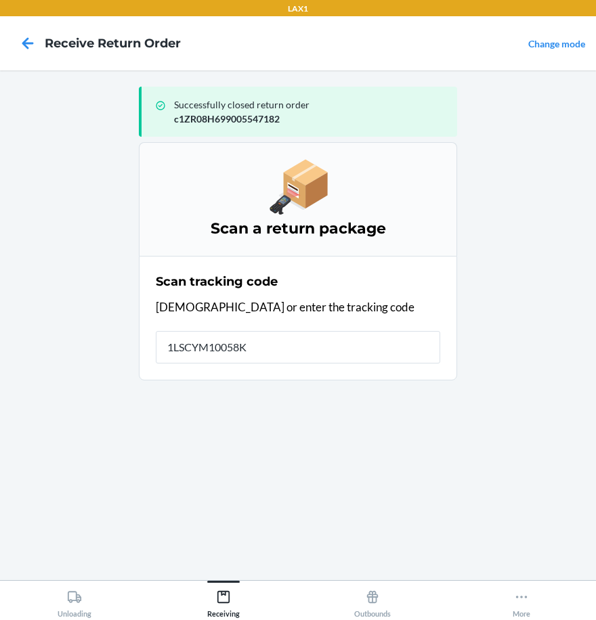
type input "1LSCYM10058KP"
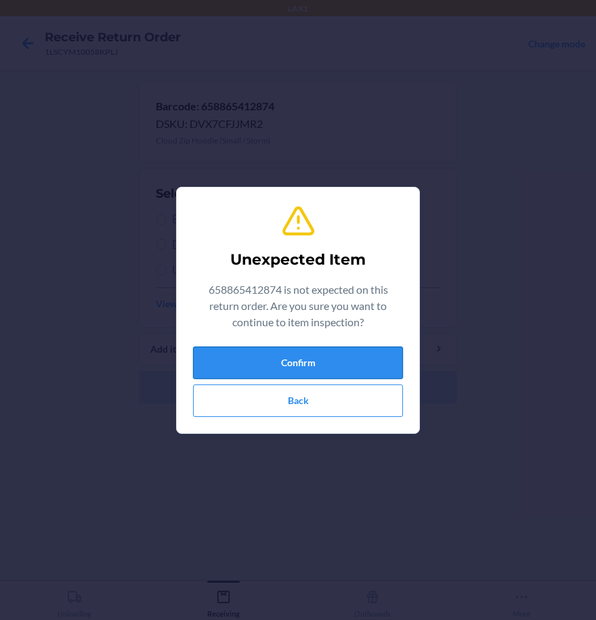
click at [353, 361] on button "Confirm" at bounding box center [298, 363] width 210 height 32
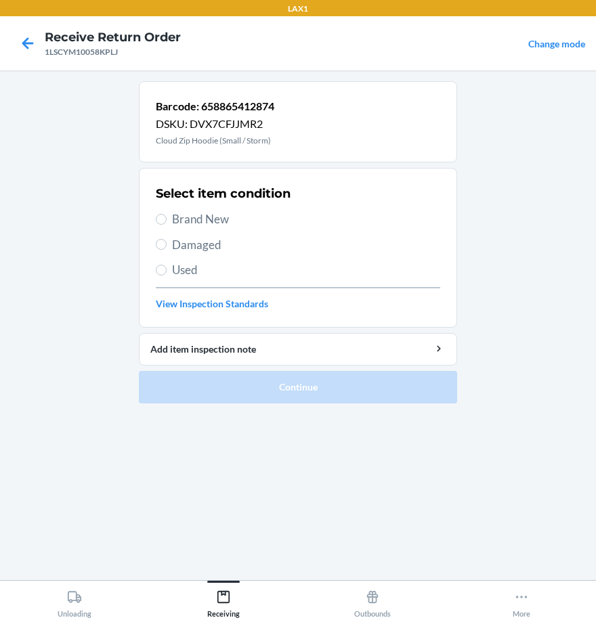
click at [168, 219] on label "Brand New" at bounding box center [298, 220] width 284 height 18
click at [167, 219] on input "Brand New" at bounding box center [161, 219] width 11 height 11
radio input "true"
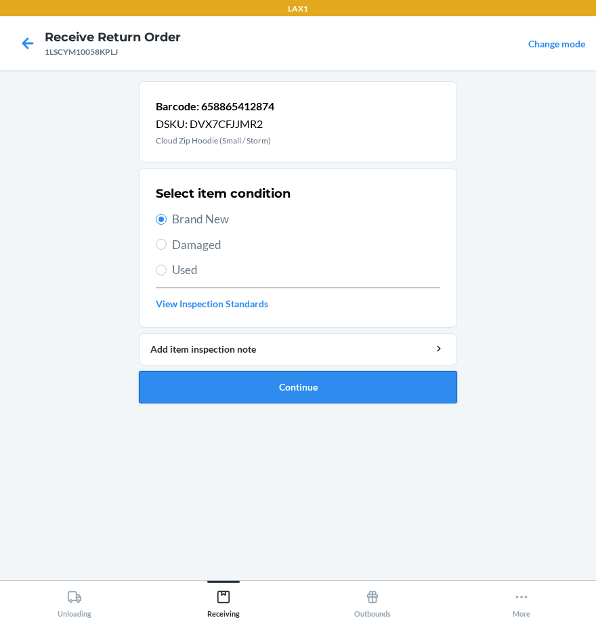
click at [257, 382] on button "Continue" at bounding box center [298, 387] width 318 height 32
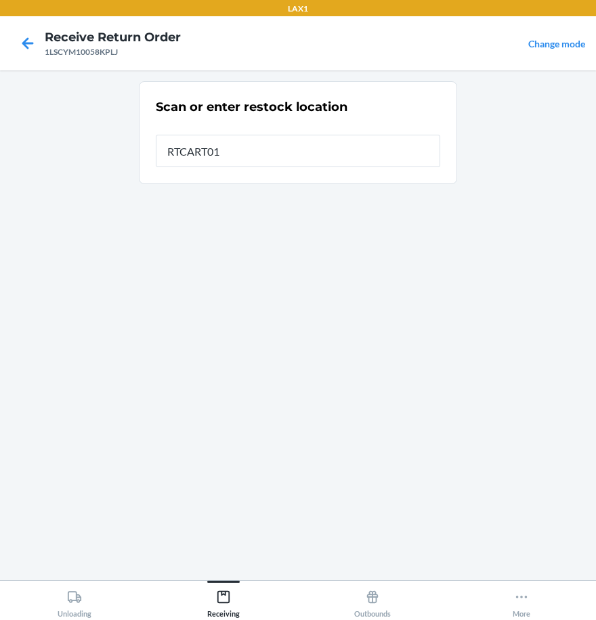
type input "RTCART010"
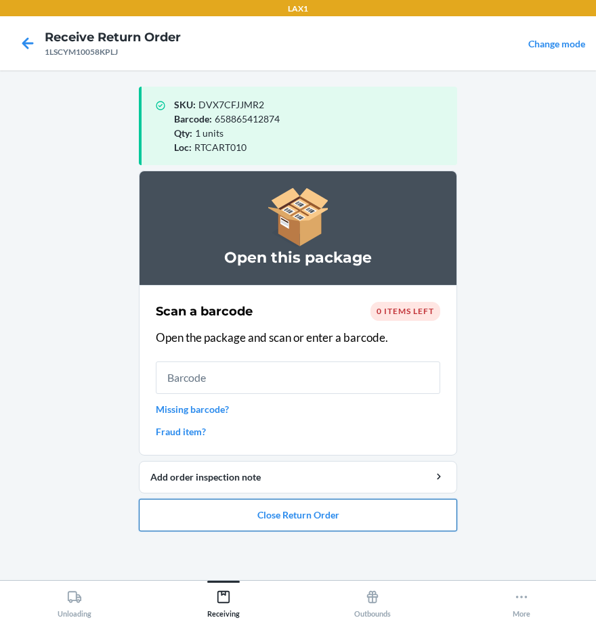
click at [301, 525] on button "Close Return Order" at bounding box center [298, 515] width 318 height 32
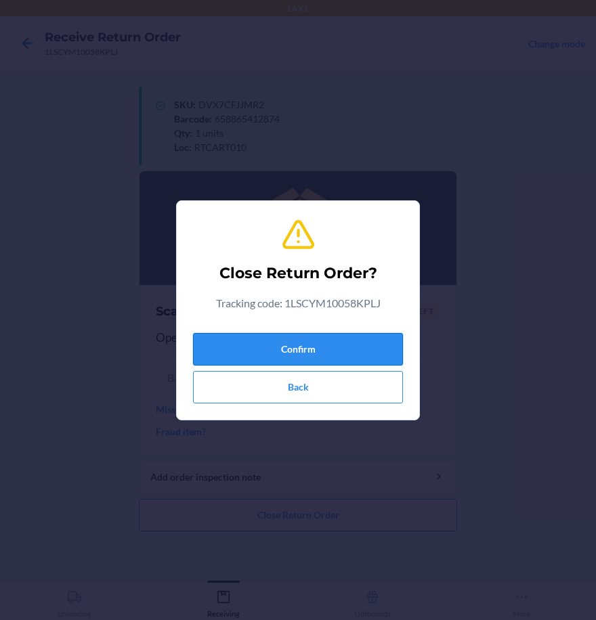
click at [339, 346] on button "Confirm" at bounding box center [298, 349] width 210 height 32
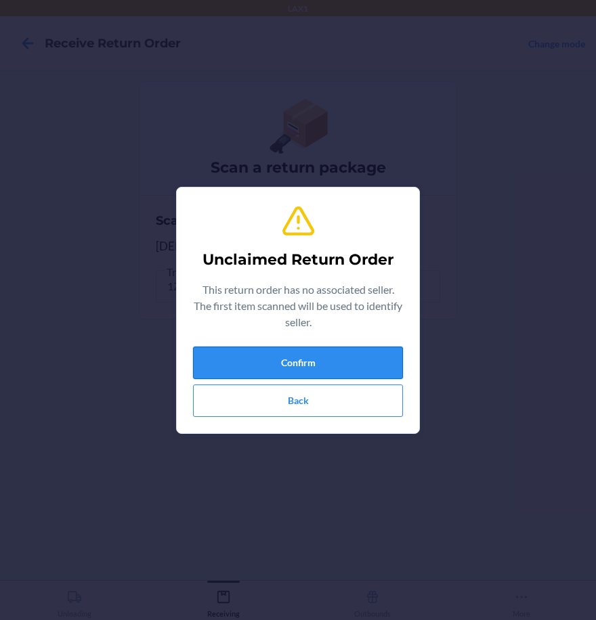
click at [395, 360] on button "Confirm" at bounding box center [298, 363] width 210 height 32
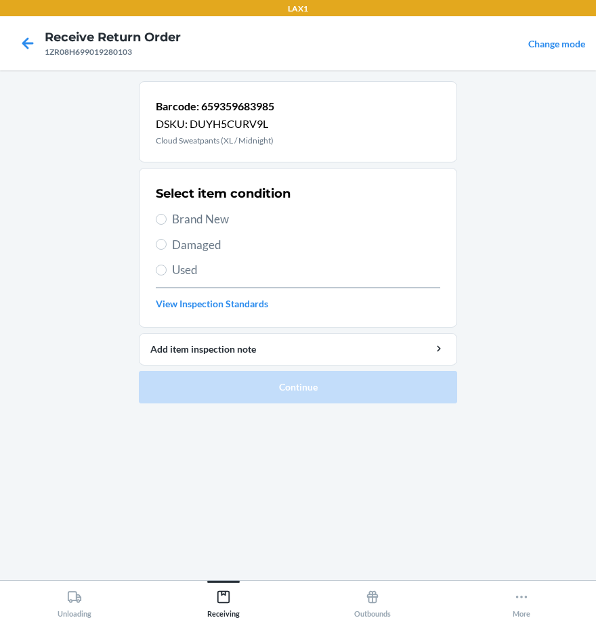
click at [171, 221] on label "Brand New" at bounding box center [298, 220] width 284 height 18
click at [167, 221] on input "Brand New" at bounding box center [161, 219] width 11 height 11
radio input "true"
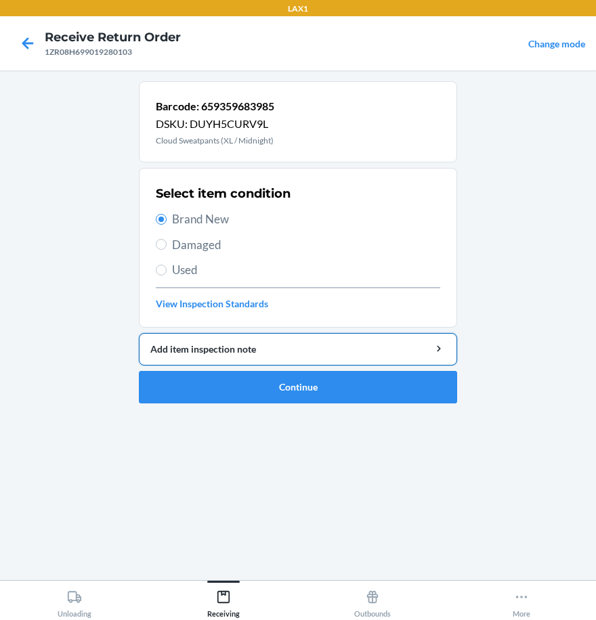
click at [237, 364] on button "Add item inspection note" at bounding box center [298, 349] width 318 height 32
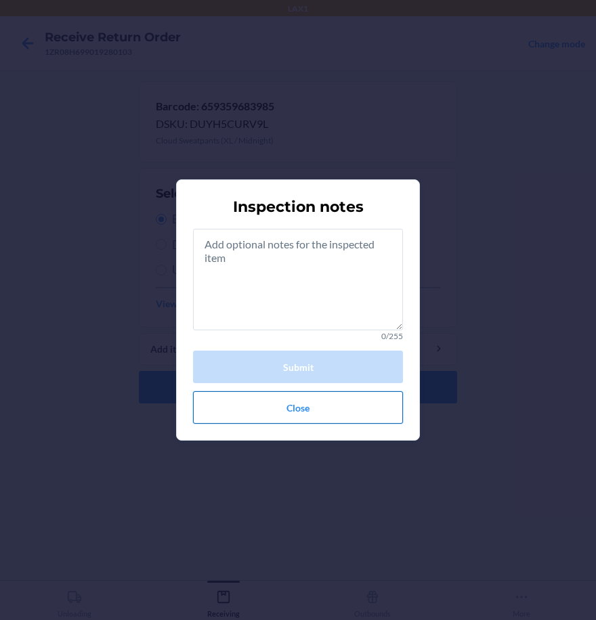
click at [263, 410] on button "Close" at bounding box center [298, 407] width 210 height 32
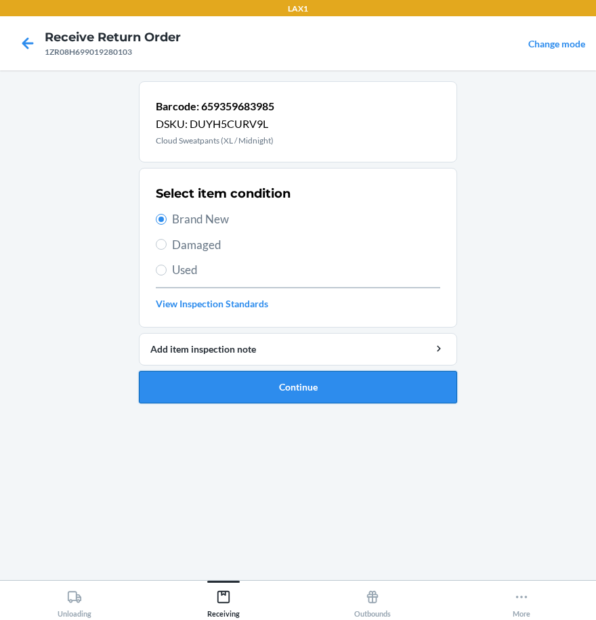
click at [255, 389] on button "Continue" at bounding box center [298, 387] width 318 height 32
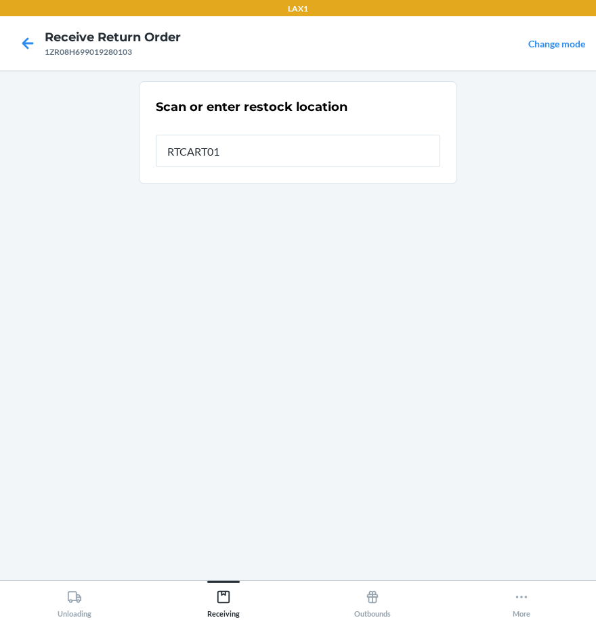
type input "RTCART010"
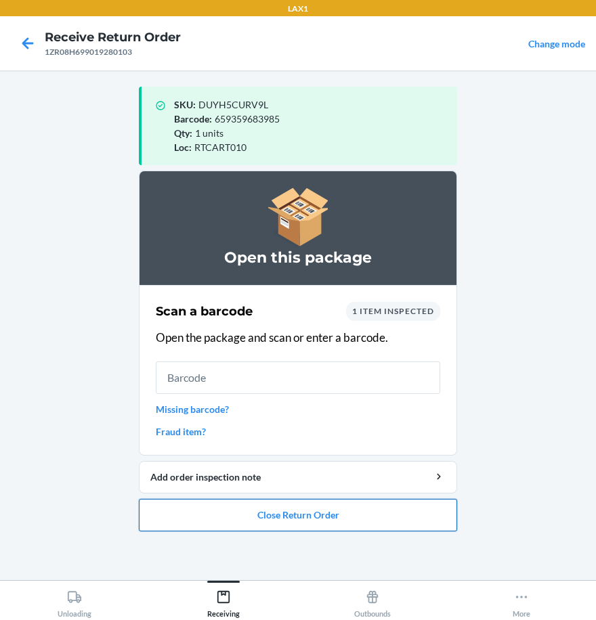
click at [271, 515] on button "Close Return Order" at bounding box center [298, 515] width 318 height 32
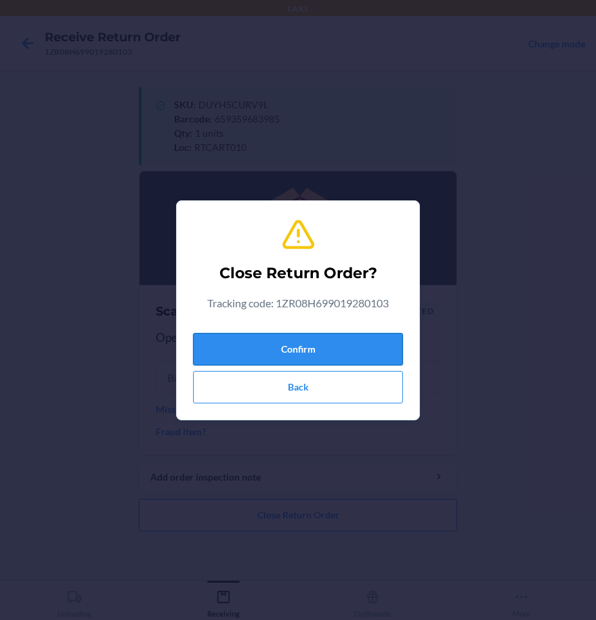
click at [307, 344] on button "Confirm" at bounding box center [298, 349] width 210 height 32
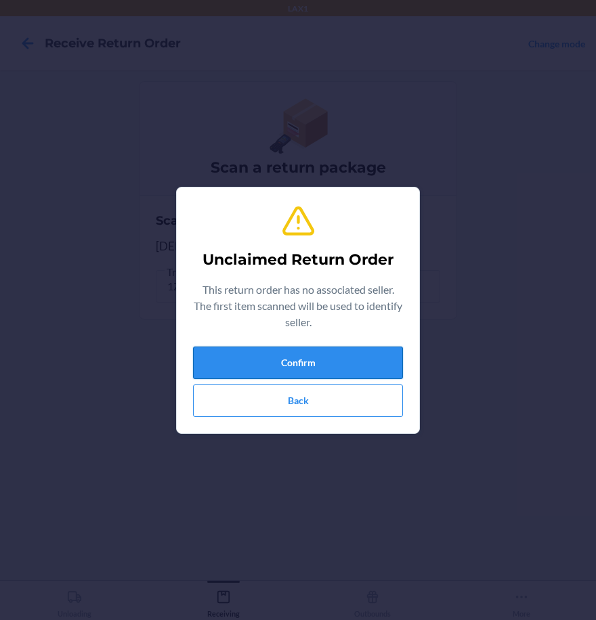
click at [304, 368] on button "Confirm" at bounding box center [298, 363] width 210 height 32
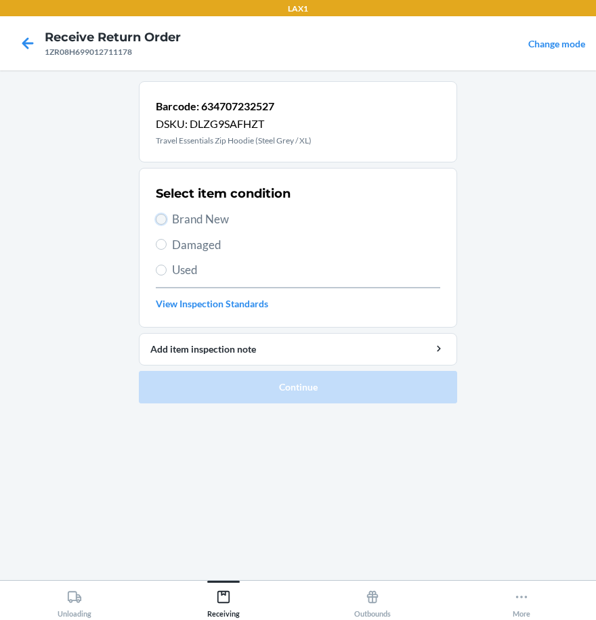
click at [158, 221] on input "Brand New" at bounding box center [161, 219] width 11 height 11
radio input "true"
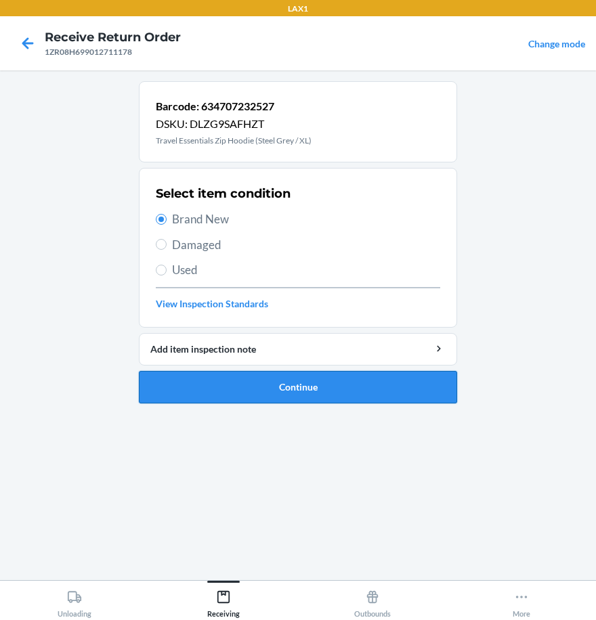
click at [208, 386] on button "Continue" at bounding box center [298, 387] width 318 height 32
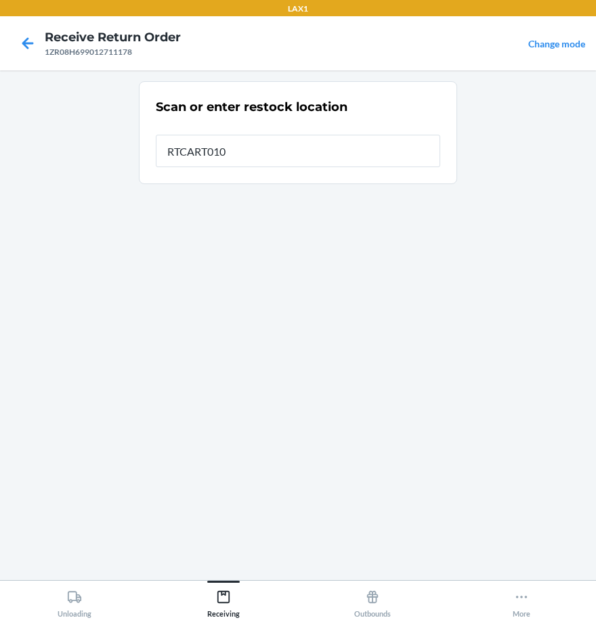
type input "RTCART010"
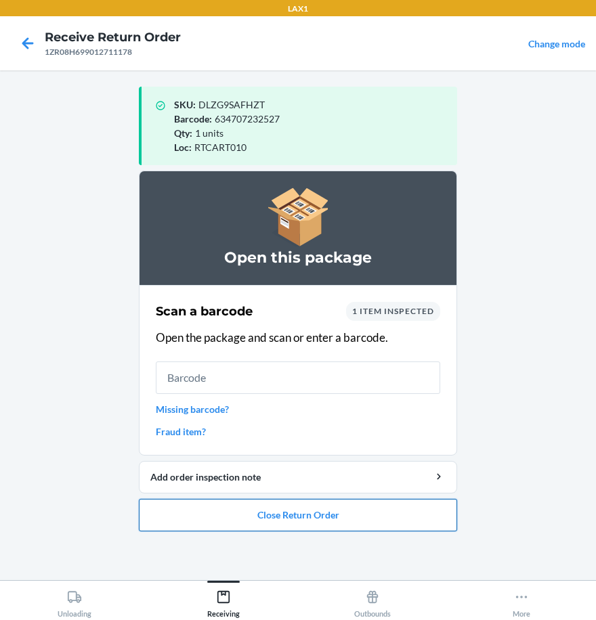
click at [313, 513] on button "Close Return Order" at bounding box center [298, 515] width 318 height 32
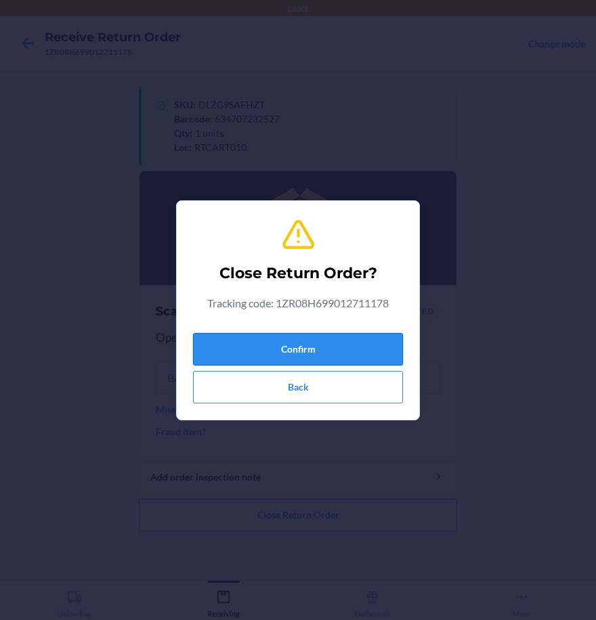
click at [342, 349] on button "Confirm" at bounding box center [298, 349] width 210 height 32
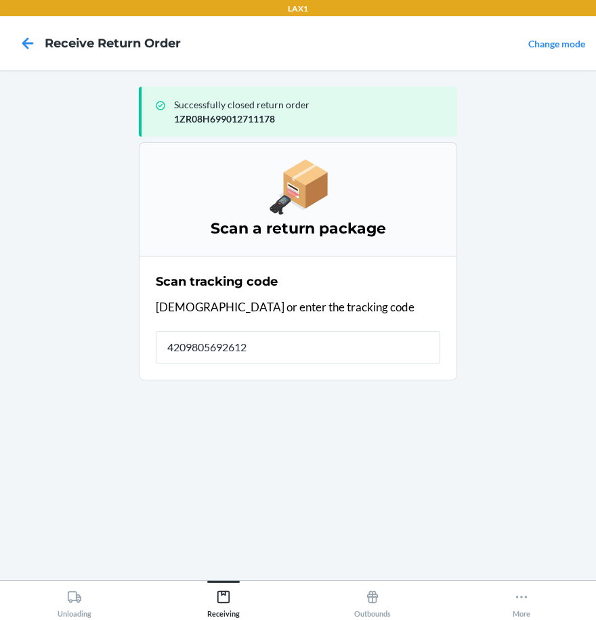
type input "42098056926129"
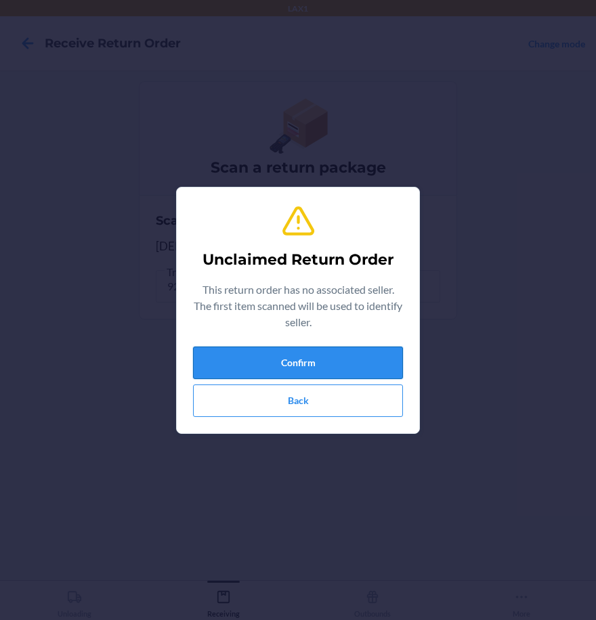
click at [351, 368] on button "Confirm" at bounding box center [298, 363] width 210 height 32
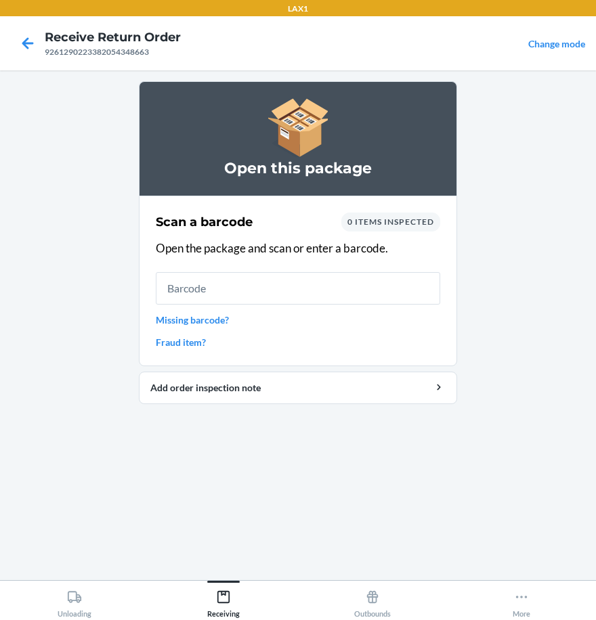
click at [183, 319] on link "Missing barcode?" at bounding box center [298, 320] width 284 height 14
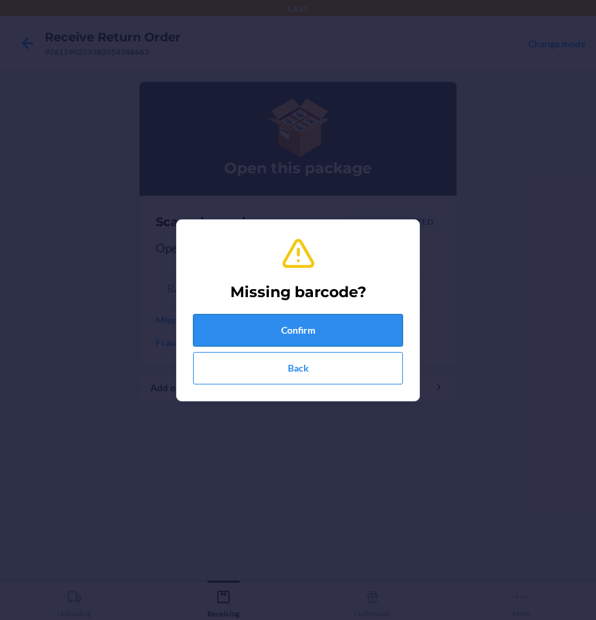
click at [294, 328] on button "Confirm" at bounding box center [298, 330] width 210 height 32
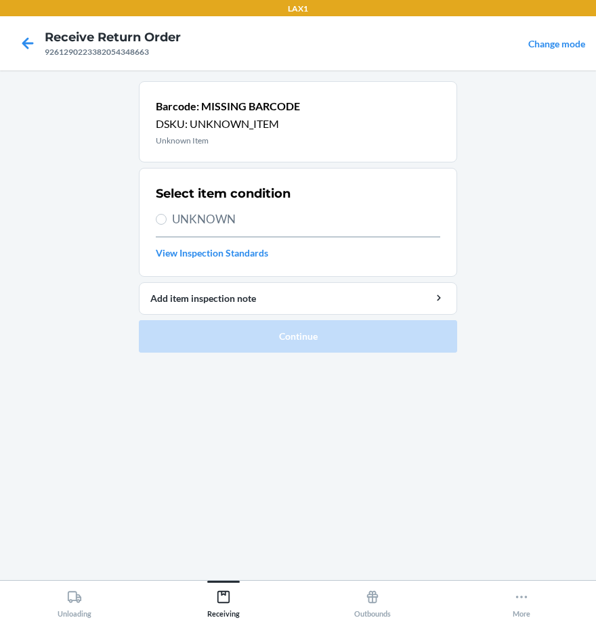
click at [173, 214] on span "UNKNOWN" at bounding box center [306, 220] width 268 height 18
click at [167, 214] on input "UNKNOWN" at bounding box center [161, 219] width 11 height 11
radio input "true"
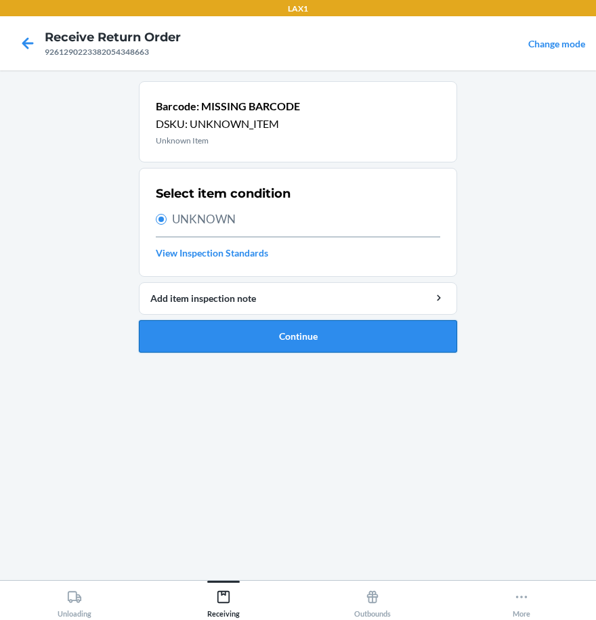
click at [272, 344] on button "Continue" at bounding box center [298, 336] width 318 height 32
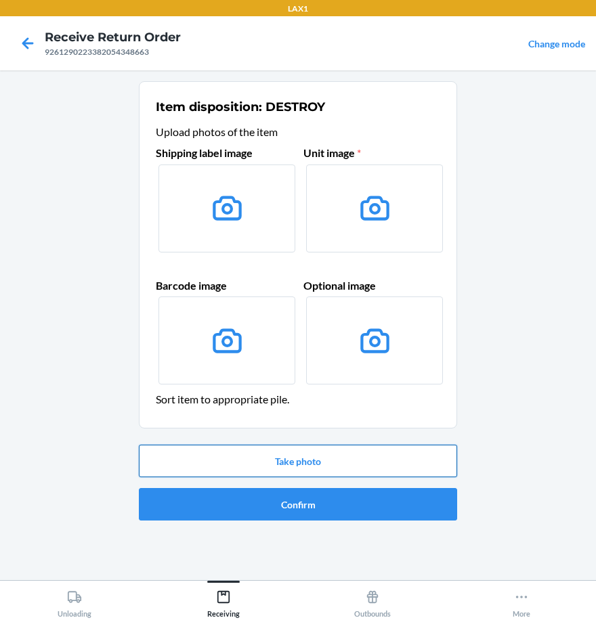
click at [307, 464] on button "Take photo" at bounding box center [298, 461] width 318 height 32
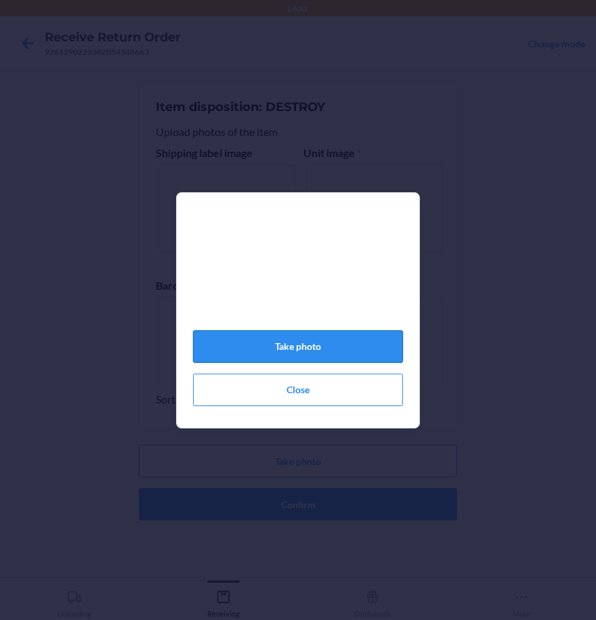
click at [343, 349] on button "Take photo" at bounding box center [298, 346] width 210 height 32
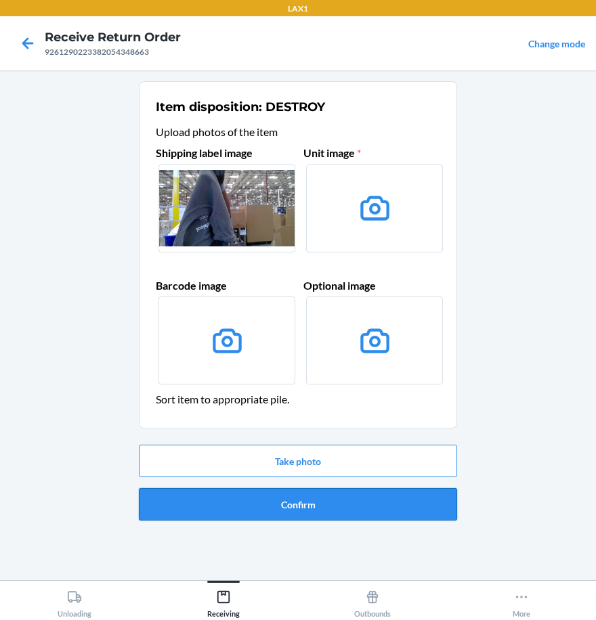
click at [387, 494] on button "Confirm" at bounding box center [298, 504] width 318 height 32
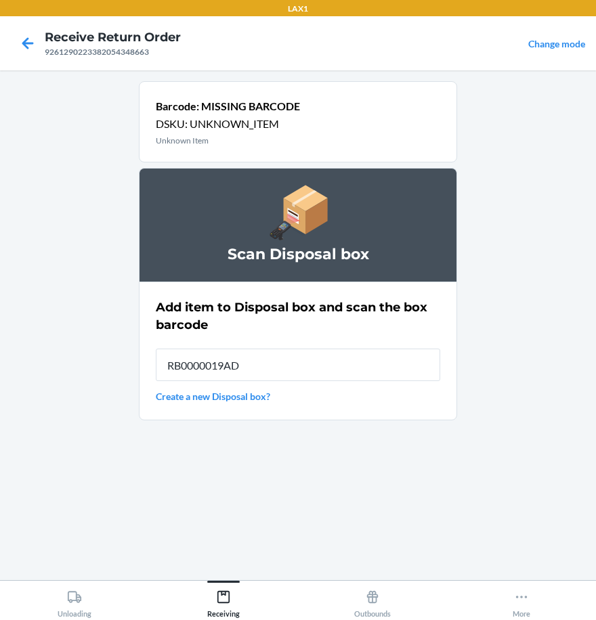
type input "RB0000019AD"
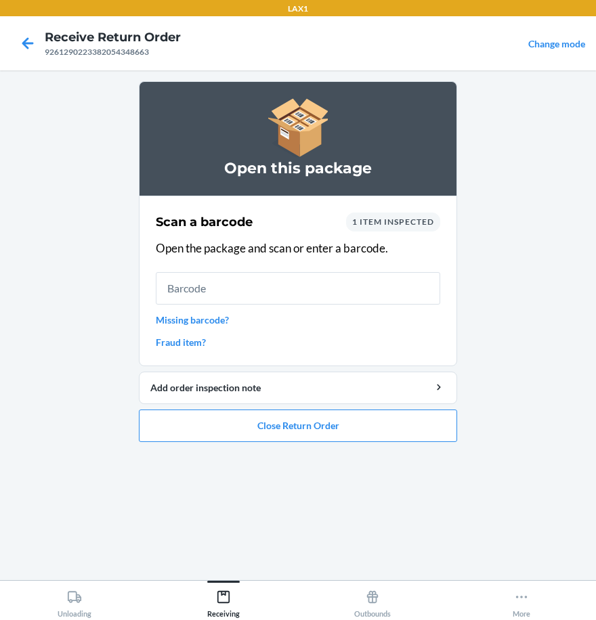
click at [221, 322] on link "Missing barcode?" at bounding box center [298, 320] width 284 height 14
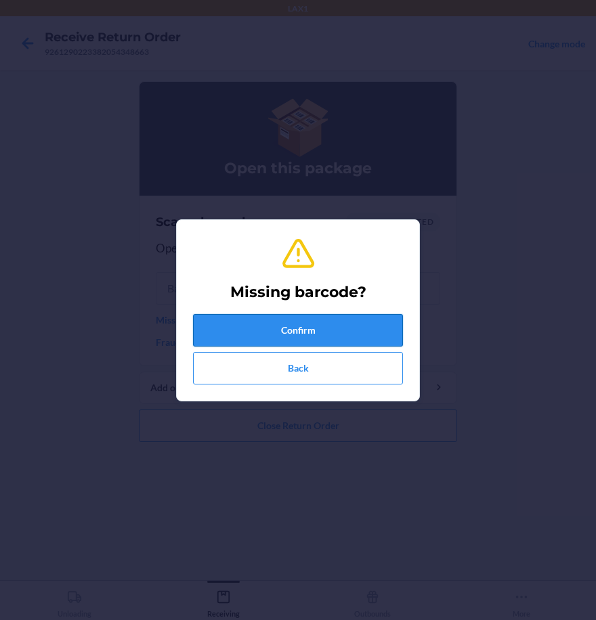
click at [312, 330] on button "Confirm" at bounding box center [298, 330] width 210 height 32
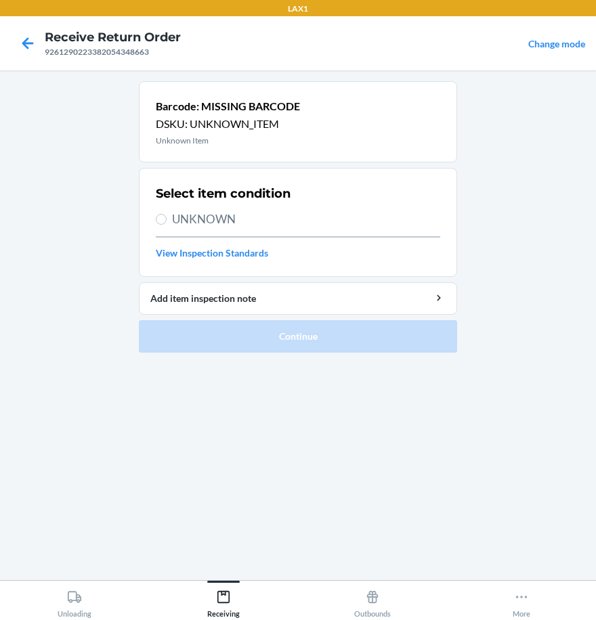
click at [167, 221] on label "UNKNOWN" at bounding box center [298, 220] width 284 height 18
click at [167, 221] on input "UNKNOWN" at bounding box center [161, 219] width 11 height 11
radio input "true"
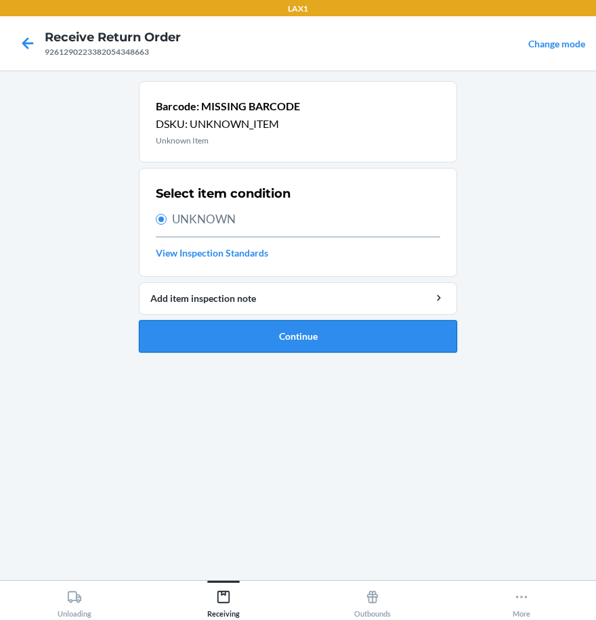
click at [262, 331] on button "Continue" at bounding box center [298, 336] width 318 height 32
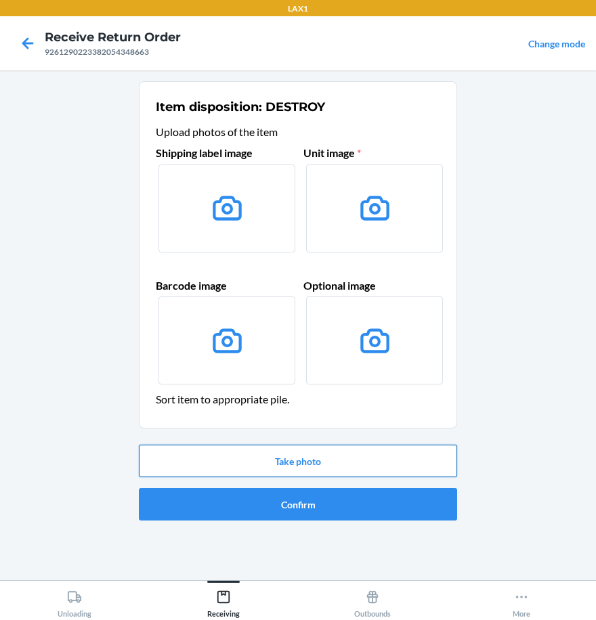
click at [337, 456] on button "Take photo" at bounding box center [298, 461] width 318 height 32
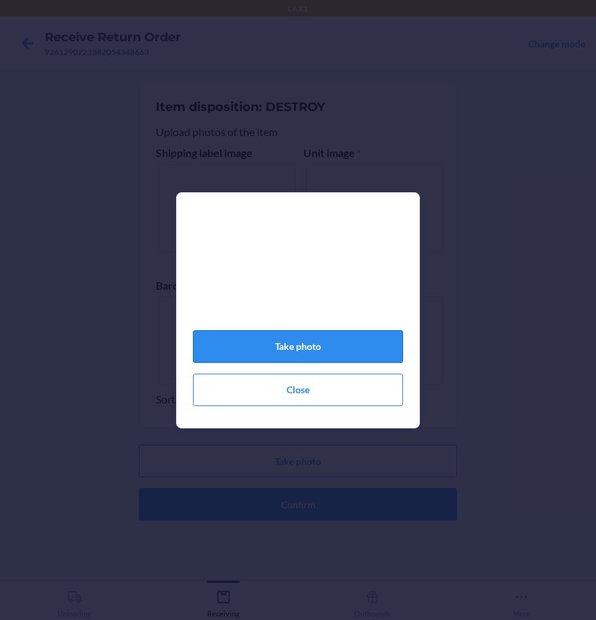
click at [327, 353] on button "Take photo" at bounding box center [298, 346] width 210 height 32
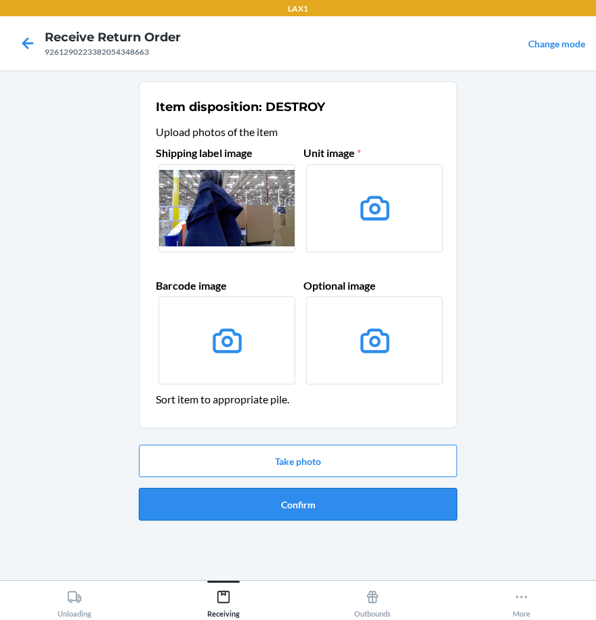
click at [358, 492] on button "Confirm" at bounding box center [298, 504] width 318 height 32
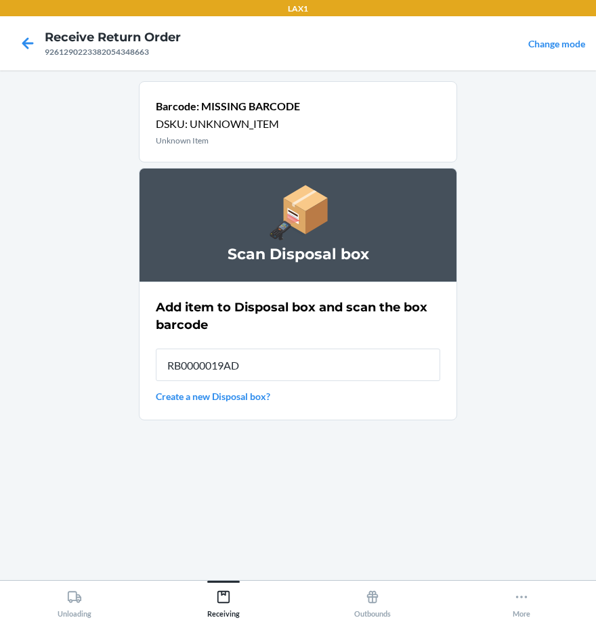
type input "RB0000019AD"
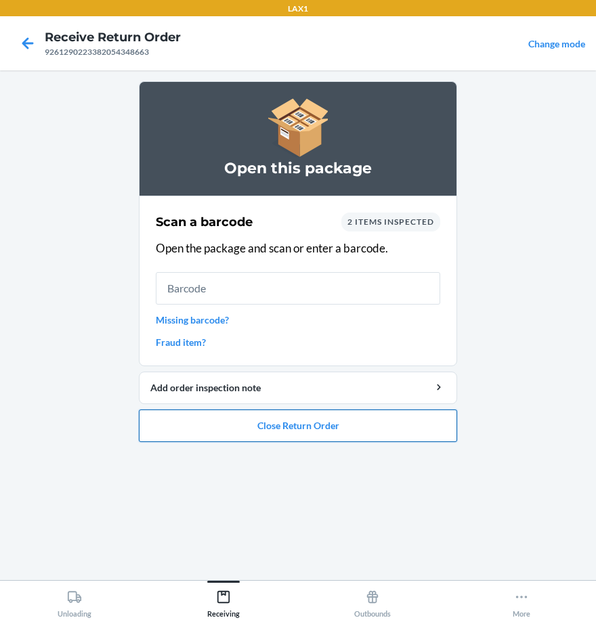
click at [347, 427] on button "Close Return Order" at bounding box center [298, 426] width 318 height 32
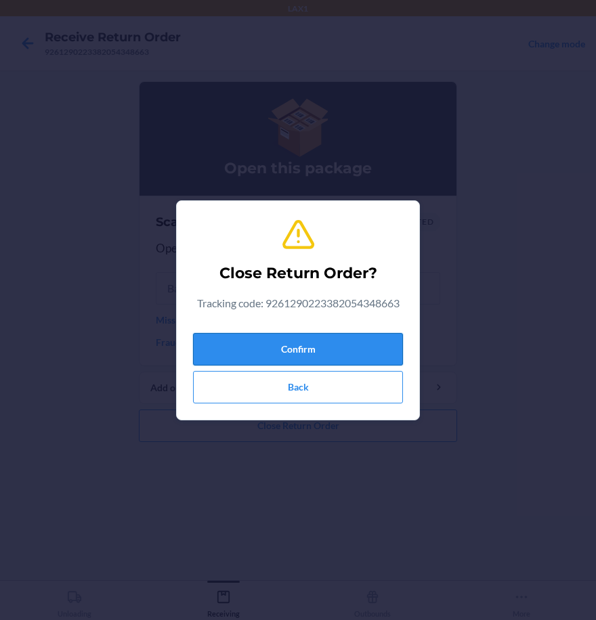
click at [338, 350] on button "Confirm" at bounding box center [298, 349] width 210 height 32
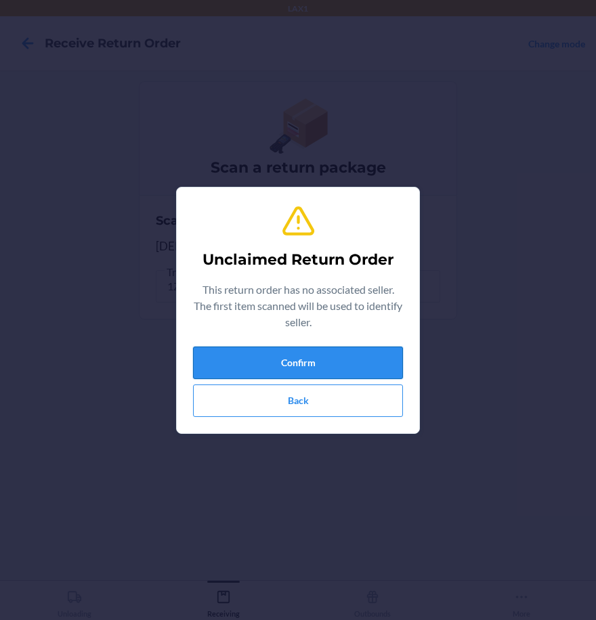
click at [327, 352] on button "Confirm" at bounding box center [298, 363] width 210 height 32
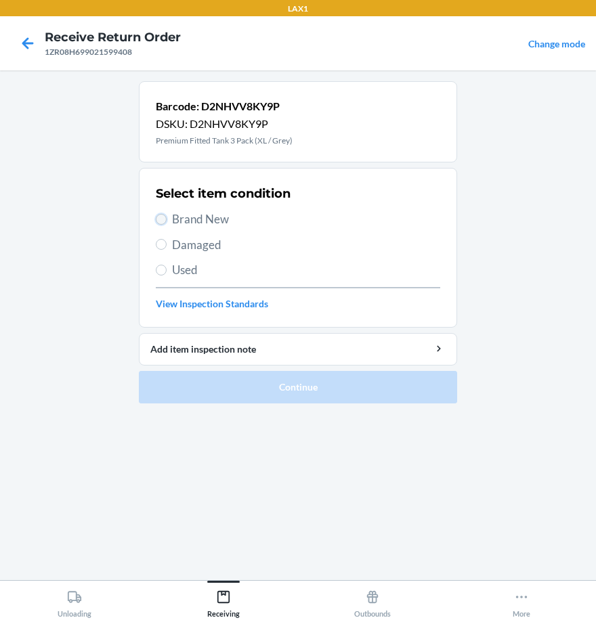
click at [157, 219] on input "Brand New" at bounding box center [161, 219] width 11 height 11
radio input "true"
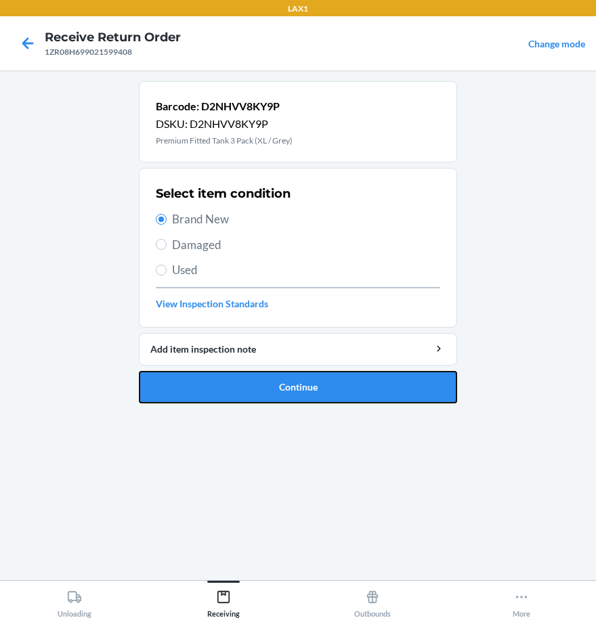
click at [281, 393] on button "Continue" at bounding box center [298, 387] width 318 height 32
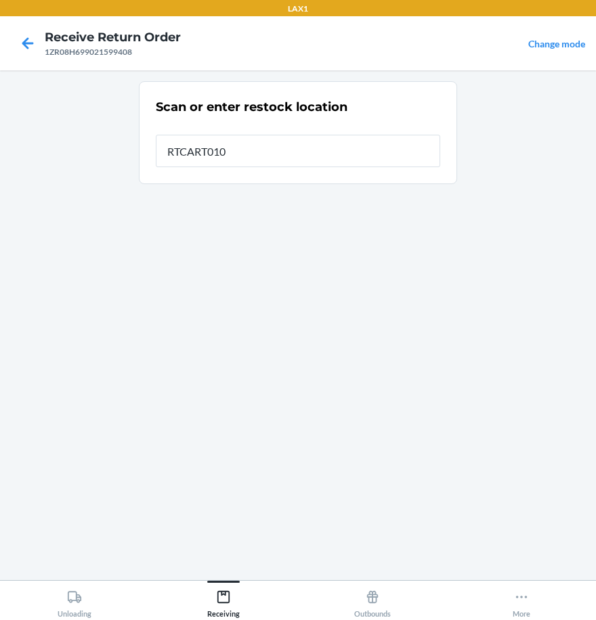
type input "RTCART010"
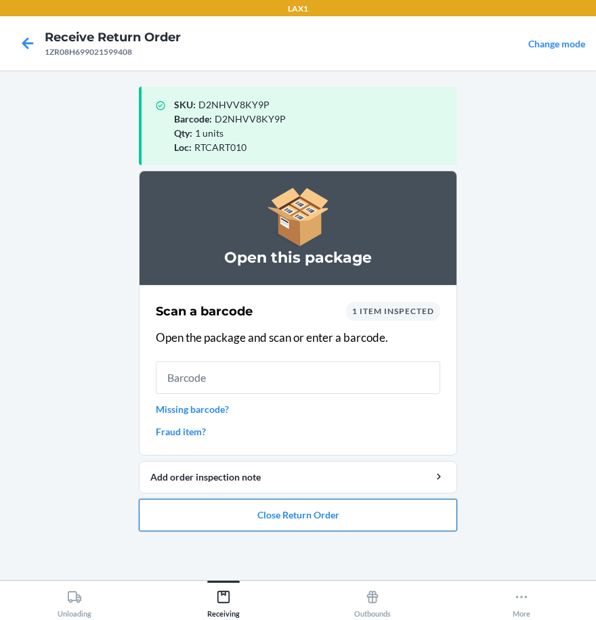
click at [376, 523] on button "Close Return Order" at bounding box center [298, 515] width 318 height 32
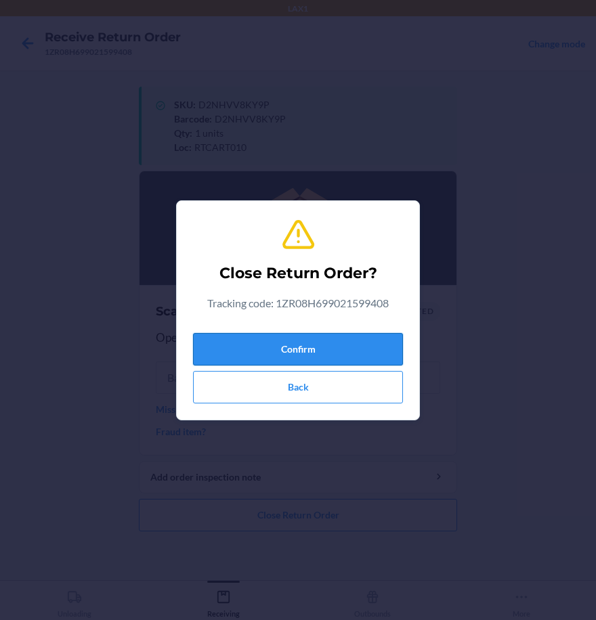
click at [351, 338] on button "Confirm" at bounding box center [298, 349] width 210 height 32
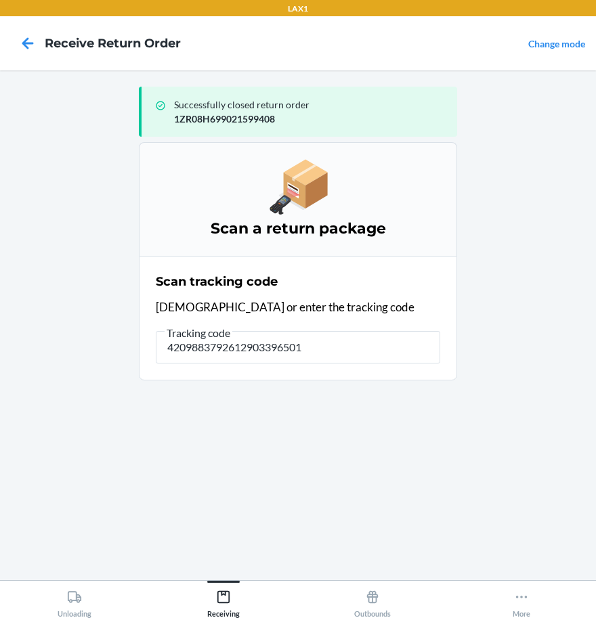
type input "42098837926129033965014"
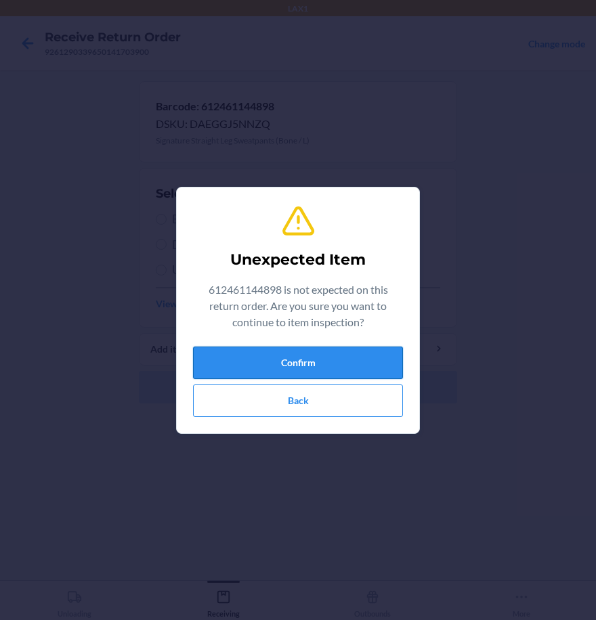
click at [285, 355] on button "Confirm" at bounding box center [298, 363] width 210 height 32
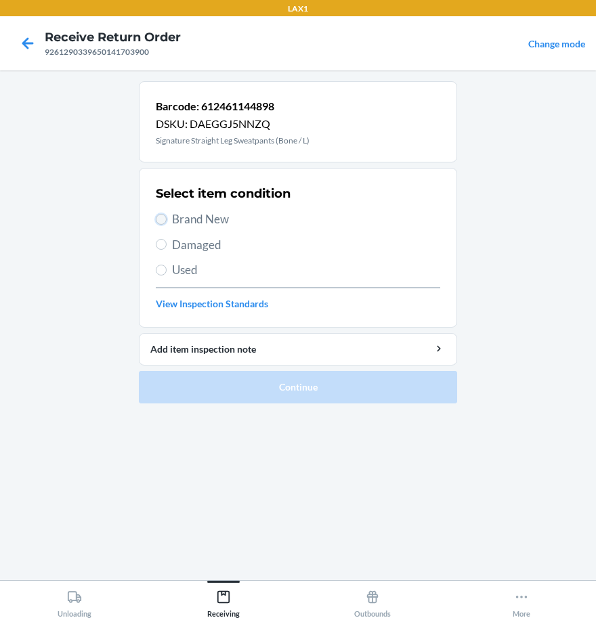
click at [162, 221] on input "Brand New" at bounding box center [161, 219] width 11 height 11
radio input "true"
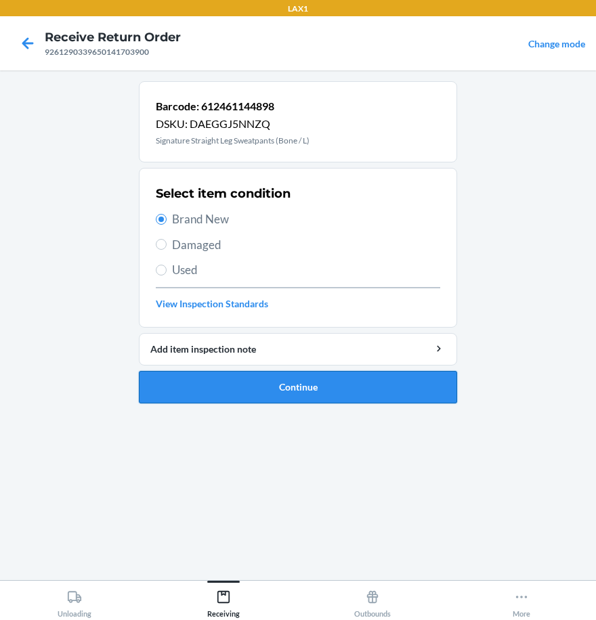
click at [254, 385] on button "Continue" at bounding box center [298, 387] width 318 height 32
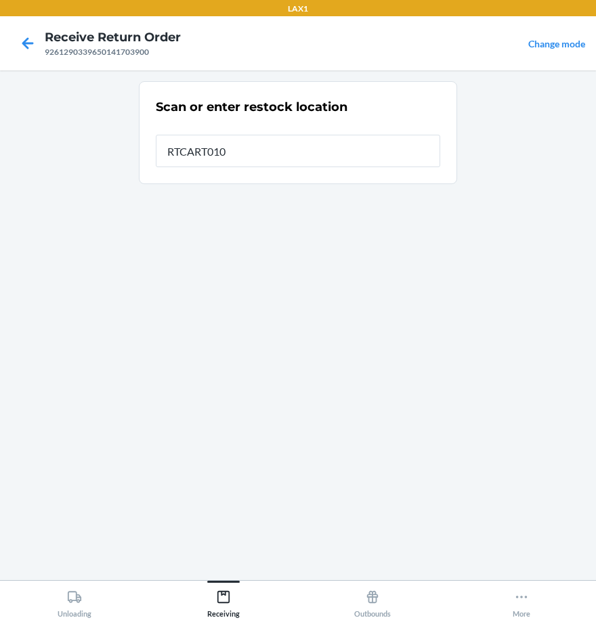
type input "RTCART010"
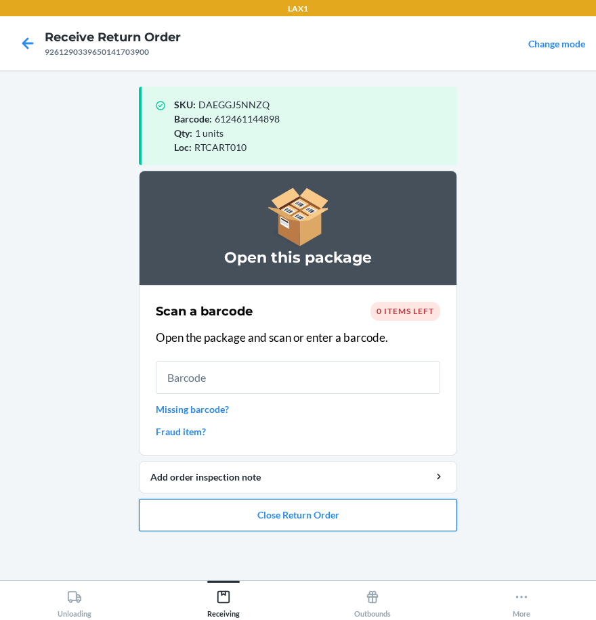
click at [362, 517] on button "Close Return Order" at bounding box center [298, 515] width 318 height 32
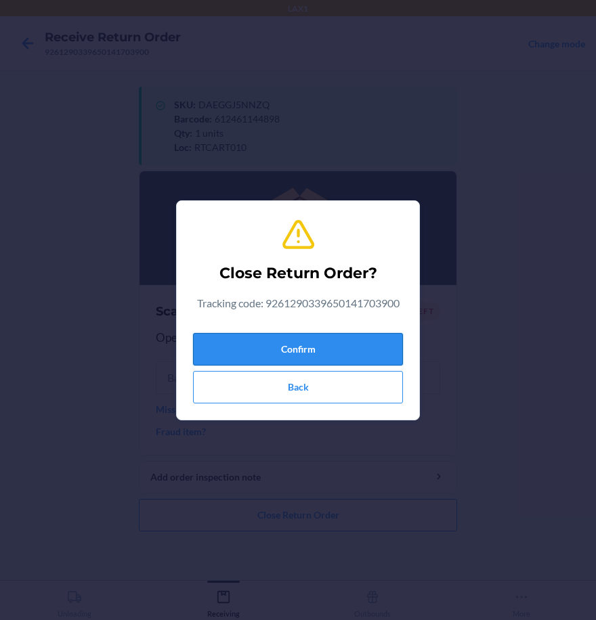
click at [357, 346] on button "Confirm" at bounding box center [298, 349] width 210 height 32
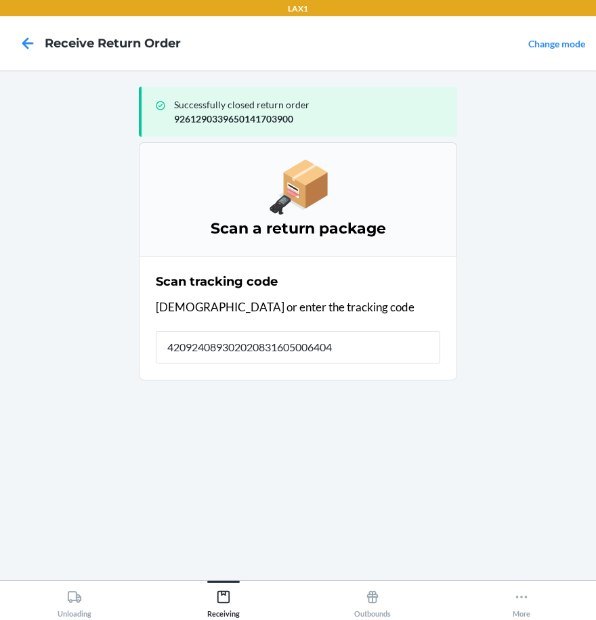
type input "4209240893020208316050064040"
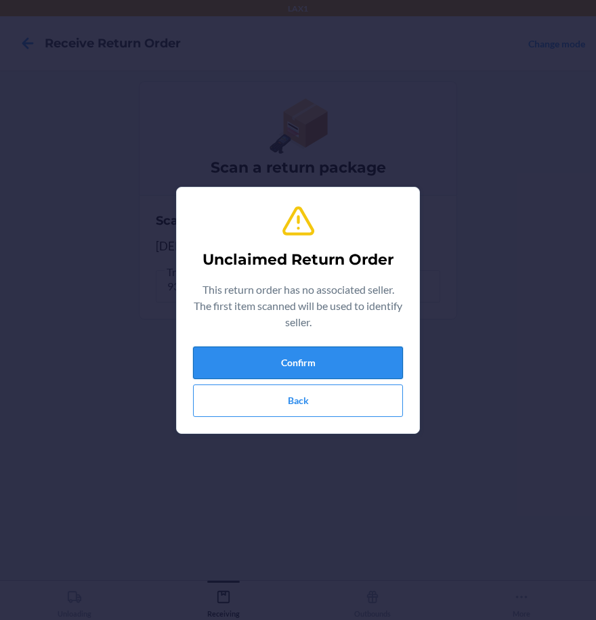
click at [341, 358] on button "Confirm" at bounding box center [298, 363] width 210 height 32
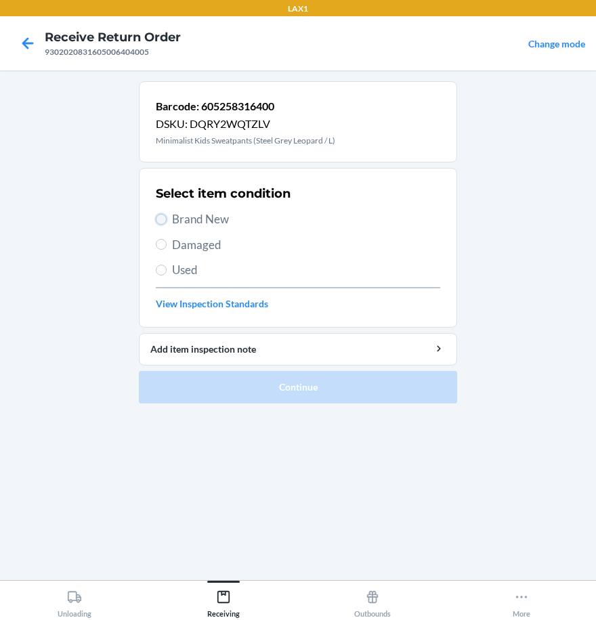
click at [161, 220] on input "Brand New" at bounding box center [161, 219] width 11 height 11
radio input "true"
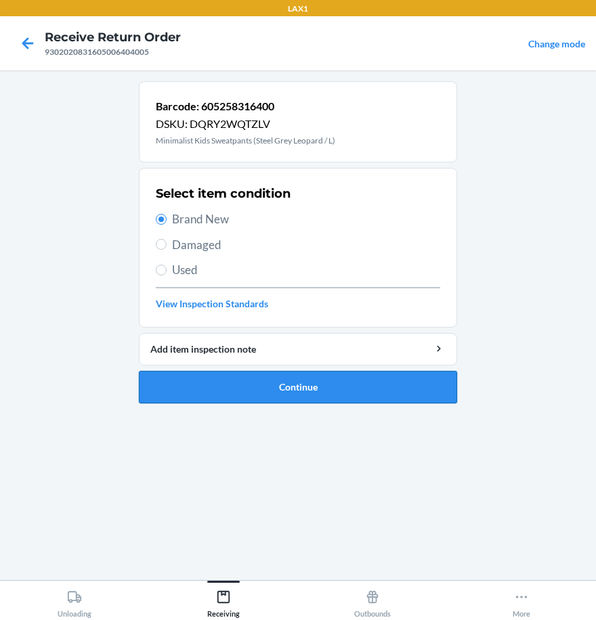
click at [186, 380] on button "Continue" at bounding box center [298, 387] width 318 height 32
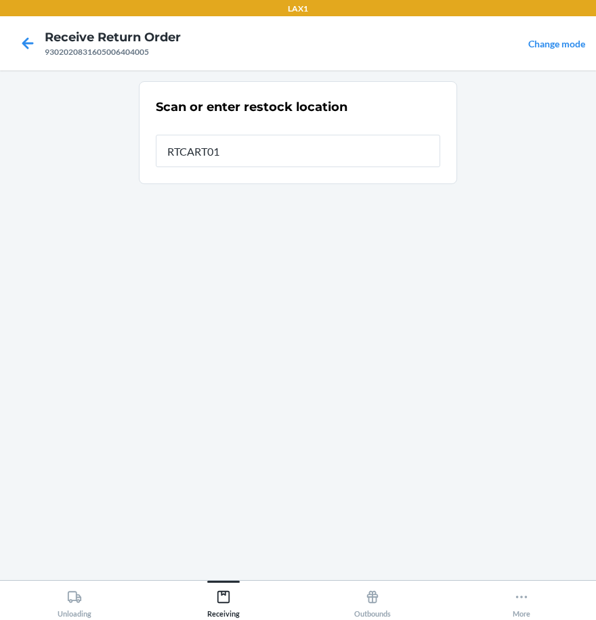
type input "RTCART010"
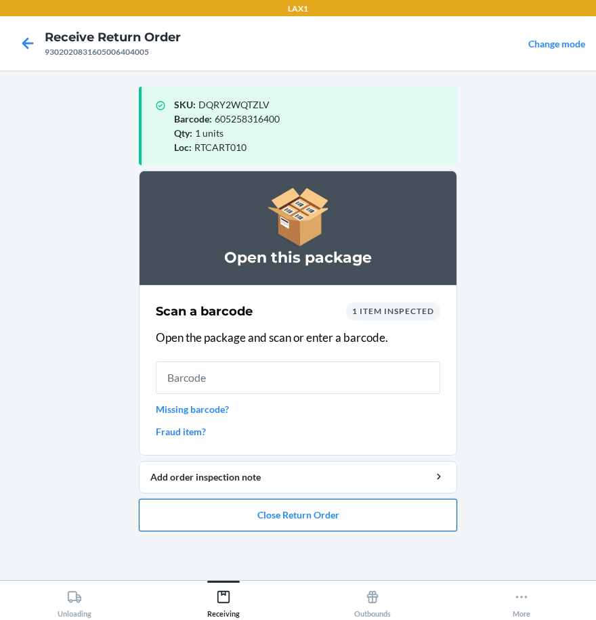
click at [297, 517] on button "Close Return Order" at bounding box center [298, 515] width 318 height 32
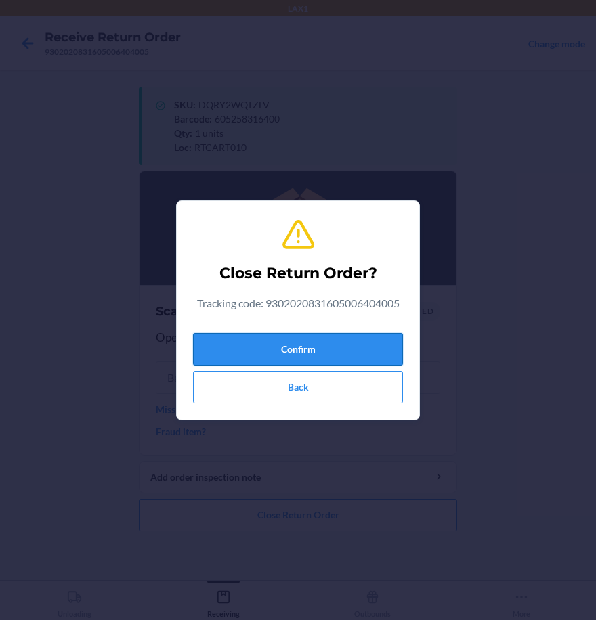
click at [292, 339] on button "Confirm" at bounding box center [298, 349] width 210 height 32
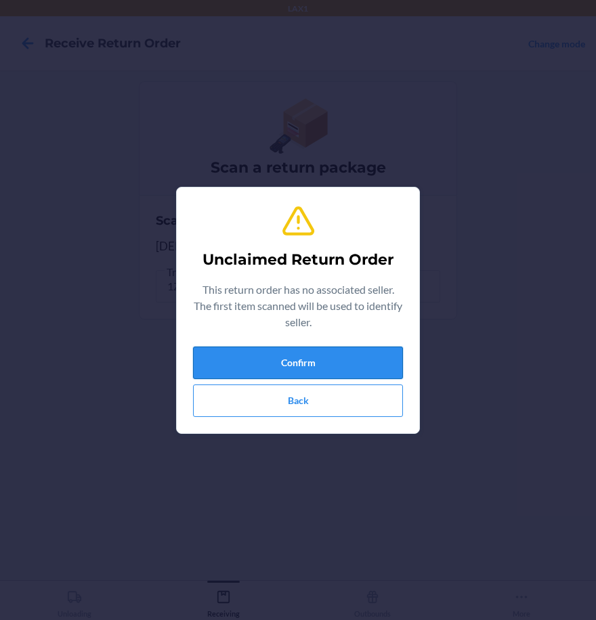
click at [322, 365] on button "Confirm" at bounding box center [298, 363] width 210 height 32
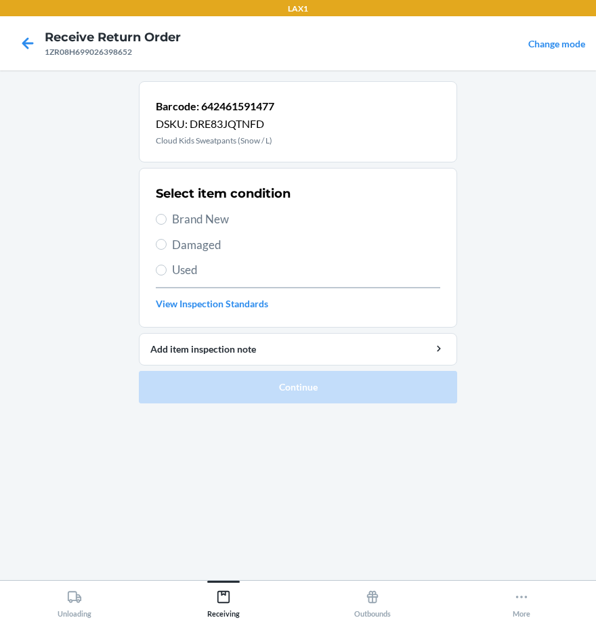
click at [159, 225] on label "Brand New" at bounding box center [298, 220] width 284 height 18
click at [159, 225] on input "Brand New" at bounding box center [161, 219] width 11 height 11
radio input "true"
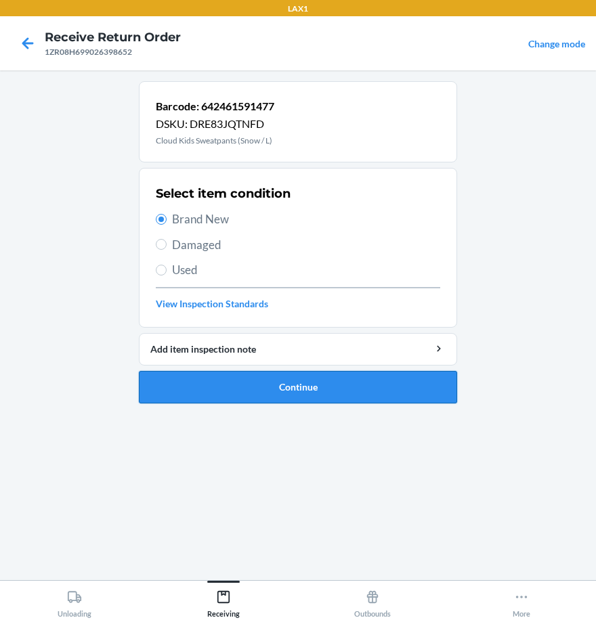
click at [225, 397] on button "Continue" at bounding box center [298, 387] width 318 height 32
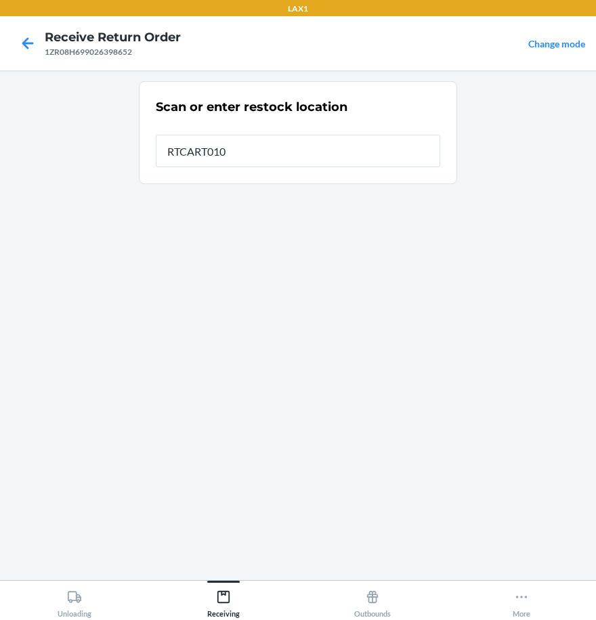
type input "RTCART010"
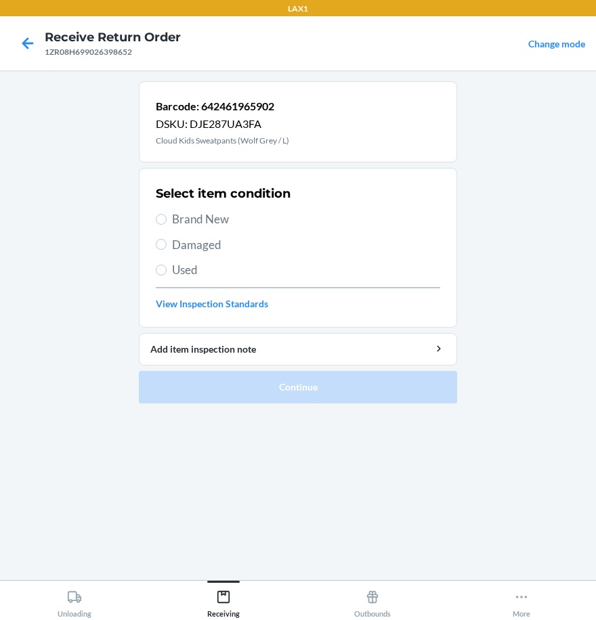
click at [175, 217] on span "Brand New" at bounding box center [306, 220] width 268 height 18
click at [167, 217] on input "Brand New" at bounding box center [161, 219] width 11 height 11
radio input "true"
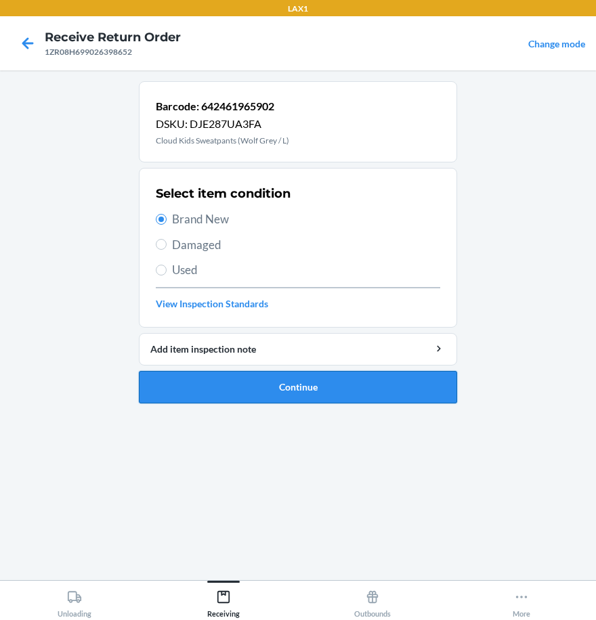
click at [236, 384] on button "Continue" at bounding box center [298, 387] width 318 height 32
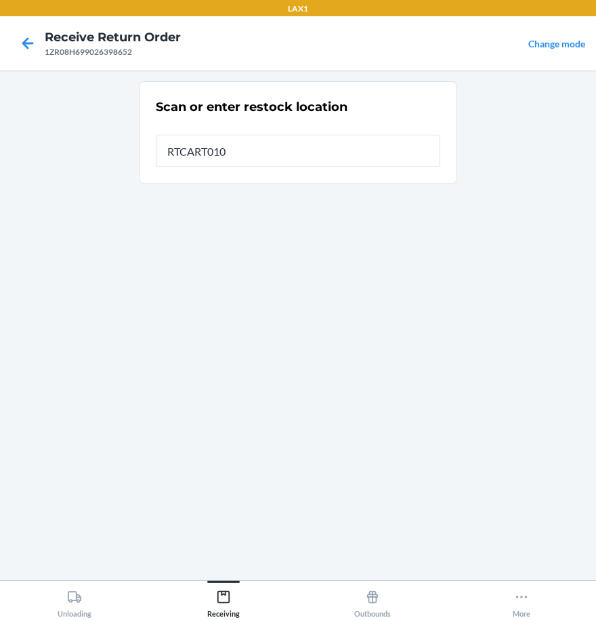
type input "RTCART010"
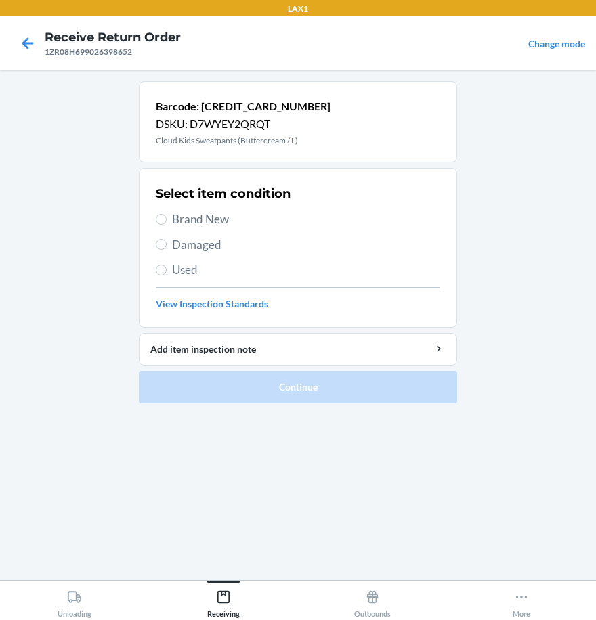
click at [171, 219] on label "Brand New" at bounding box center [298, 220] width 284 height 18
click at [167, 219] on input "Brand New" at bounding box center [161, 219] width 11 height 11
radio input "true"
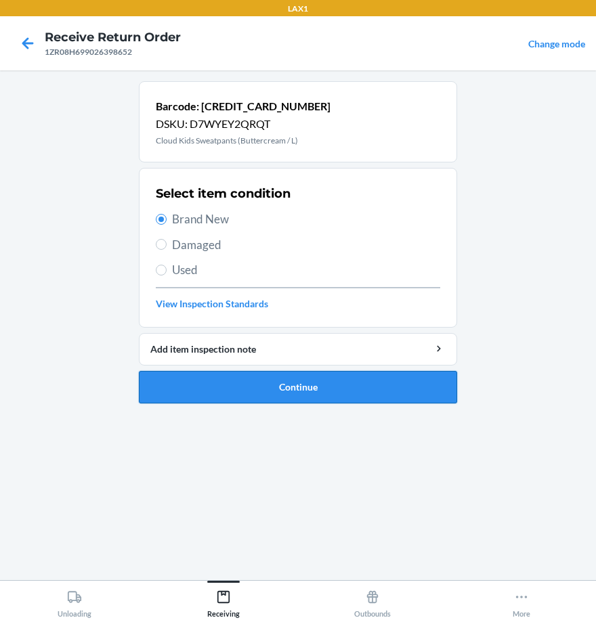
click at [285, 399] on button "Continue" at bounding box center [298, 387] width 318 height 32
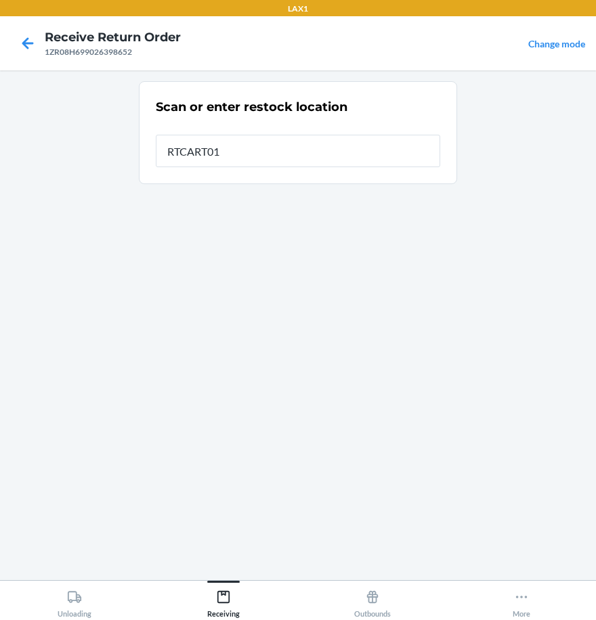
type input "RTCART010"
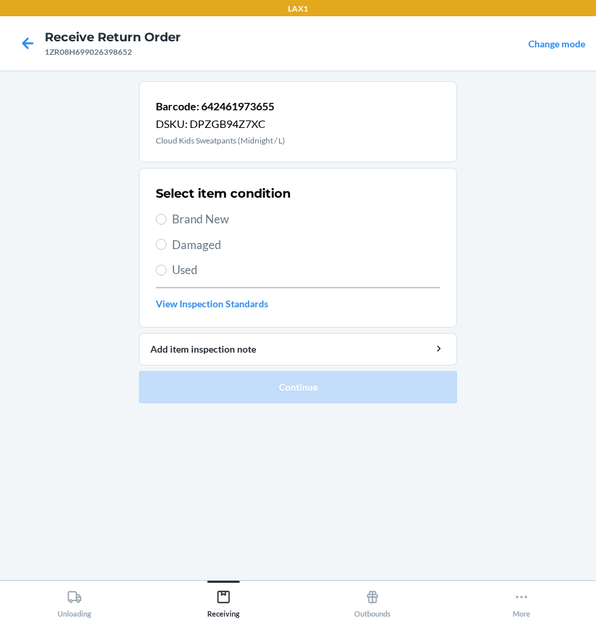
click at [171, 217] on label "Brand New" at bounding box center [298, 220] width 284 height 18
click at [167, 217] on input "Brand New" at bounding box center [161, 219] width 11 height 11
radio input "true"
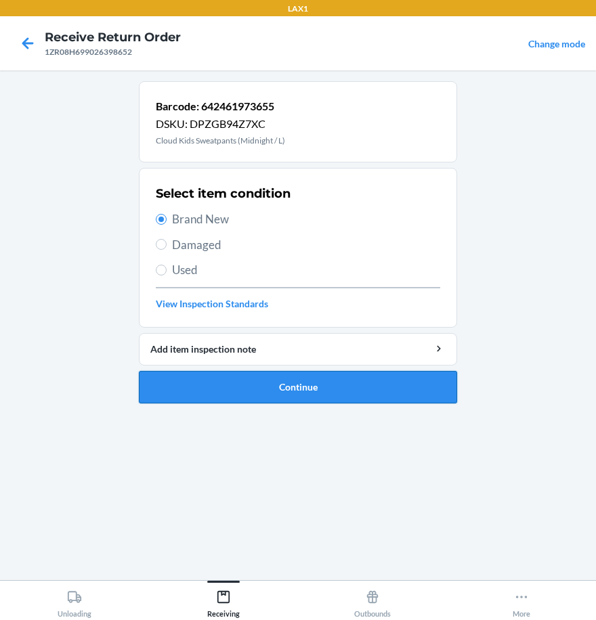
click at [269, 389] on button "Continue" at bounding box center [298, 387] width 318 height 32
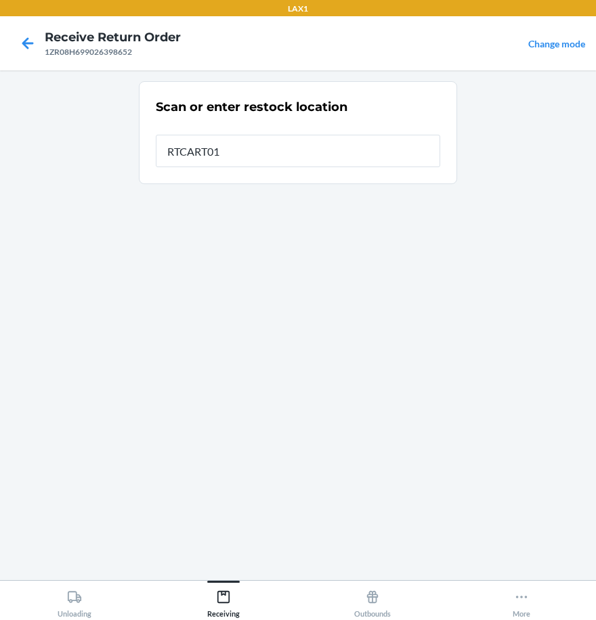
type input "RTCART010"
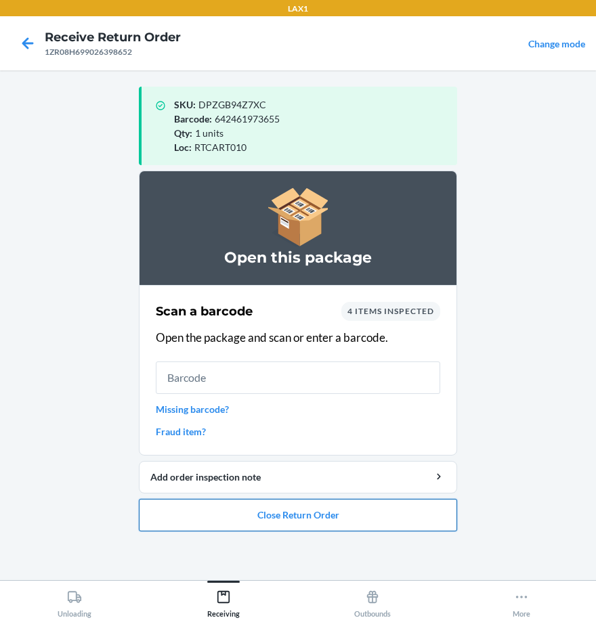
click at [354, 515] on button "Close Return Order" at bounding box center [298, 515] width 318 height 32
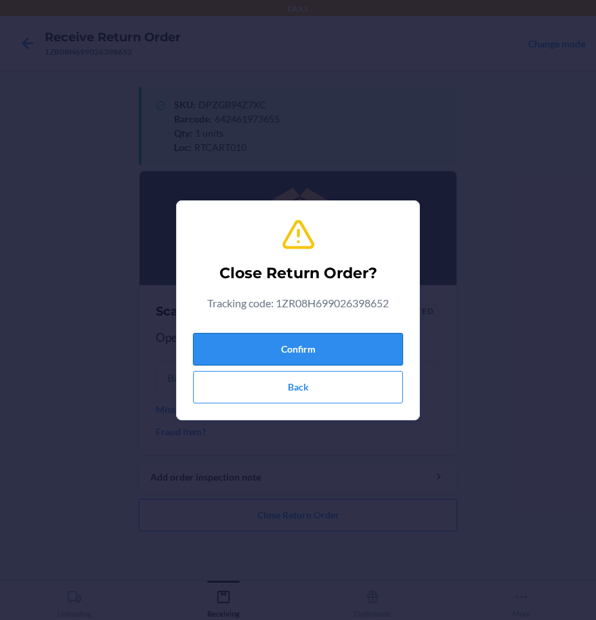
click at [360, 357] on button "Confirm" at bounding box center [298, 349] width 210 height 32
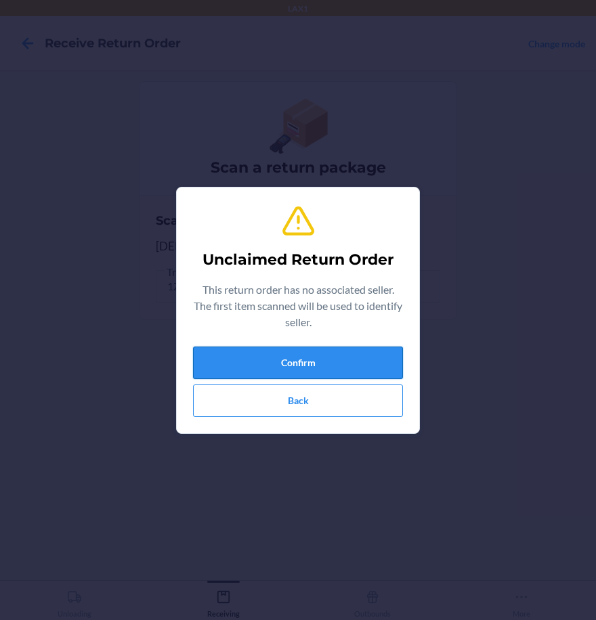
click at [371, 355] on button "Confirm" at bounding box center [298, 363] width 210 height 32
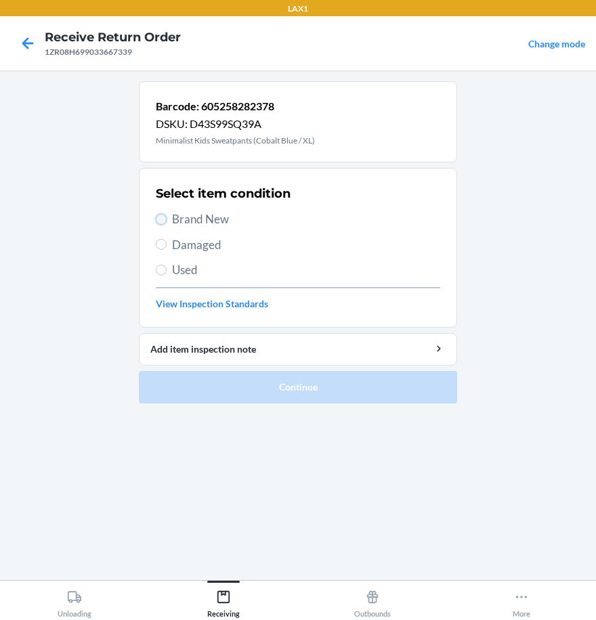
click at [160, 221] on input "Brand New" at bounding box center [161, 219] width 11 height 11
radio input "true"
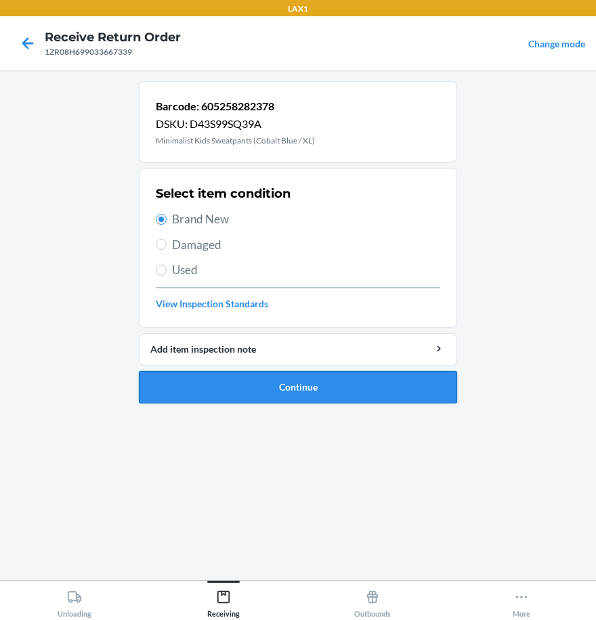
click at [304, 391] on button "Continue" at bounding box center [298, 387] width 318 height 32
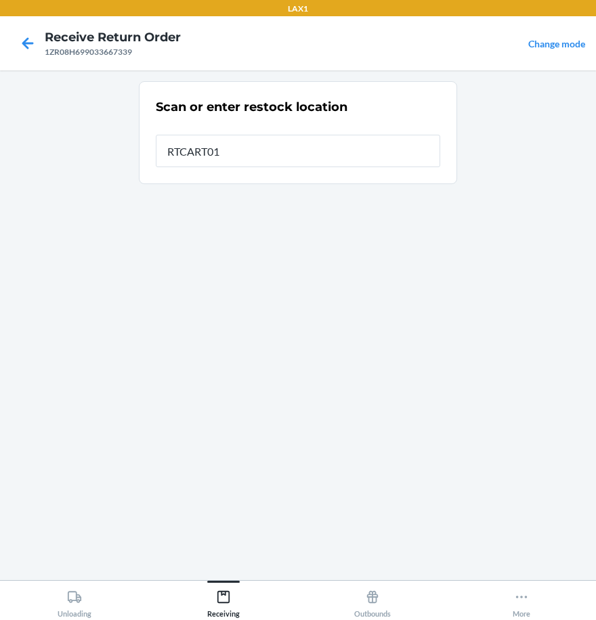
type input "RTCART010"
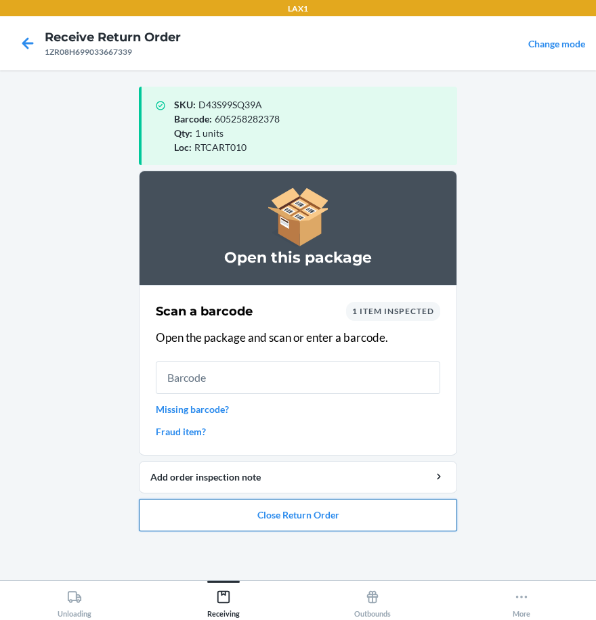
click at [347, 515] on button "Close Return Order" at bounding box center [298, 515] width 318 height 32
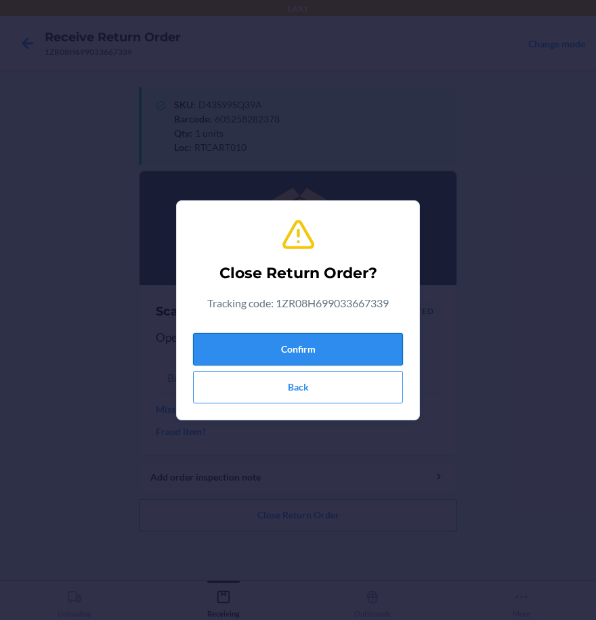
click at [352, 347] on button "Confirm" at bounding box center [298, 349] width 210 height 32
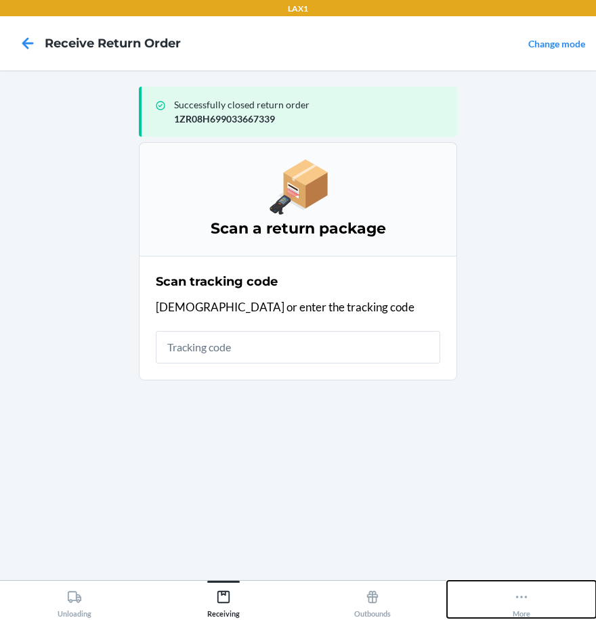
click at [523, 600] on icon at bounding box center [521, 597] width 15 height 15
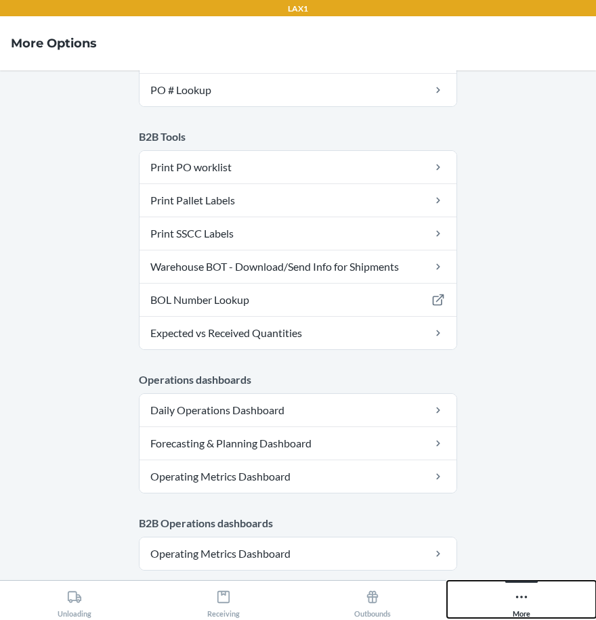
scroll to position [677, 0]
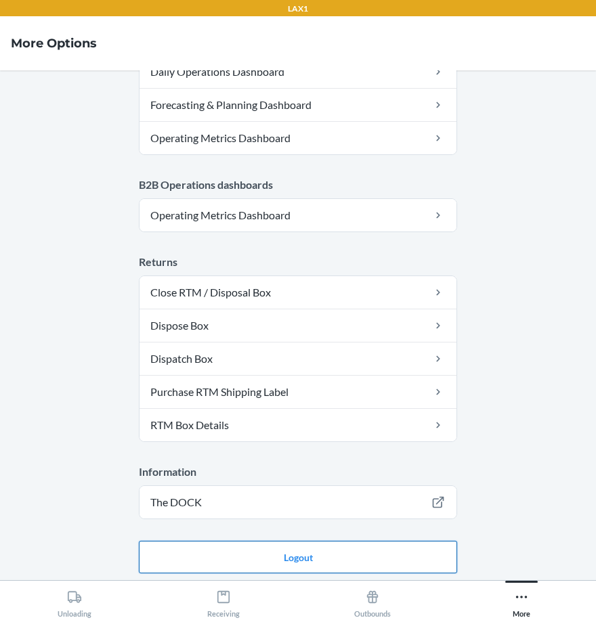
click at [367, 553] on button "Logout" at bounding box center [298, 557] width 318 height 32
